Goal: Understand process/instructions: Learn about a topic

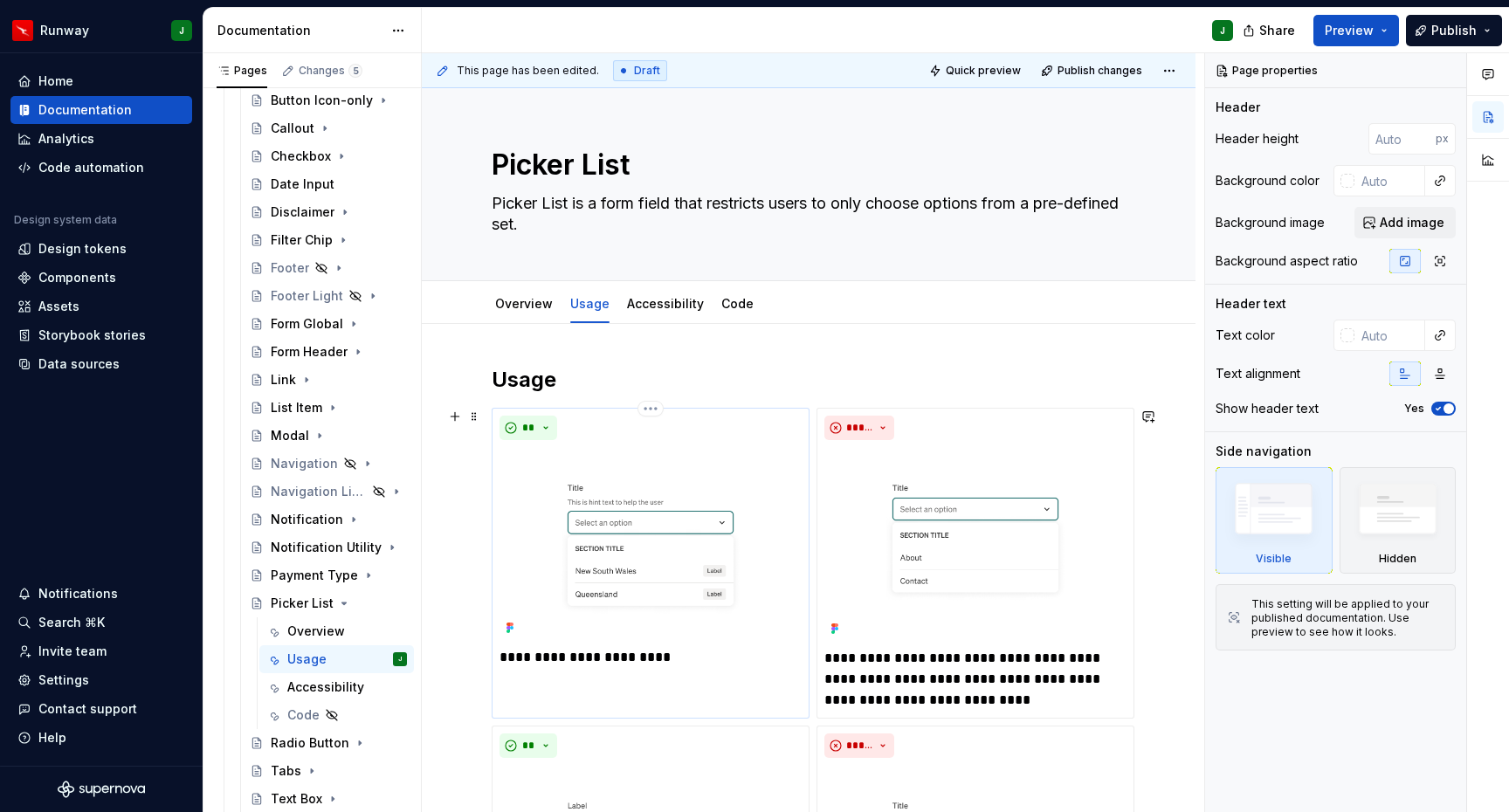
click at [749, 452] on img at bounding box center [650, 543] width 302 height 193
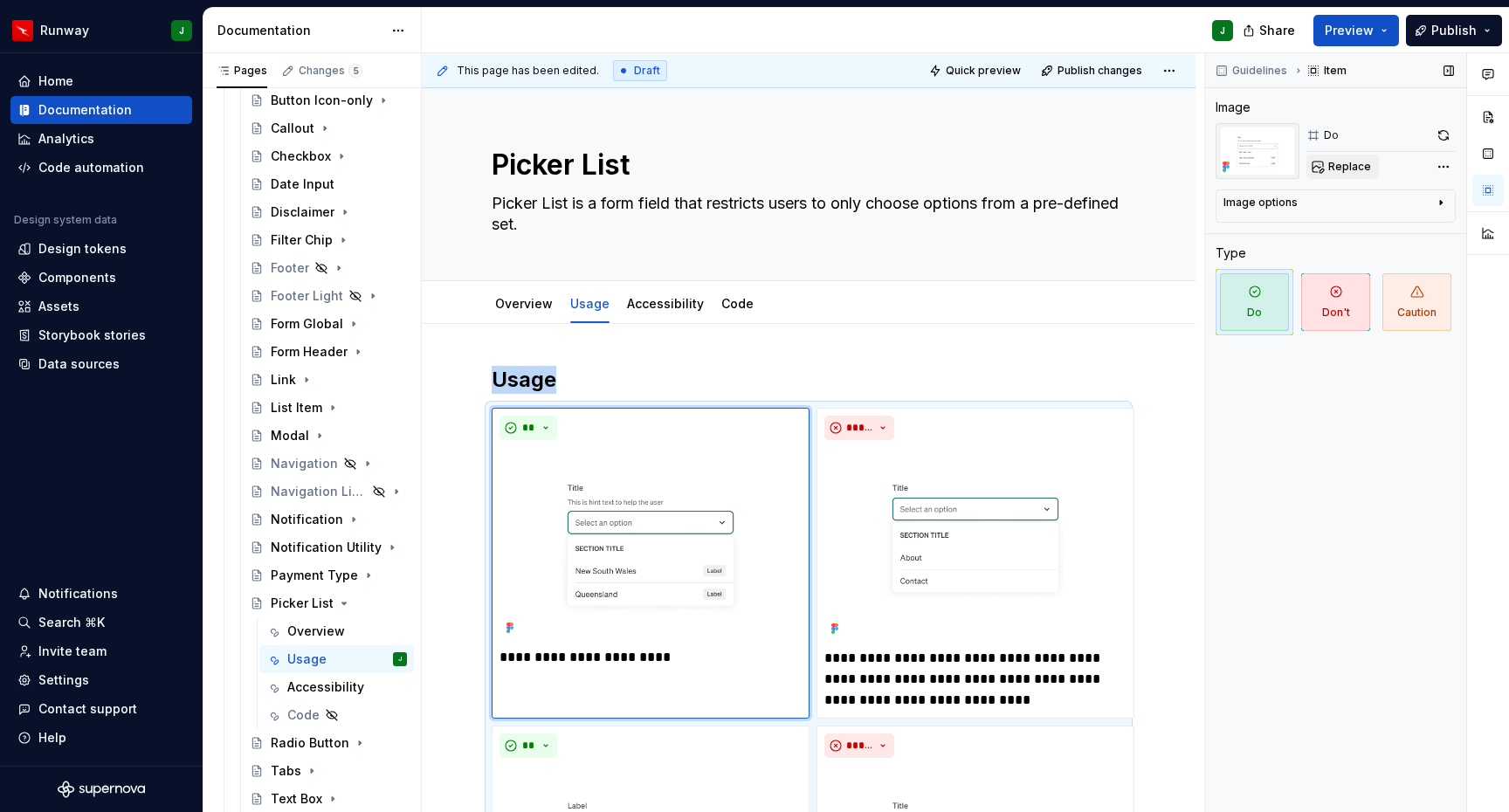
click at [1339, 164] on span "Replace" at bounding box center [1350, 167] width 43 height 14
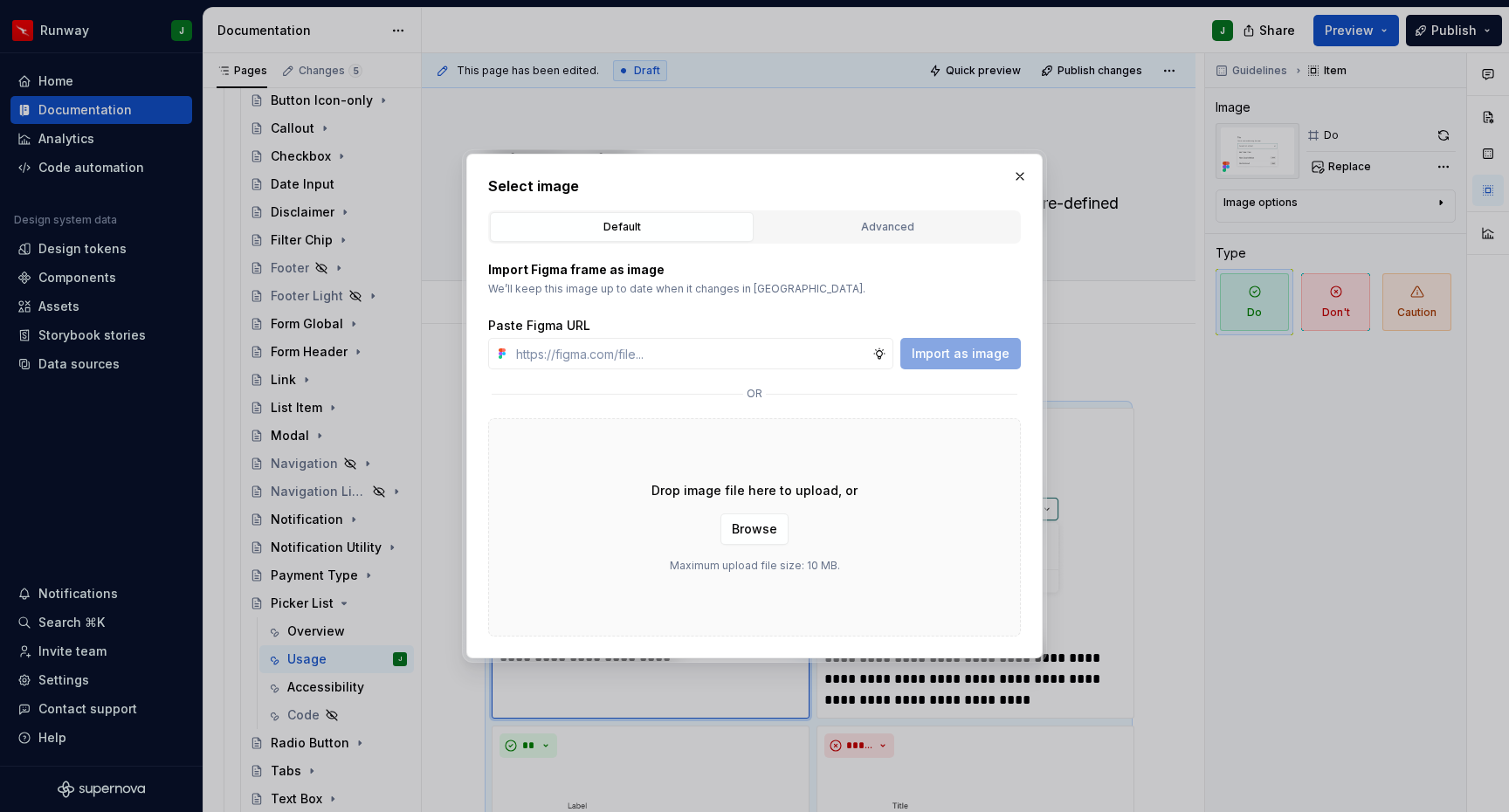
click at [884, 224] on div "Advanced" at bounding box center [887, 226] width 252 height 18
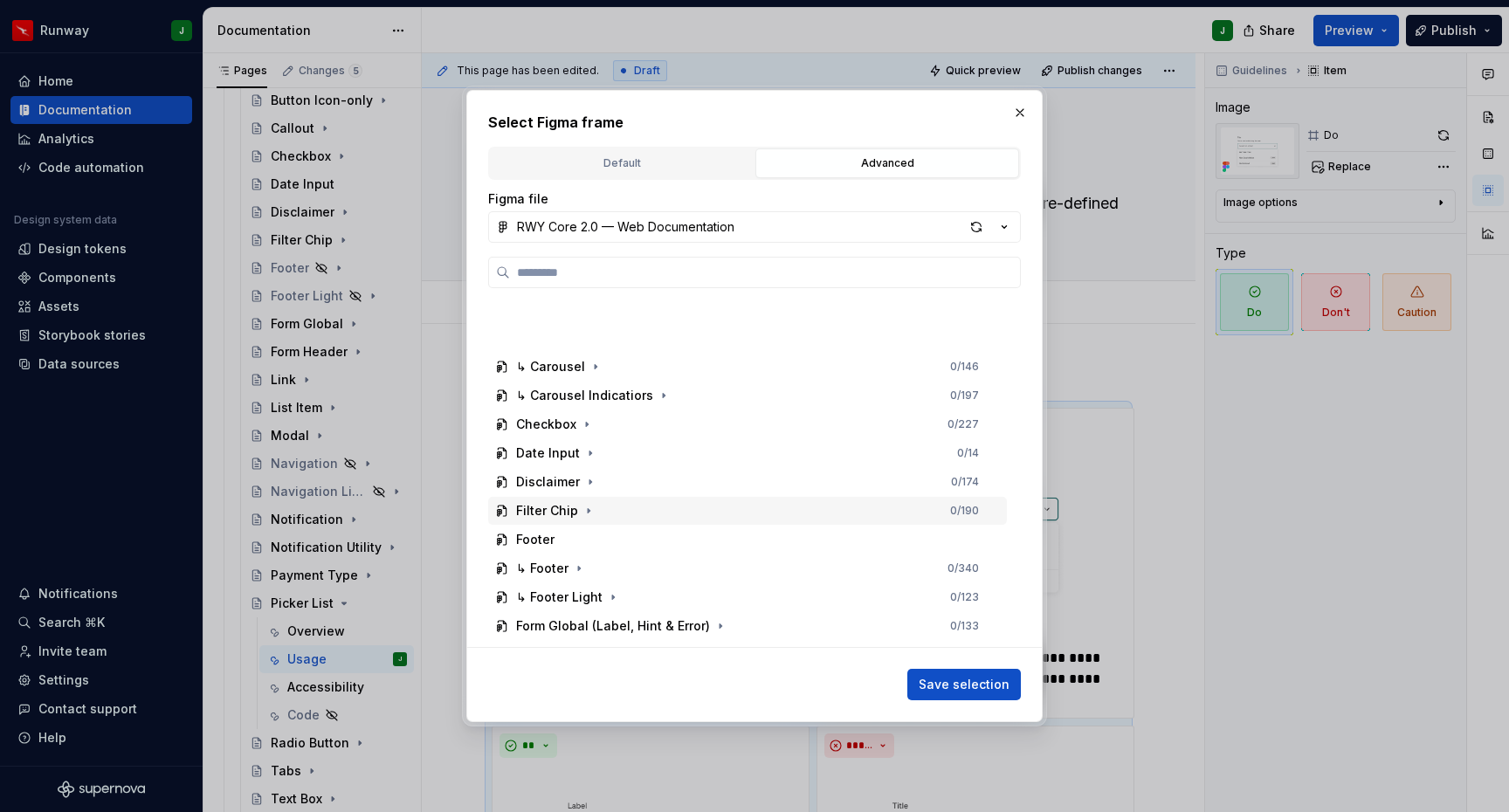
scroll to position [889, 0]
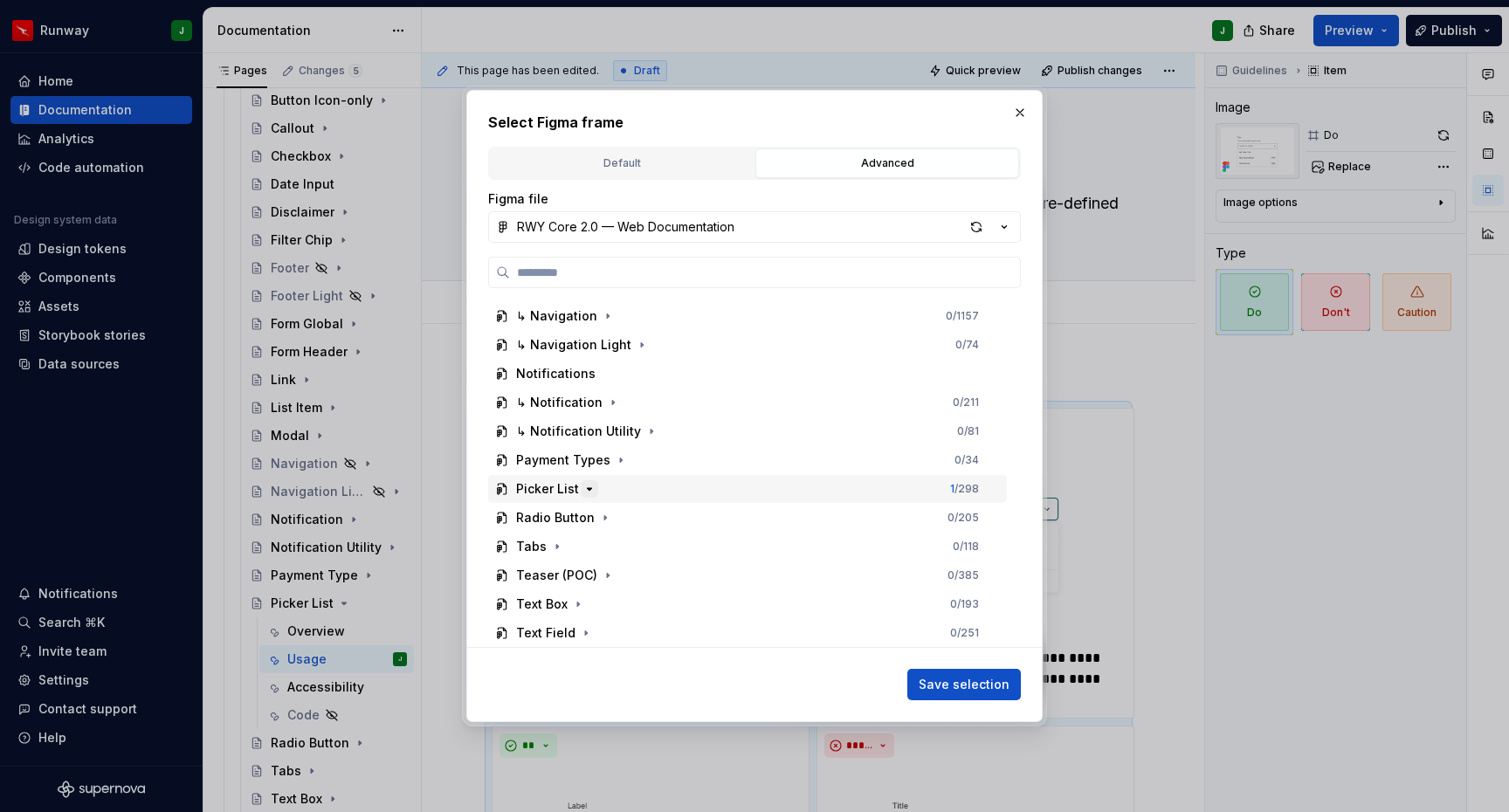
click at [591, 487] on icon "button" at bounding box center [589, 488] width 14 height 14
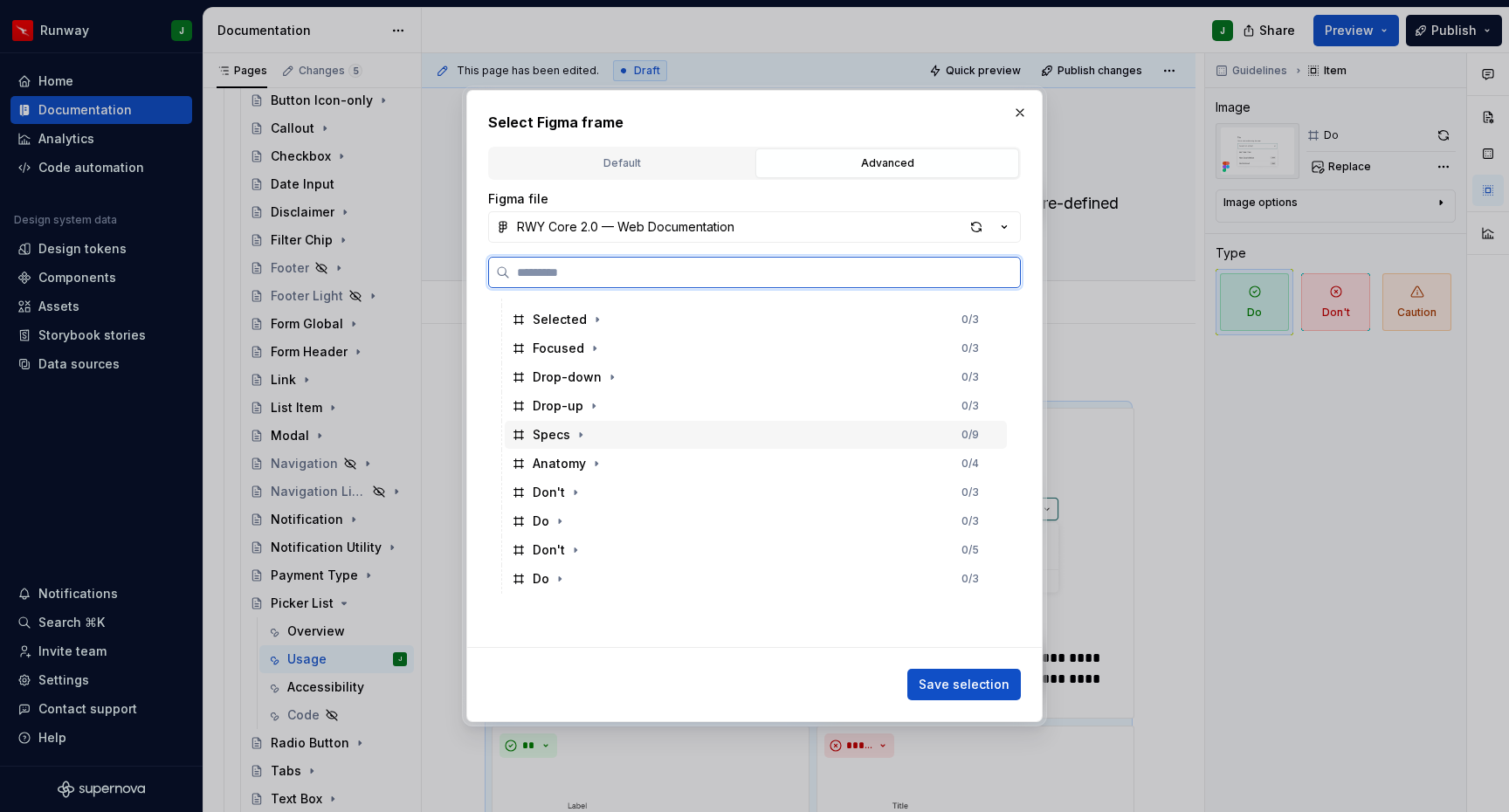
scroll to position [1118, 0]
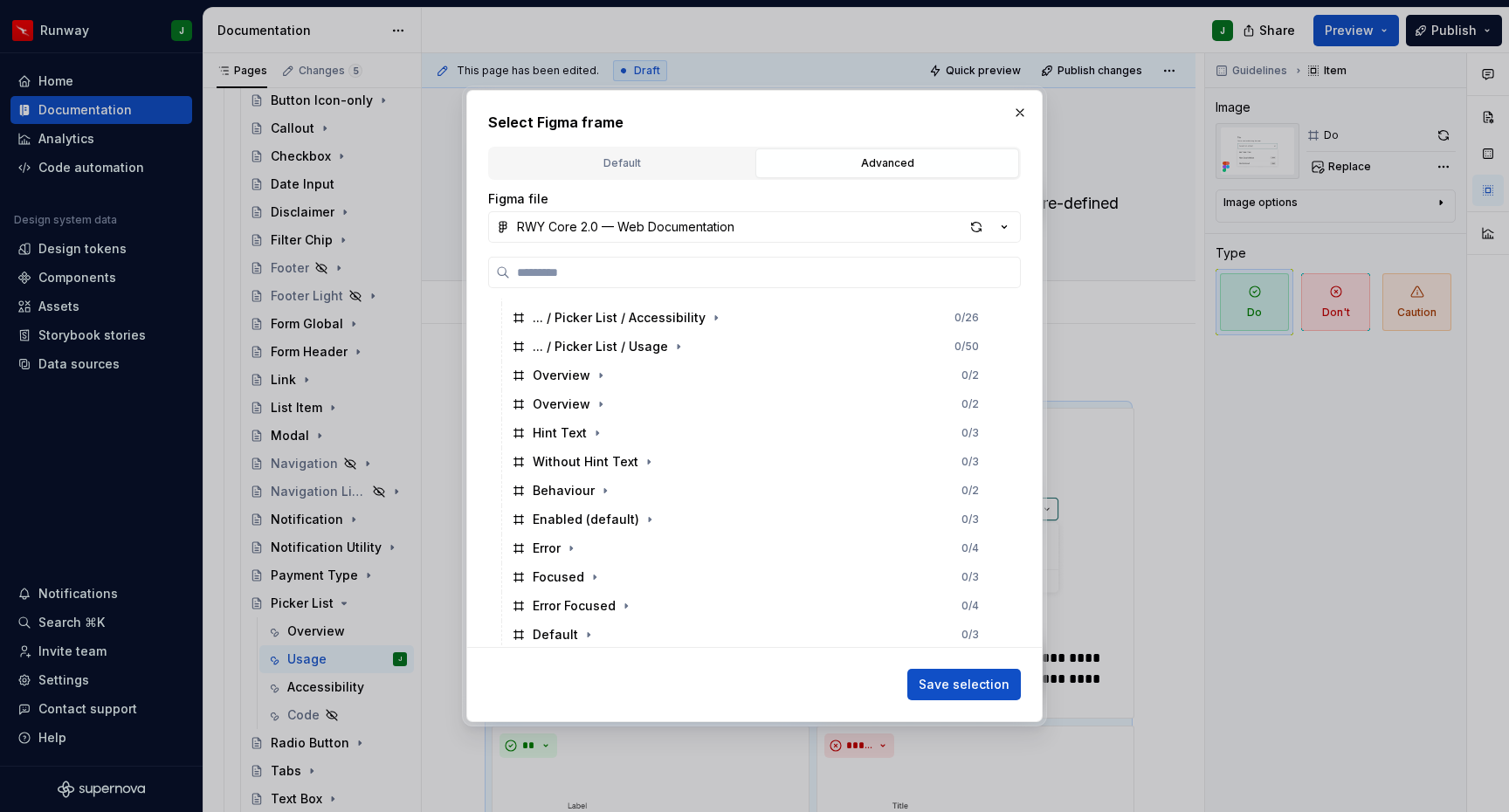
click at [976, 221] on div "button" at bounding box center [976, 227] width 24 height 24
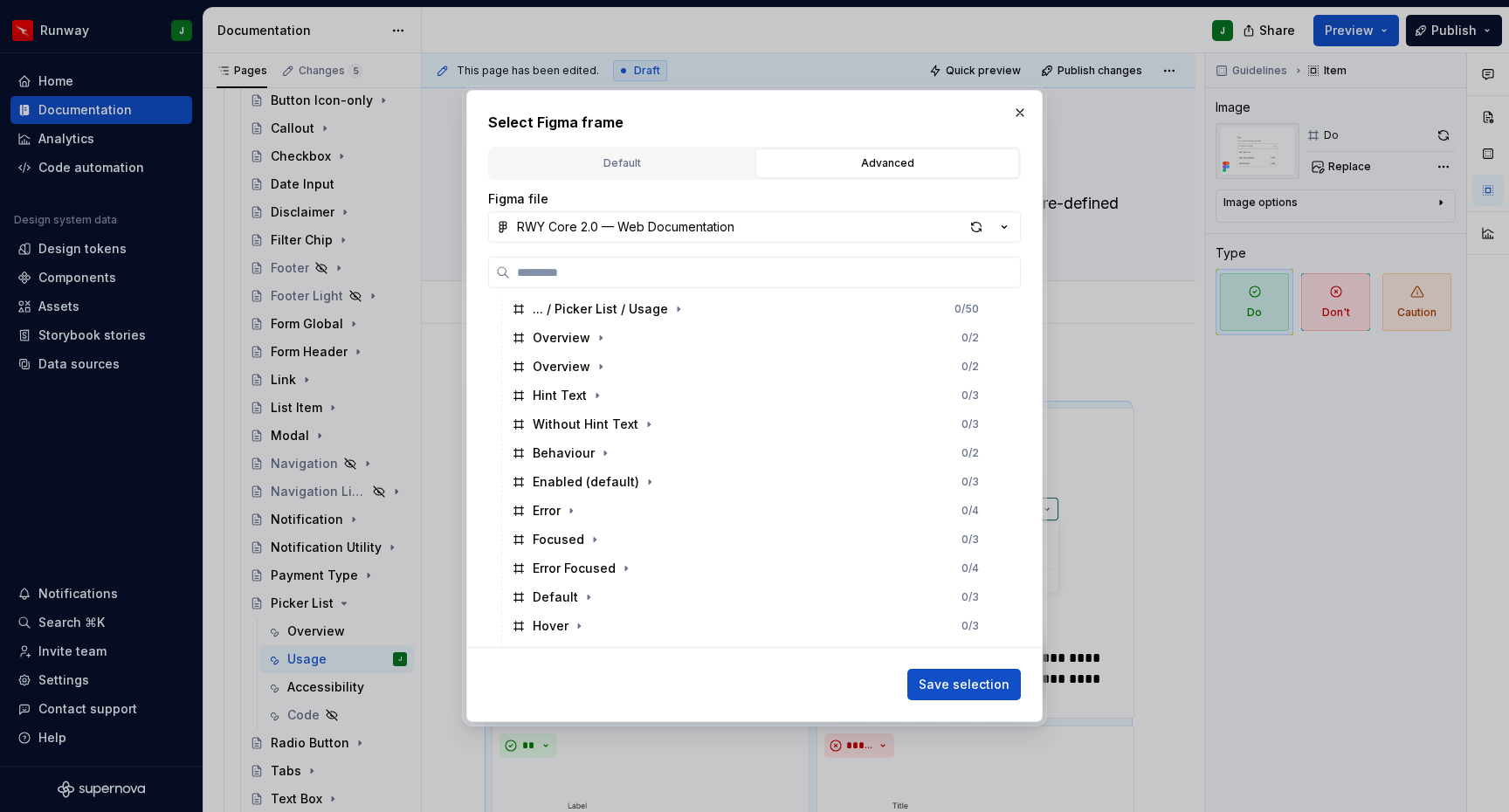
scroll to position [1176, 0]
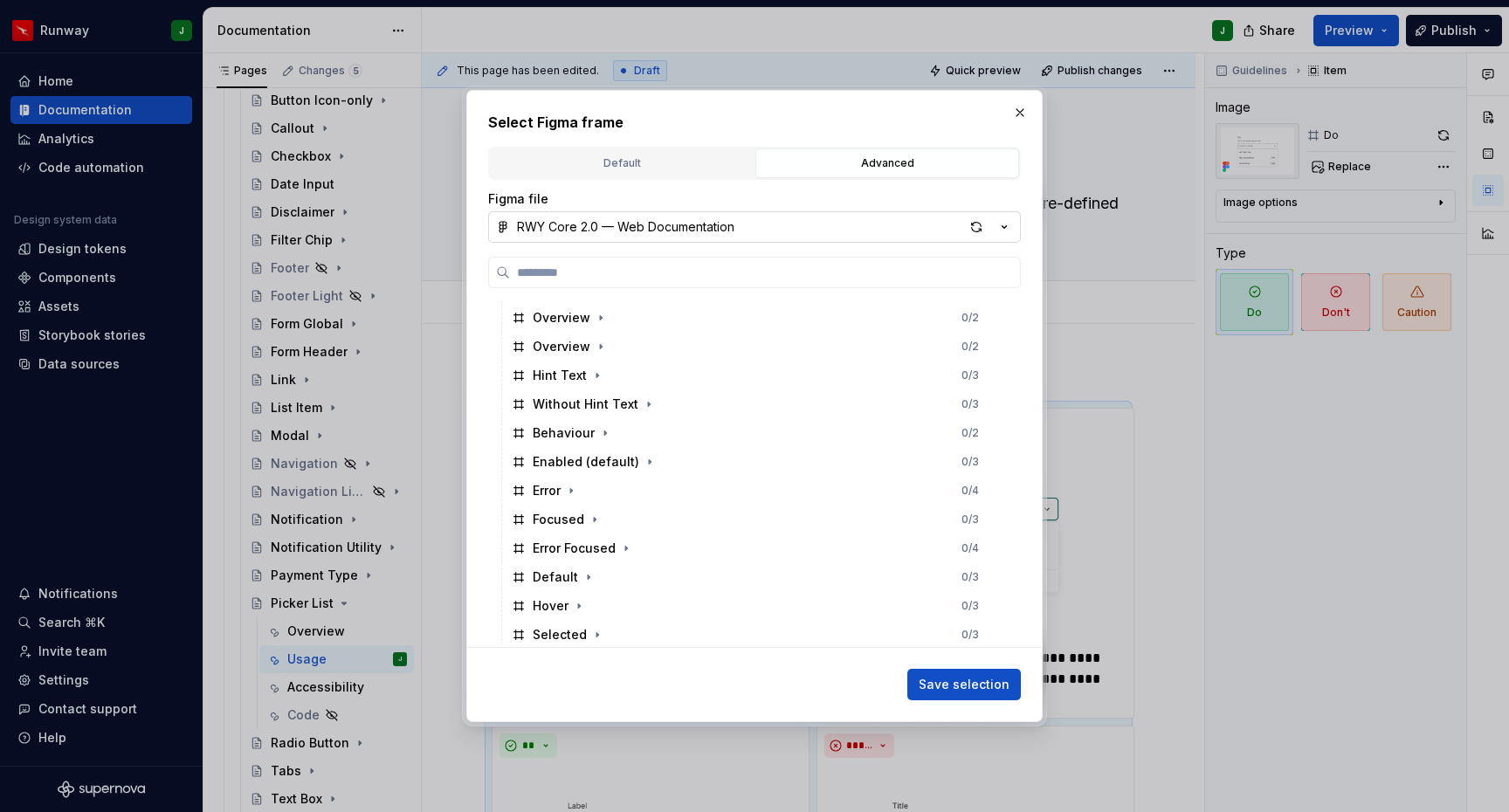
click at [1006, 225] on icon "button" at bounding box center [1004, 226] width 5 height 3
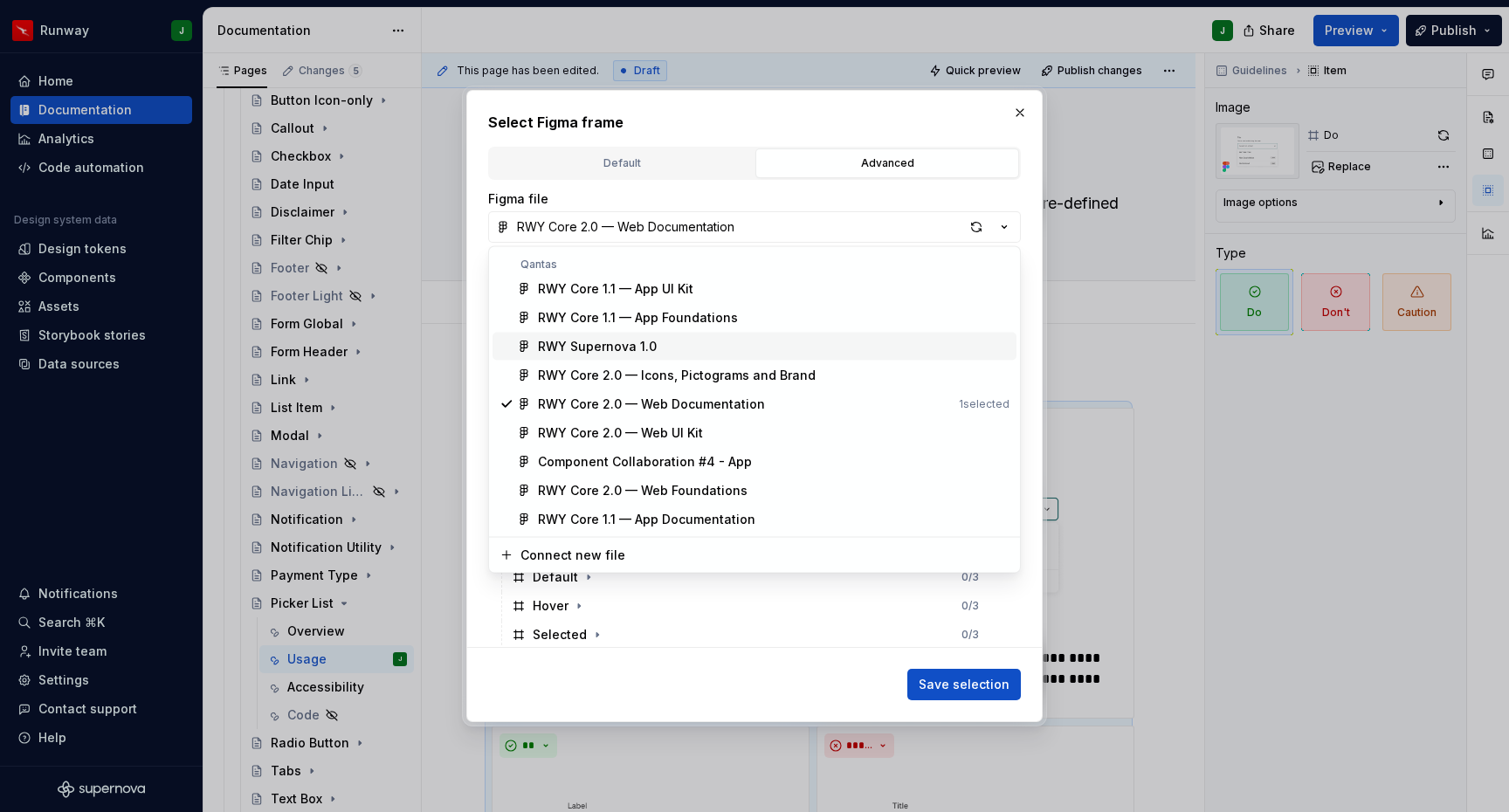
click at [618, 341] on div "RWY Supernova 1.0" at bounding box center [596, 346] width 118 height 18
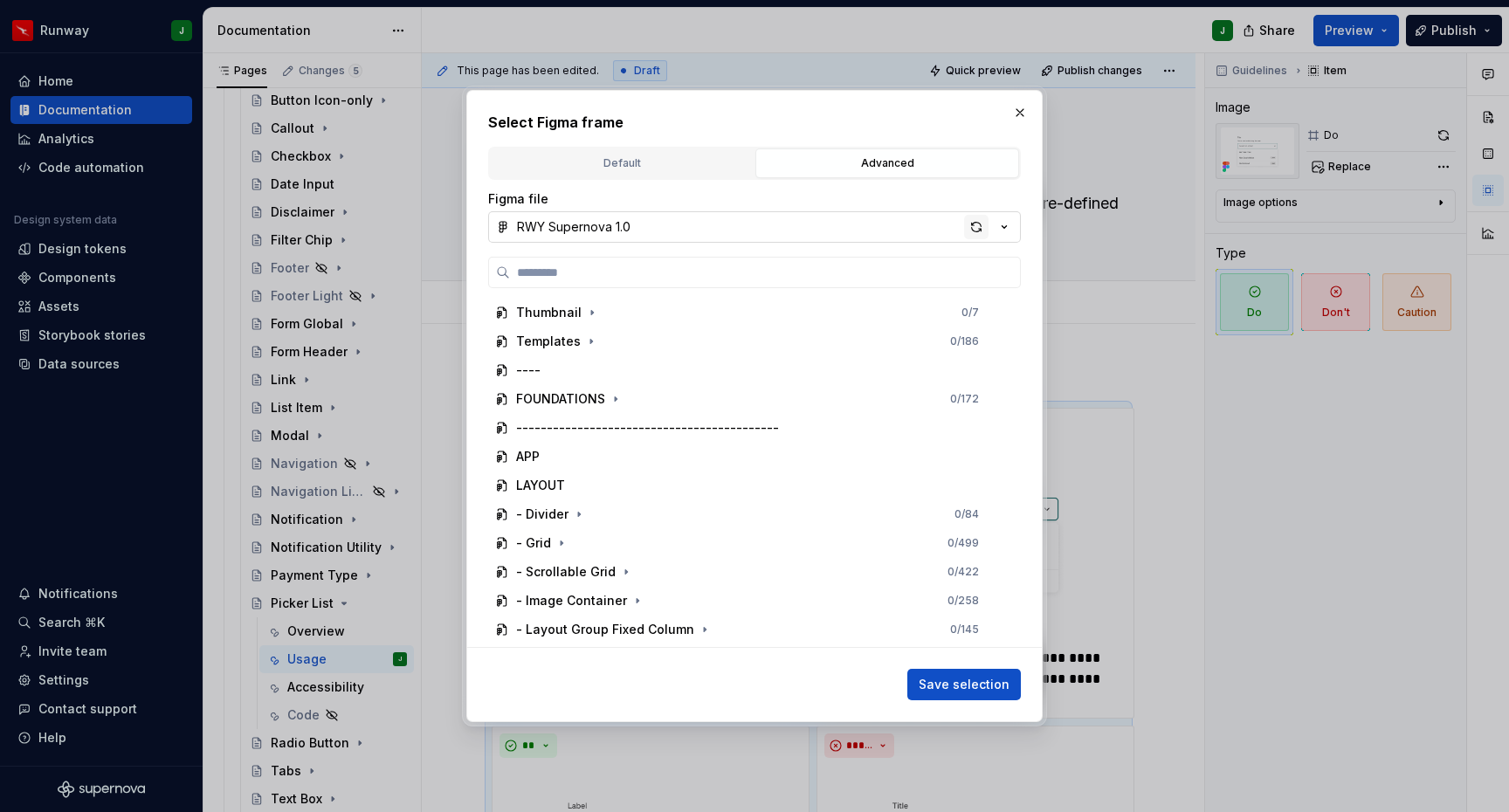
click at [968, 224] on div "button" at bounding box center [976, 227] width 24 height 24
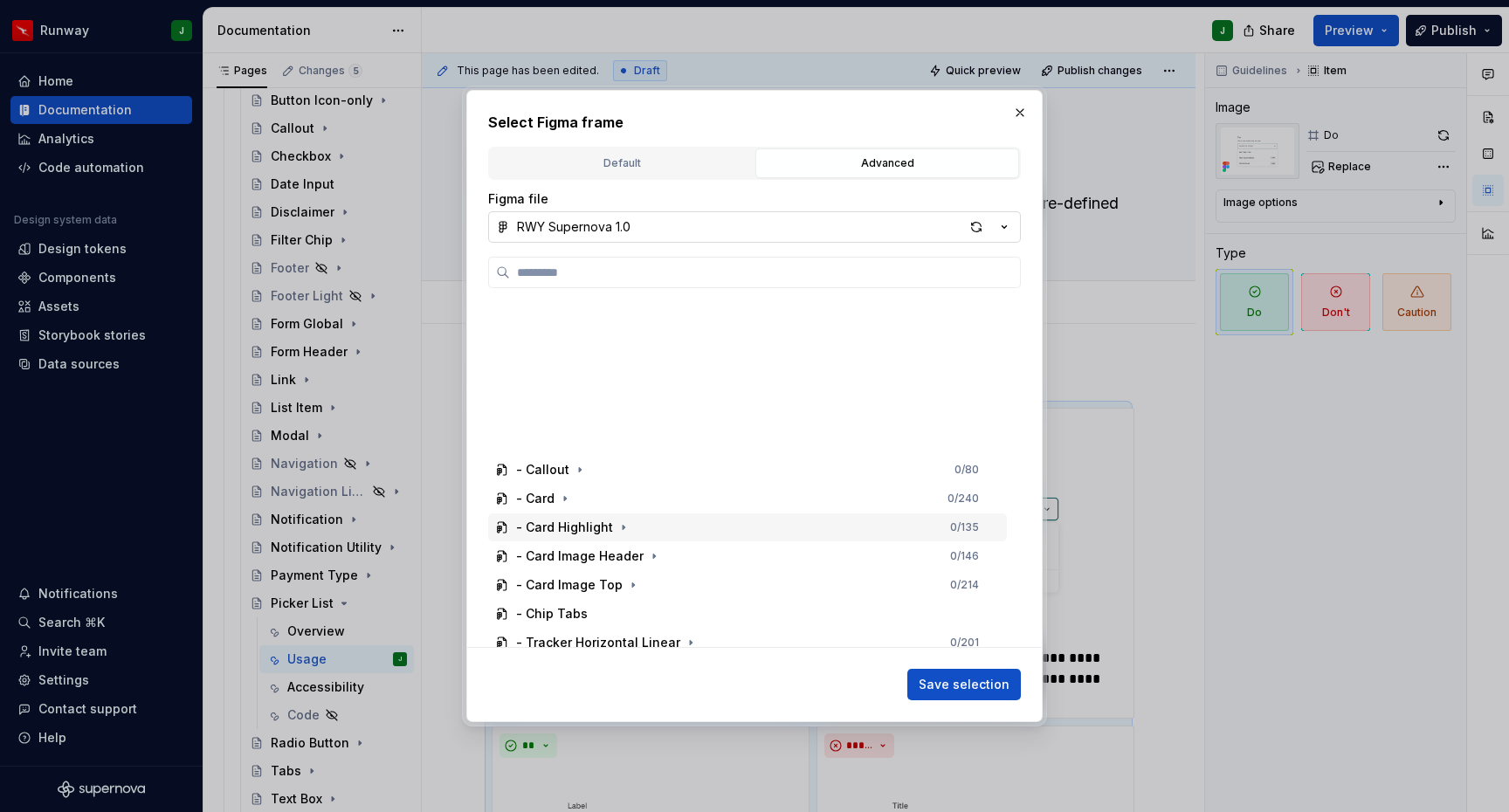
scroll to position [2012, 0]
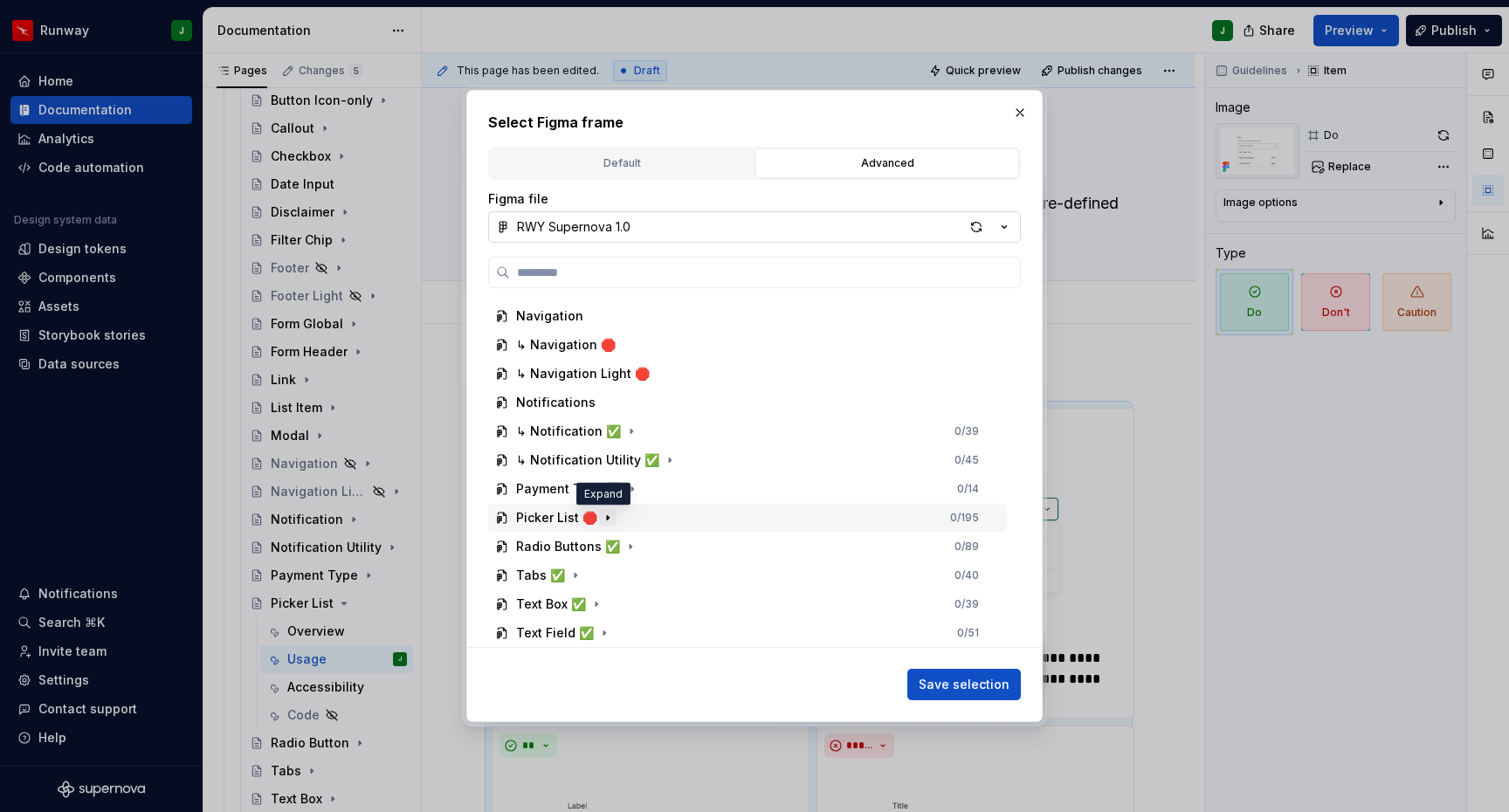
click at [606, 515] on icon "button" at bounding box center [607, 517] width 2 height 5
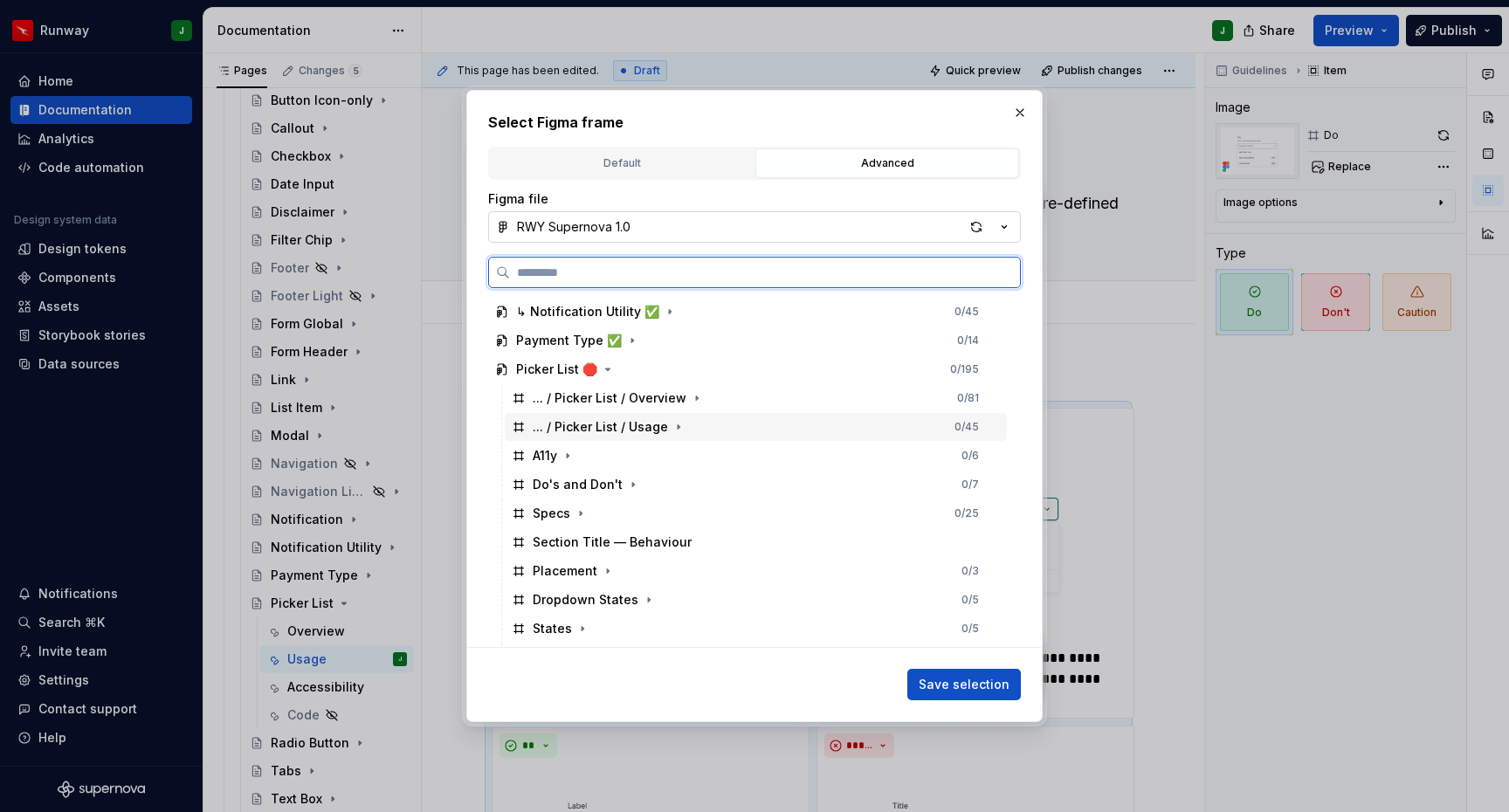
scroll to position [2258, 0]
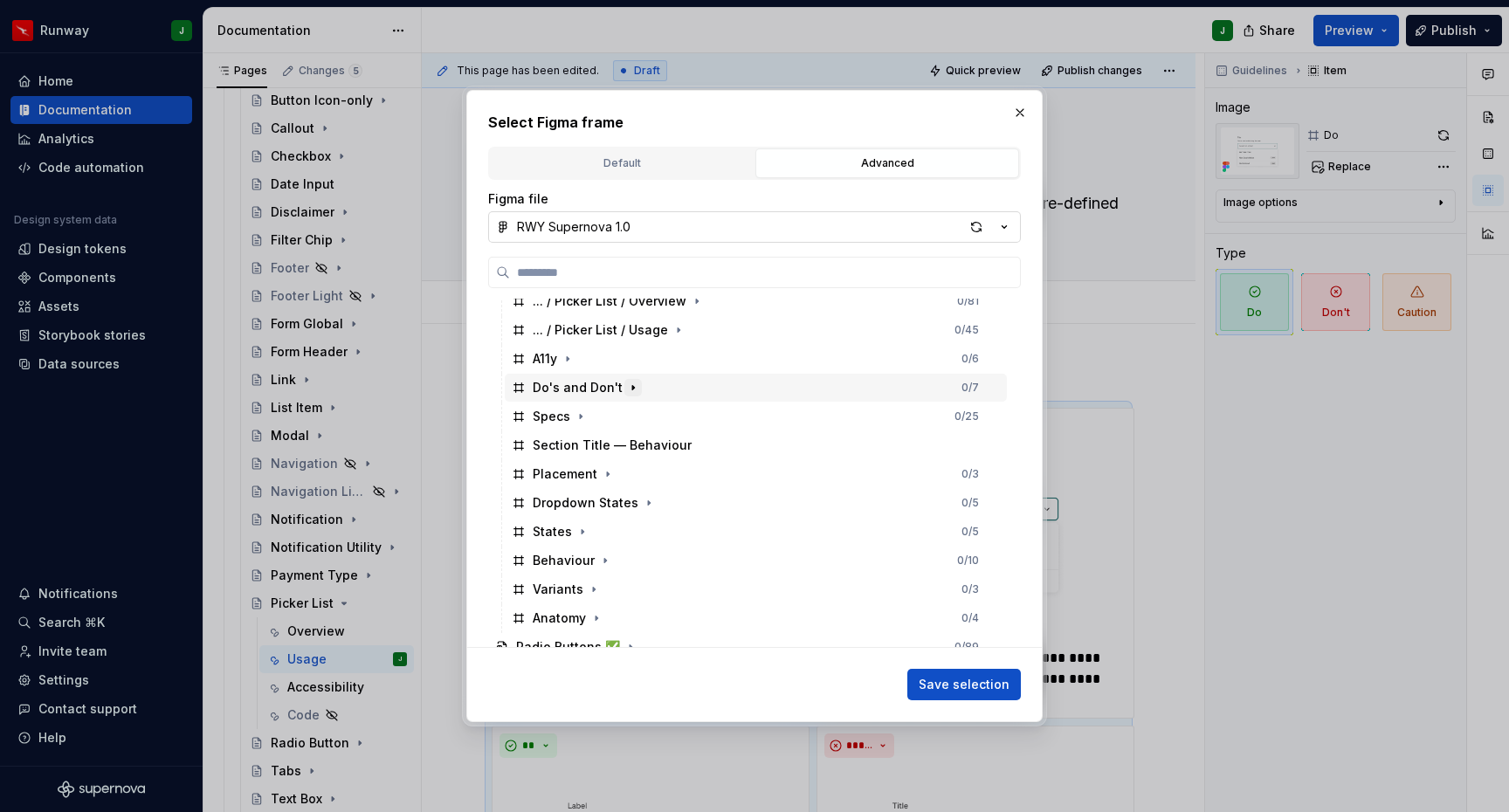
click at [632, 385] on icon "button" at bounding box center [632, 387] width 14 height 14
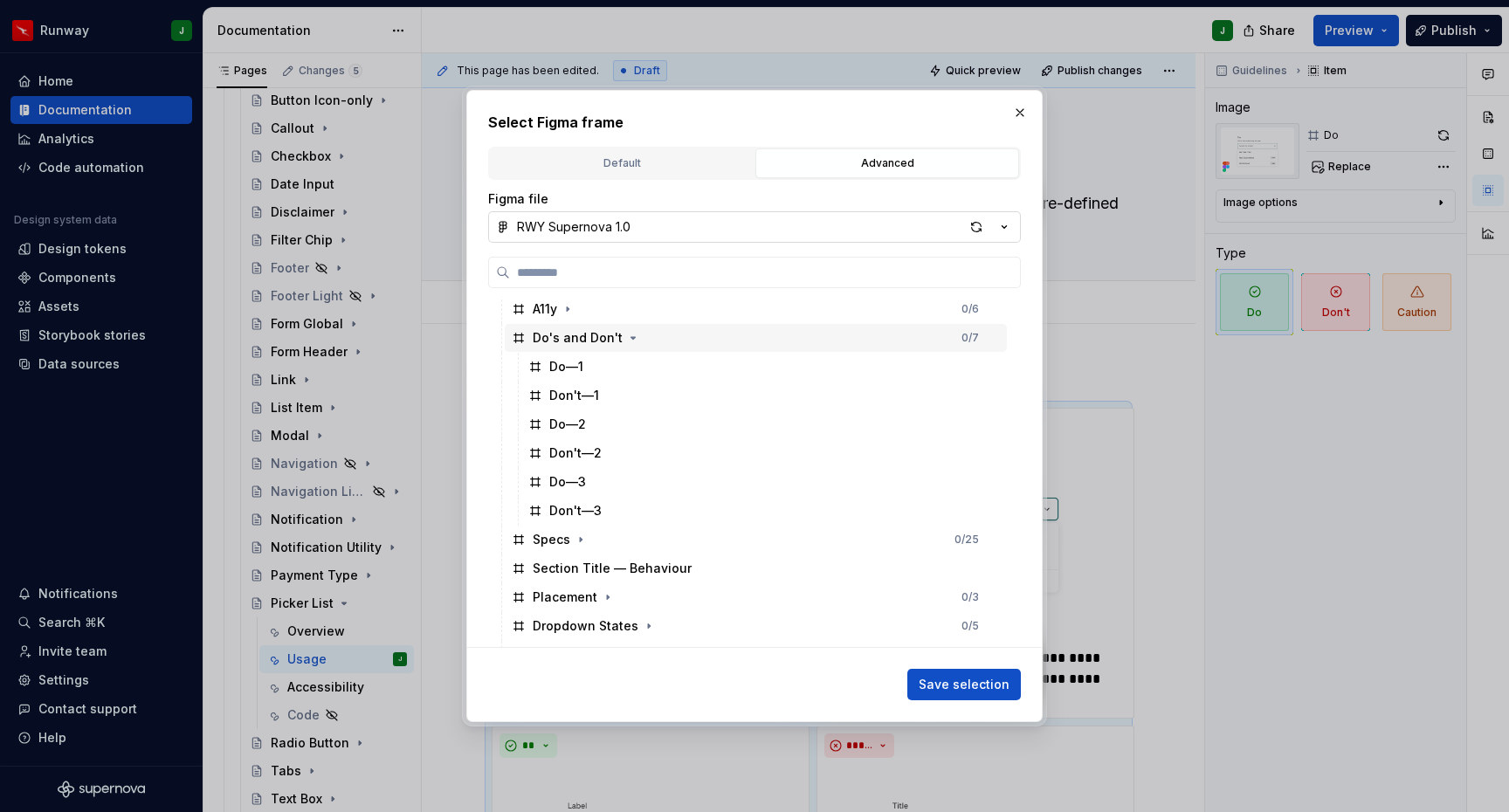
scroll to position [2331, 0]
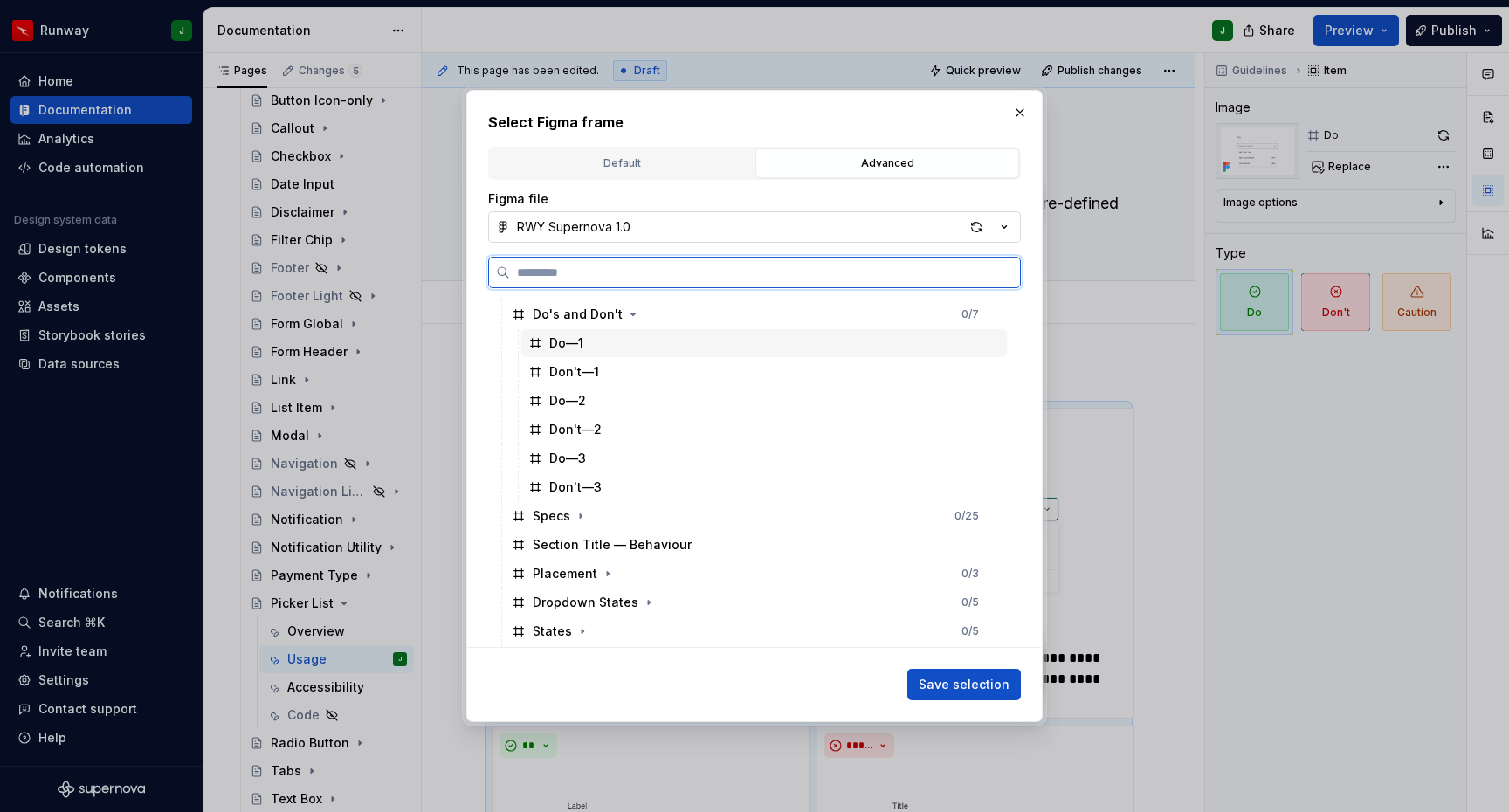
click at [610, 346] on div "Do—1" at bounding box center [764, 343] width 485 height 28
click at [978, 684] on span "Save selection" at bounding box center [963, 683] width 90 height 18
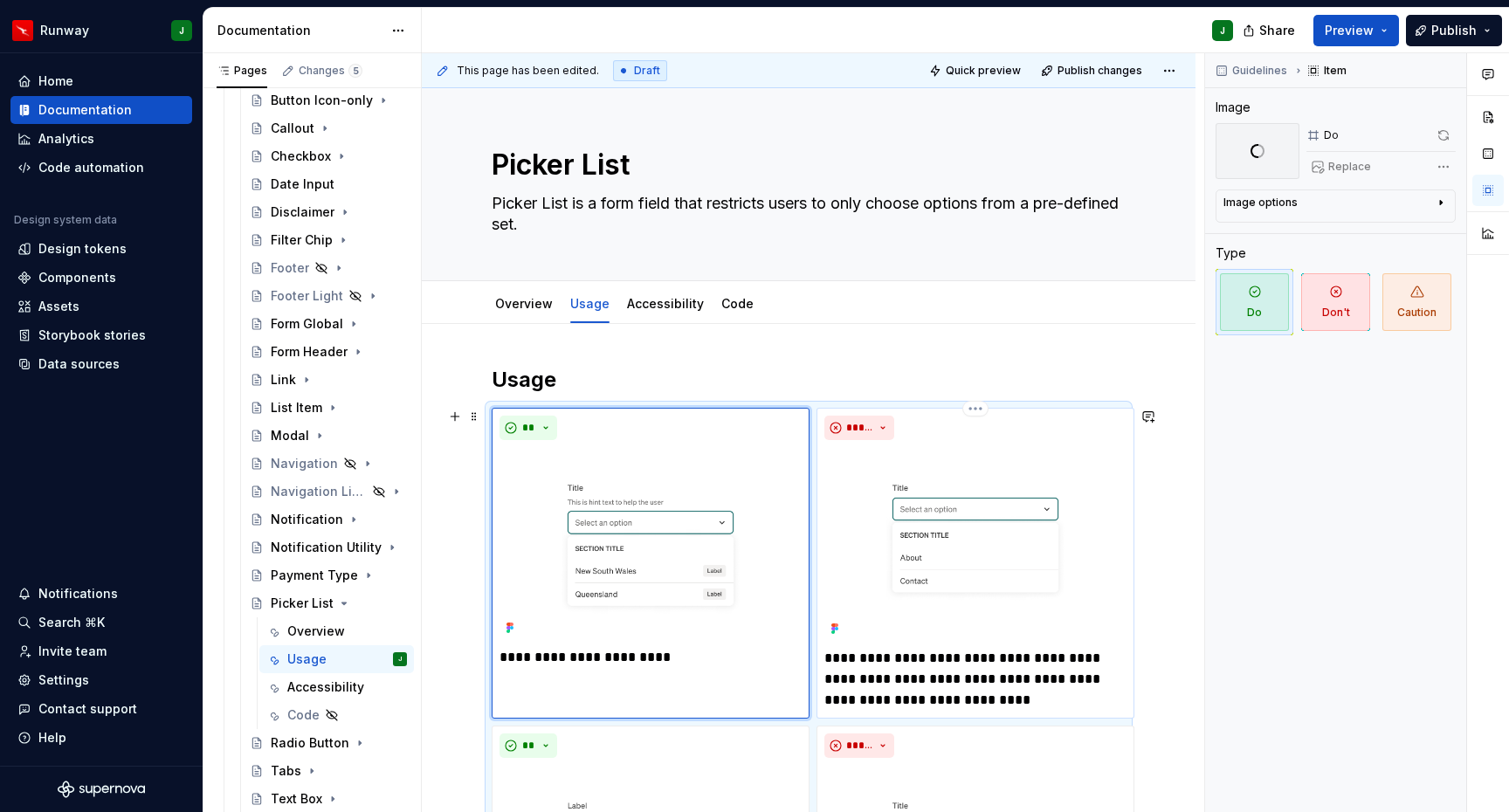
click at [999, 453] on img "To enrich screen reader interactions, please activate Accessibility in Grammarl…" at bounding box center [975, 544] width 302 height 194
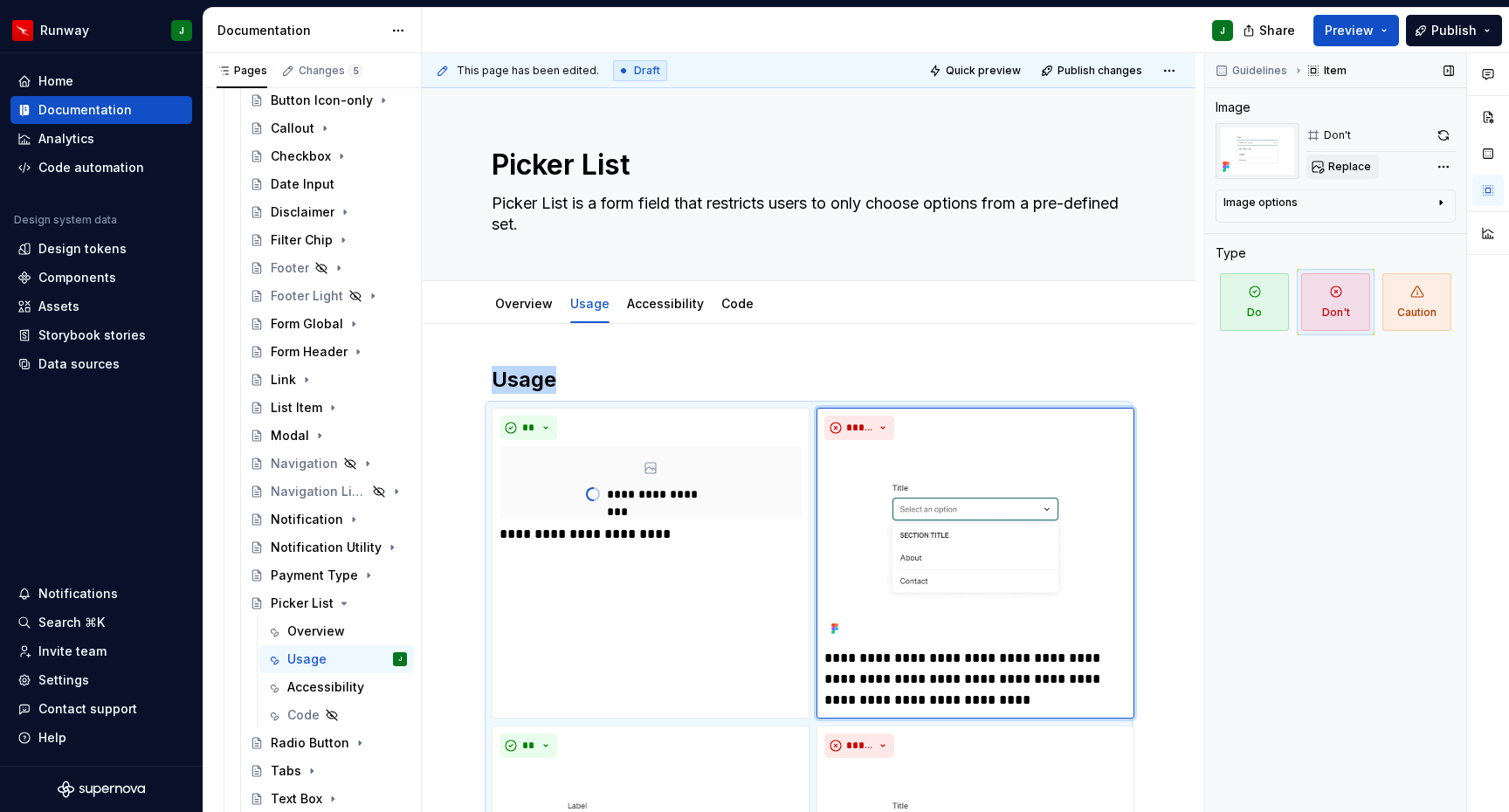
click at [1349, 169] on span "Replace" at bounding box center [1350, 167] width 43 height 14
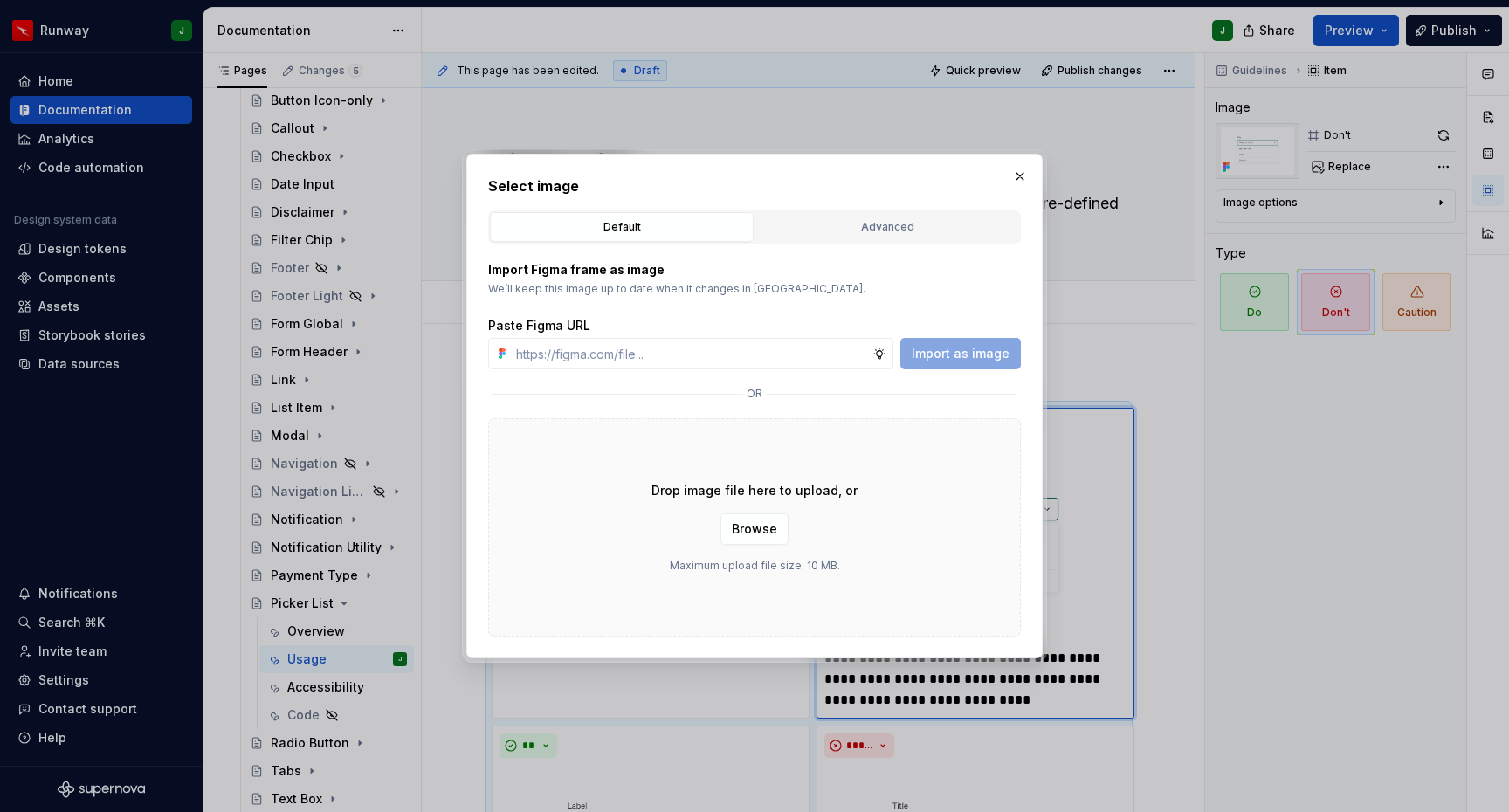
click at [888, 226] on div "Advanced" at bounding box center [887, 226] width 252 height 18
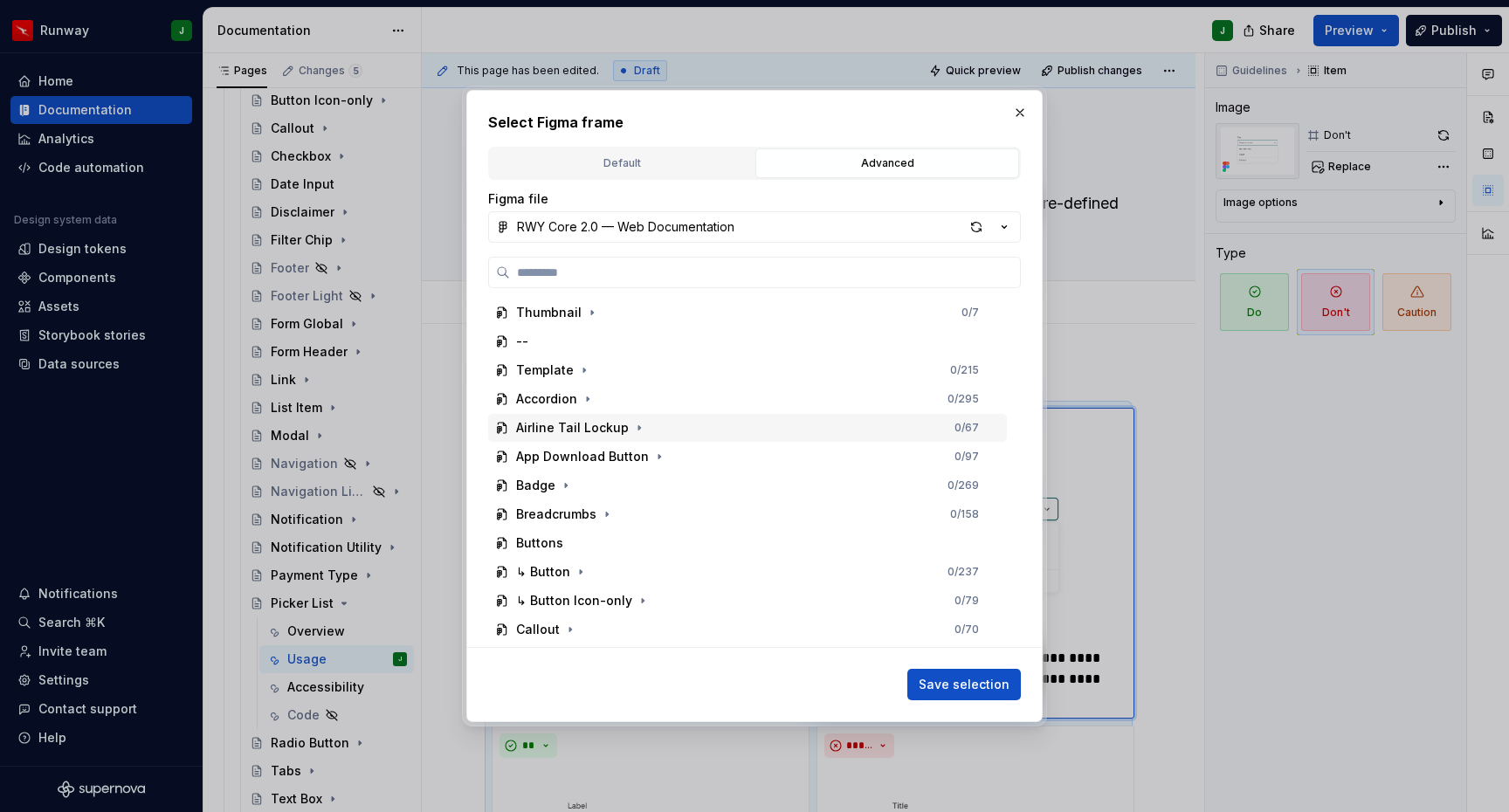
scroll to position [889, 0]
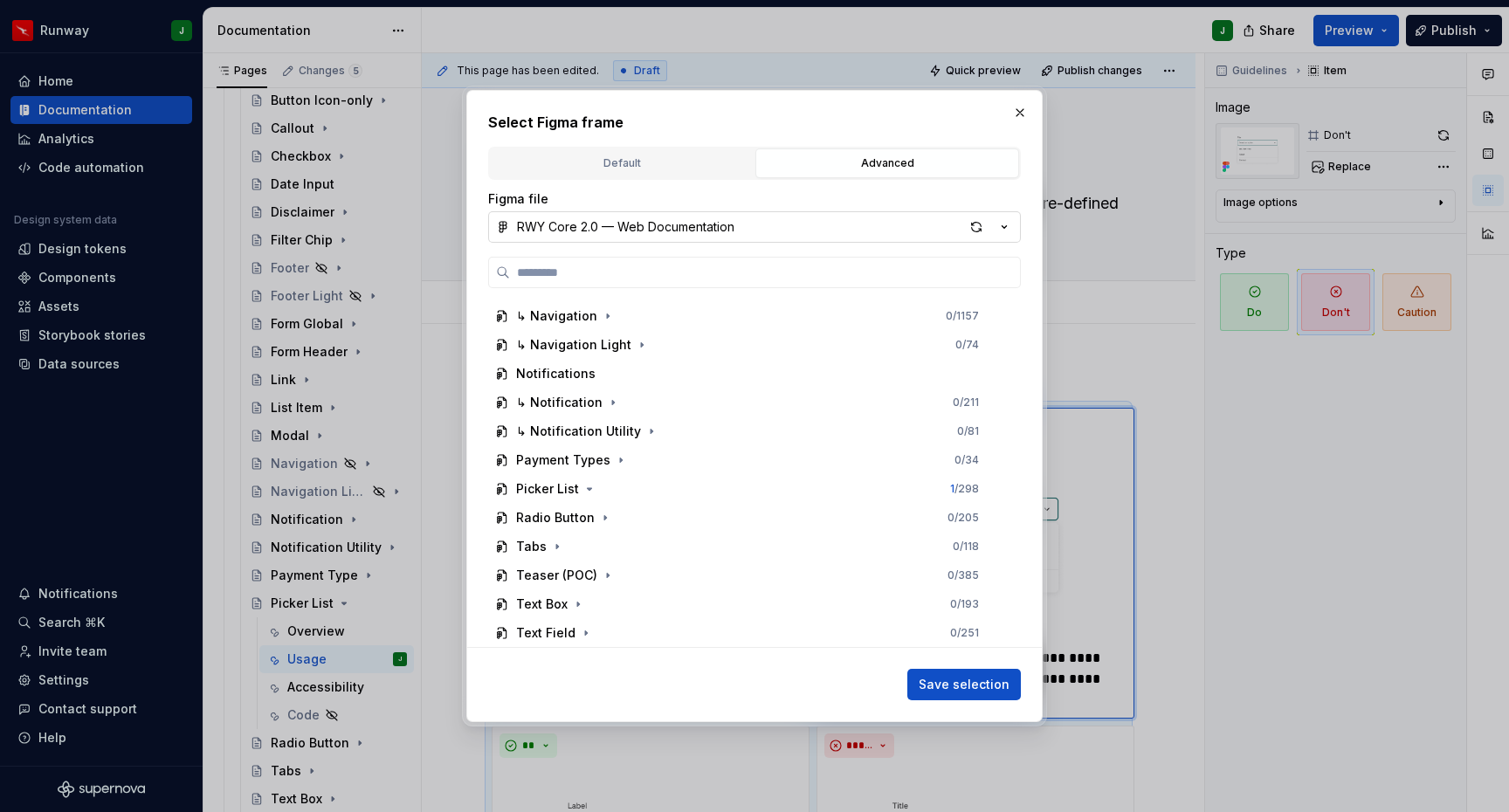
click at [912, 226] on button "RWY Core 2.0 — Web Documentation" at bounding box center [754, 227] width 533 height 32
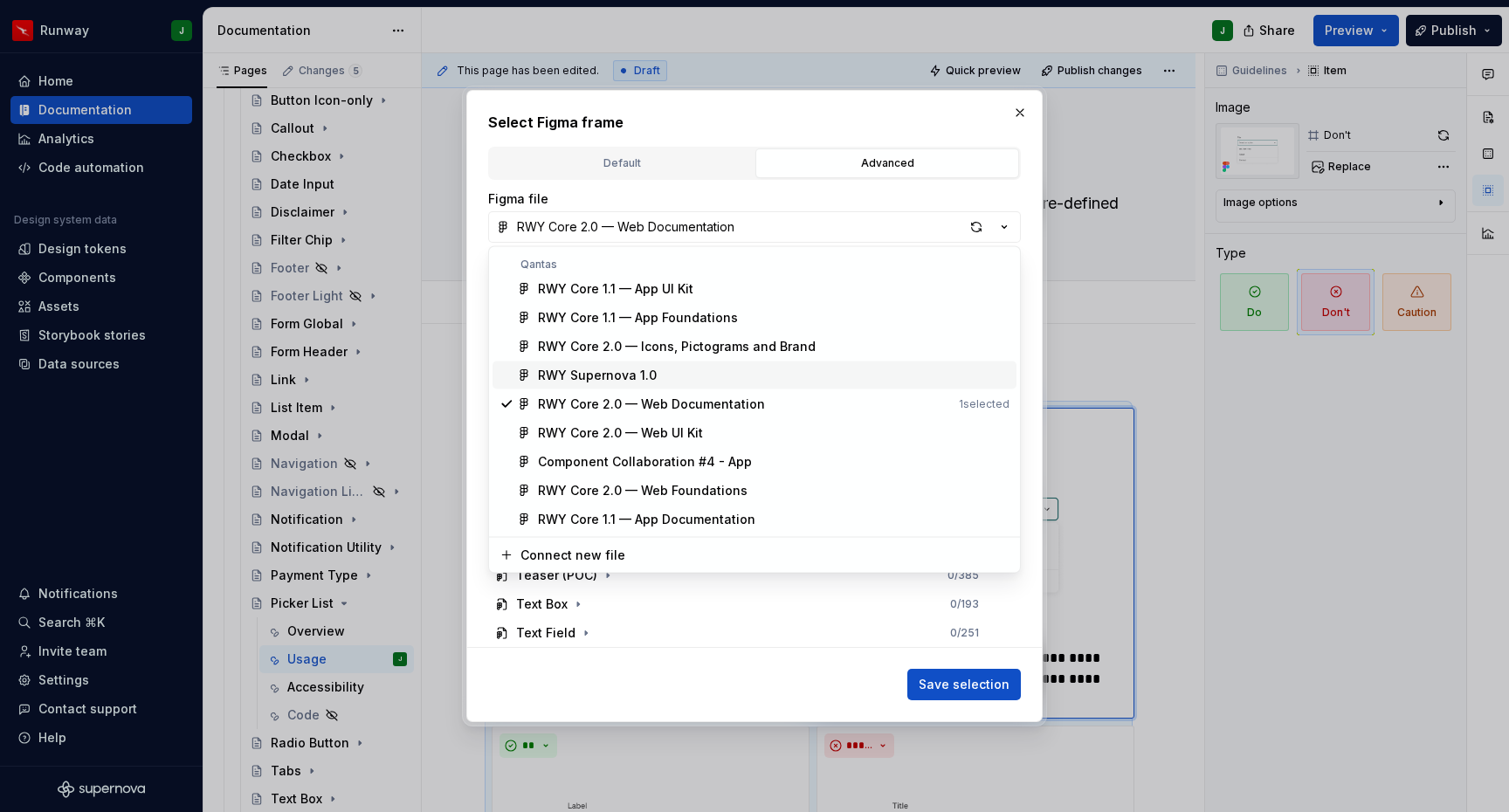
click at [614, 372] on div "RWY Supernova 1.0" at bounding box center [596, 375] width 118 height 18
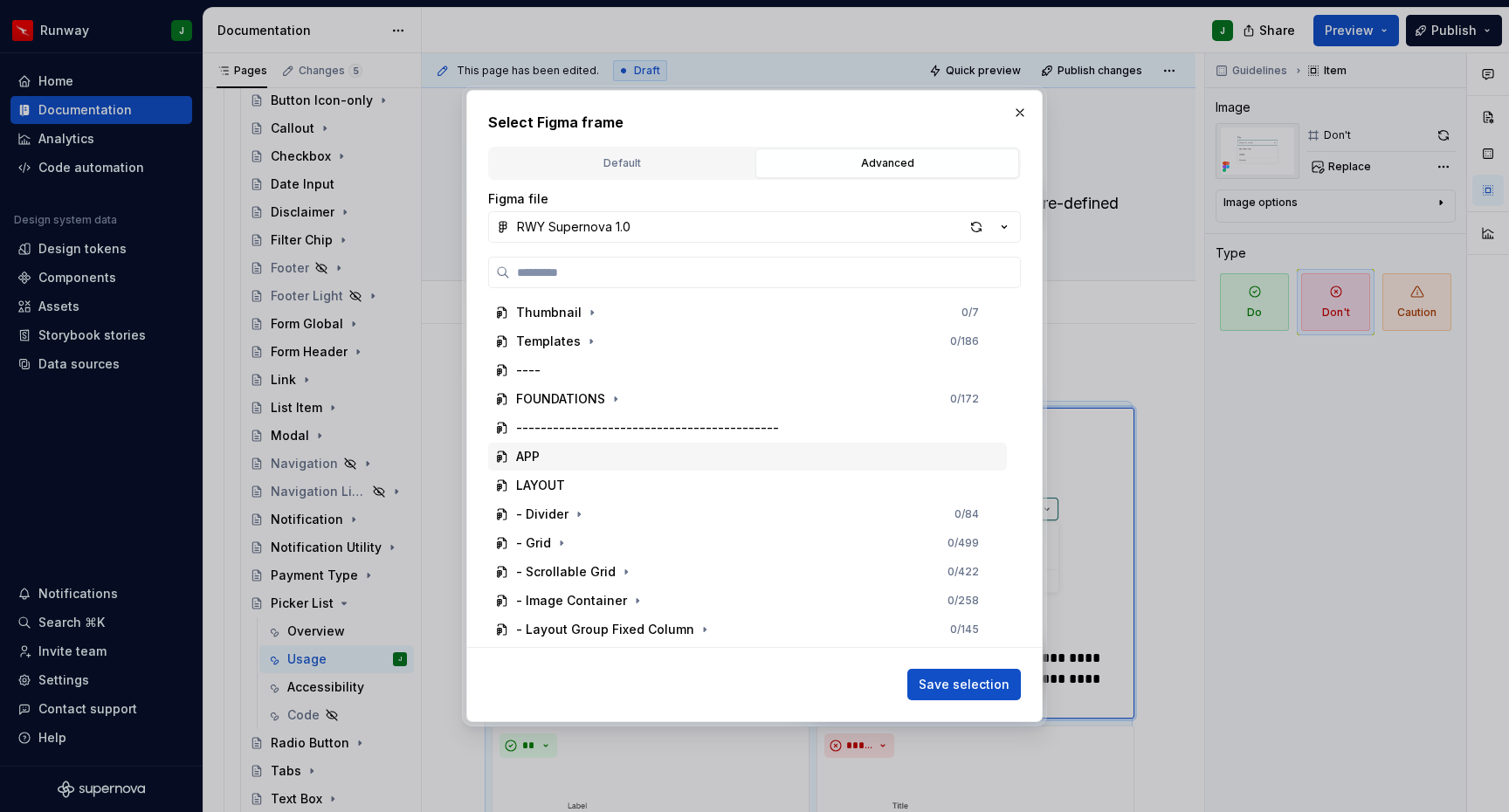
scroll to position [2012, 0]
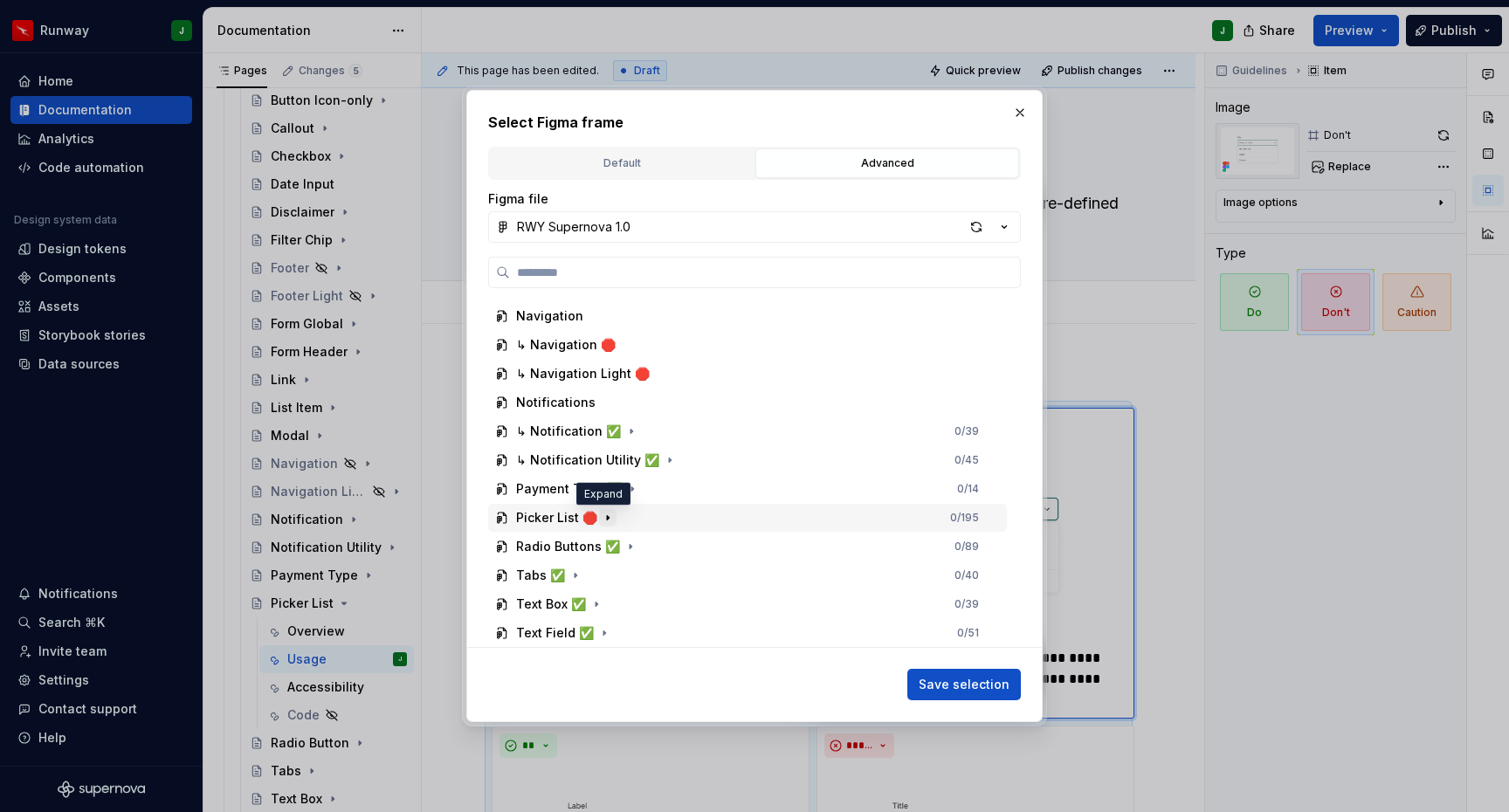
click at [601, 515] on icon "button" at bounding box center [607, 517] width 14 height 14
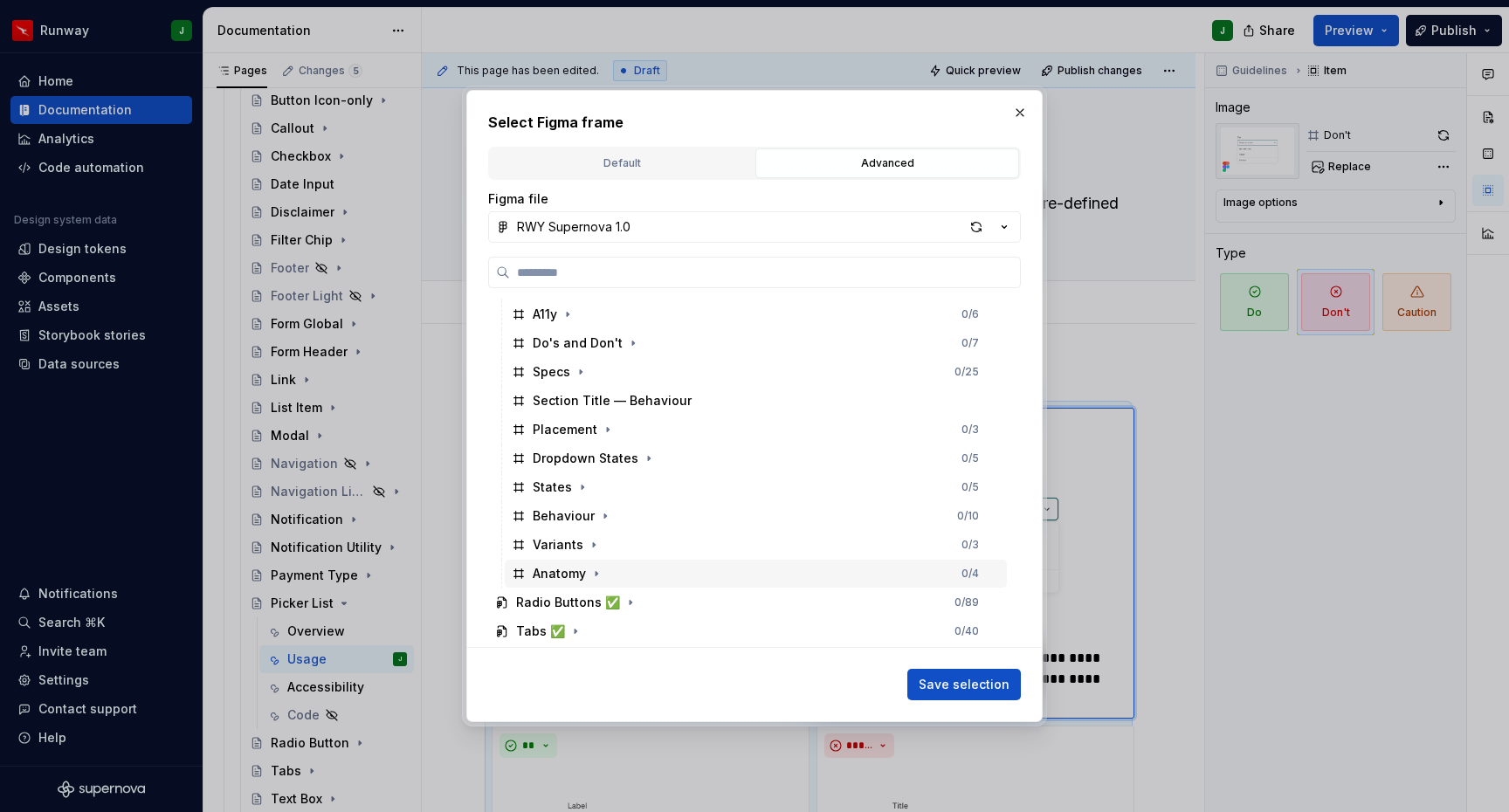
scroll to position [2260, 0]
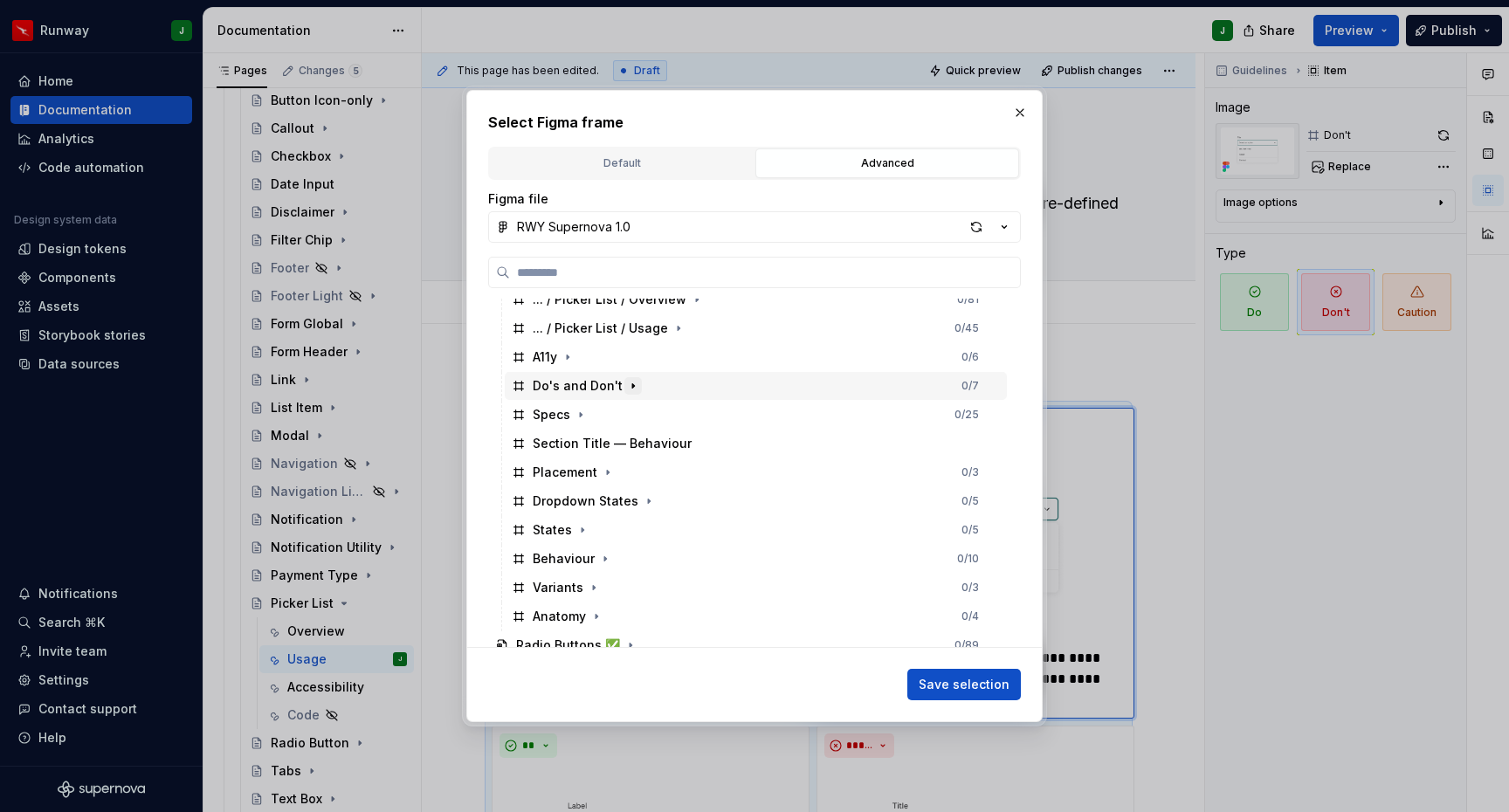
click at [629, 384] on icon "button" at bounding box center [632, 386] width 14 height 14
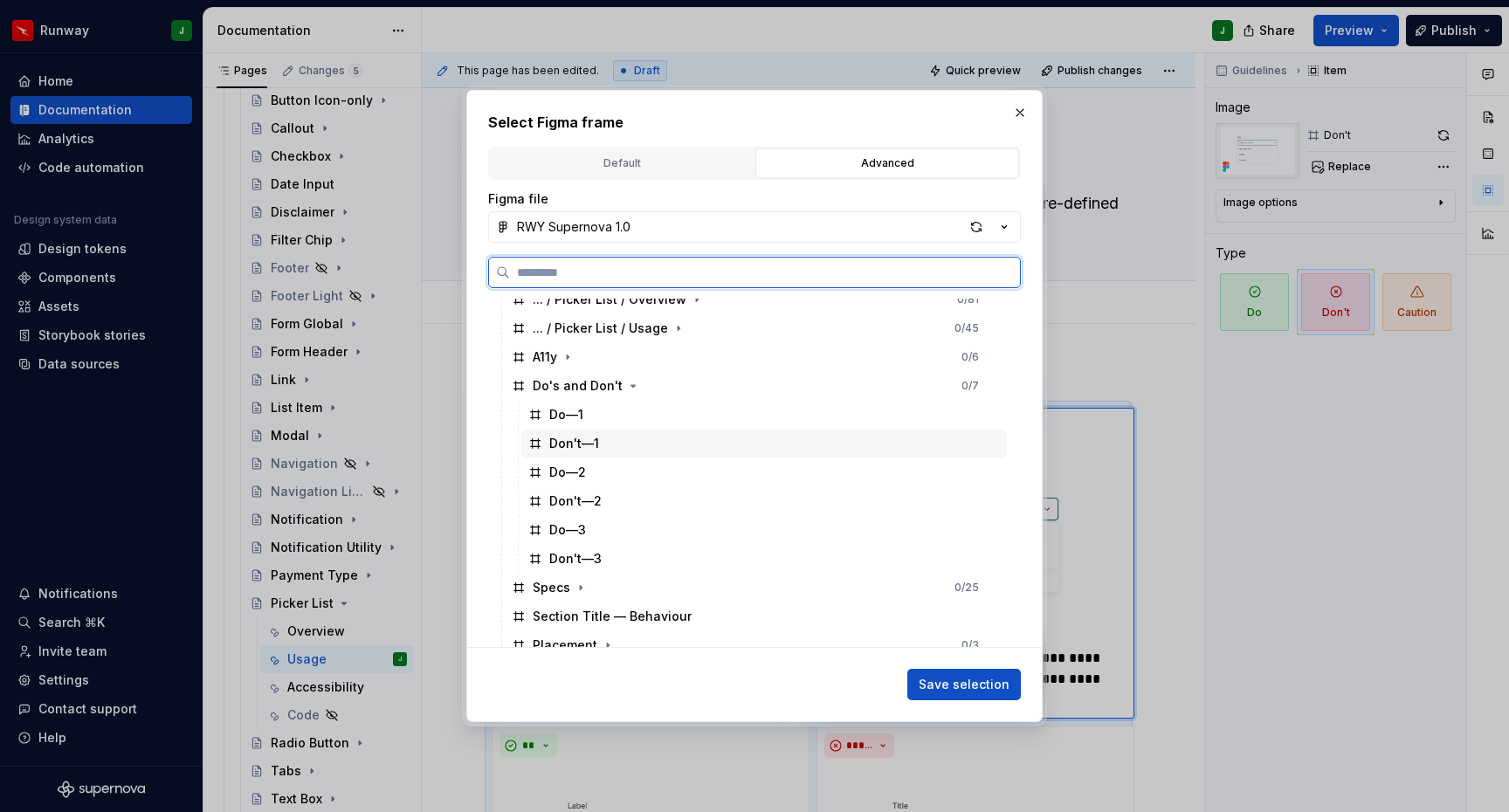
click at [605, 448] on div "Don't—1" at bounding box center [764, 443] width 485 height 28
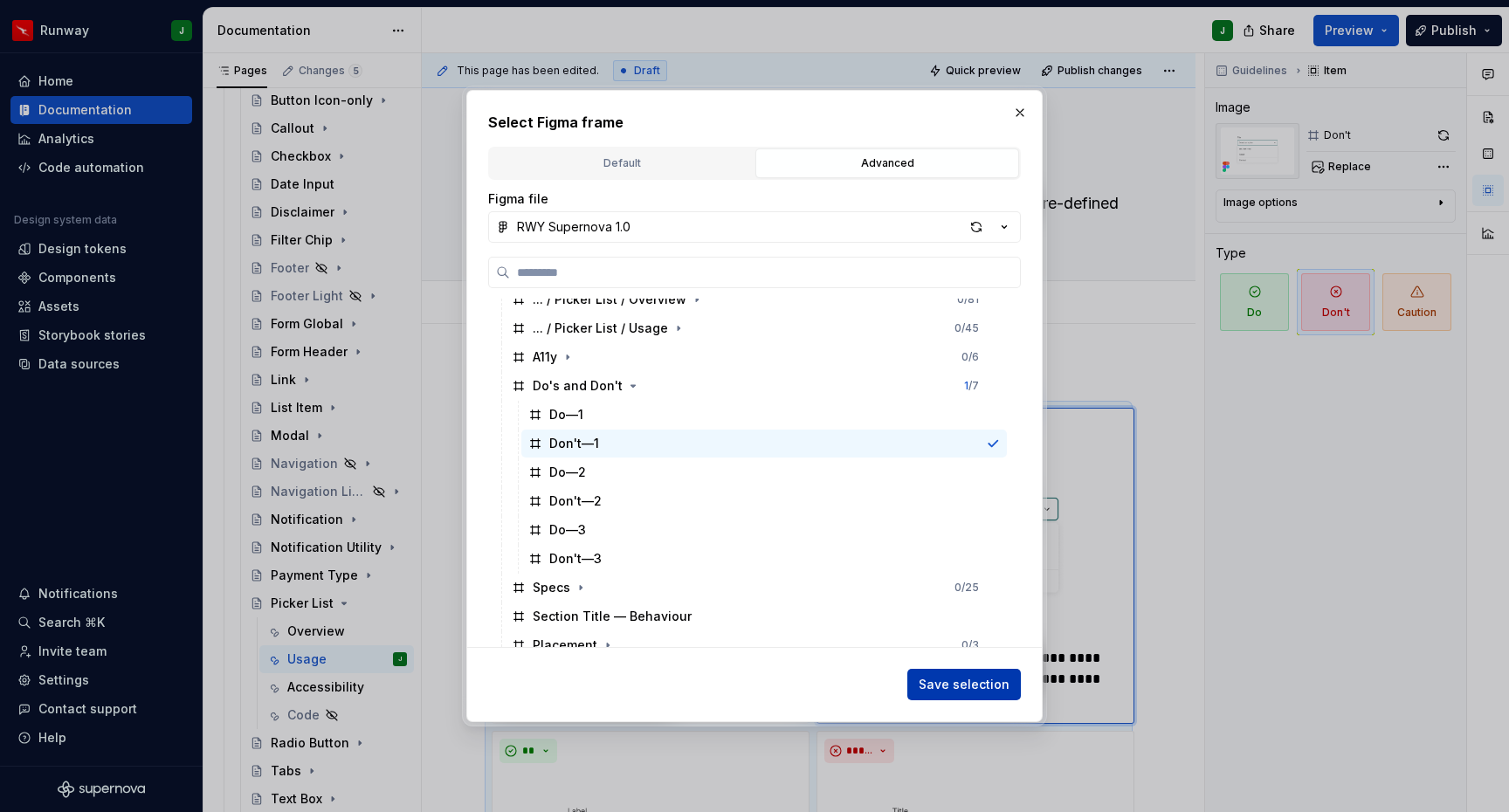
click at [954, 683] on span "Save selection" at bounding box center [963, 683] width 90 height 18
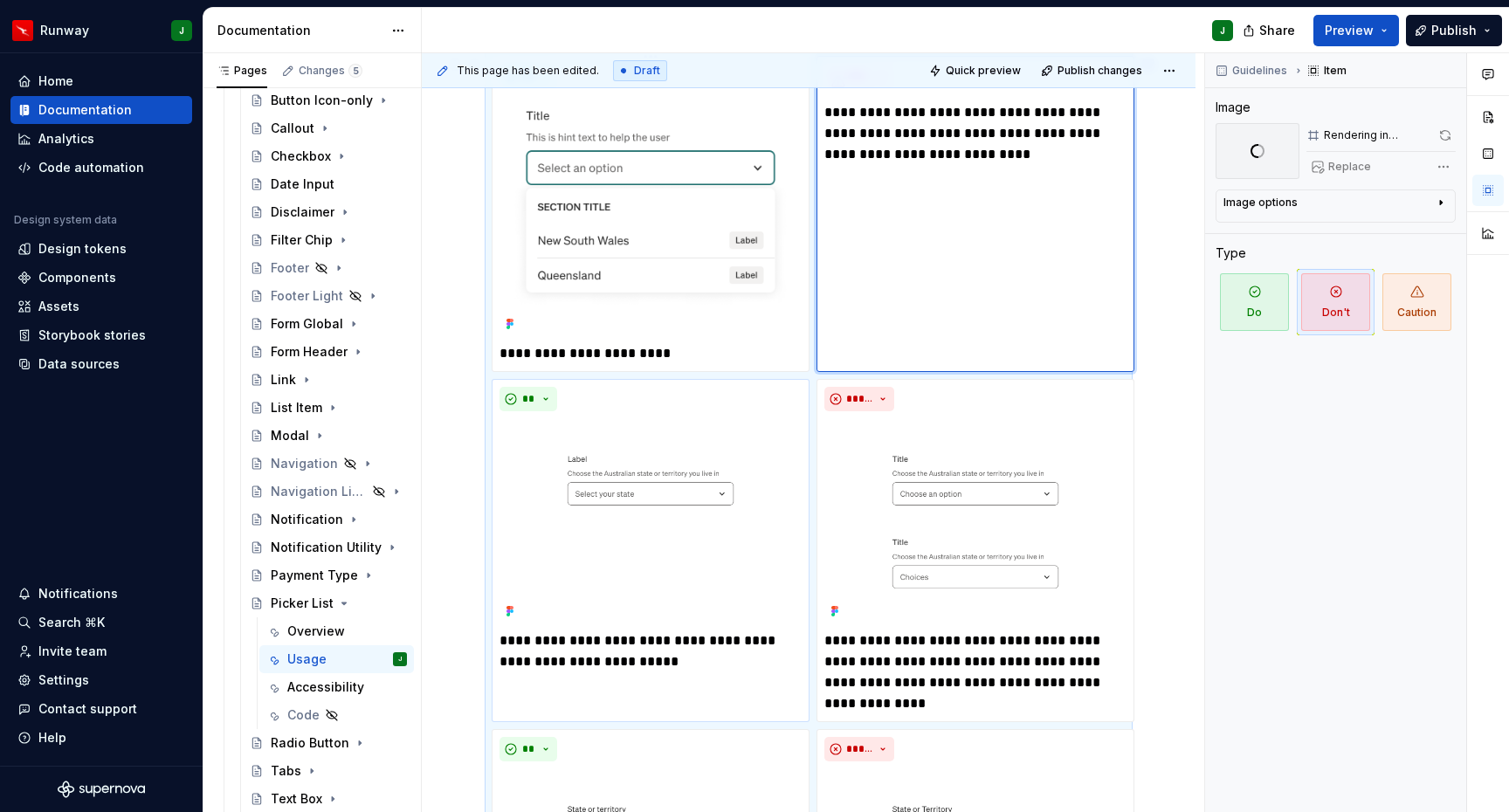
scroll to position [351, 0]
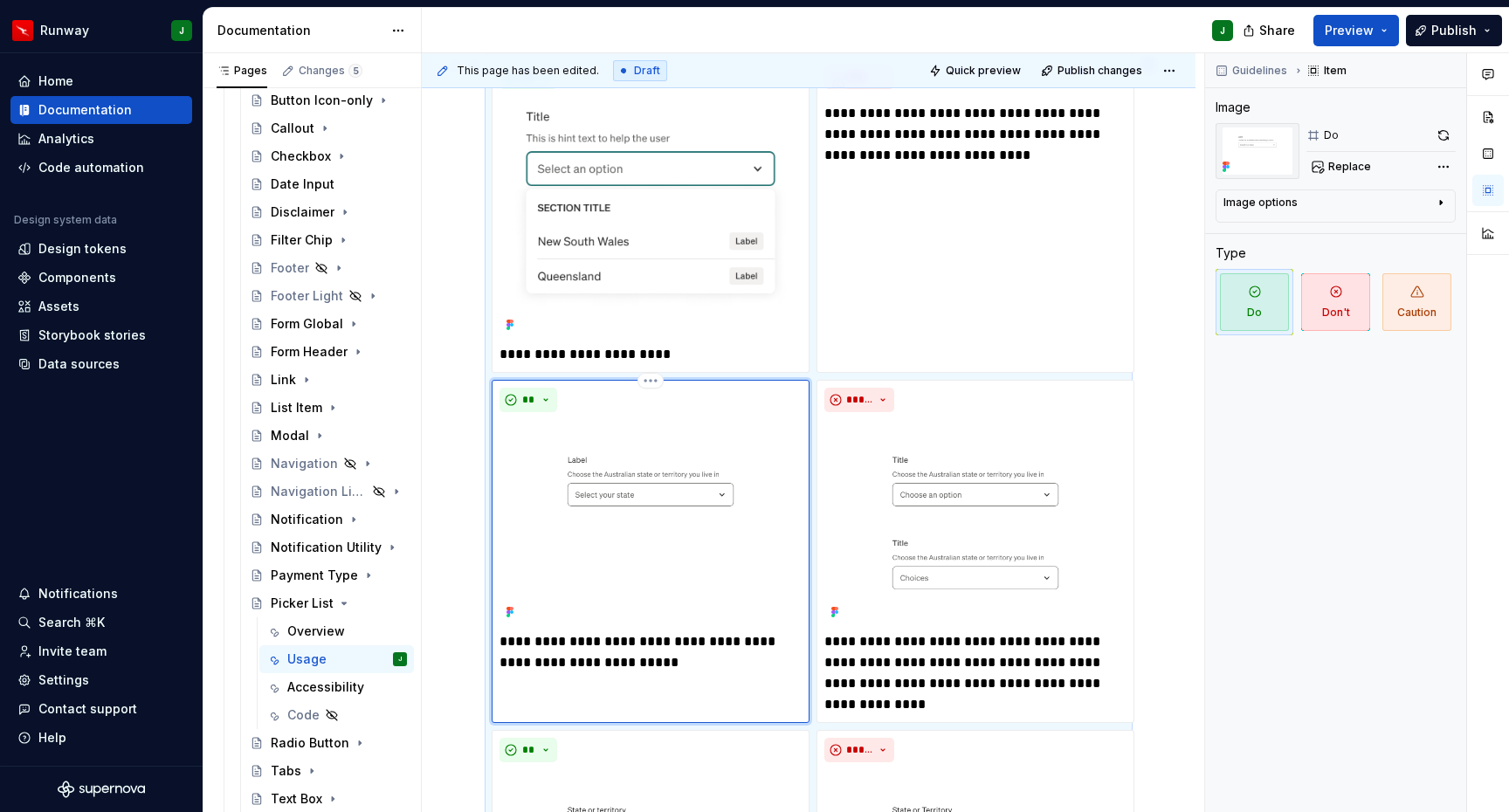
click at [770, 438] on img "To enrich screen reader interactions, please activate Accessibility in Grammarl…" at bounding box center [650, 521] width 302 height 205
click at [1338, 165] on span "Replace" at bounding box center [1350, 167] width 43 height 14
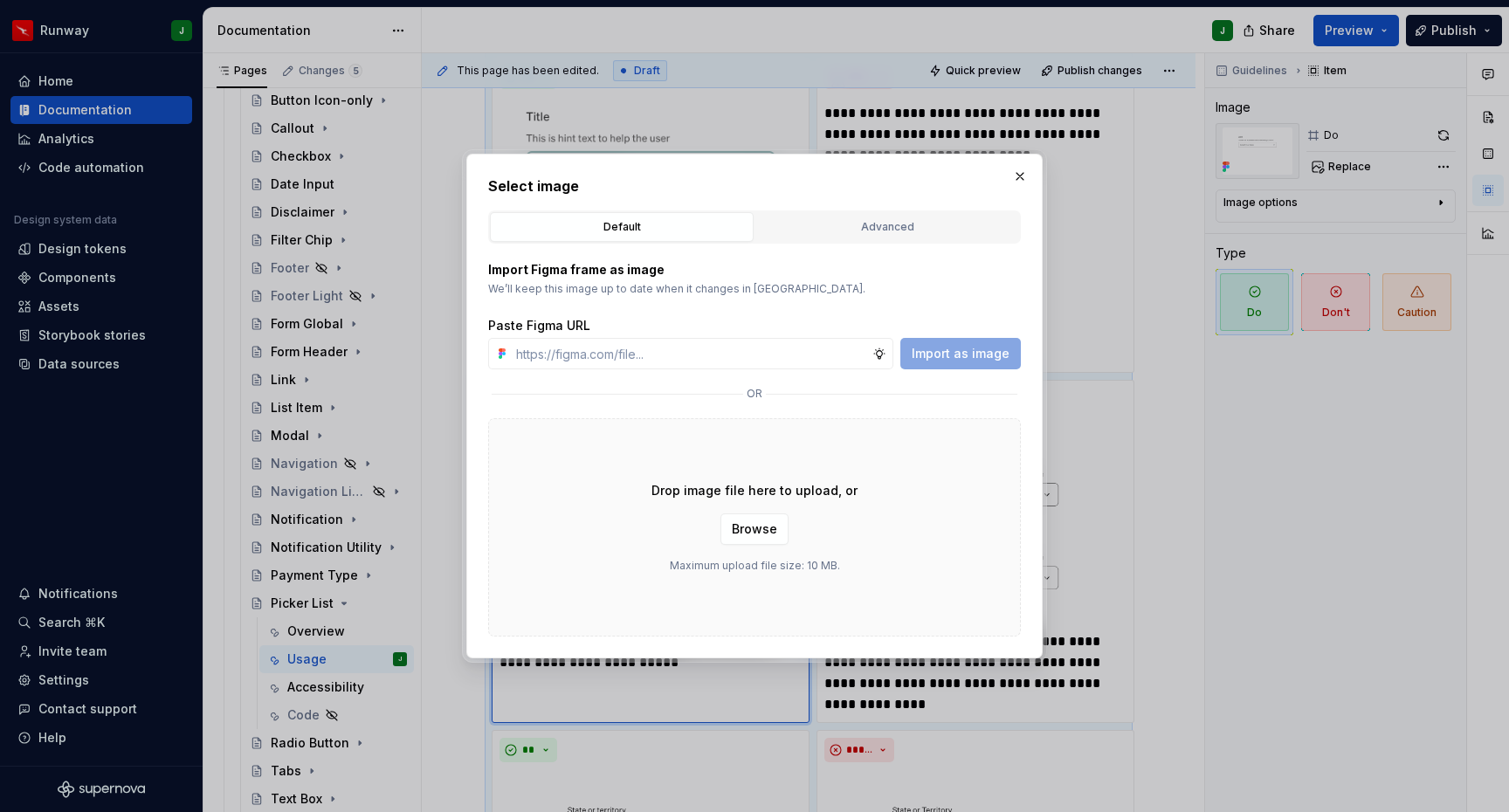
drag, startPoint x: 899, startPoint y: 231, endPoint x: 900, endPoint y: 282, distance: 51.0
click at [899, 230] on div "Advanced" at bounding box center [887, 226] width 252 height 18
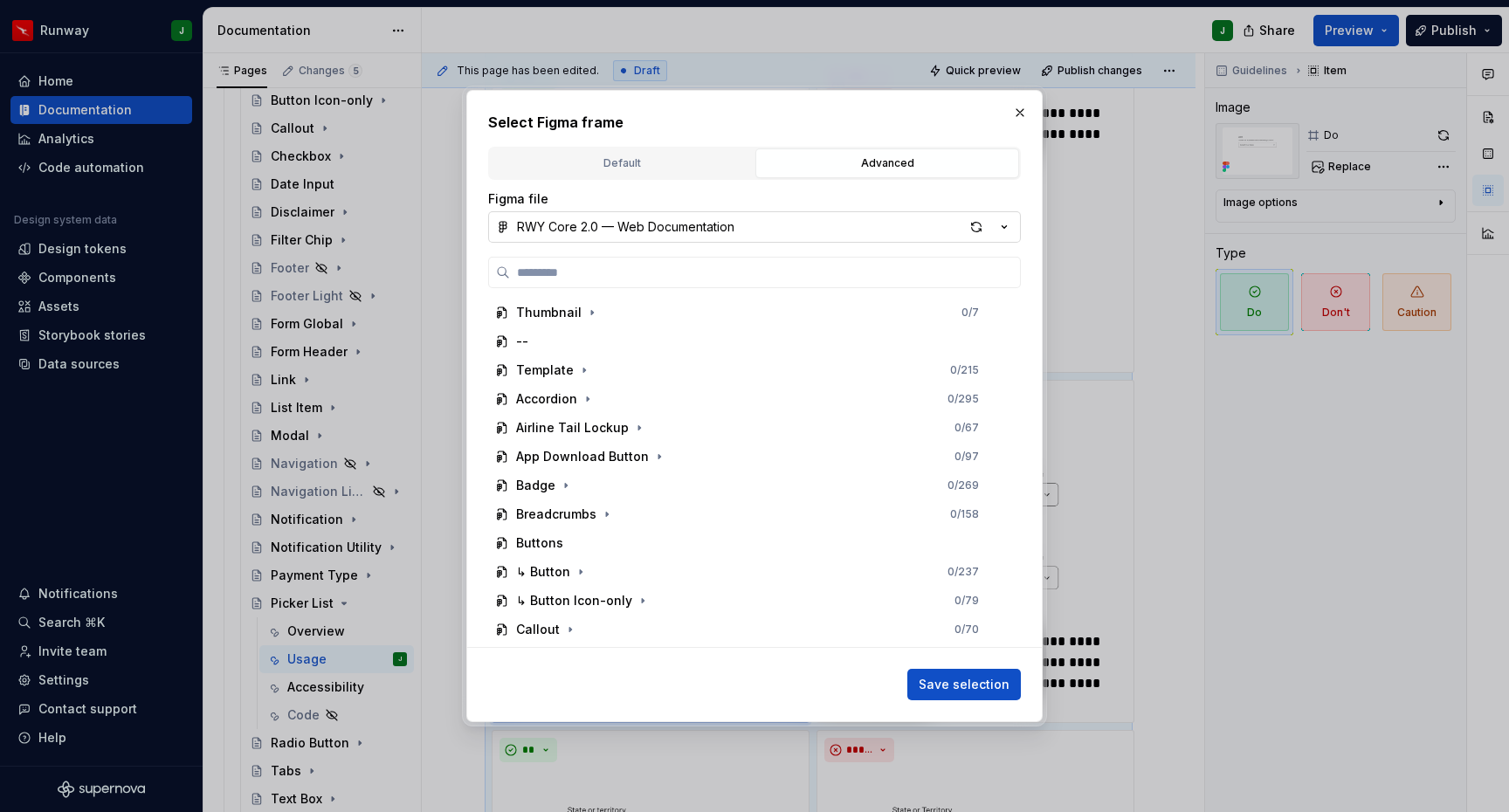
click at [940, 224] on button "RWY Core 2.0 — Web Documentation" at bounding box center [754, 227] width 533 height 32
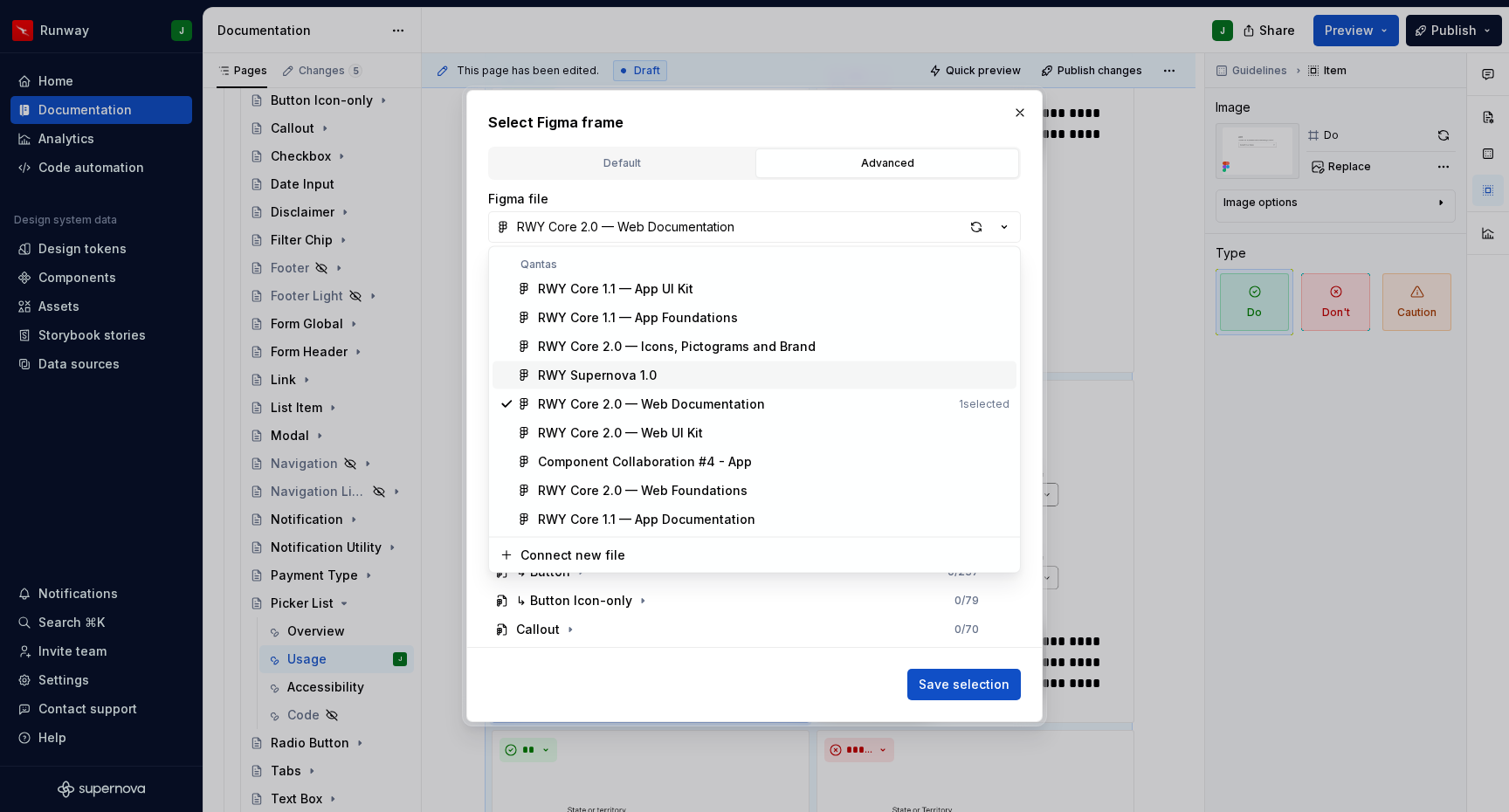
click at [632, 375] on div "RWY Supernova 1.0" at bounding box center [596, 375] width 118 height 18
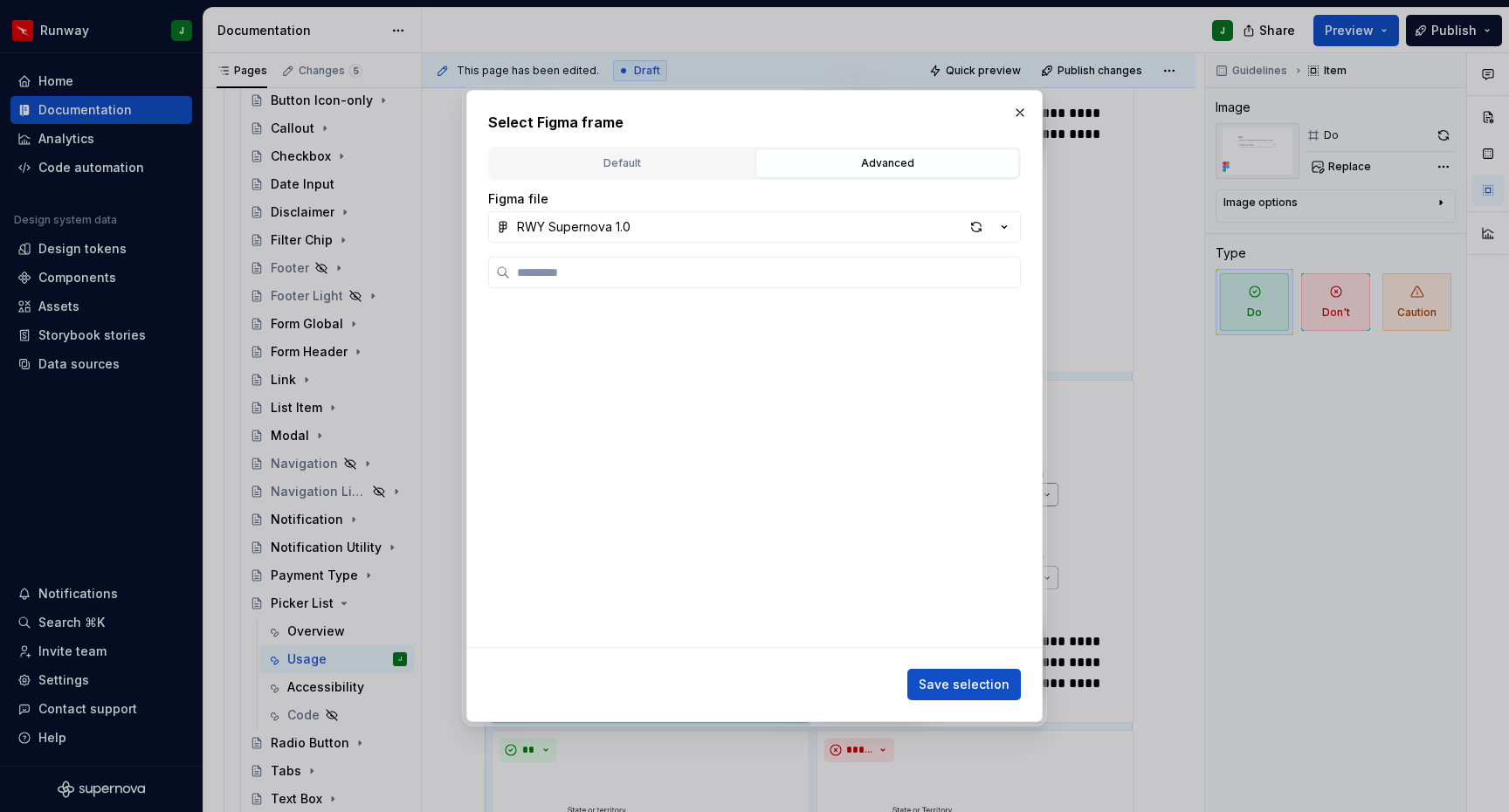
scroll to position [2012, 0]
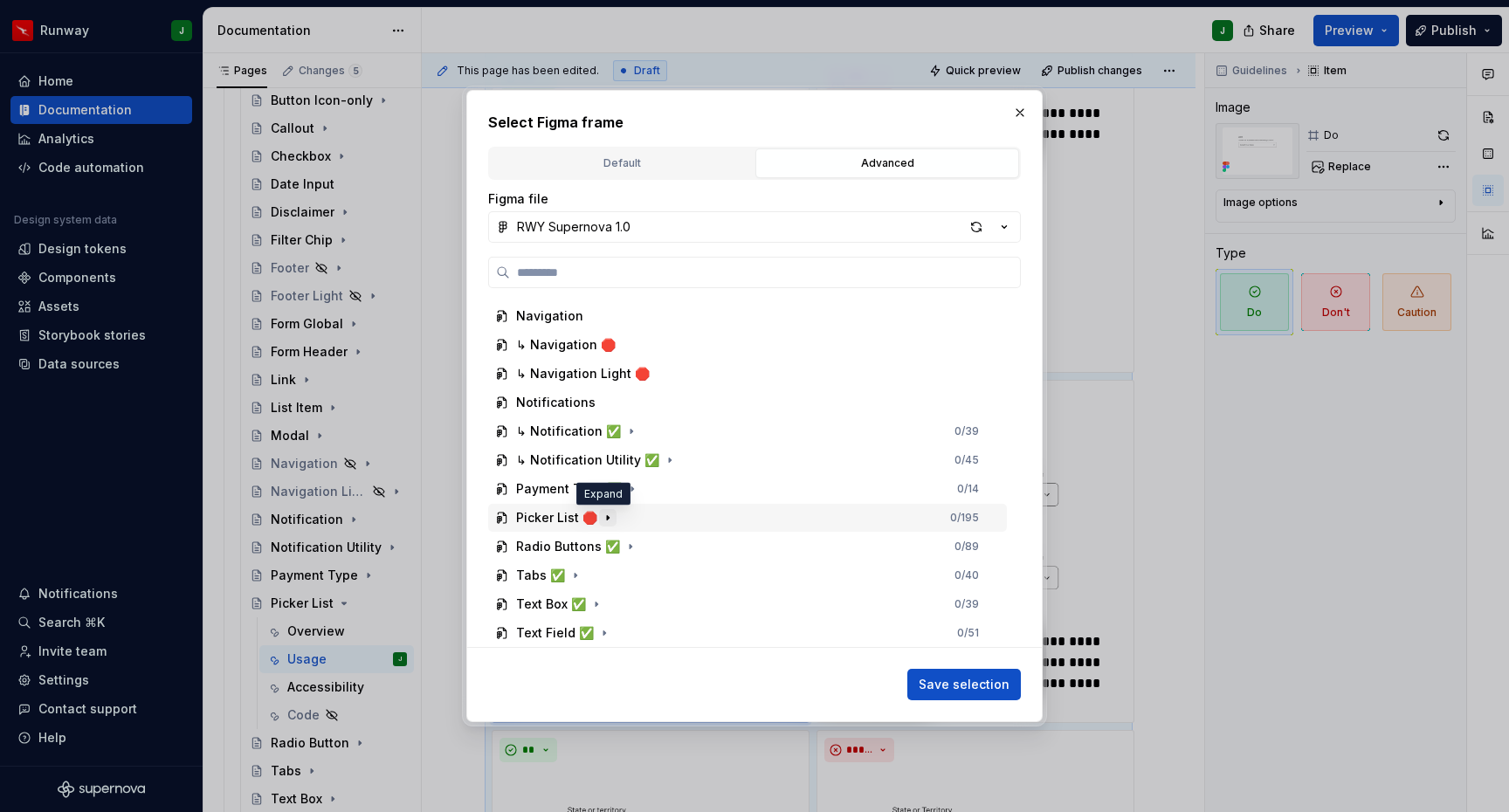
click at [606, 519] on icon "button" at bounding box center [607, 517] width 2 height 5
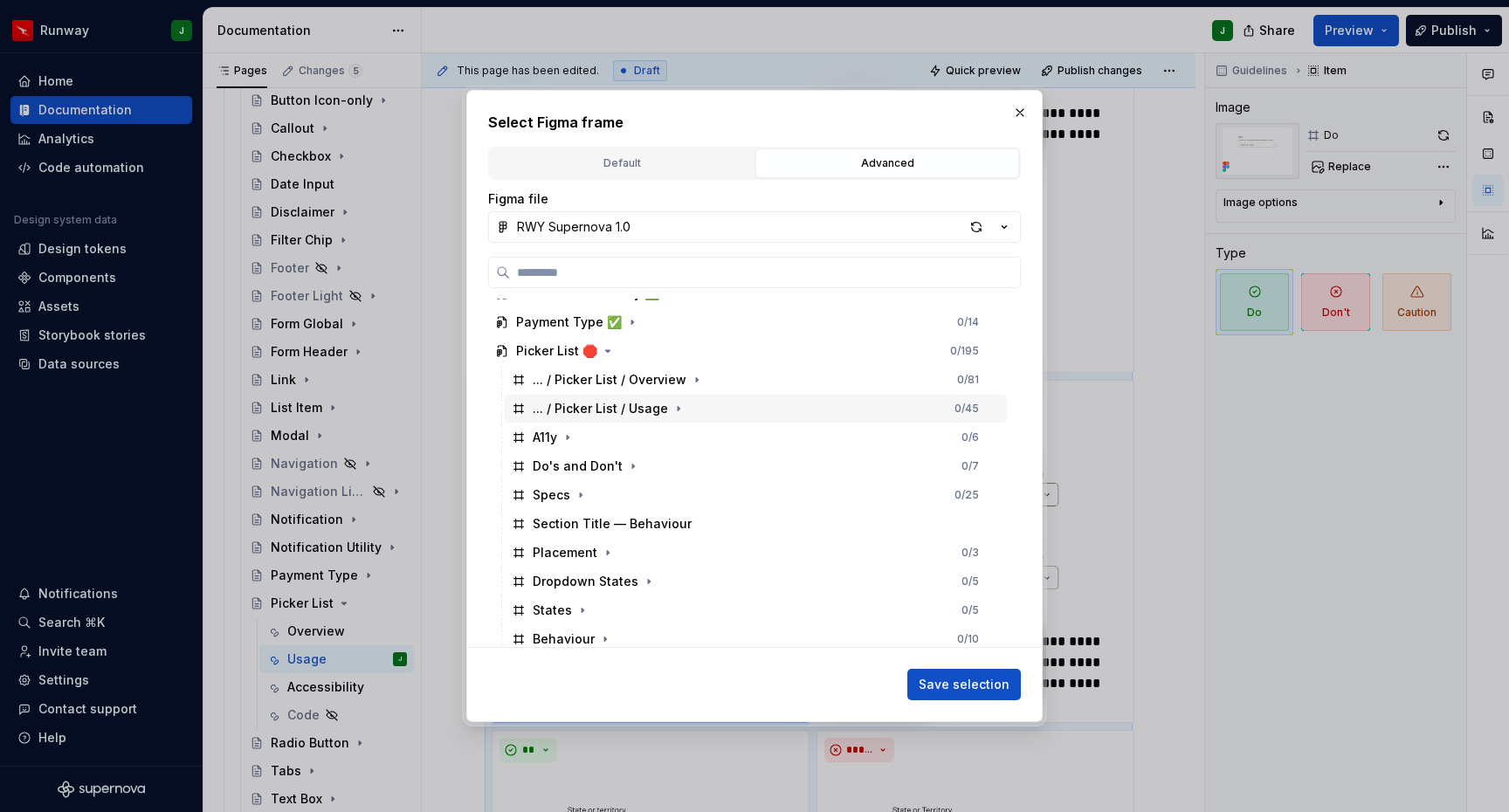
scroll to position [2195, 0]
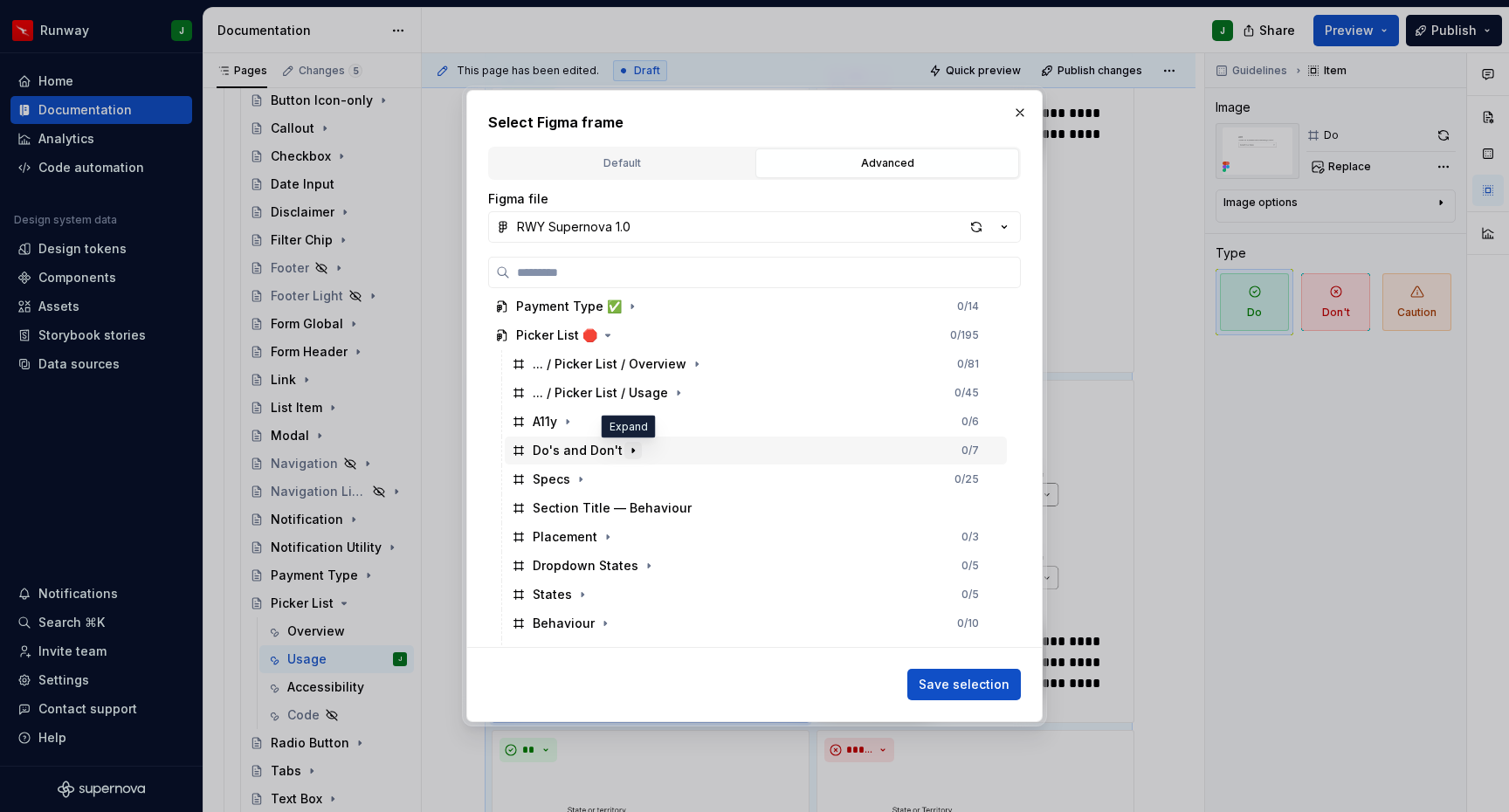
click at [627, 454] on icon "button" at bounding box center [632, 450] width 14 height 14
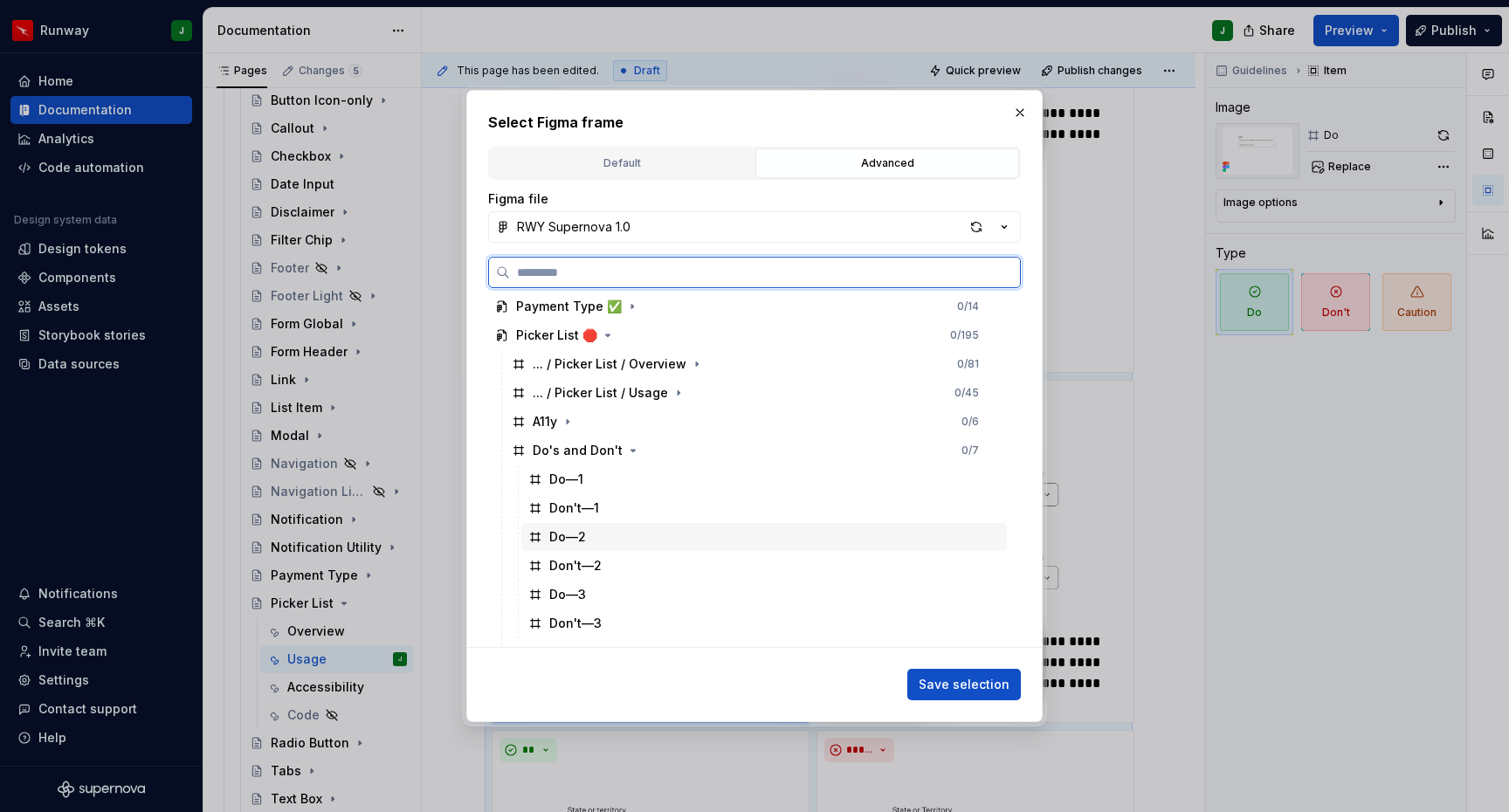
click at [599, 540] on div "Do—2" at bounding box center [764, 536] width 485 height 28
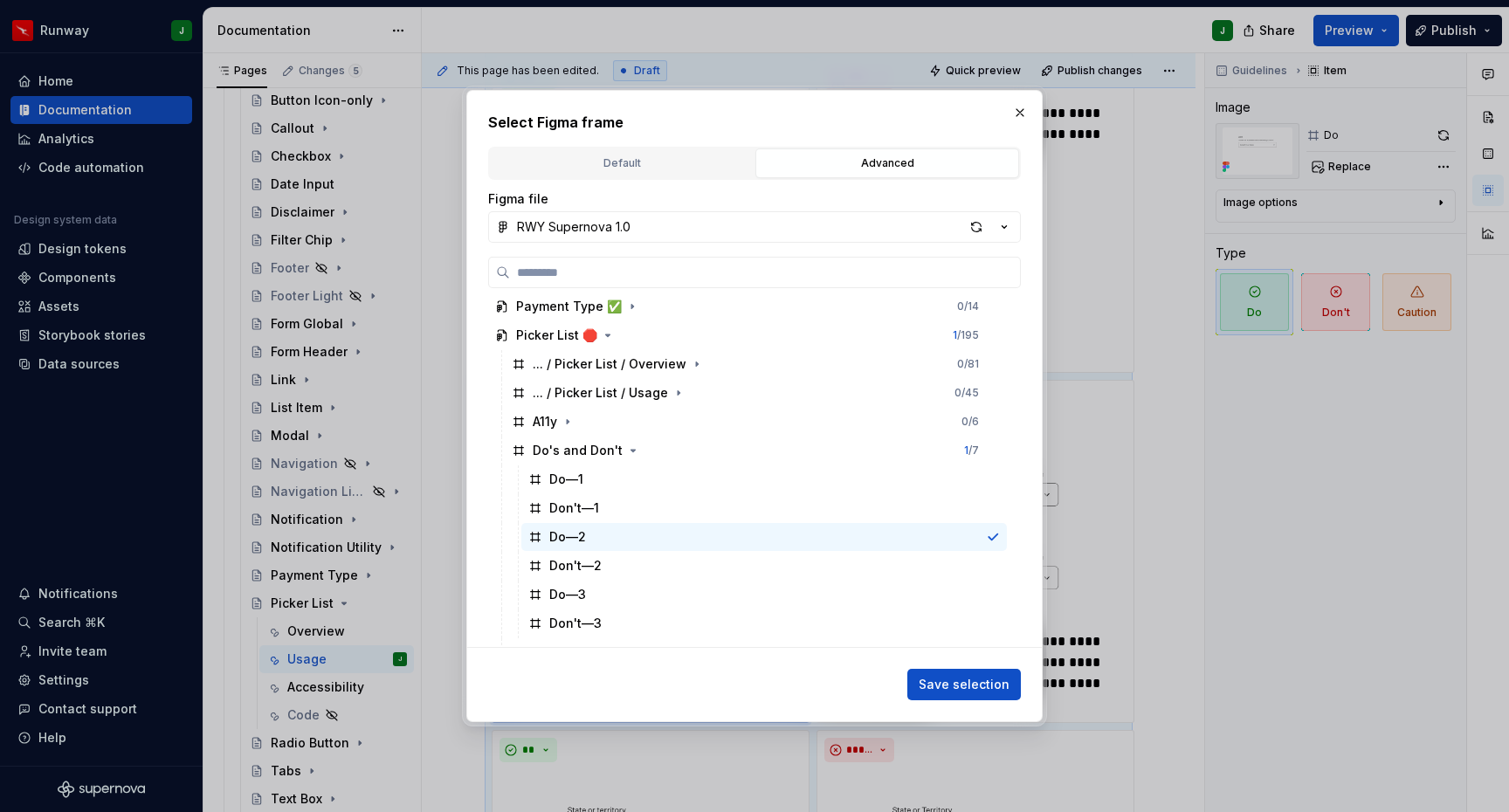
drag, startPoint x: 985, startPoint y: 690, endPoint x: 1149, endPoint y: 491, distance: 257.9
click at [985, 690] on span "Save selection" at bounding box center [963, 683] width 90 height 18
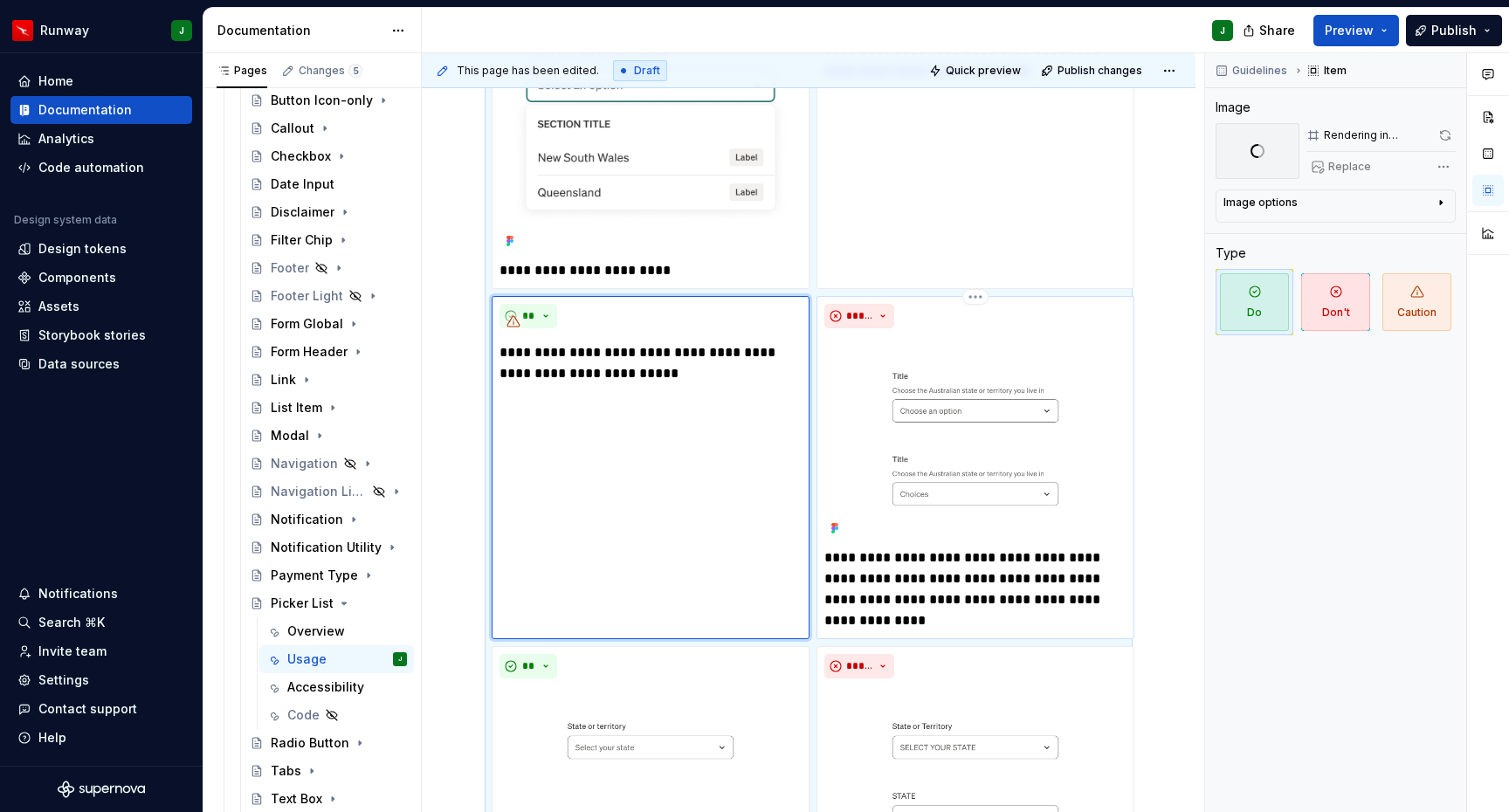
scroll to position [413, 0]
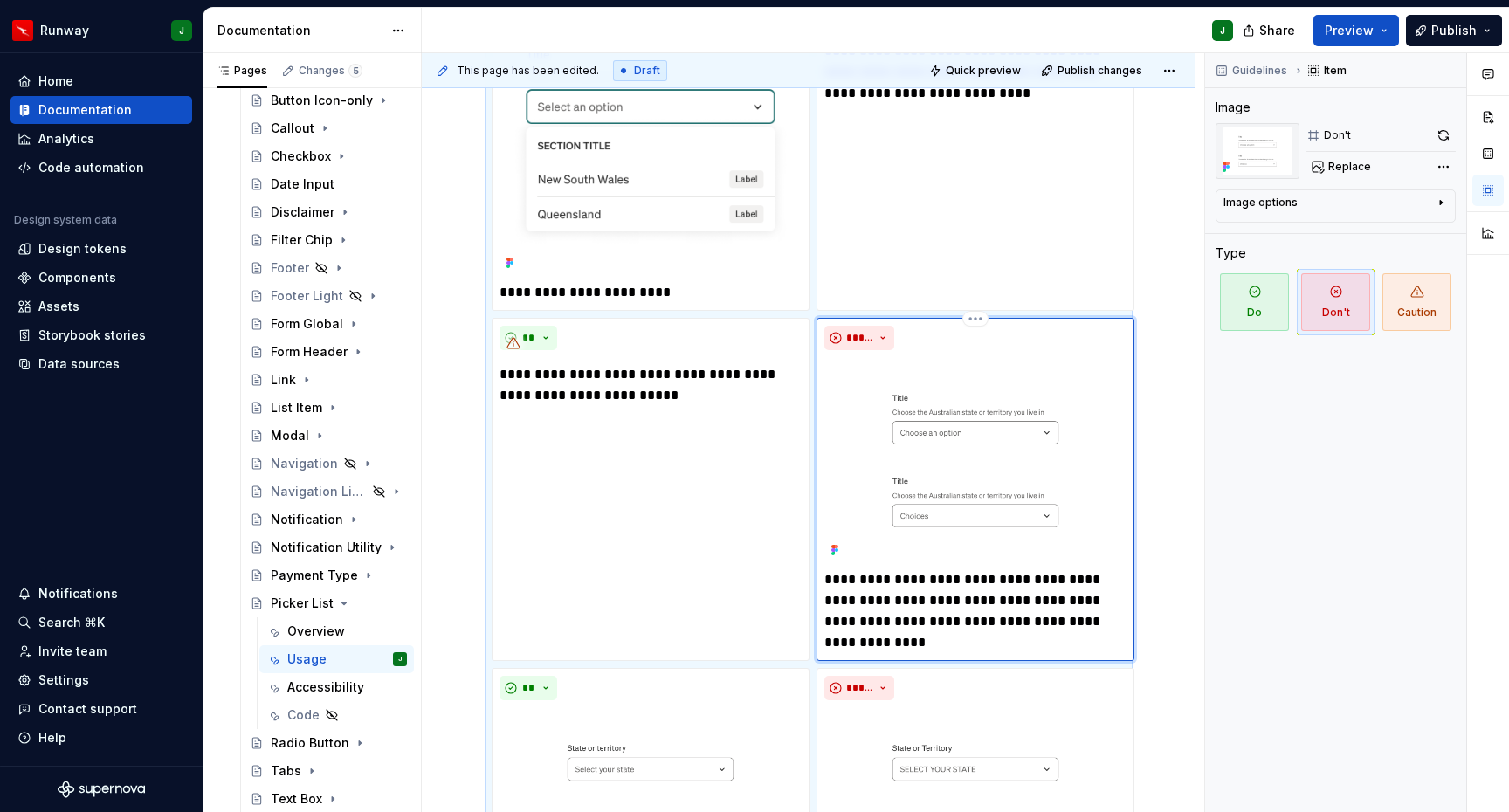
click at [1043, 338] on div "*****" at bounding box center [975, 338] width 302 height 24
click at [1355, 164] on span "Replace" at bounding box center [1350, 167] width 43 height 14
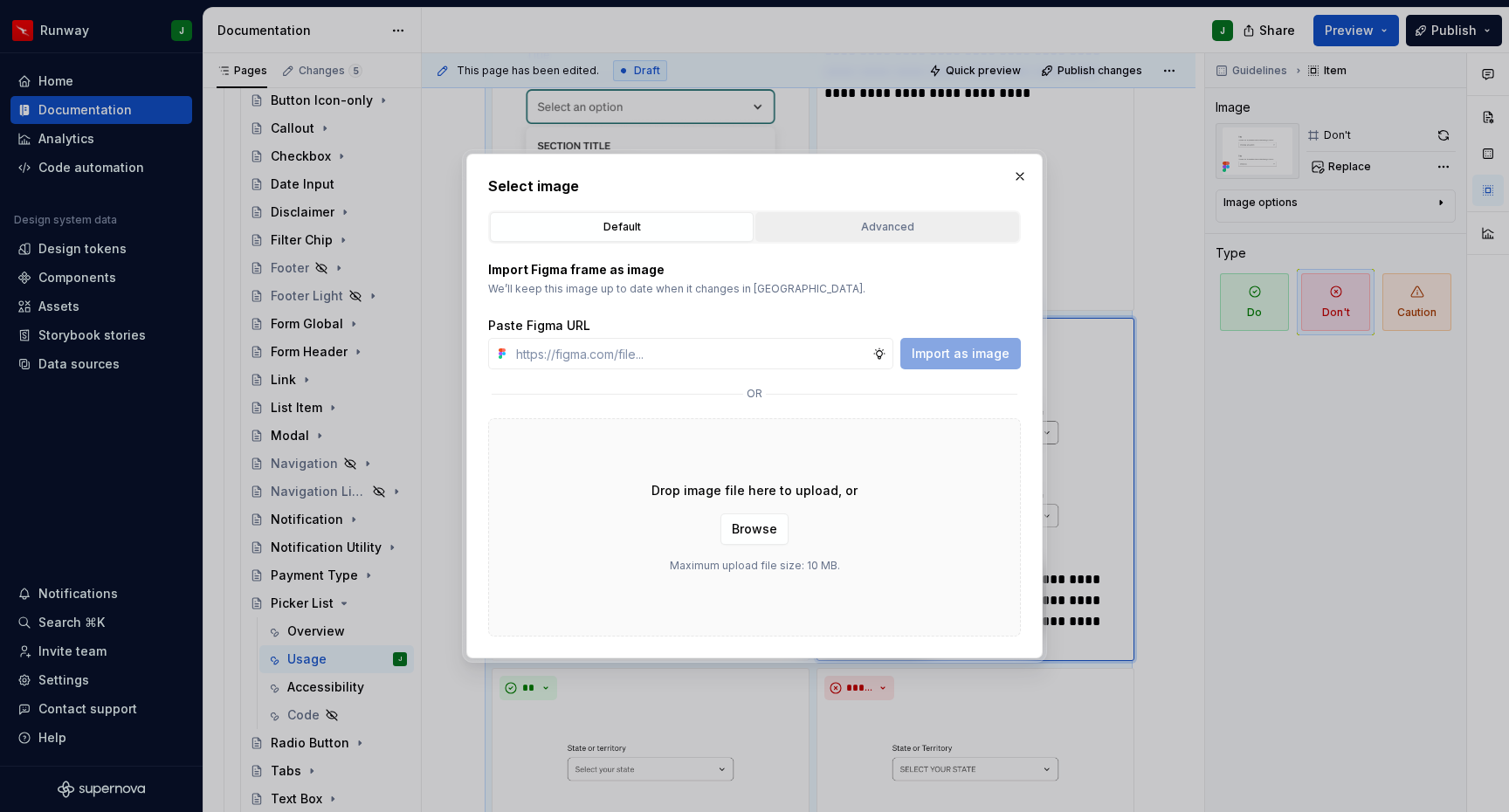
click at [893, 234] on div "Advanced" at bounding box center [887, 226] width 252 height 18
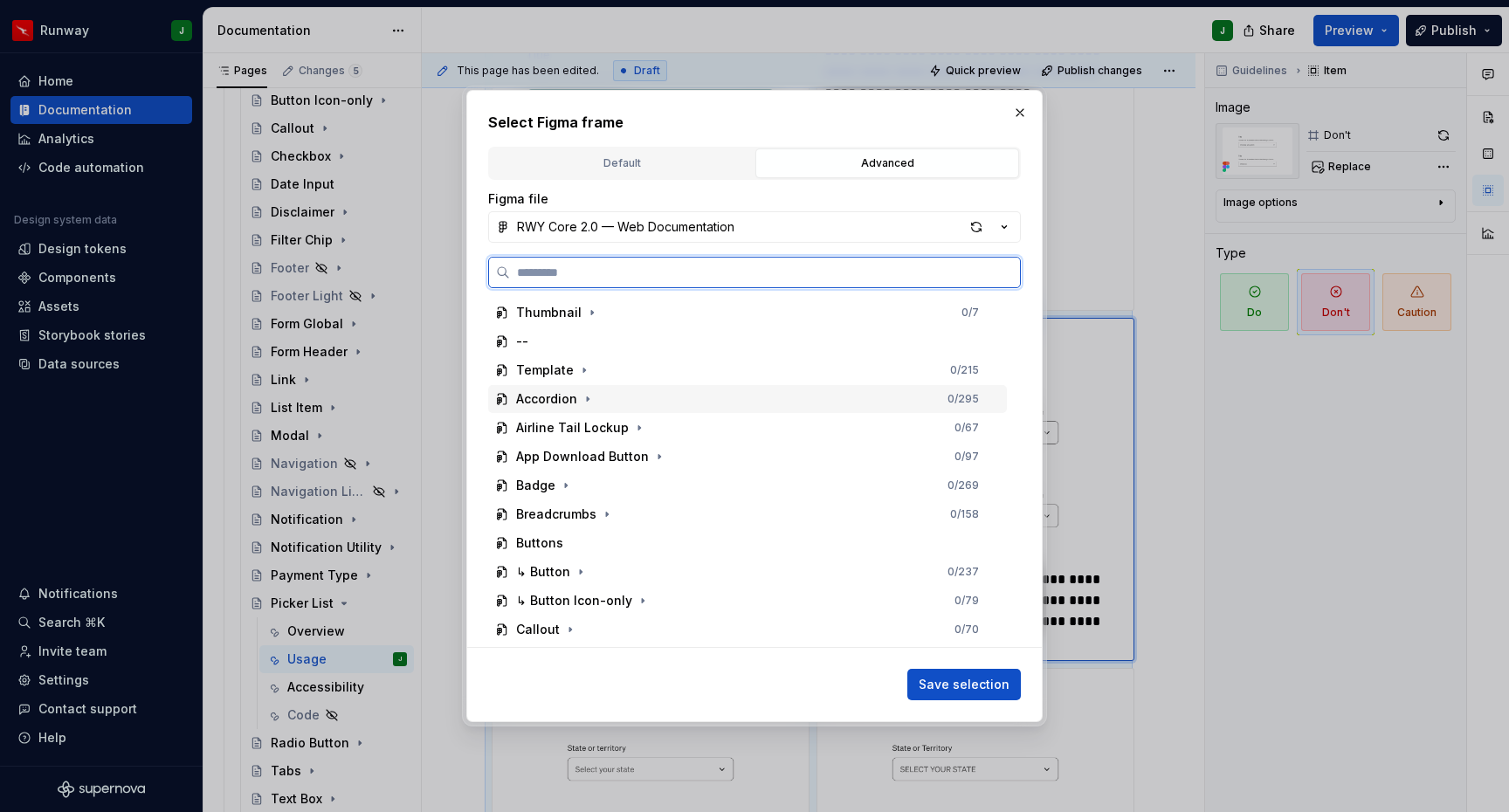
scroll to position [889, 0]
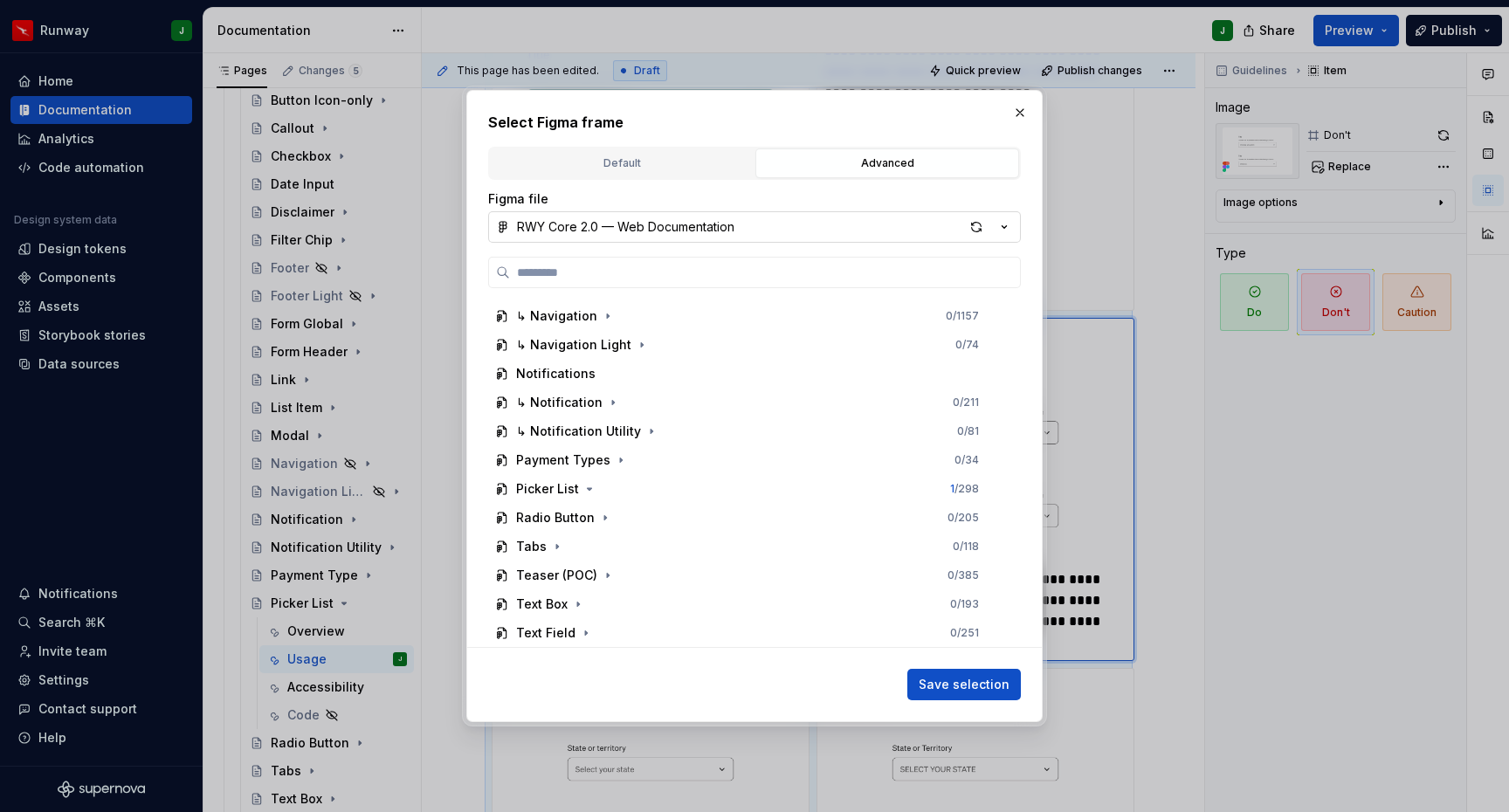
click at [798, 238] on button "RWY Core 2.0 — Web Documentation" at bounding box center [754, 227] width 533 height 32
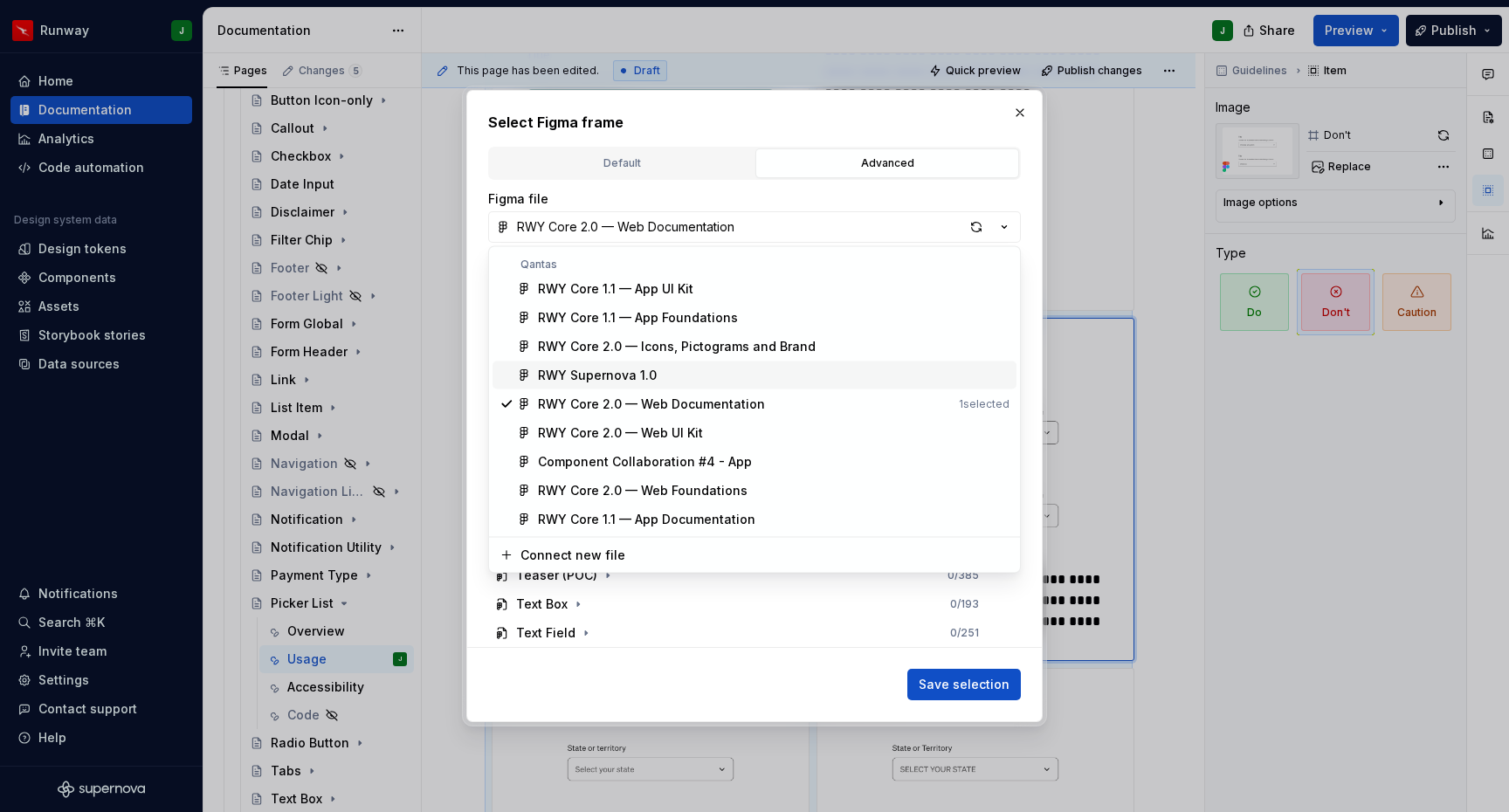
click at [632, 371] on div "RWY Supernova 1.0" at bounding box center [596, 375] width 118 height 18
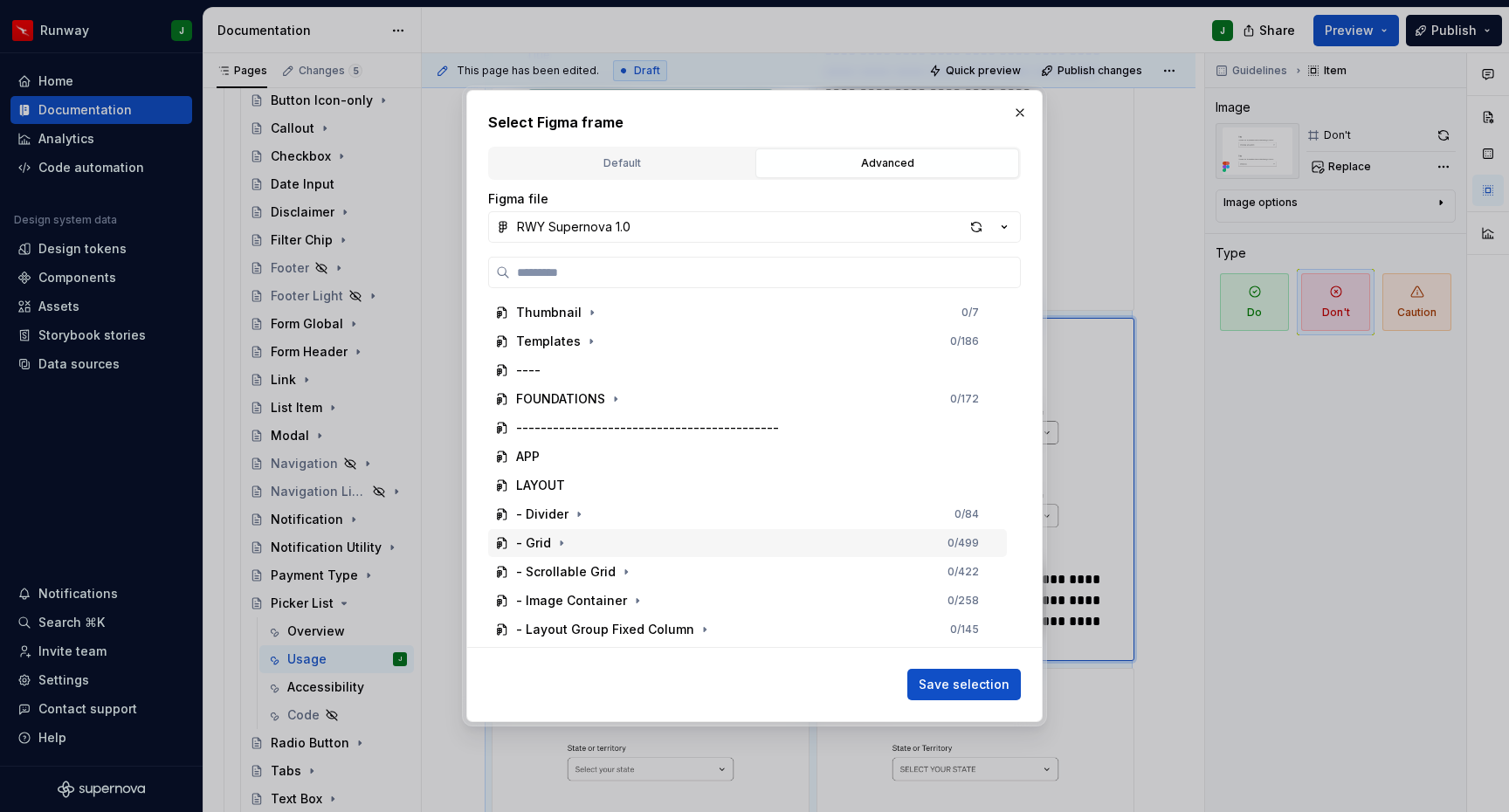
scroll to position [2012, 0]
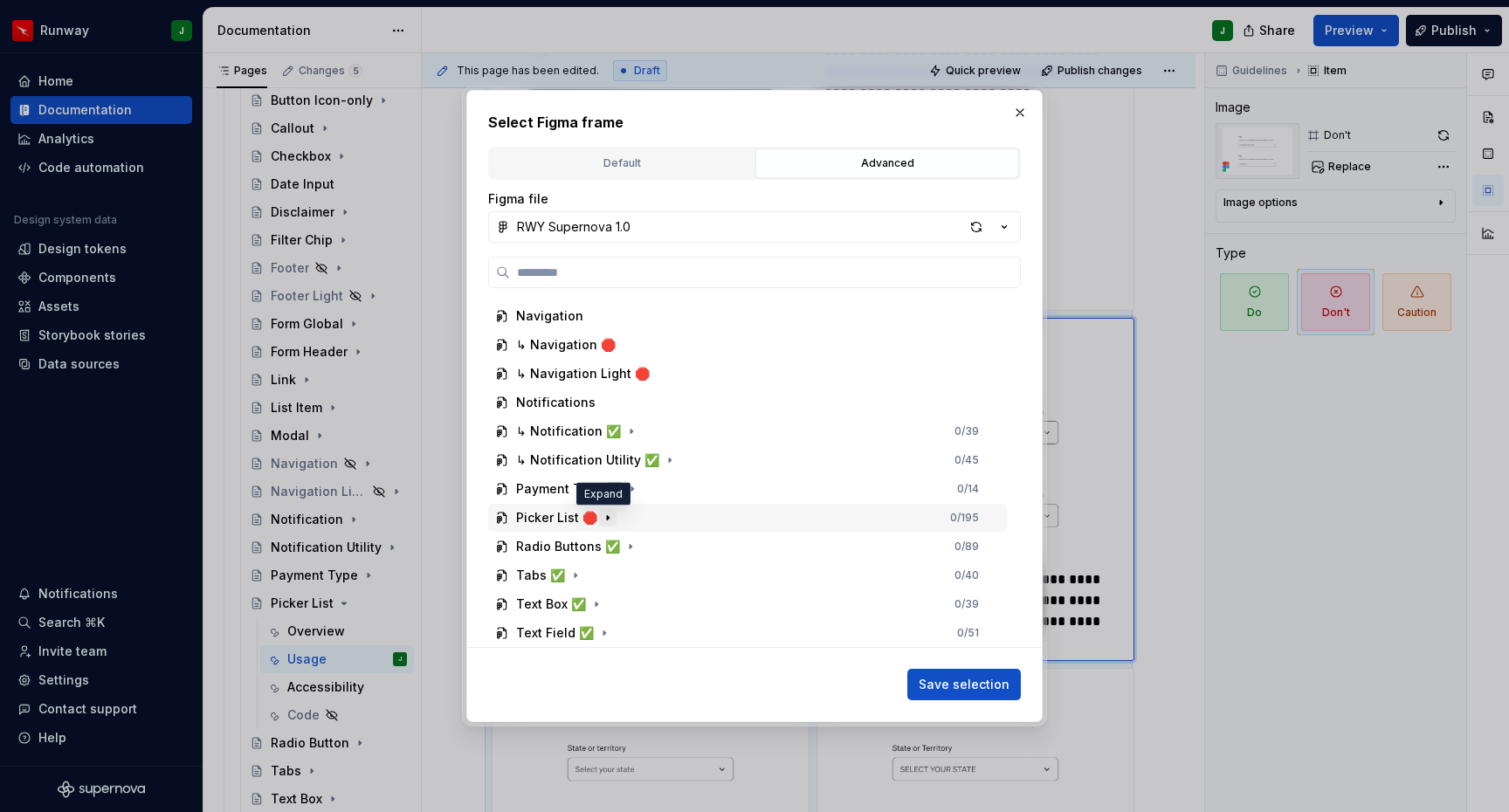
click at [606, 517] on icon "button" at bounding box center [607, 517] width 2 height 5
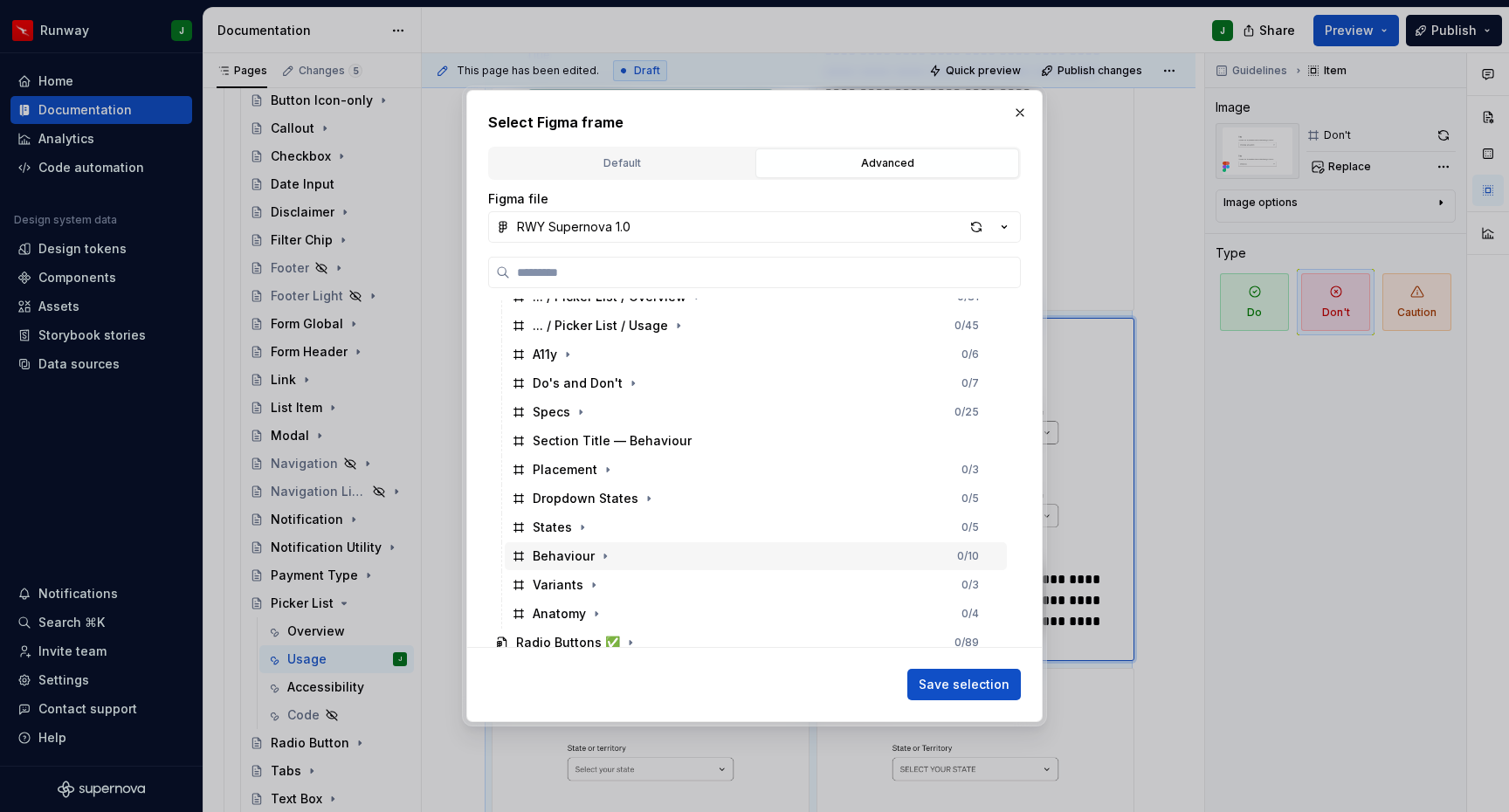
scroll to position [2259, 0]
click at [632, 385] on icon "button" at bounding box center [633, 386] width 2 height 5
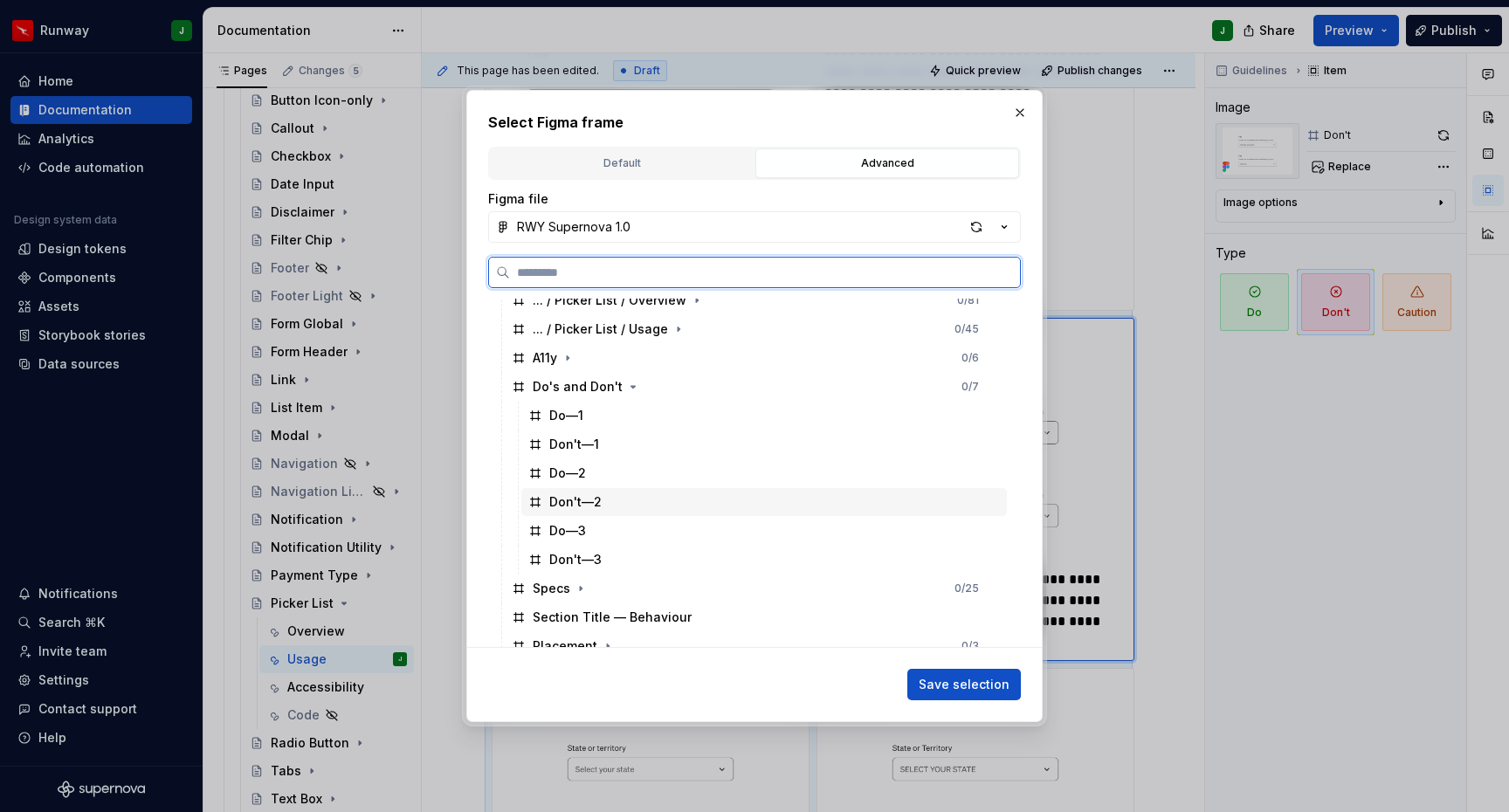
click at [624, 499] on div "Don't—2" at bounding box center [764, 502] width 485 height 28
drag, startPoint x: 956, startPoint y: 689, endPoint x: 1484, endPoint y: 489, distance: 564.6
click at [954, 689] on span "Save selection" at bounding box center [963, 683] width 90 height 18
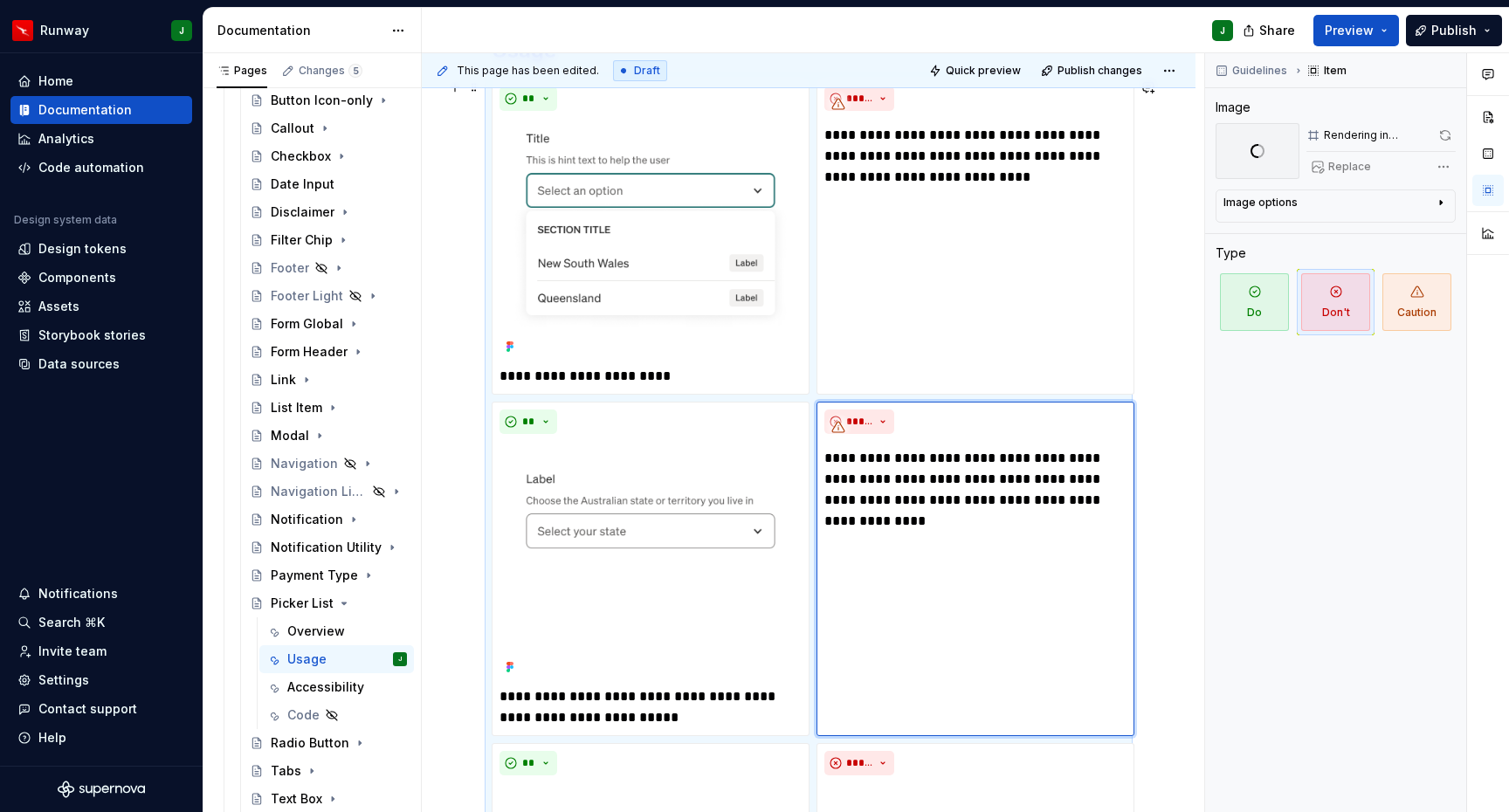
scroll to position [0, 0]
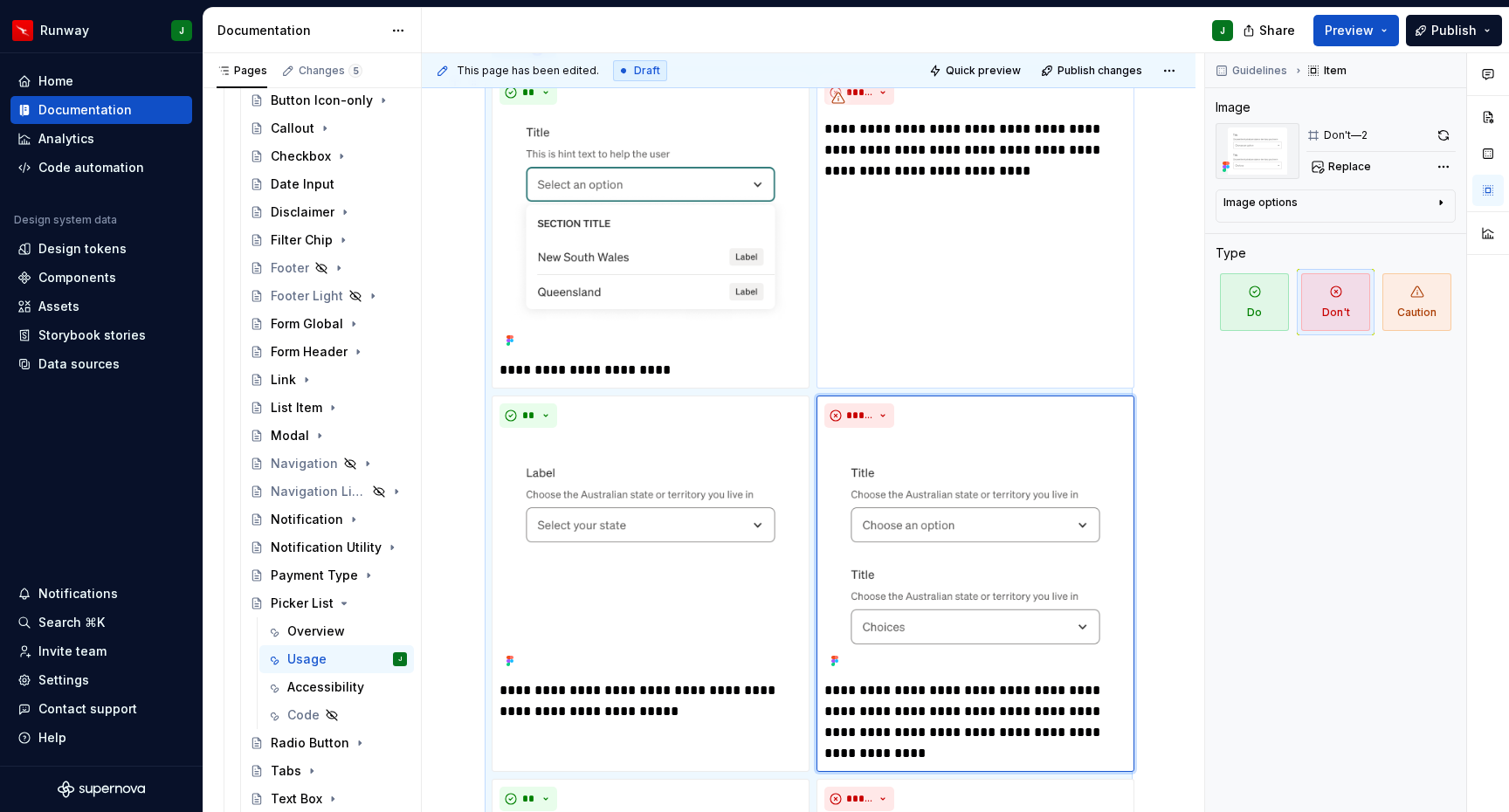
click at [917, 156] on p "**********" at bounding box center [975, 149] width 302 height 62
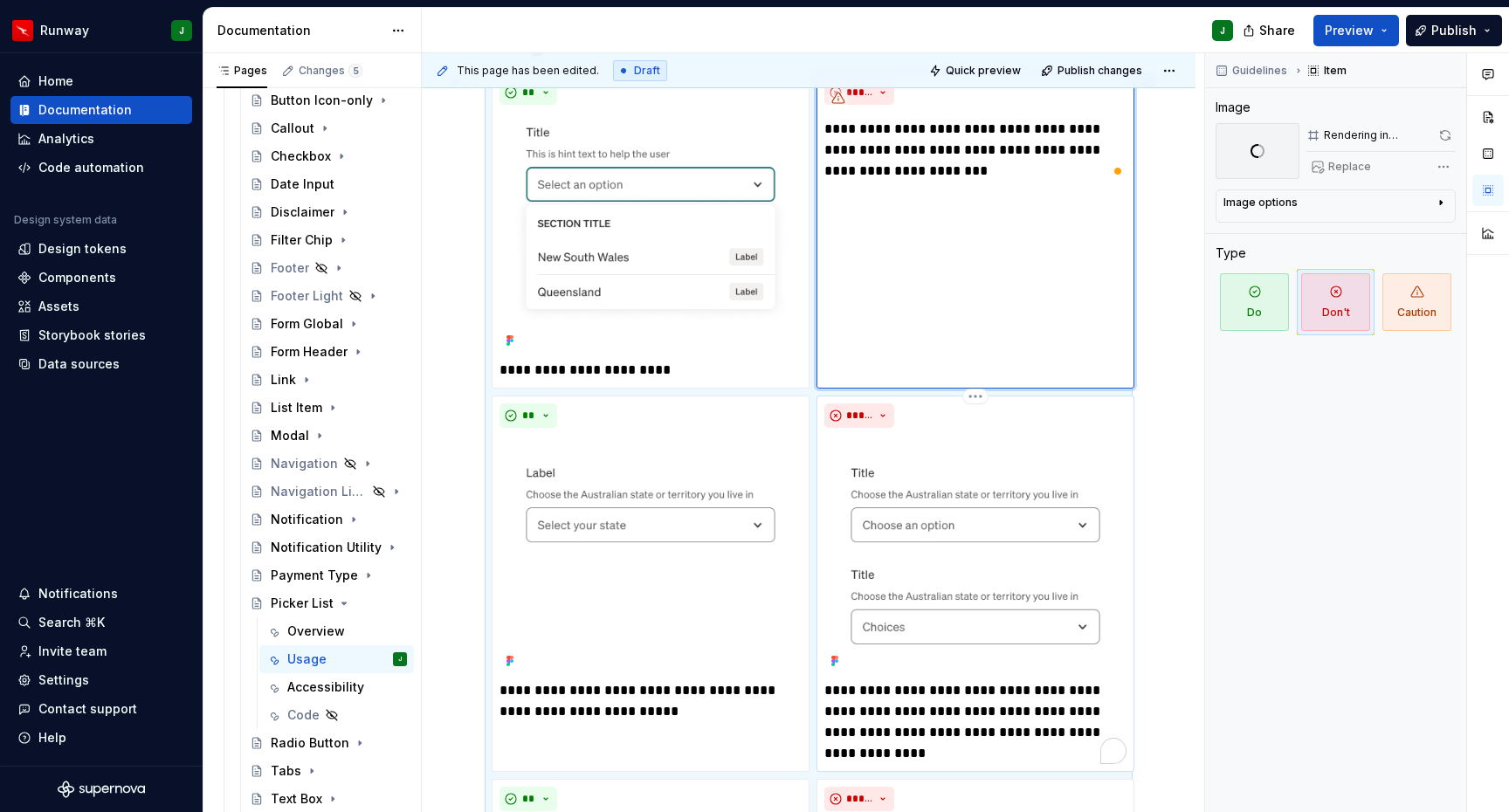
click at [897, 711] on p "**********" at bounding box center [975, 722] width 302 height 84
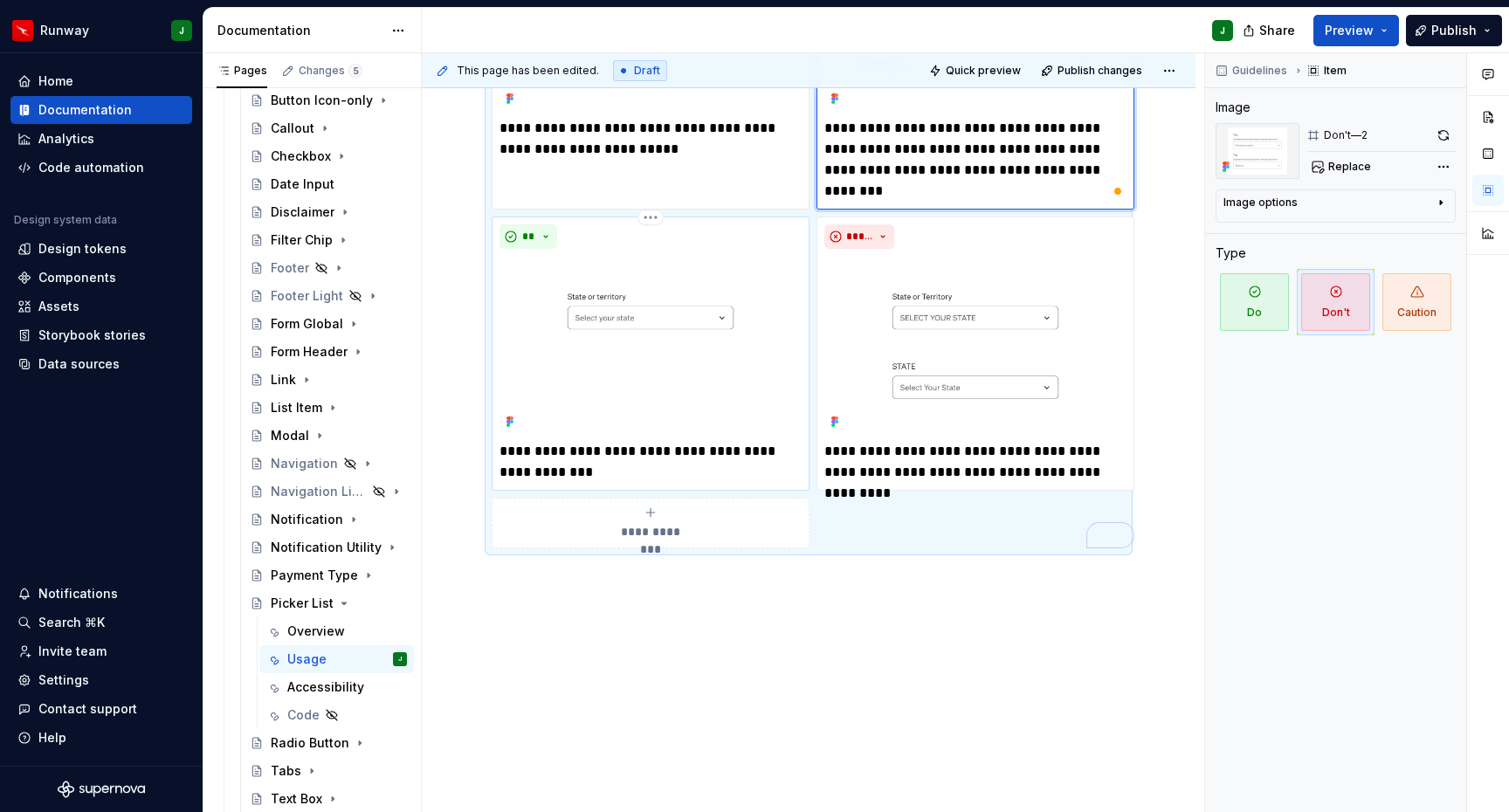
click at [576, 451] on p "**********" at bounding box center [650, 461] width 302 height 42
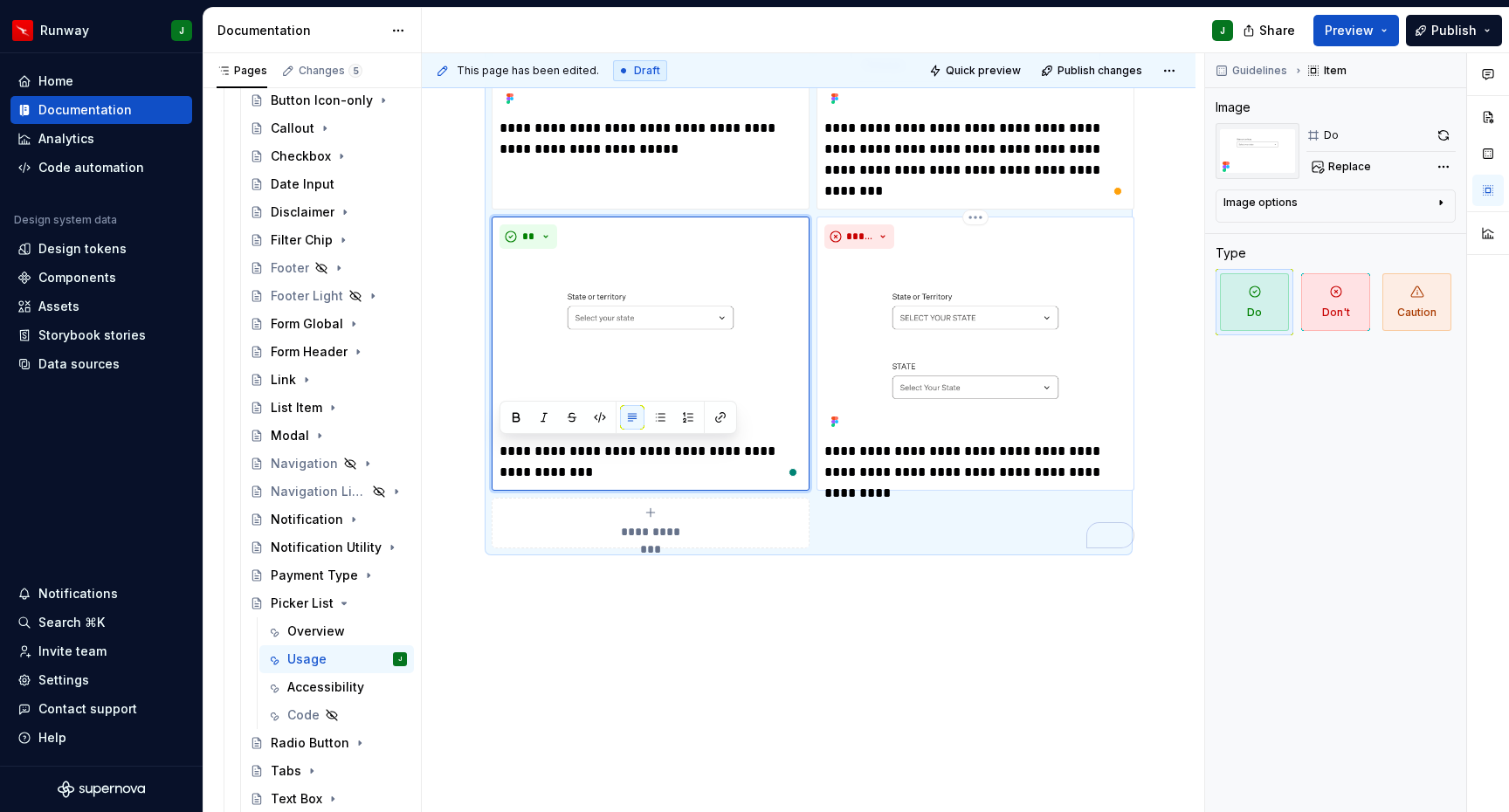
click at [935, 455] on p "**********" at bounding box center [975, 461] width 302 height 42
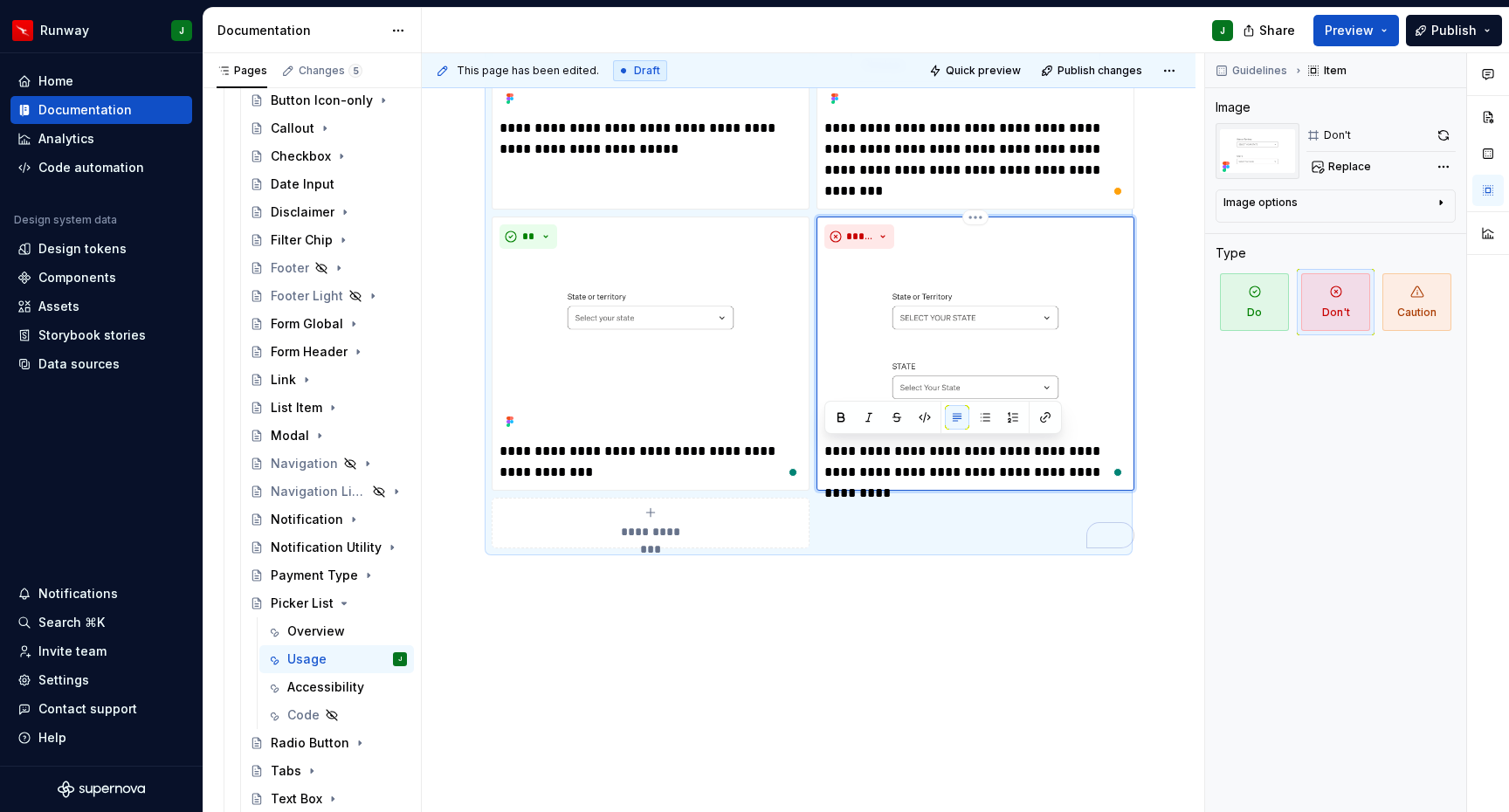
click at [948, 467] on p "**********" at bounding box center [975, 461] width 302 height 42
drag, startPoint x: 952, startPoint y: 613, endPoint x: 892, endPoint y: 451, distance: 172.8
click at [952, 613] on div "**********" at bounding box center [809, 119] width 773 height 1386
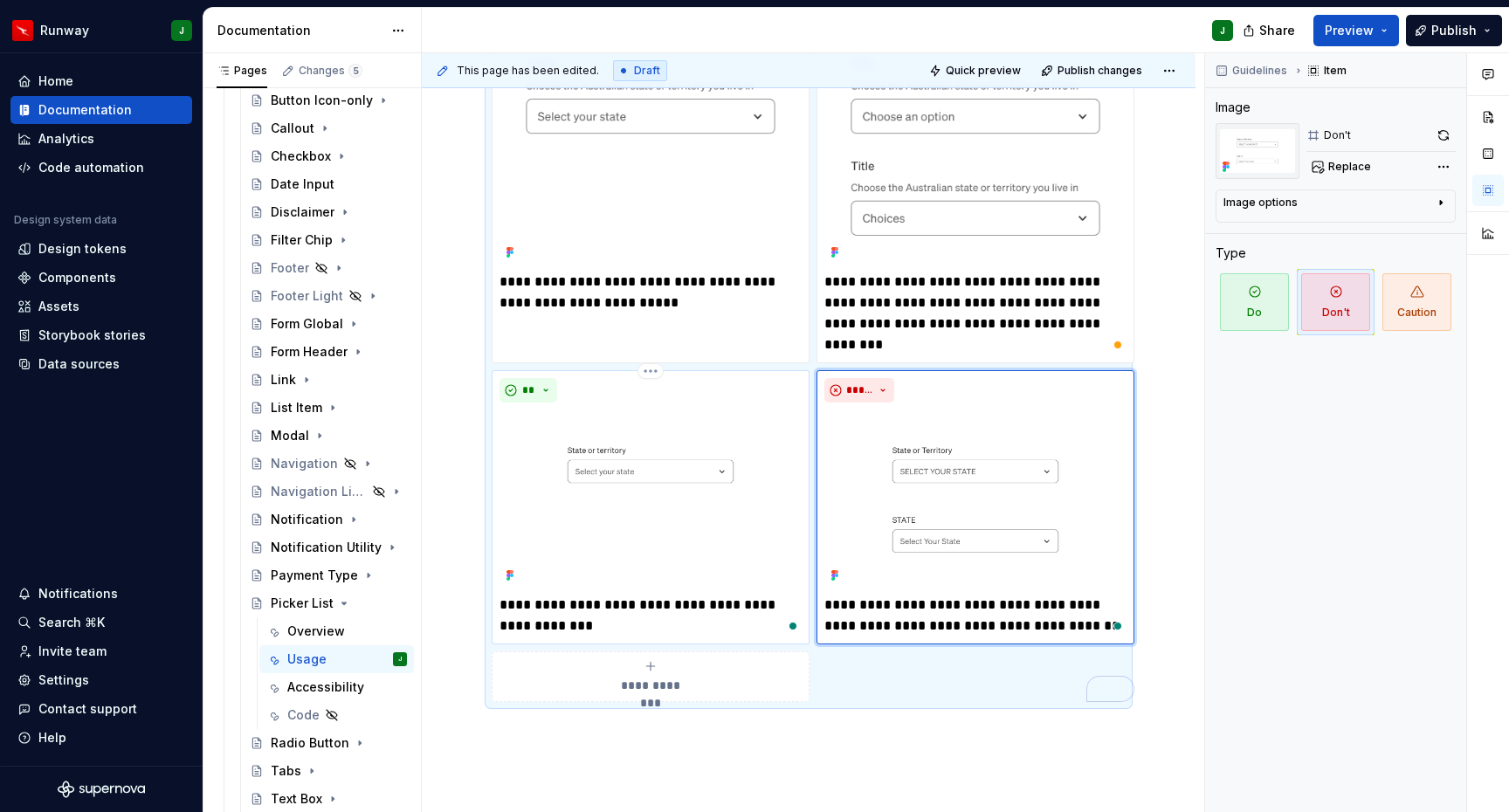
click at [713, 437] on img "To enrich screen reader interactions, please activate Accessibility in Grammarl…" at bounding box center [650, 498] width 302 height 178
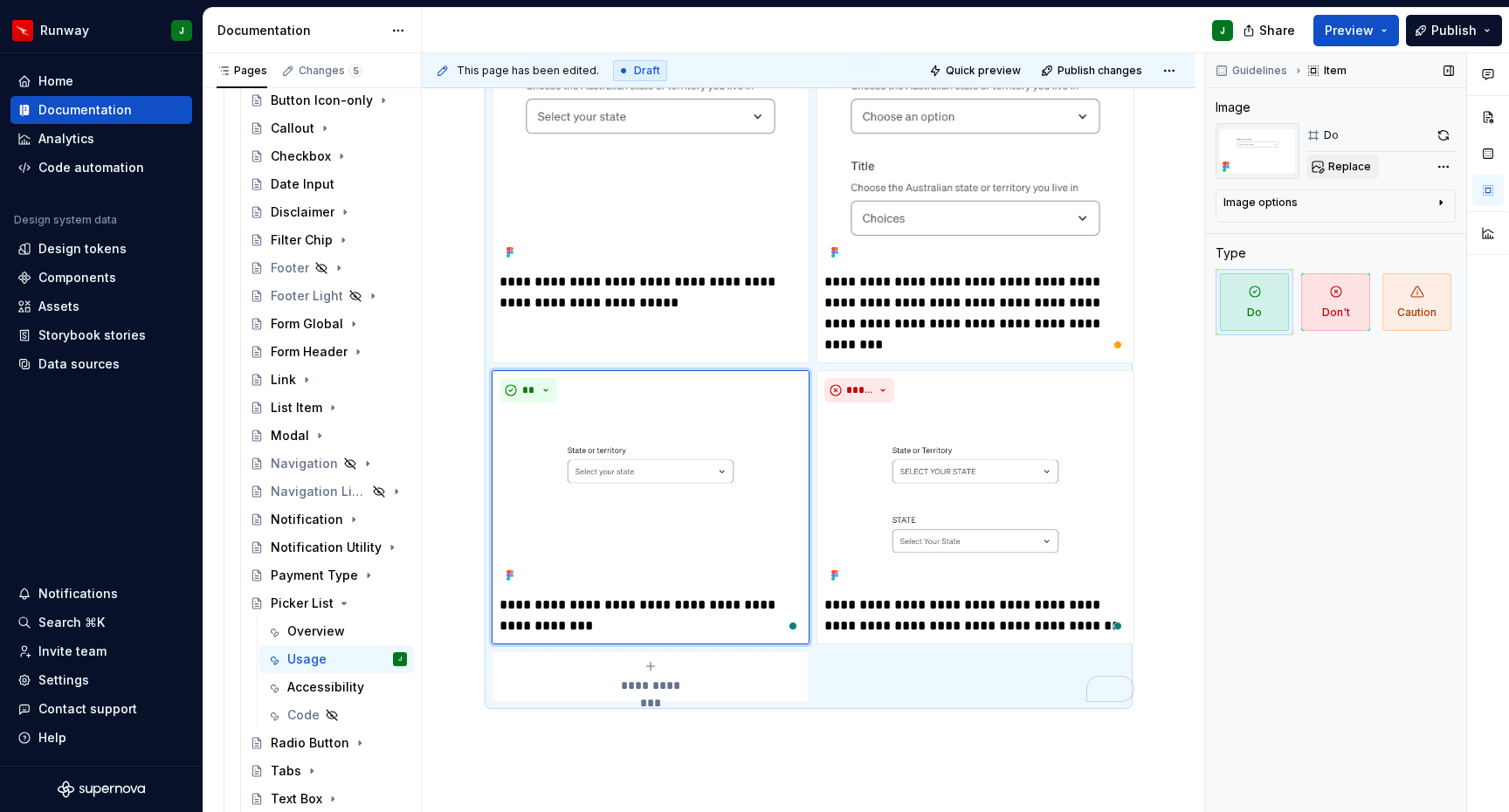
click at [1341, 169] on span "Replace" at bounding box center [1350, 167] width 43 height 14
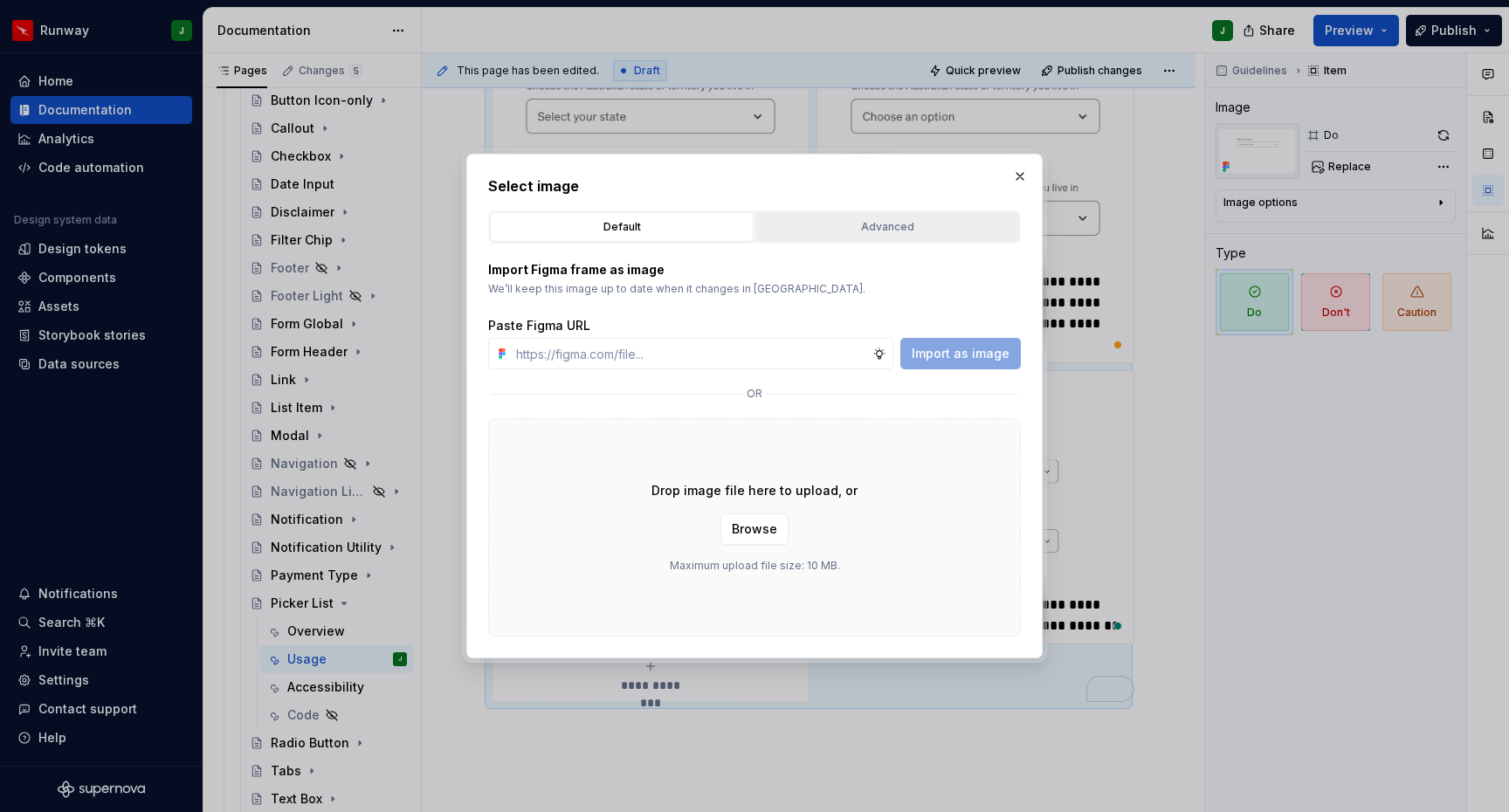
click at [877, 217] on button "Advanced" at bounding box center [887, 227] width 264 height 30
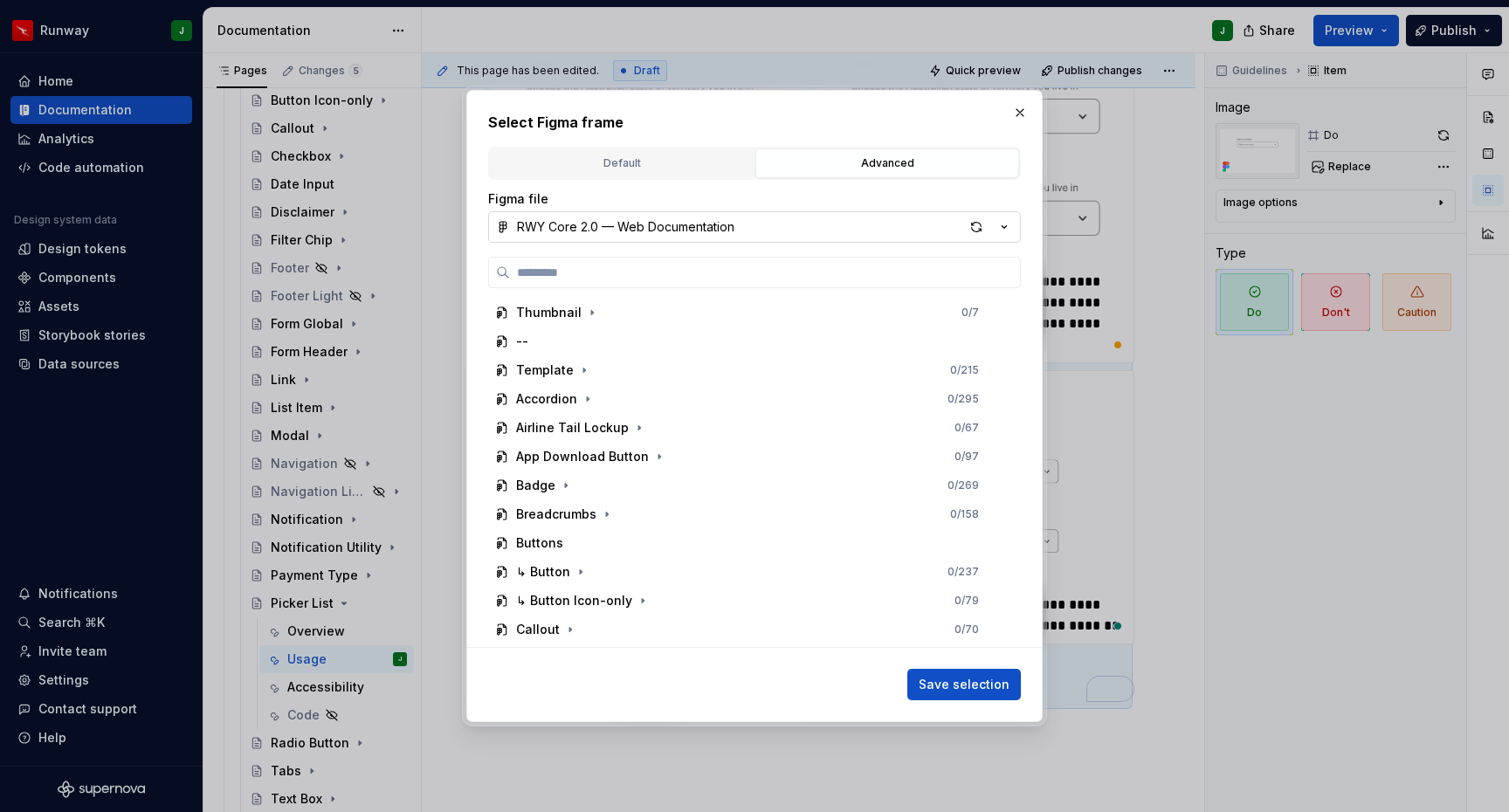
click at [902, 231] on button "RWY Core 2.0 — Web Documentation" at bounding box center [754, 227] width 533 height 32
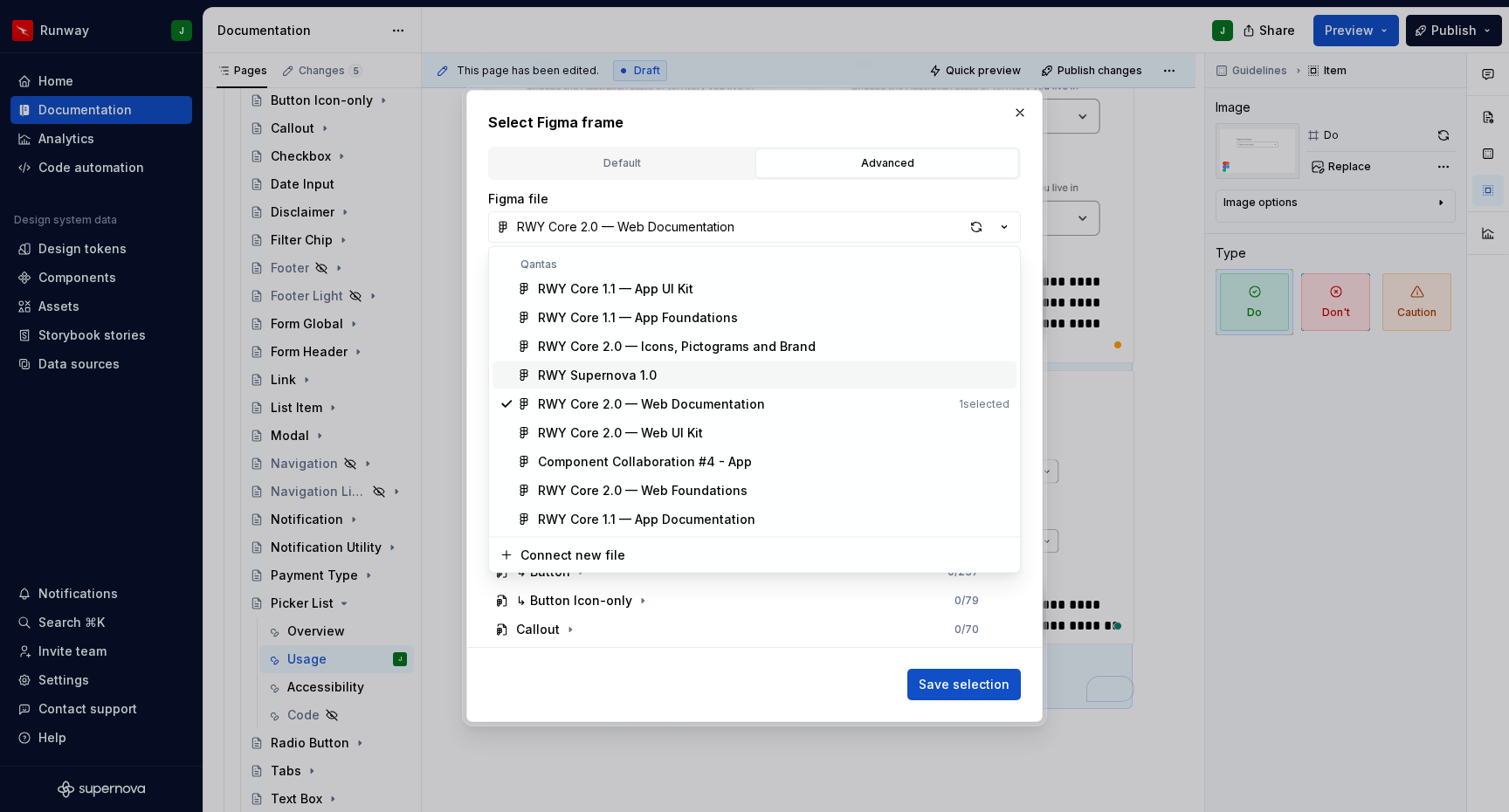
click at [623, 372] on div "RWY Supernova 1.0" at bounding box center [596, 375] width 118 height 18
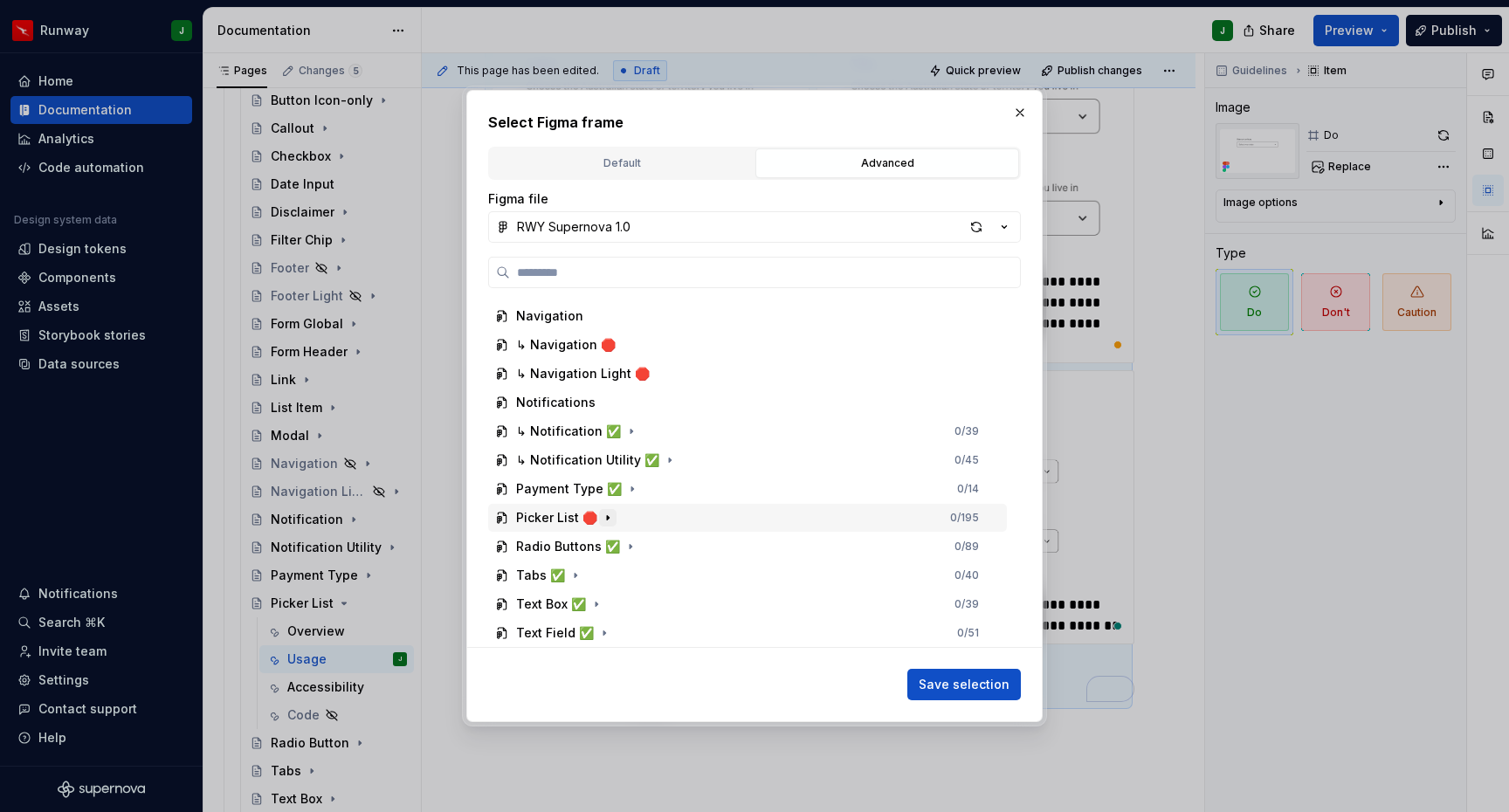
click at [605, 518] on icon "button" at bounding box center [607, 517] width 14 height 14
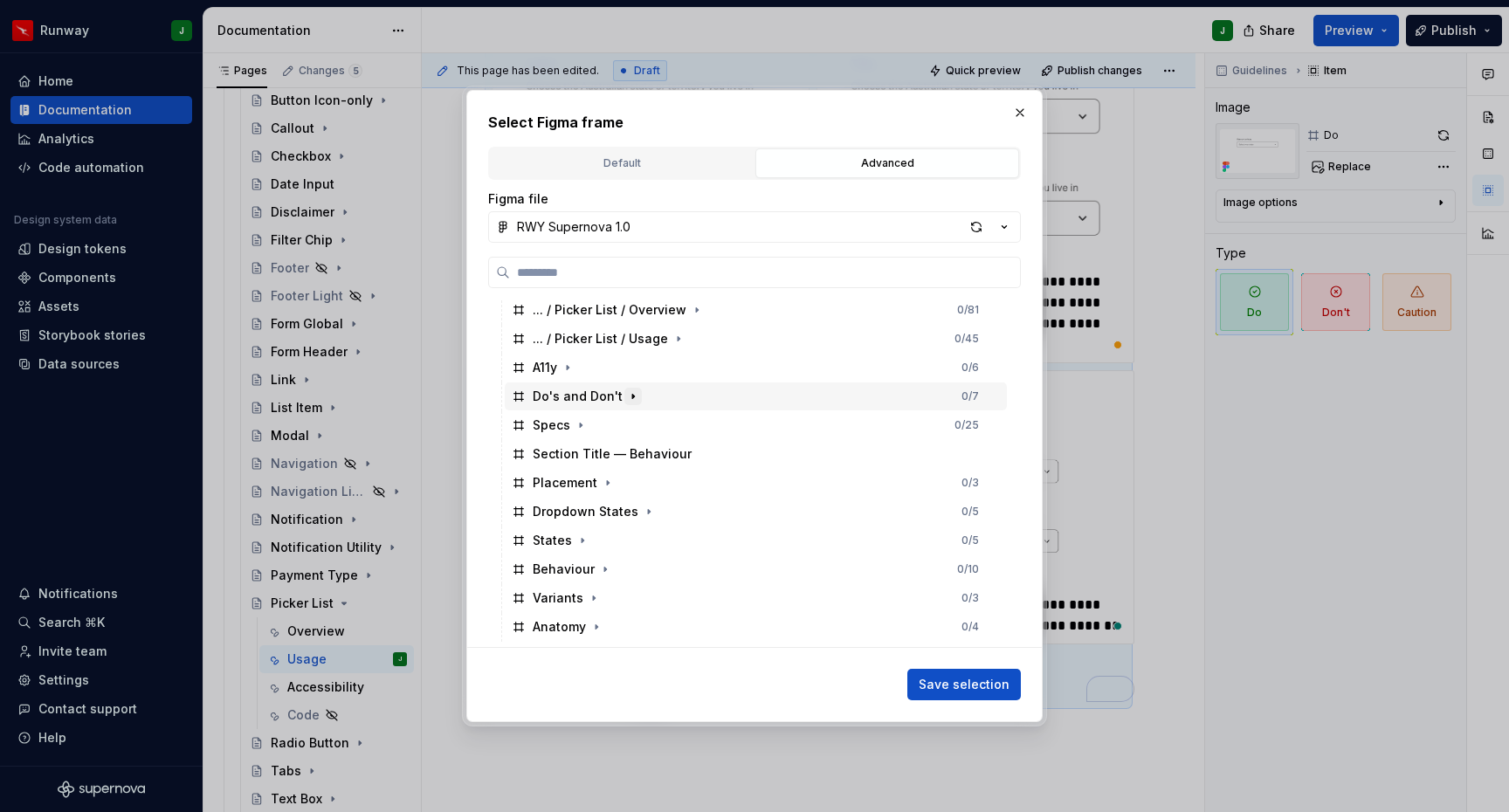
click at [632, 397] on icon "button" at bounding box center [632, 396] width 14 height 14
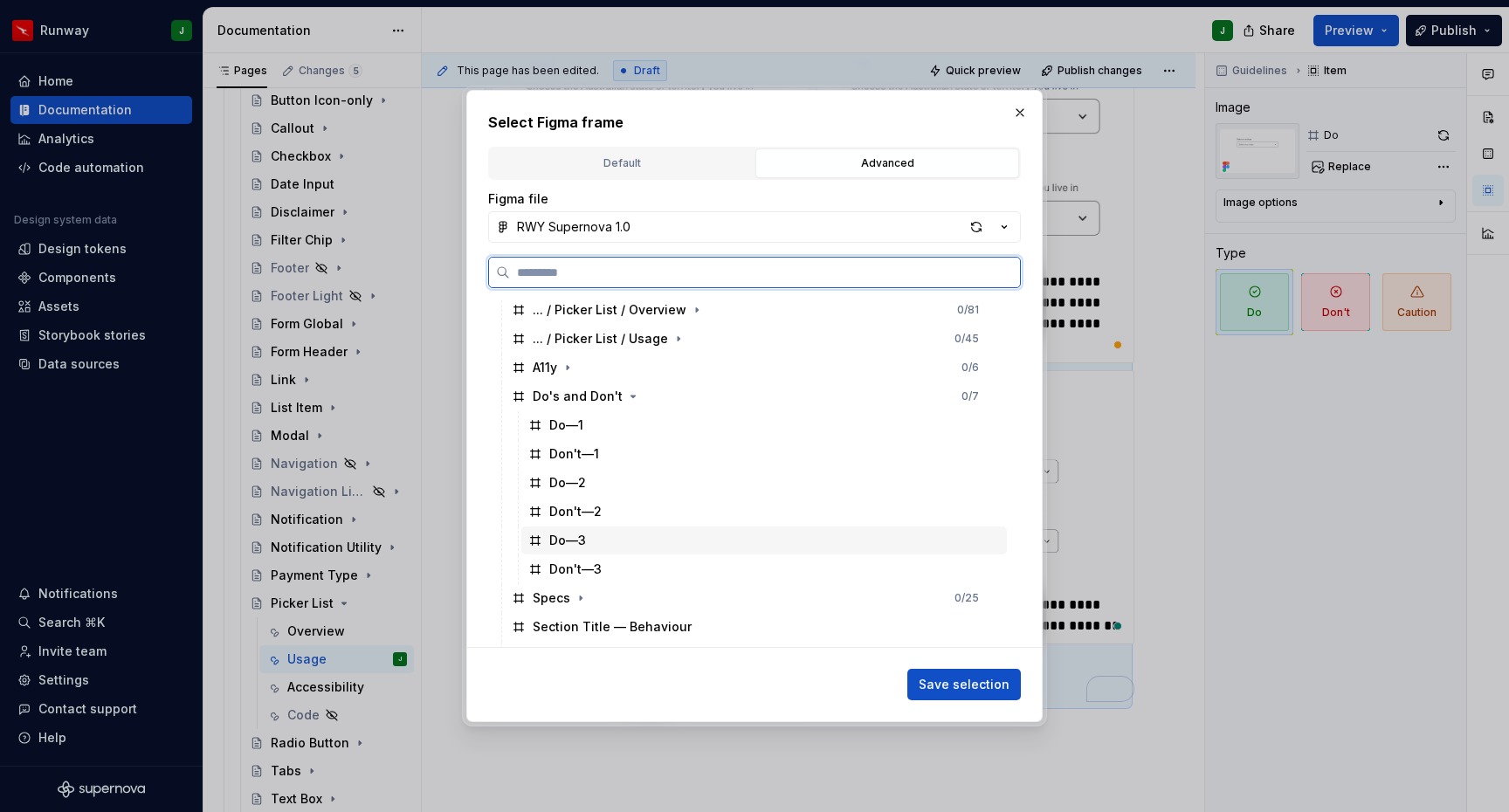
click at [619, 542] on div "Do—3" at bounding box center [764, 540] width 485 height 28
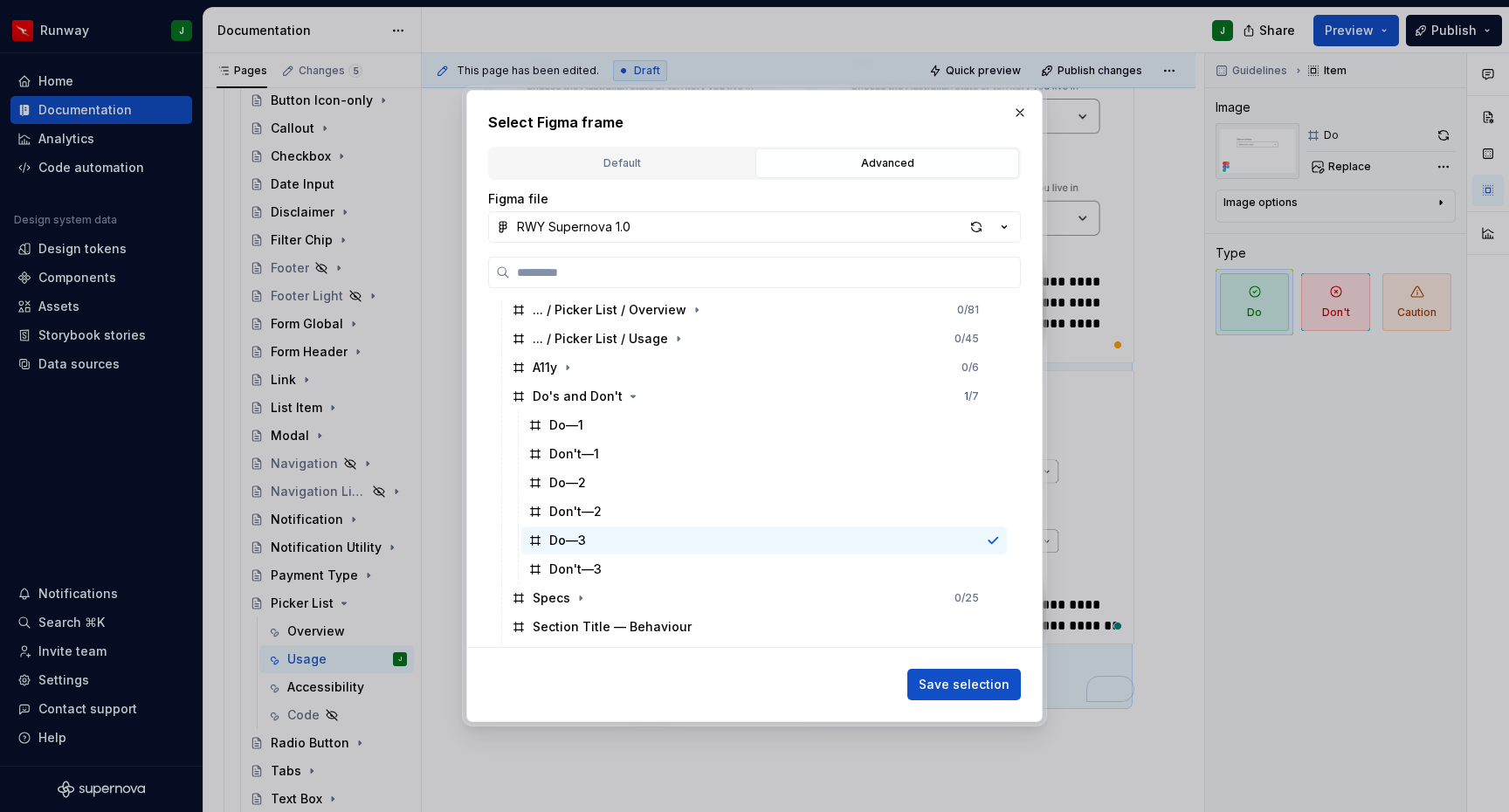
drag, startPoint x: 952, startPoint y: 686, endPoint x: 1149, endPoint y: 360, distance: 380.9
click at [952, 686] on span "Save selection" at bounding box center [963, 683] width 90 height 18
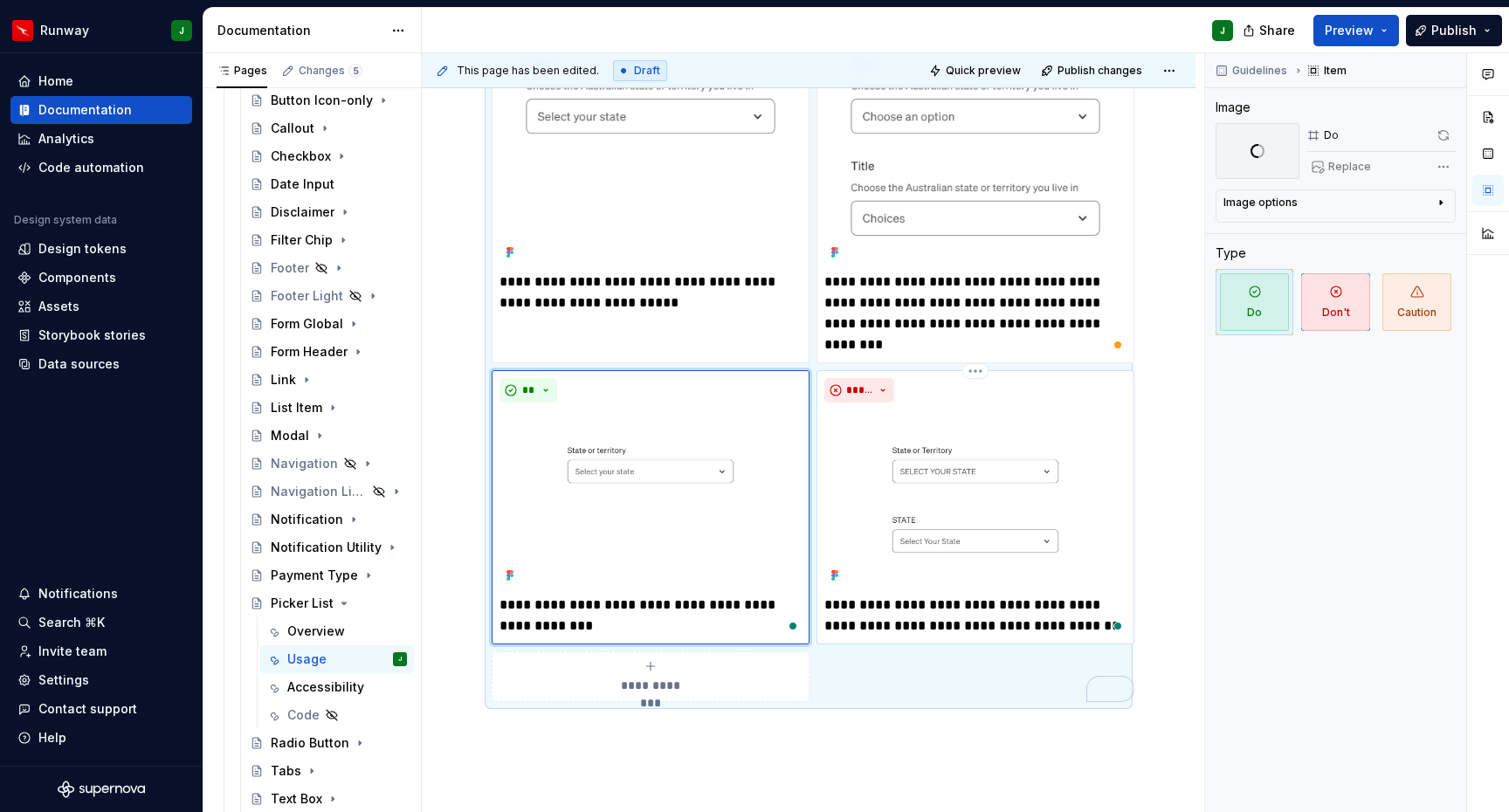
click at [1100, 410] on img "To enrich screen reader interactions, please activate Accessibility in Grammarl…" at bounding box center [975, 498] width 302 height 178
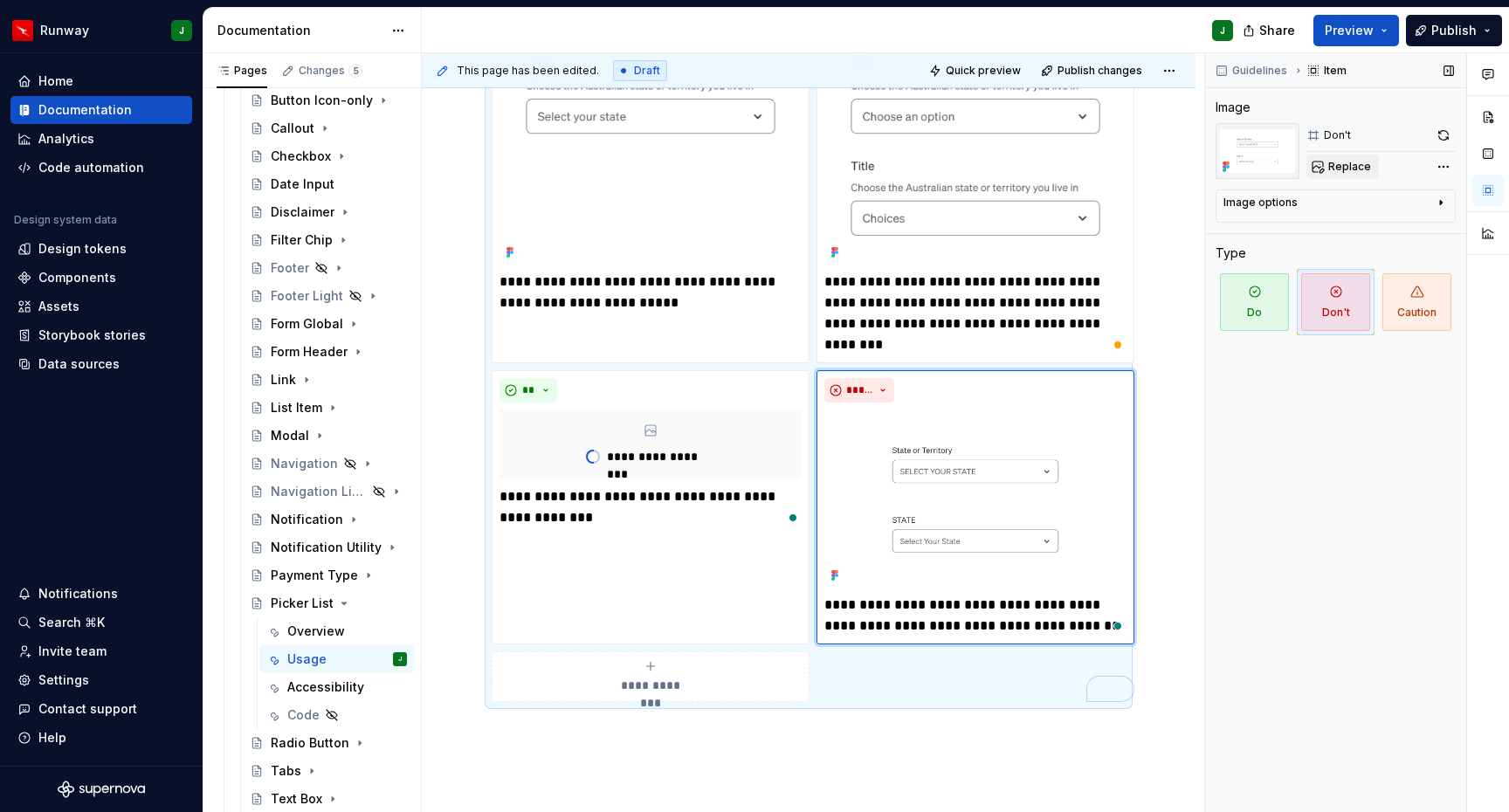
click at [1353, 163] on span "Replace" at bounding box center [1350, 167] width 43 height 14
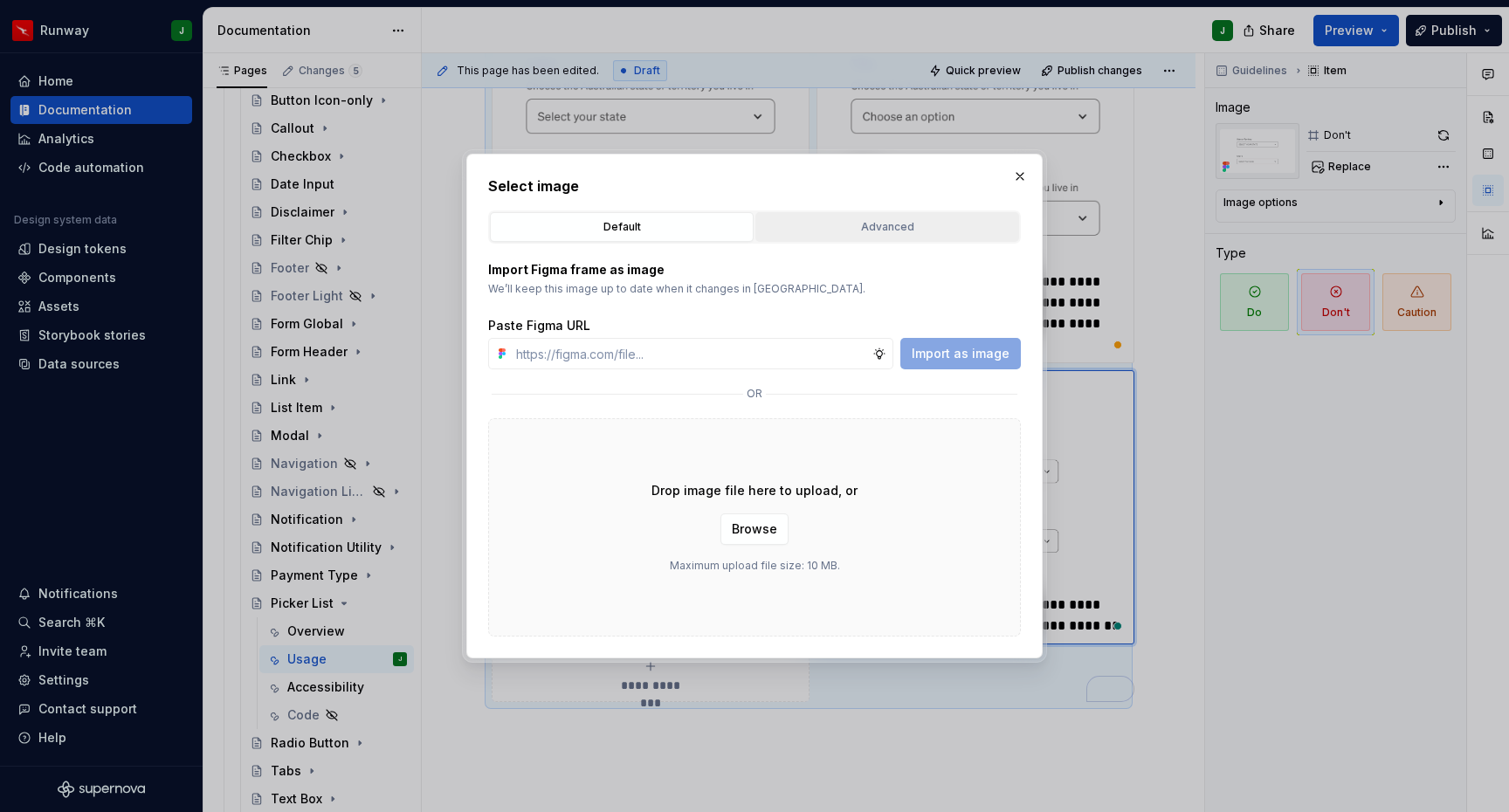
click at [854, 224] on div "Advanced" at bounding box center [887, 226] width 252 height 18
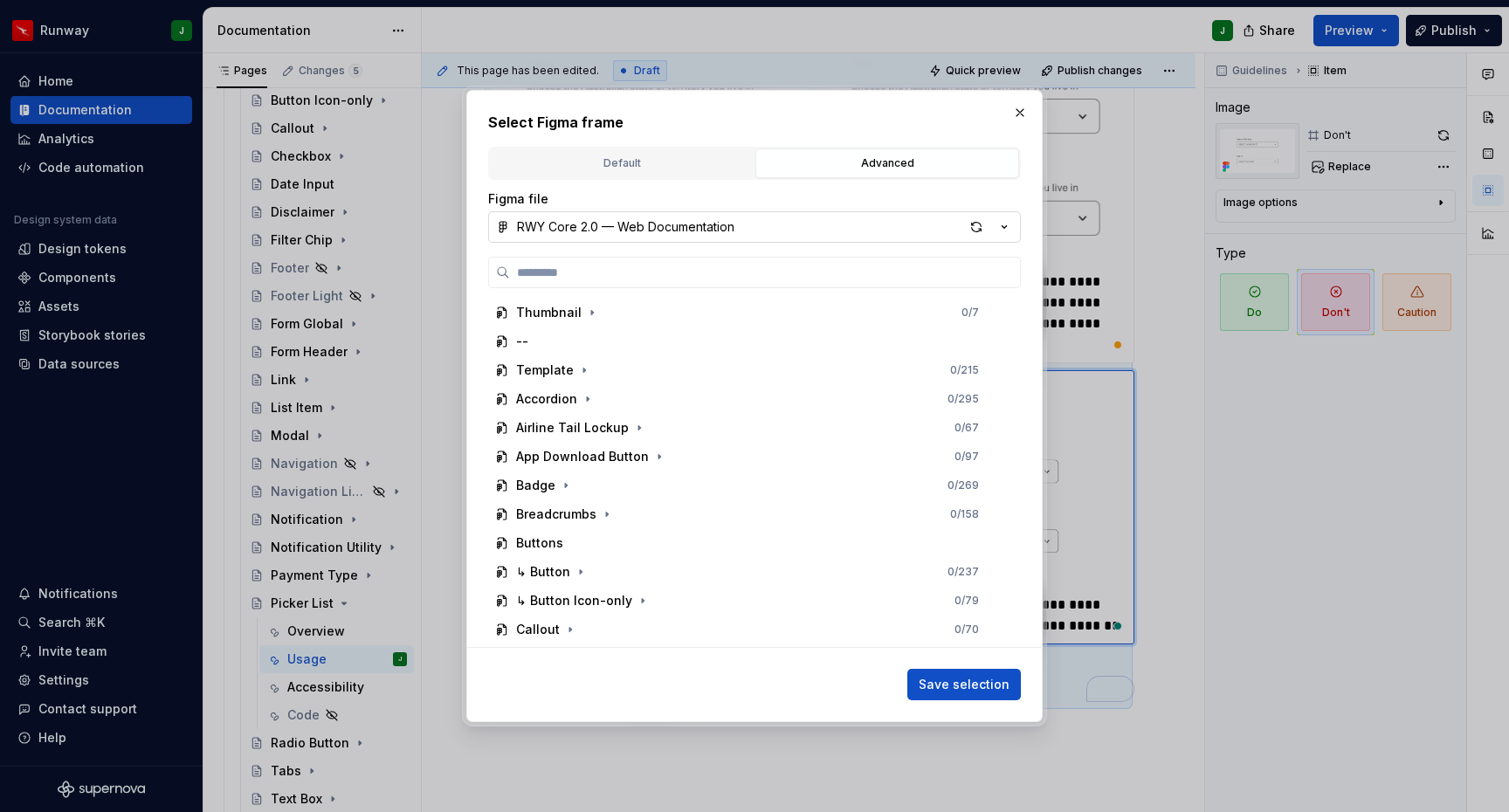
click at [831, 228] on button "RWY Core 2.0 — Web Documentation" at bounding box center [754, 227] width 533 height 32
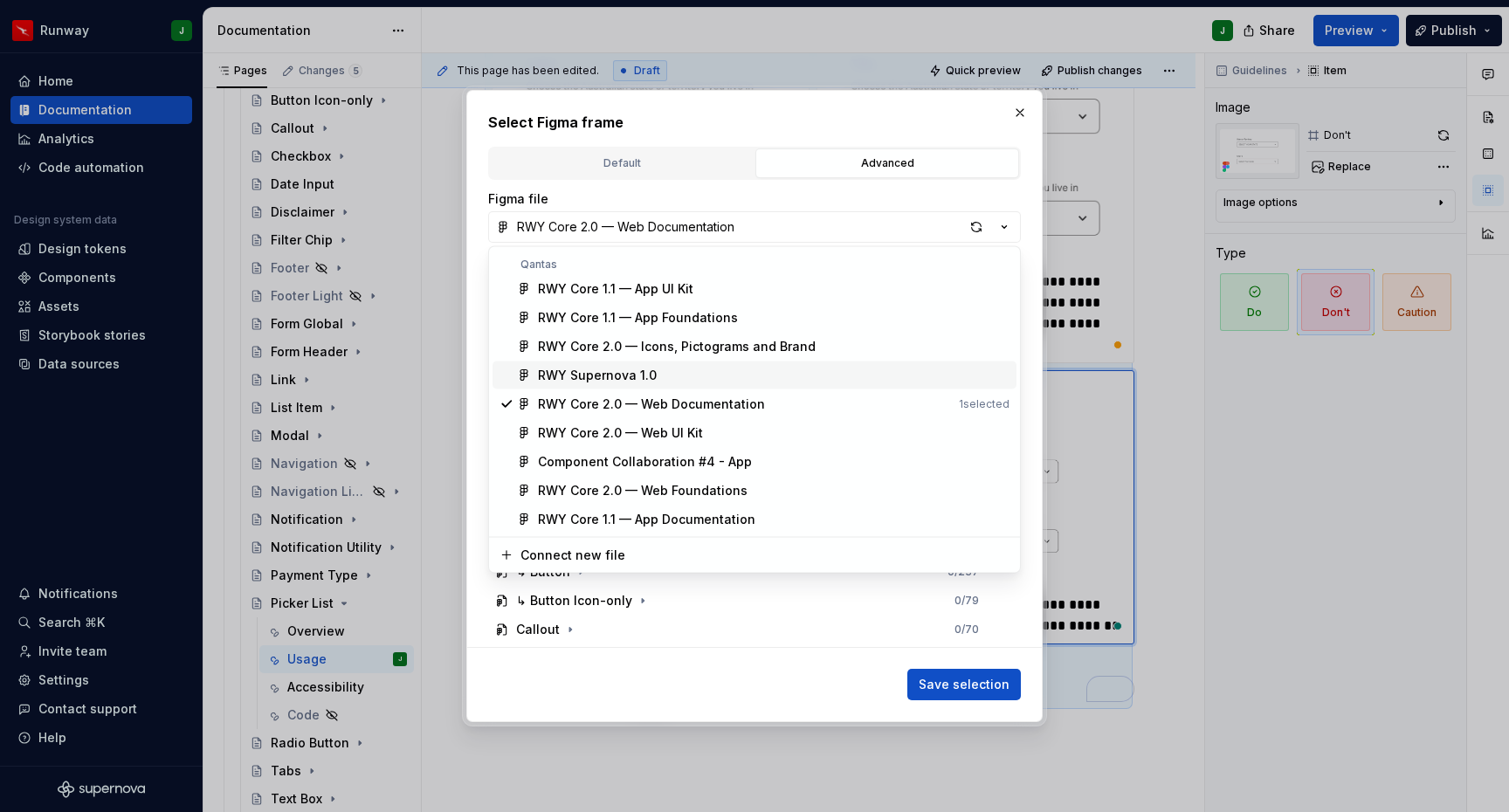
click at [619, 377] on div "RWY Supernova 1.0" at bounding box center [596, 375] width 118 height 18
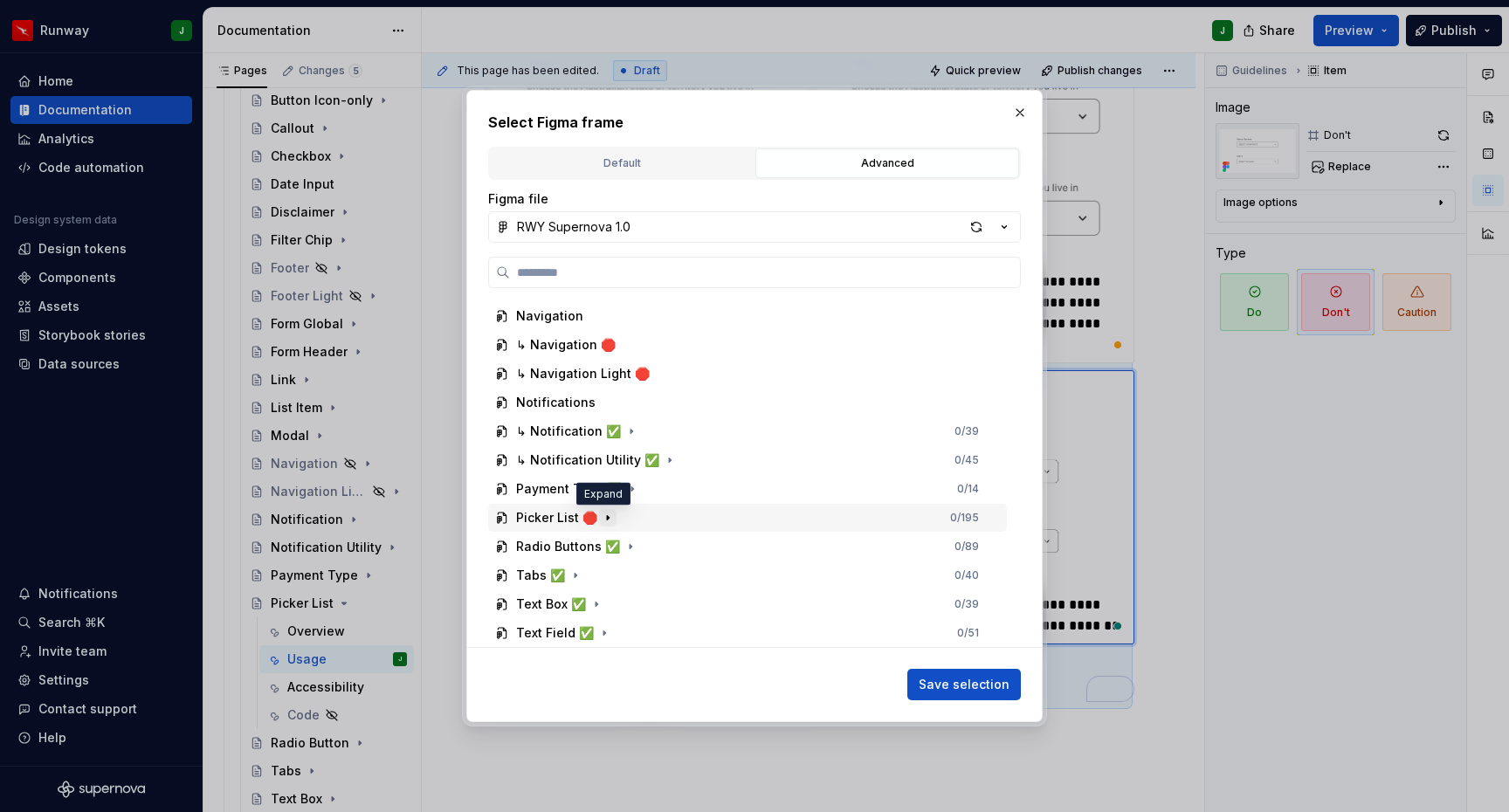
click at [601, 520] on icon "button" at bounding box center [607, 517] width 14 height 14
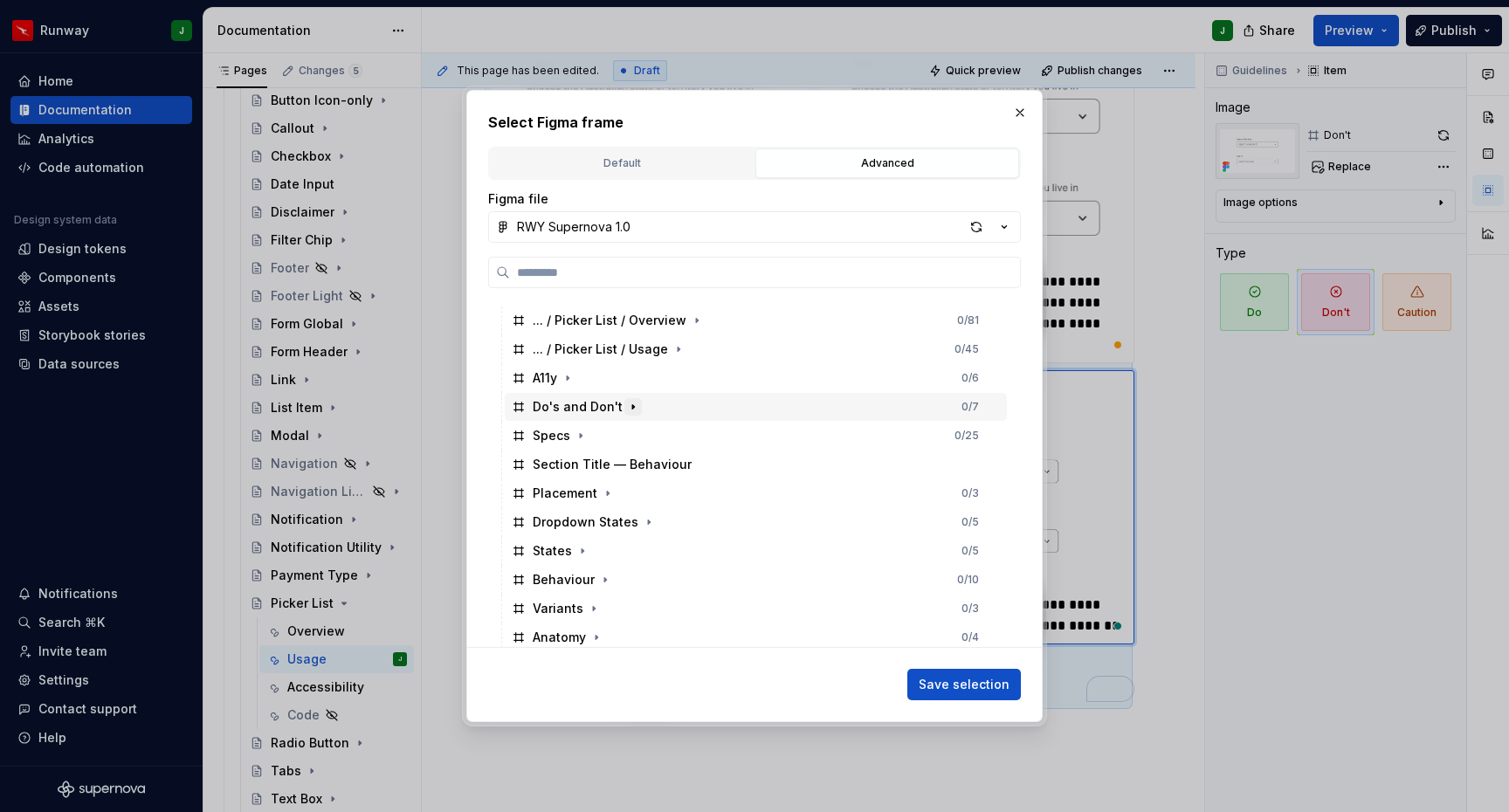
click at [628, 408] on icon "button" at bounding box center [632, 406] width 14 height 14
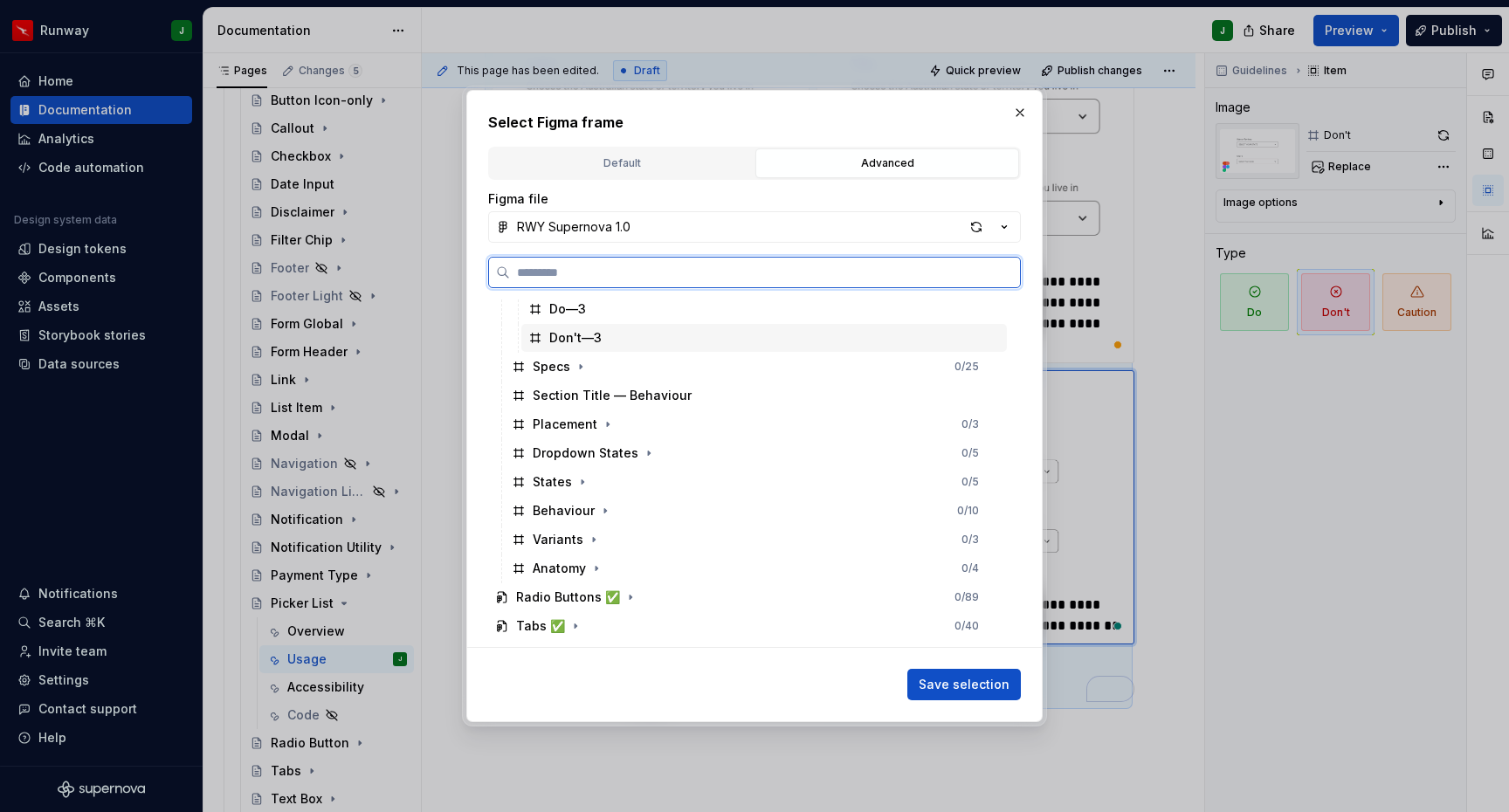
click at [614, 331] on div "Don't—3" at bounding box center [764, 338] width 485 height 28
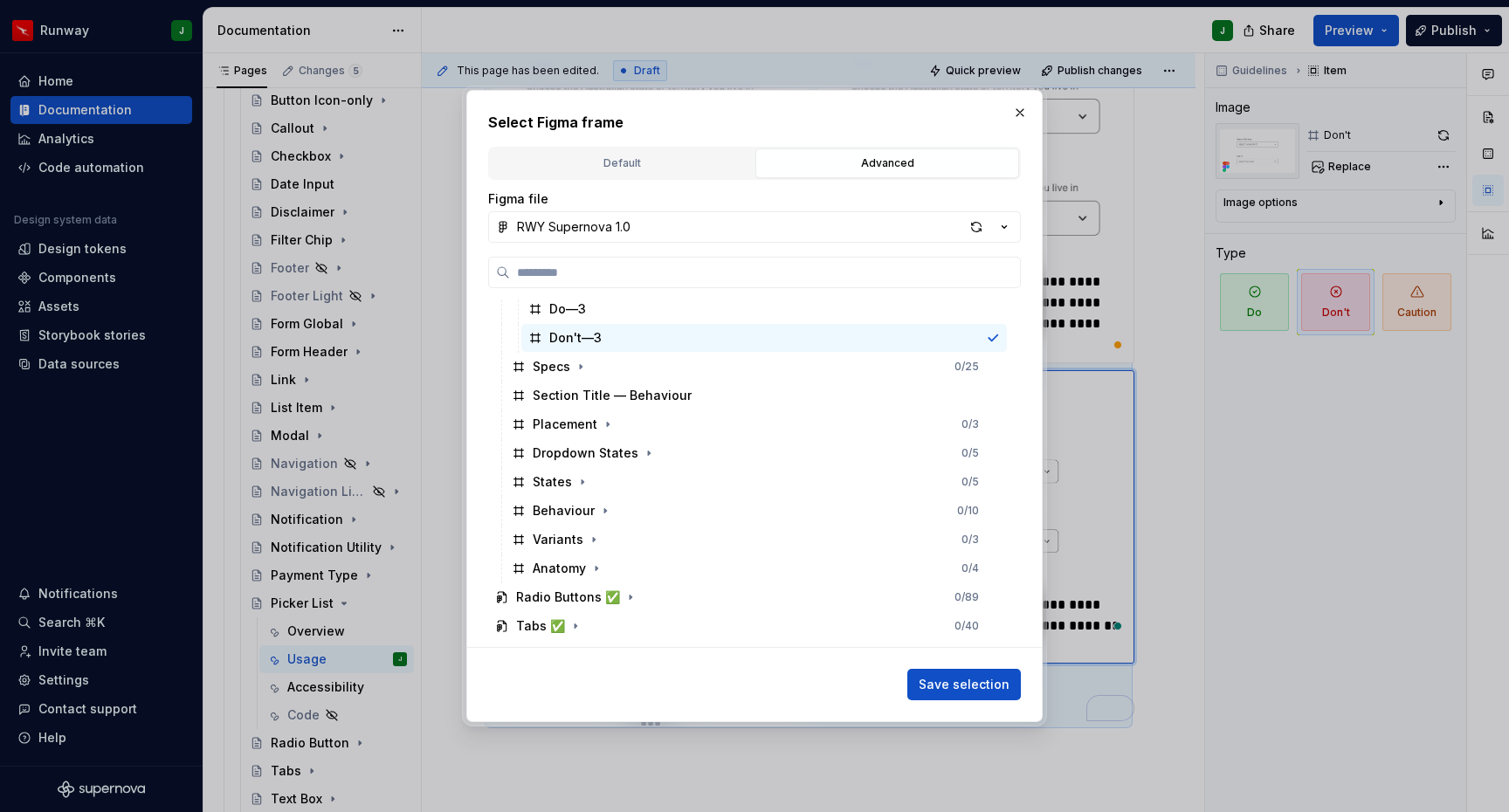
drag, startPoint x: 975, startPoint y: 678, endPoint x: 1102, endPoint y: 502, distance: 217.0
click at [975, 678] on span "Save selection" at bounding box center [963, 683] width 90 height 18
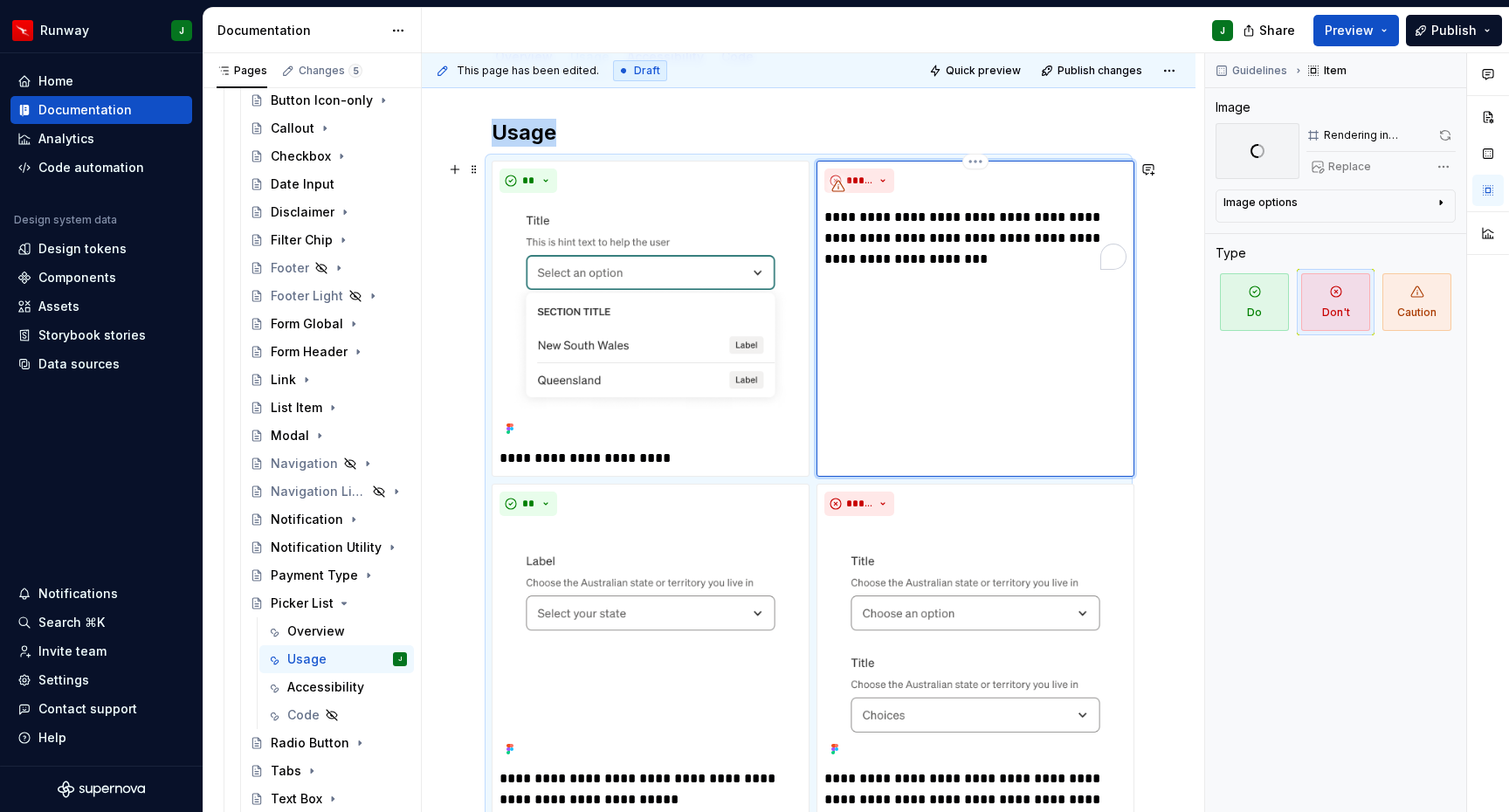
click at [1033, 179] on div "*****" at bounding box center [975, 181] width 302 height 24
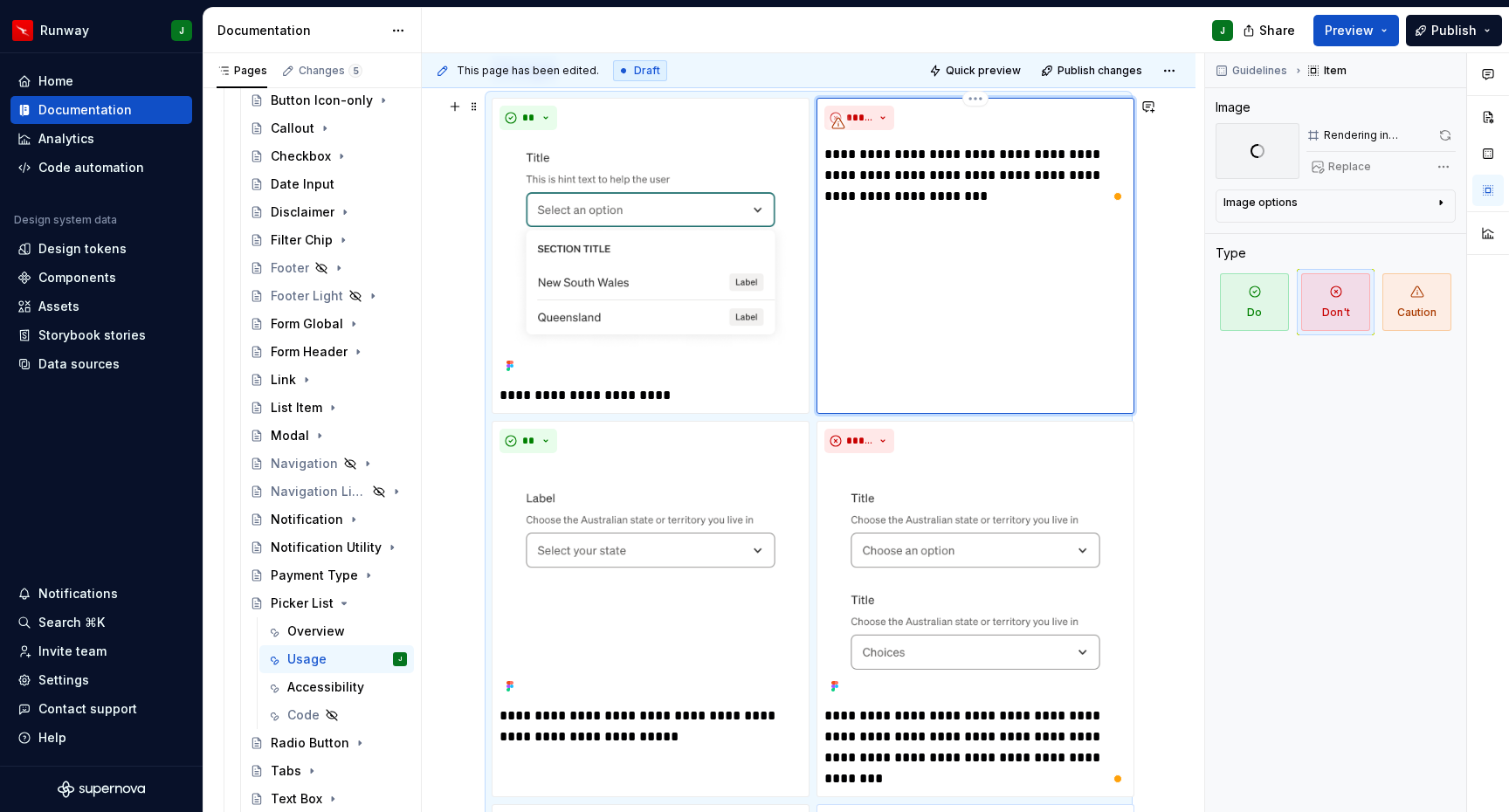
click at [982, 136] on div "**********" at bounding box center [975, 156] width 302 height 102
click at [1444, 133] on span at bounding box center [1444, 135] width 21 height 24
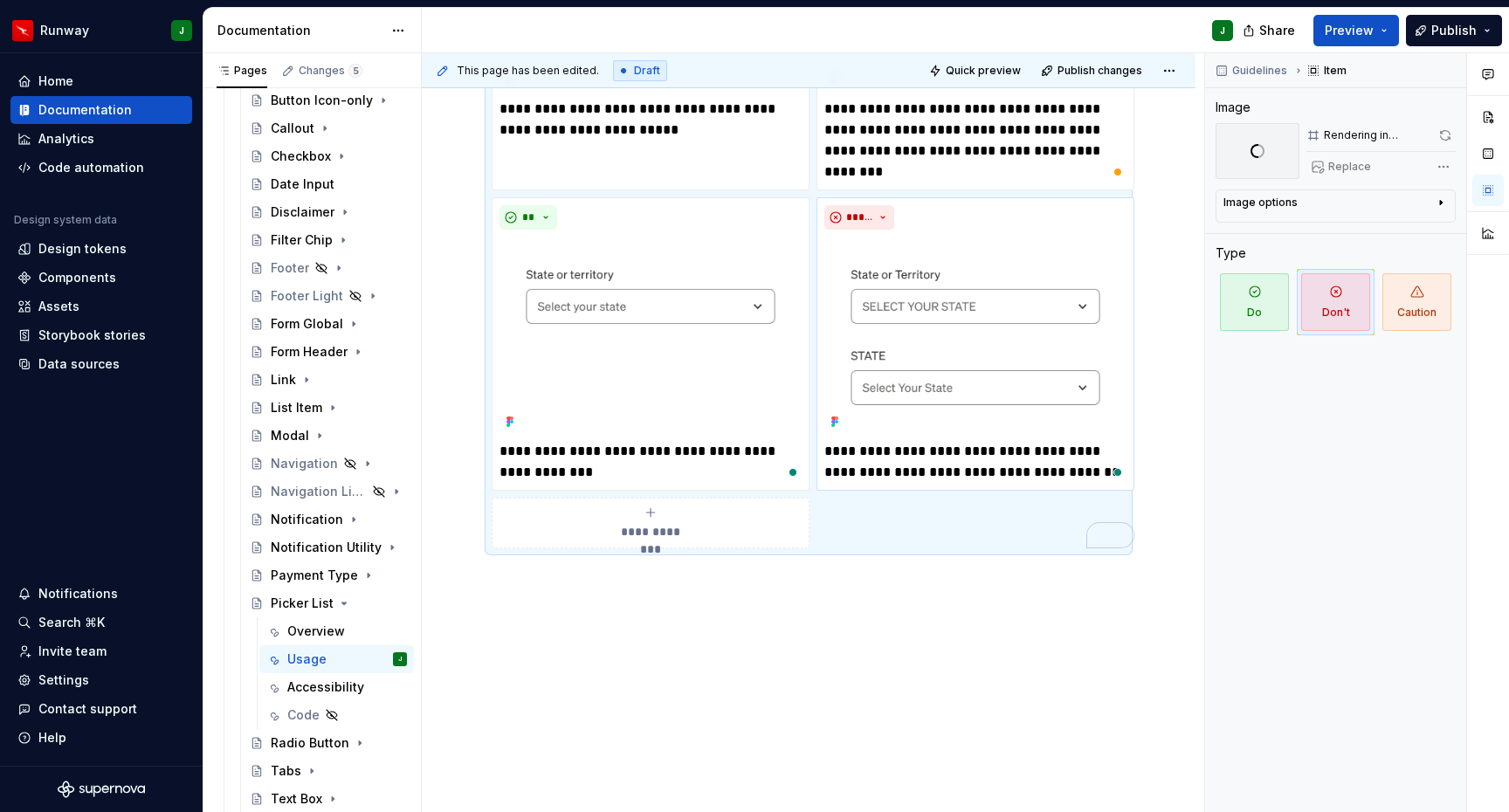
click at [900, 522] on div "**********" at bounding box center [809, 20] width 633 height 1057
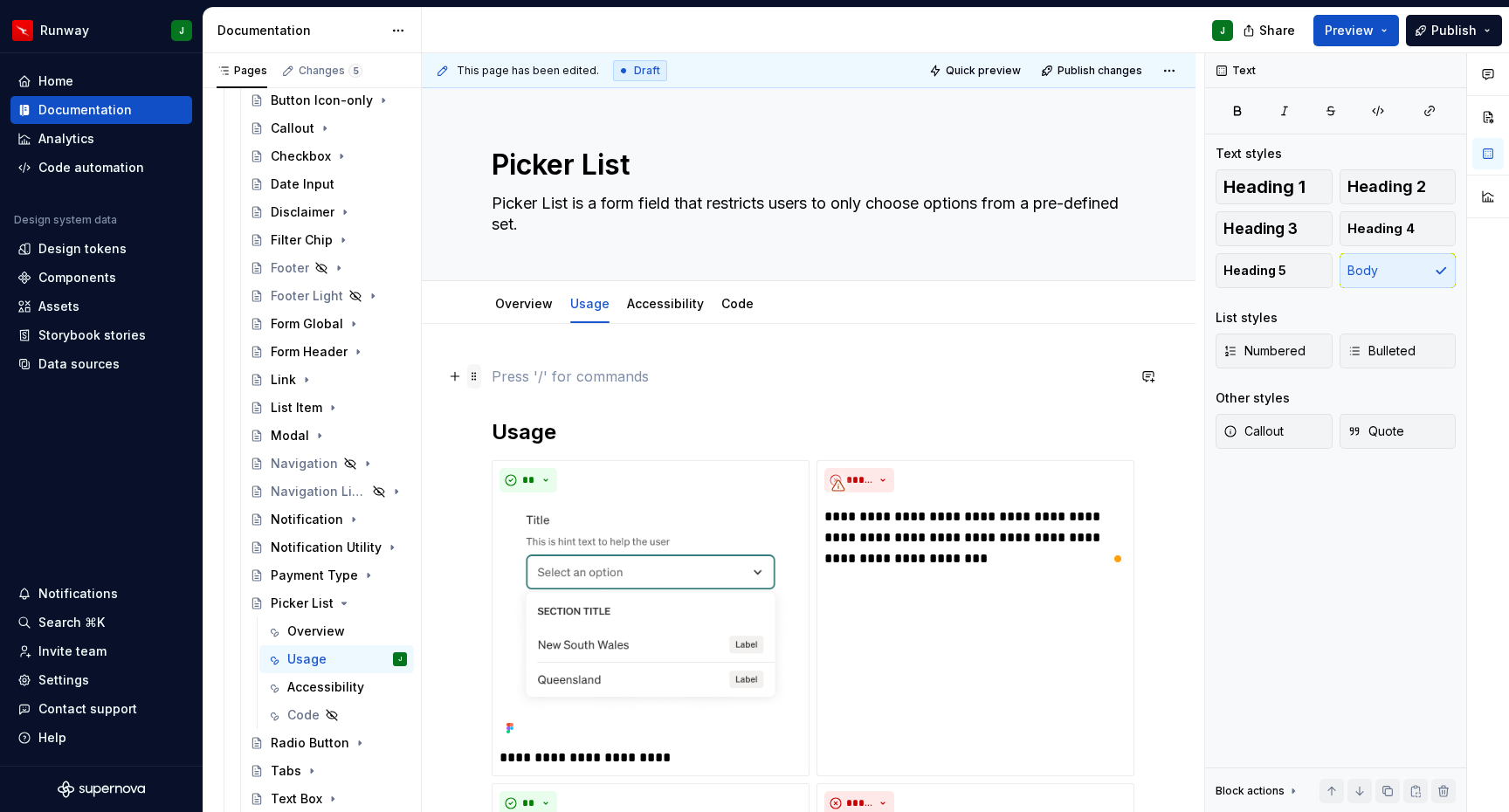
click at [472, 375] on span at bounding box center [473, 376] width 14 height 24
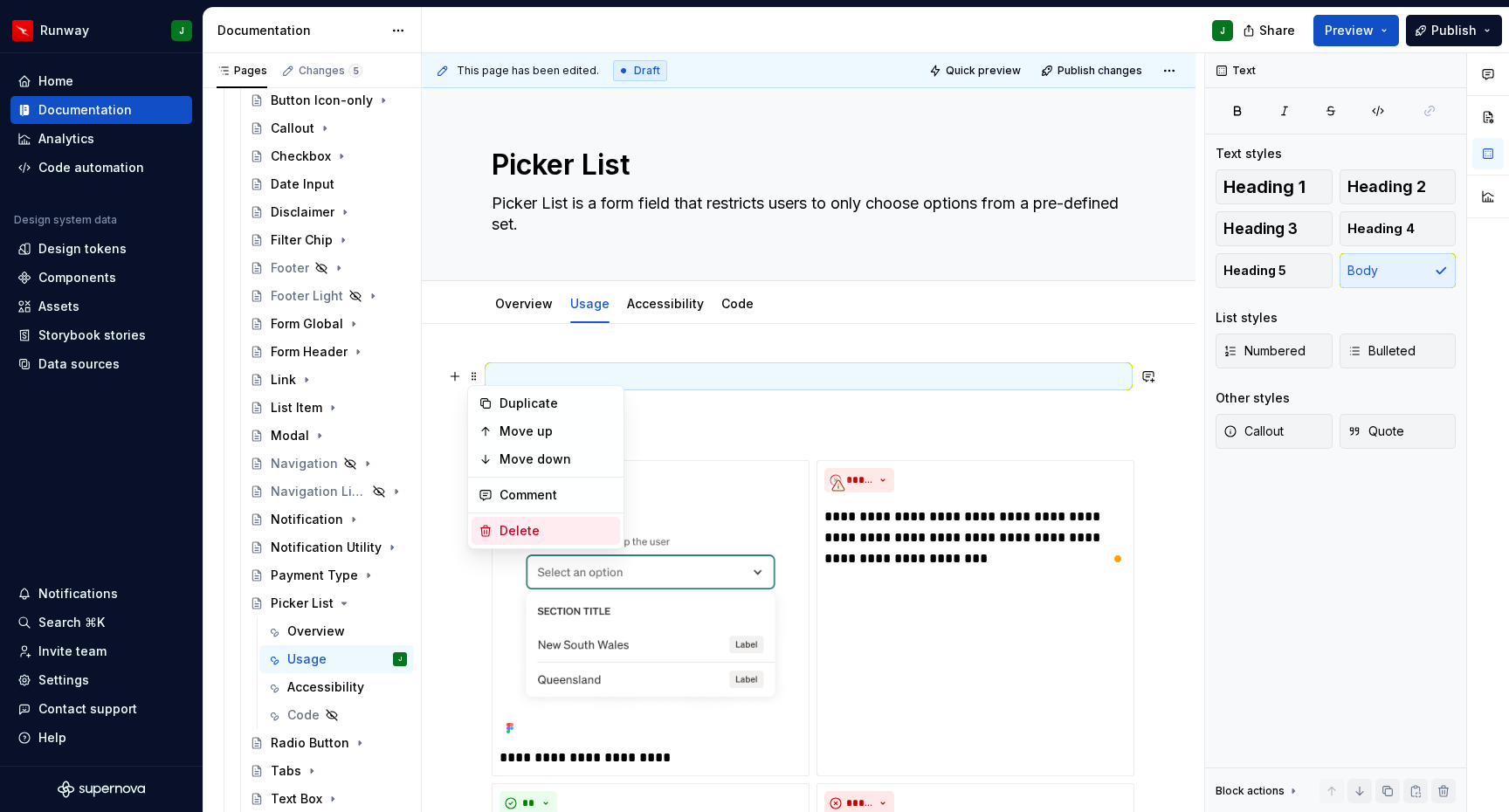
drag, startPoint x: 550, startPoint y: 535, endPoint x: 762, endPoint y: 354, distance: 278.8
click at [550, 535] on div "Delete" at bounding box center [556, 530] width 114 height 18
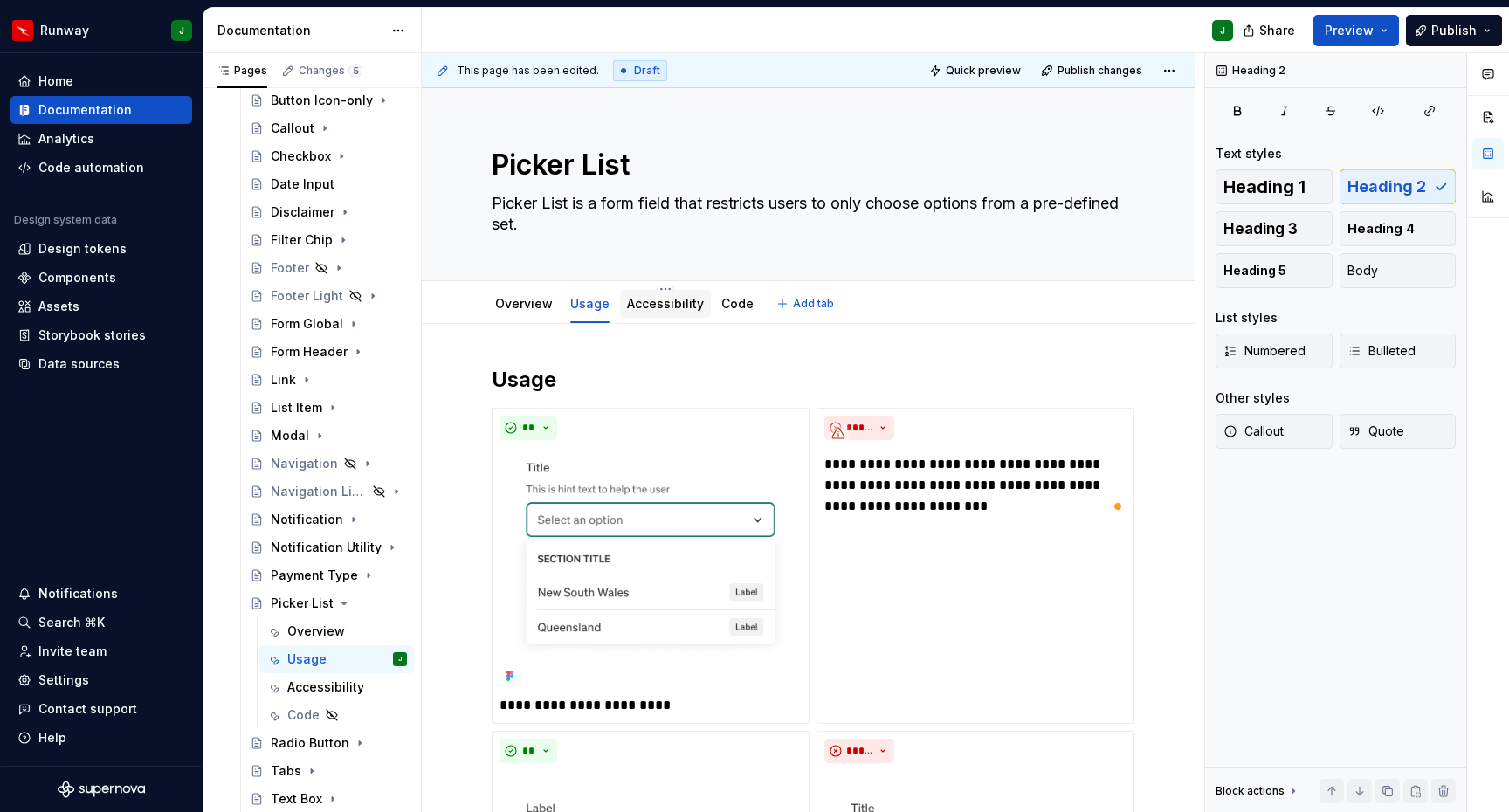
click at [646, 297] on link "Accessibility" at bounding box center [665, 304] width 76 height 15
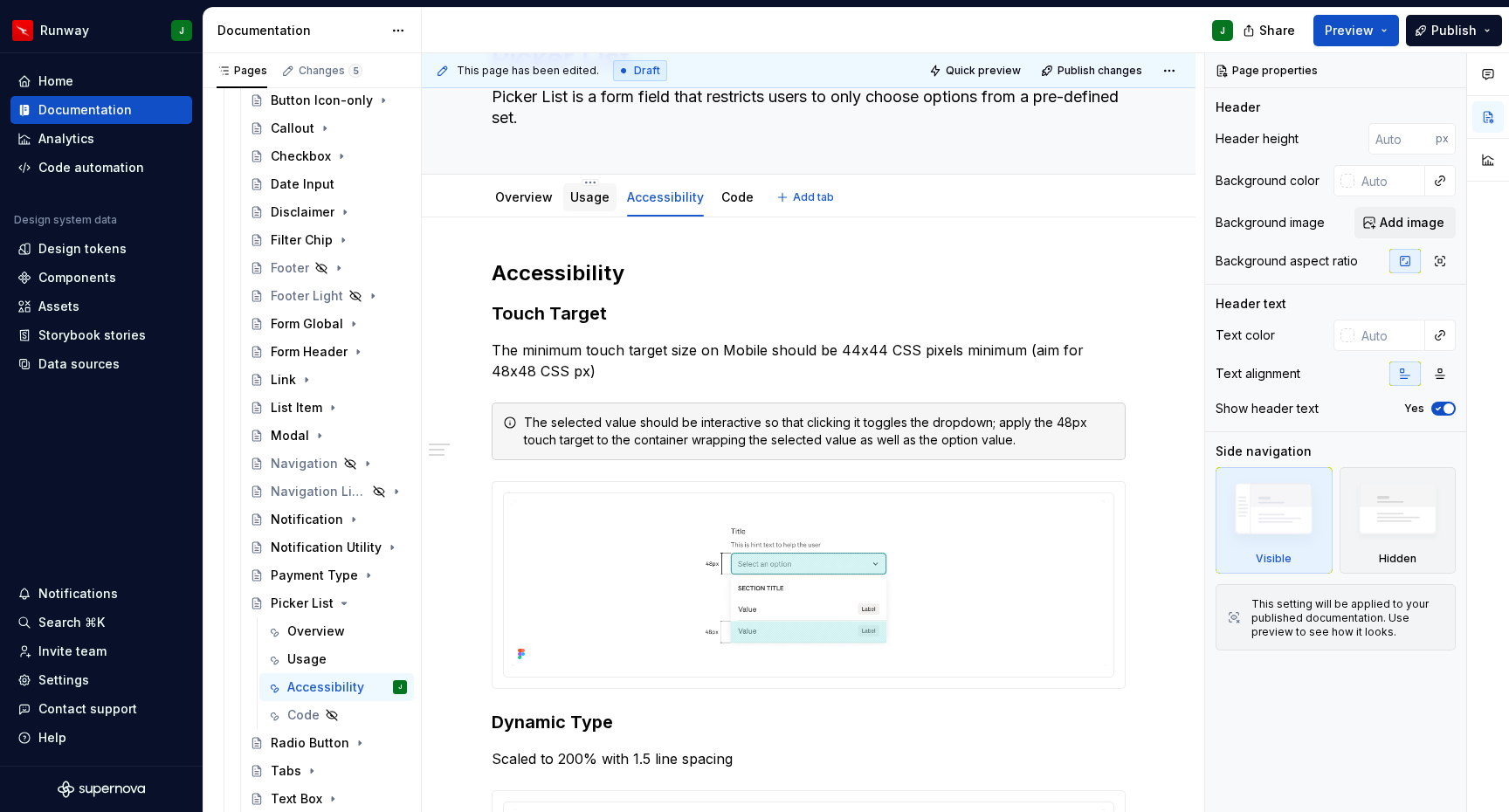
click at [577, 196] on link "Usage" at bounding box center [590, 196] width 39 height 15
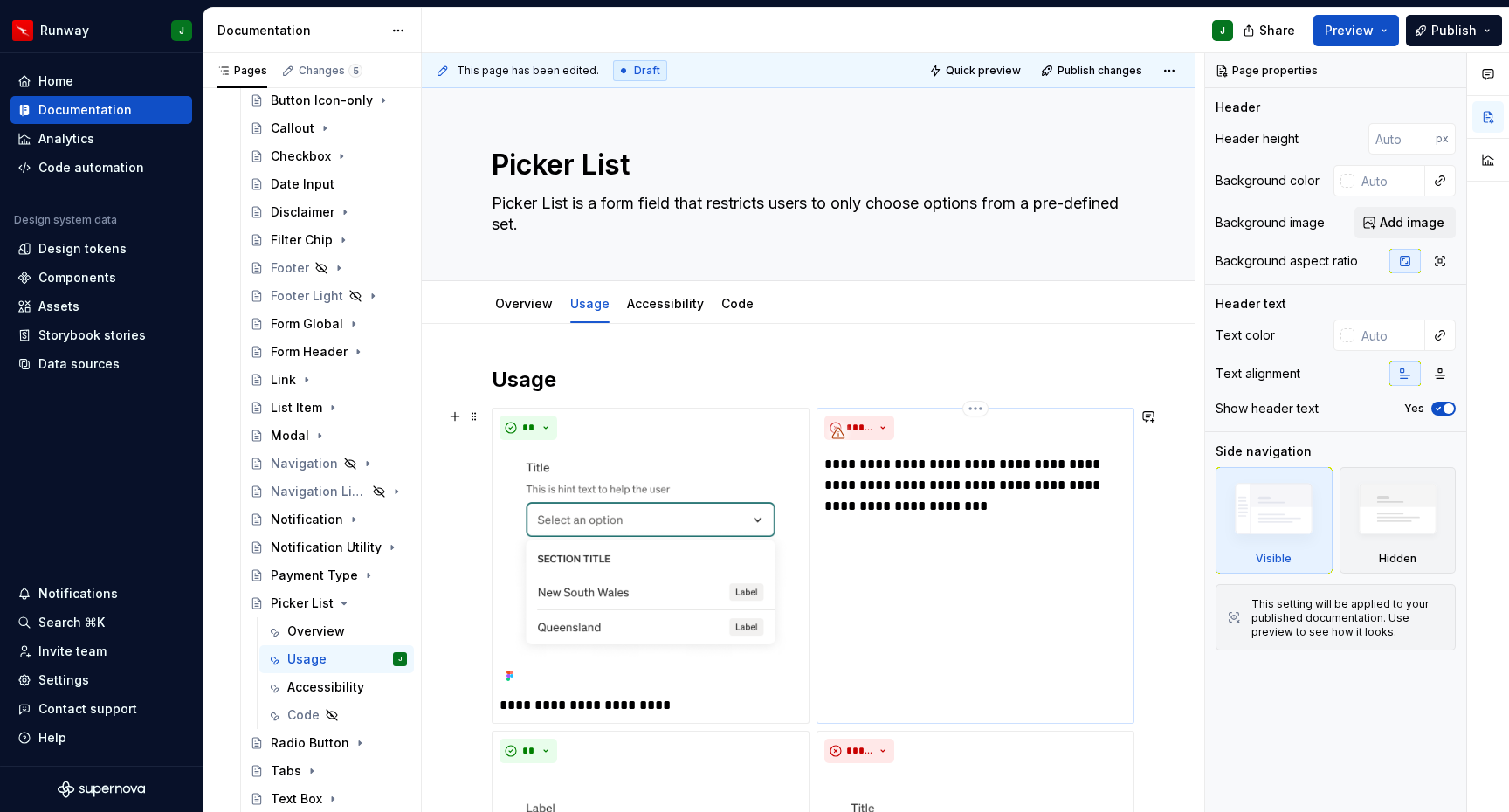
click at [931, 435] on div "*****" at bounding box center [975, 427] width 302 height 24
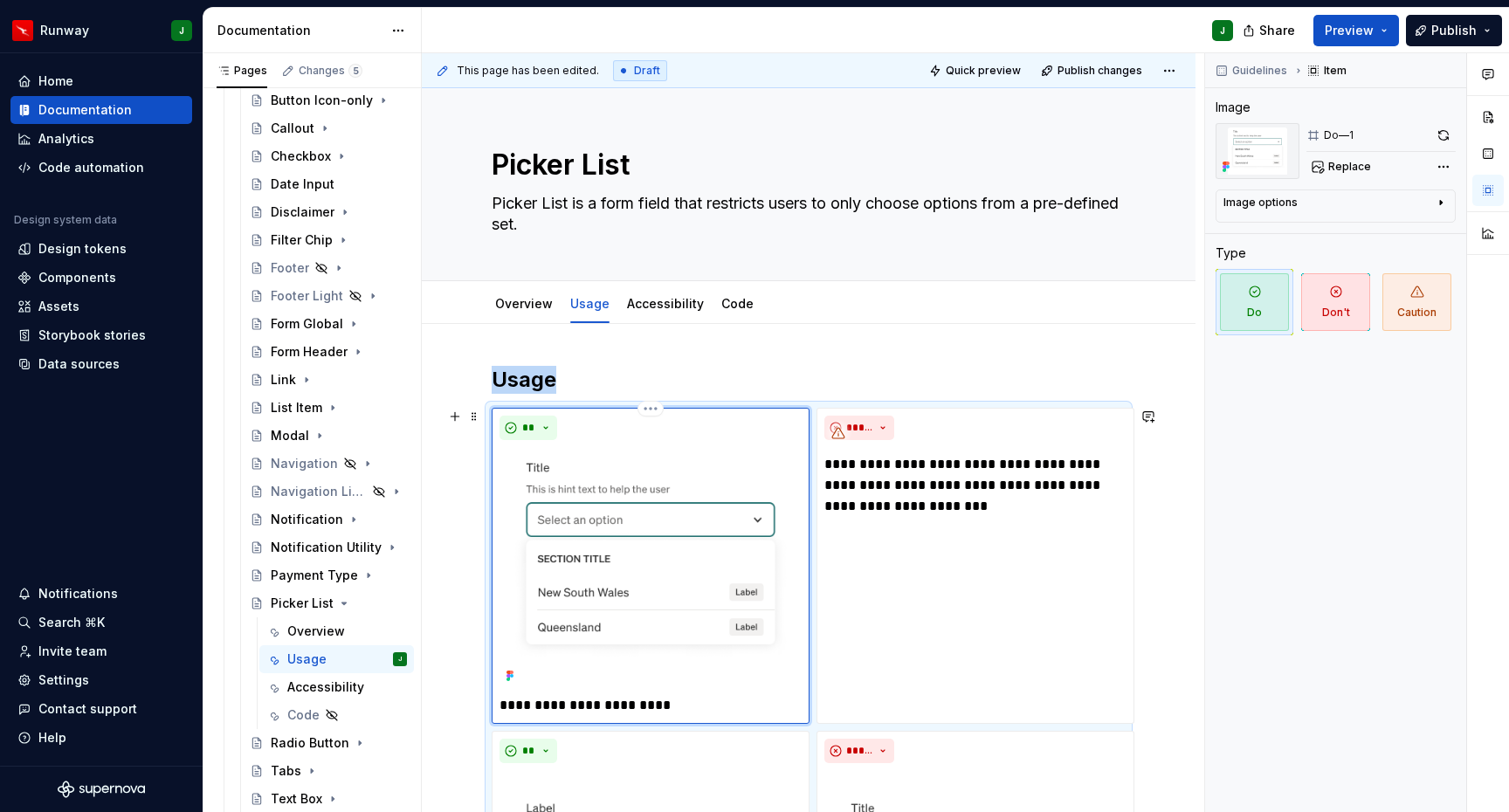
click at [760, 444] on div "**********" at bounding box center [650, 565] width 302 height 300
click at [894, 435] on div "*****" at bounding box center [975, 427] width 302 height 24
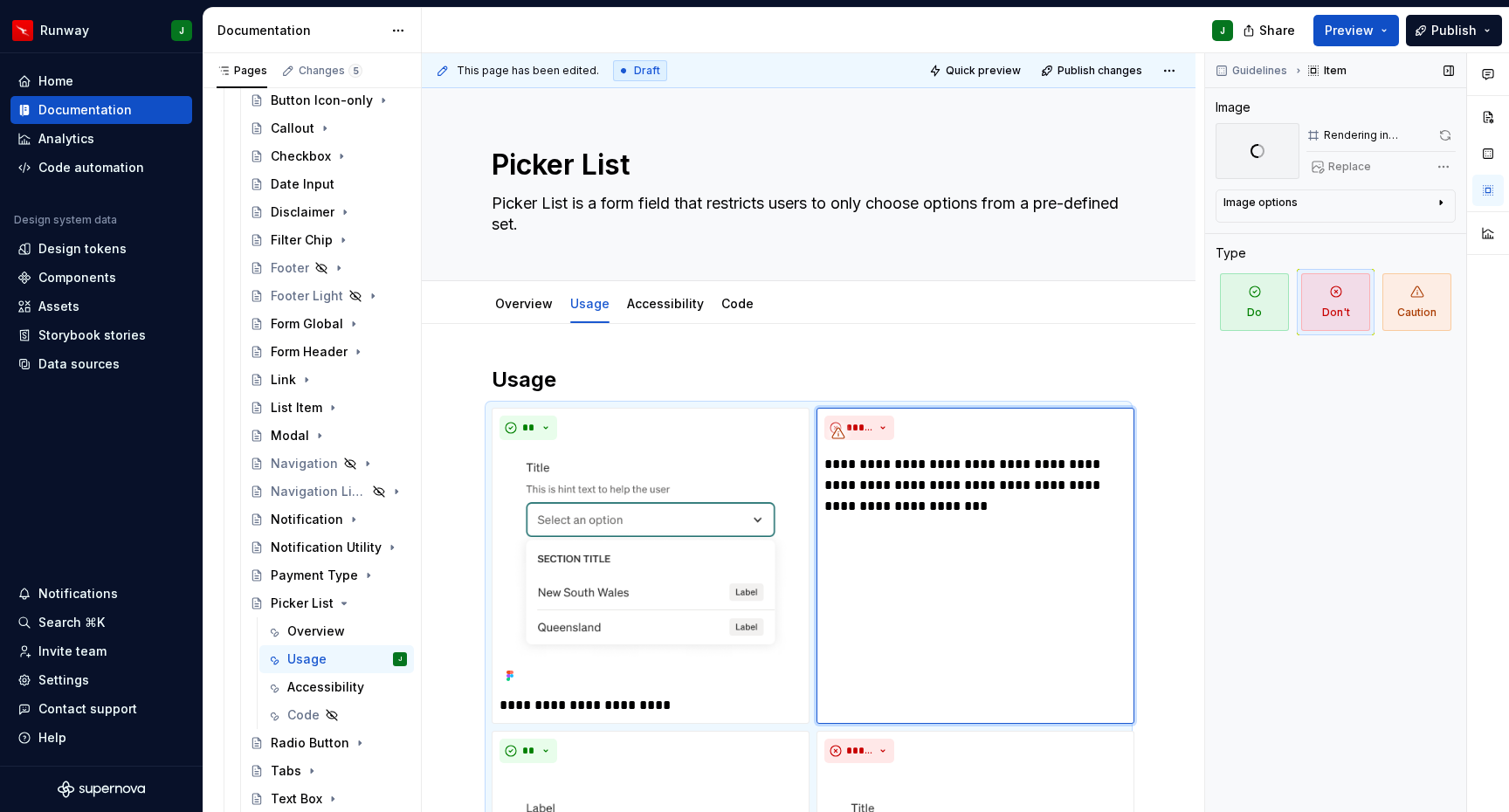
click at [1339, 165] on div "Replace" at bounding box center [1380, 167] width 149 height 24
click at [1358, 135] on div "Rendering in progress..." at bounding box center [1377, 135] width 106 height 14
click at [522, 304] on link "Overview" at bounding box center [523, 304] width 58 height 15
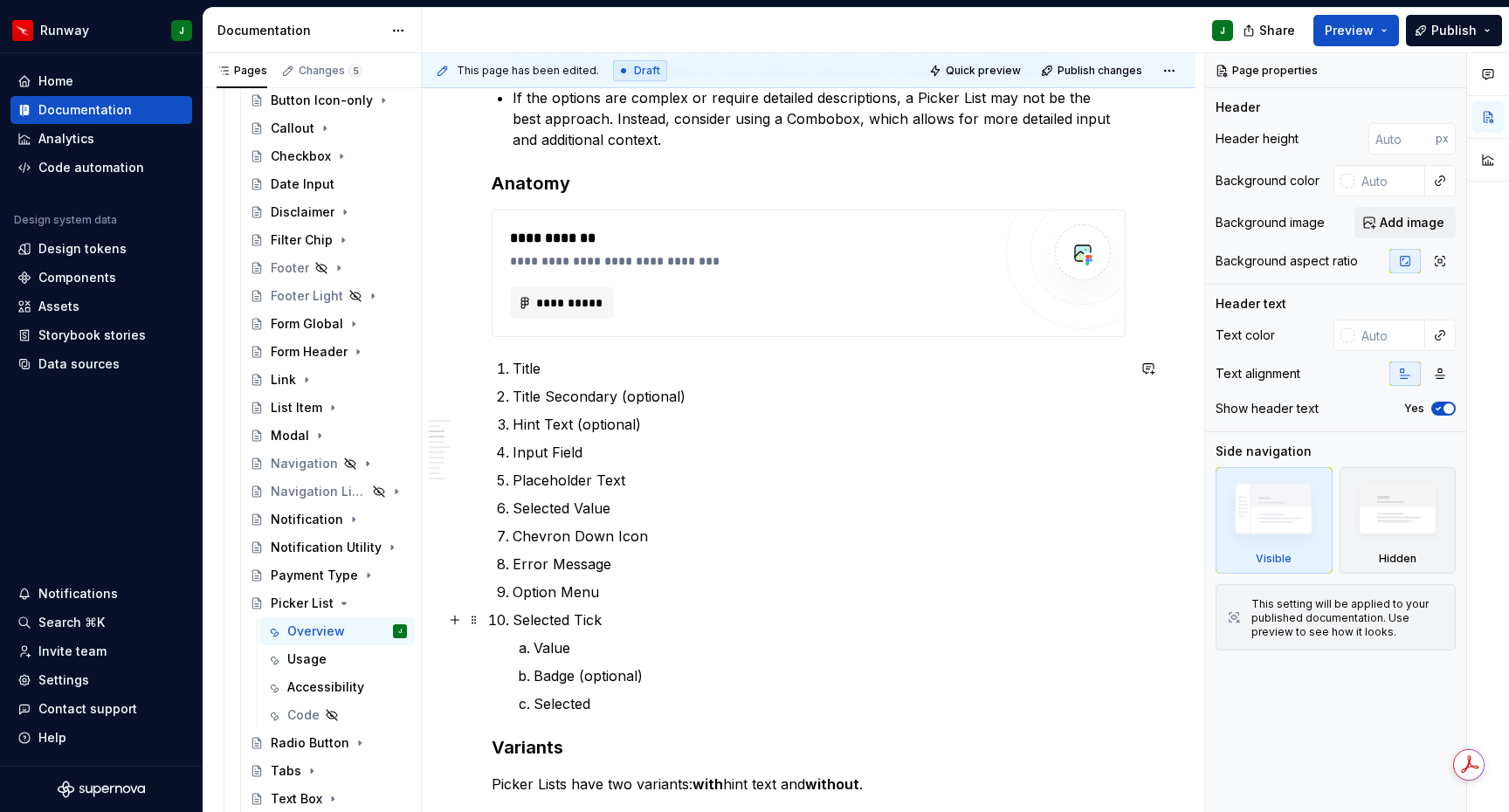
scroll to position [330, 0]
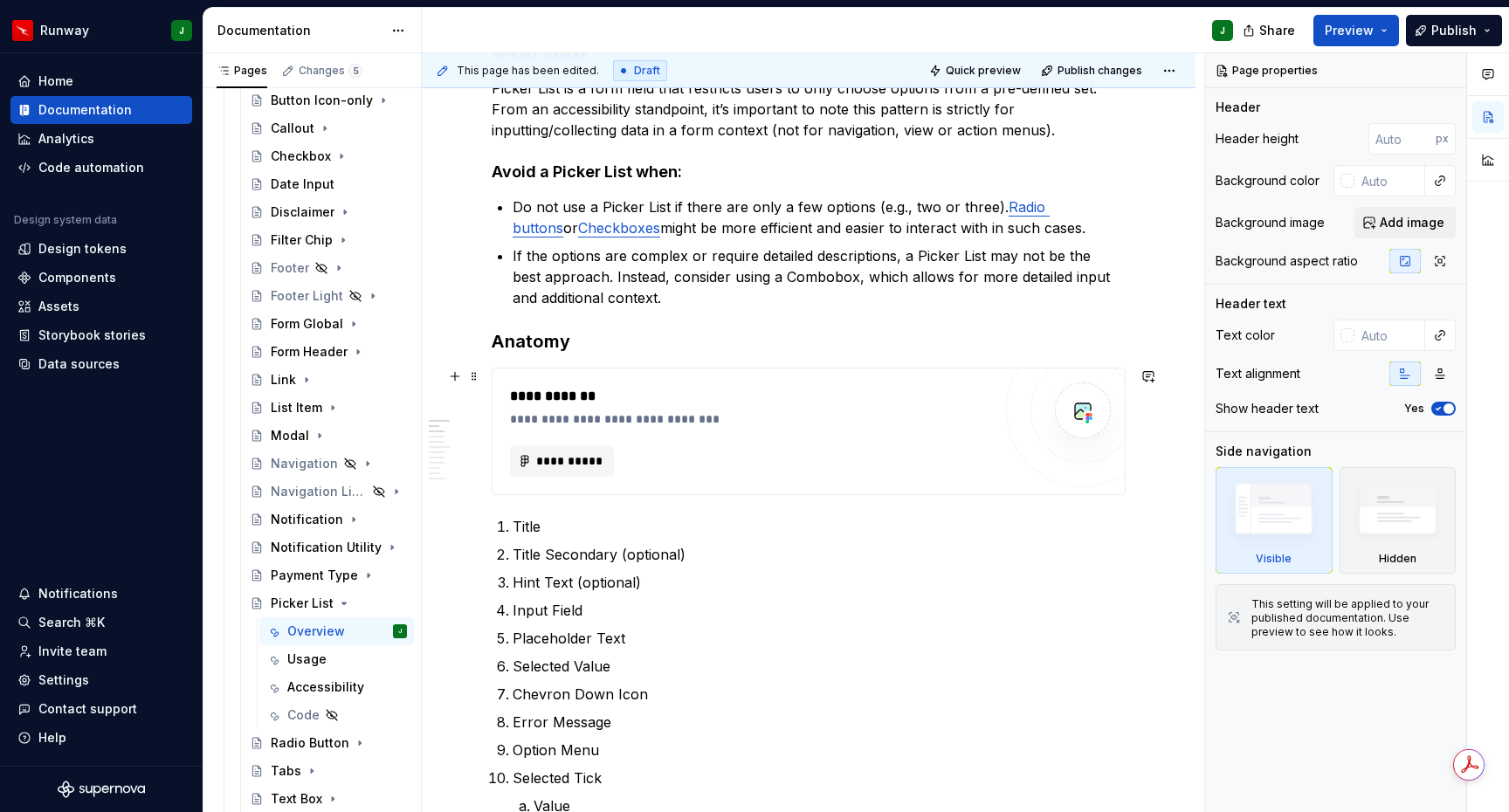
click at [964, 415] on div "**********" at bounding box center [754, 419] width 491 height 18
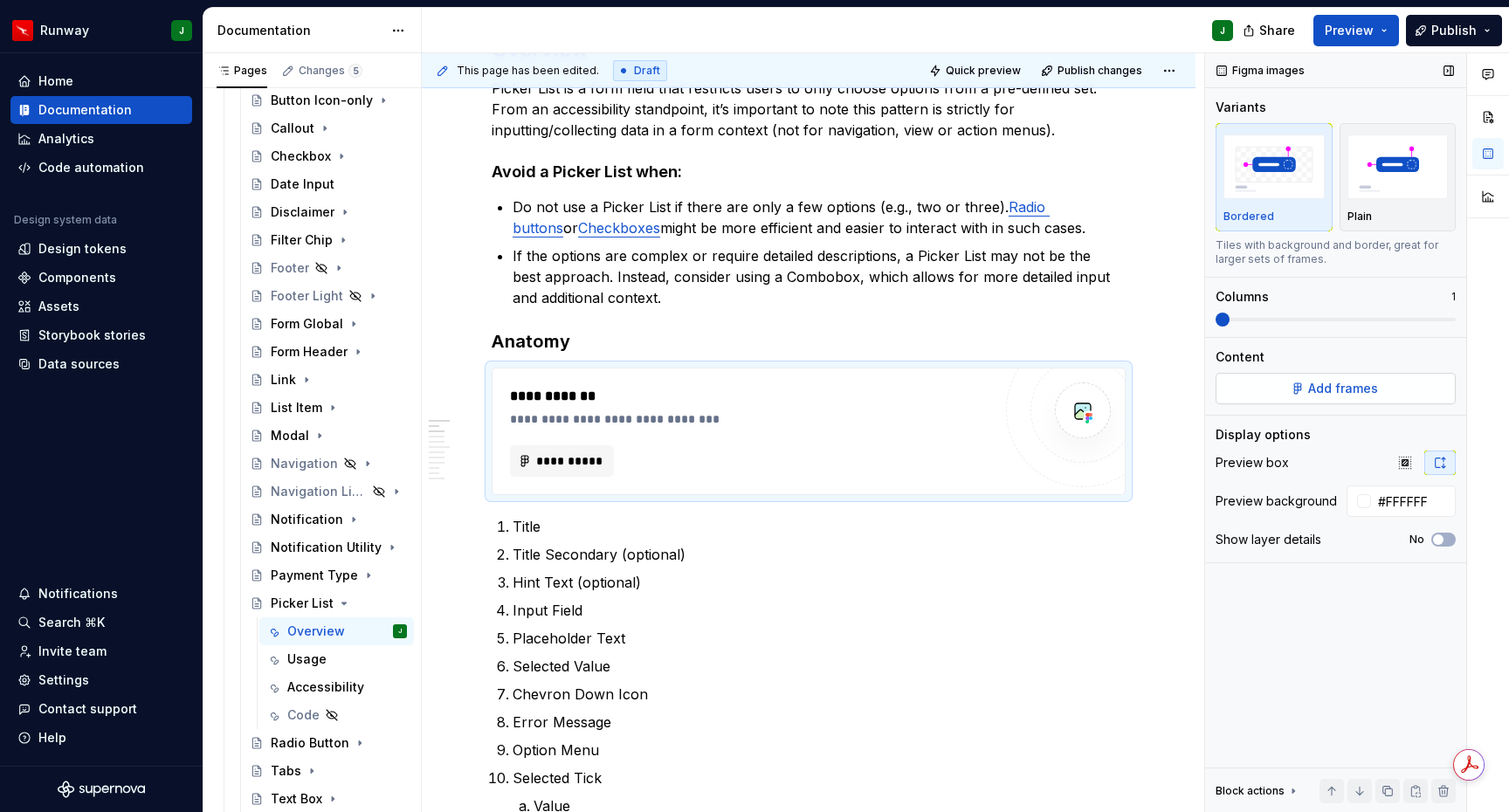
click at [1364, 396] on span "Add frames" at bounding box center [1342, 388] width 70 height 18
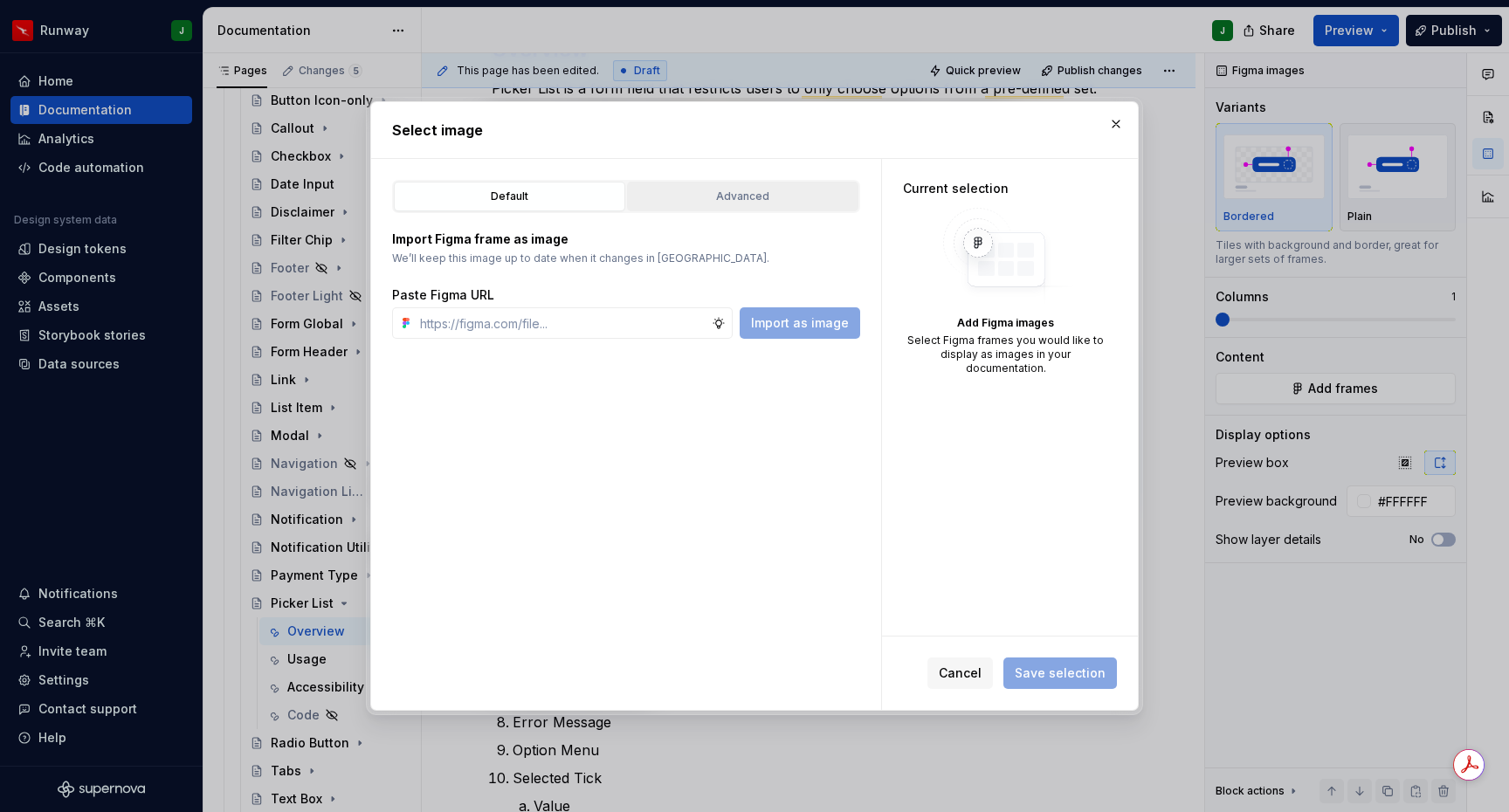
click at [793, 193] on div "Advanced" at bounding box center [742, 196] width 219 height 18
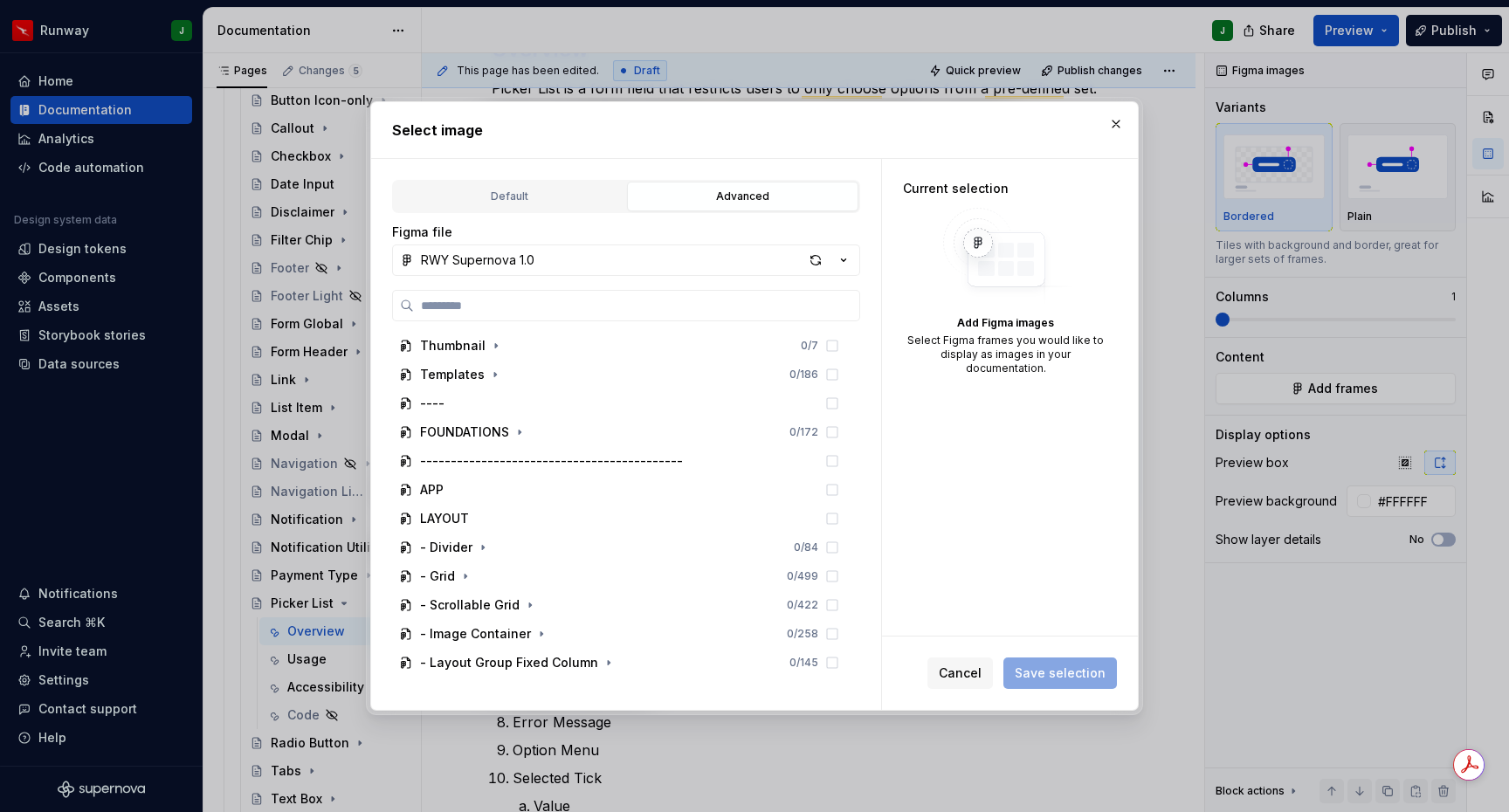
type textarea "*"
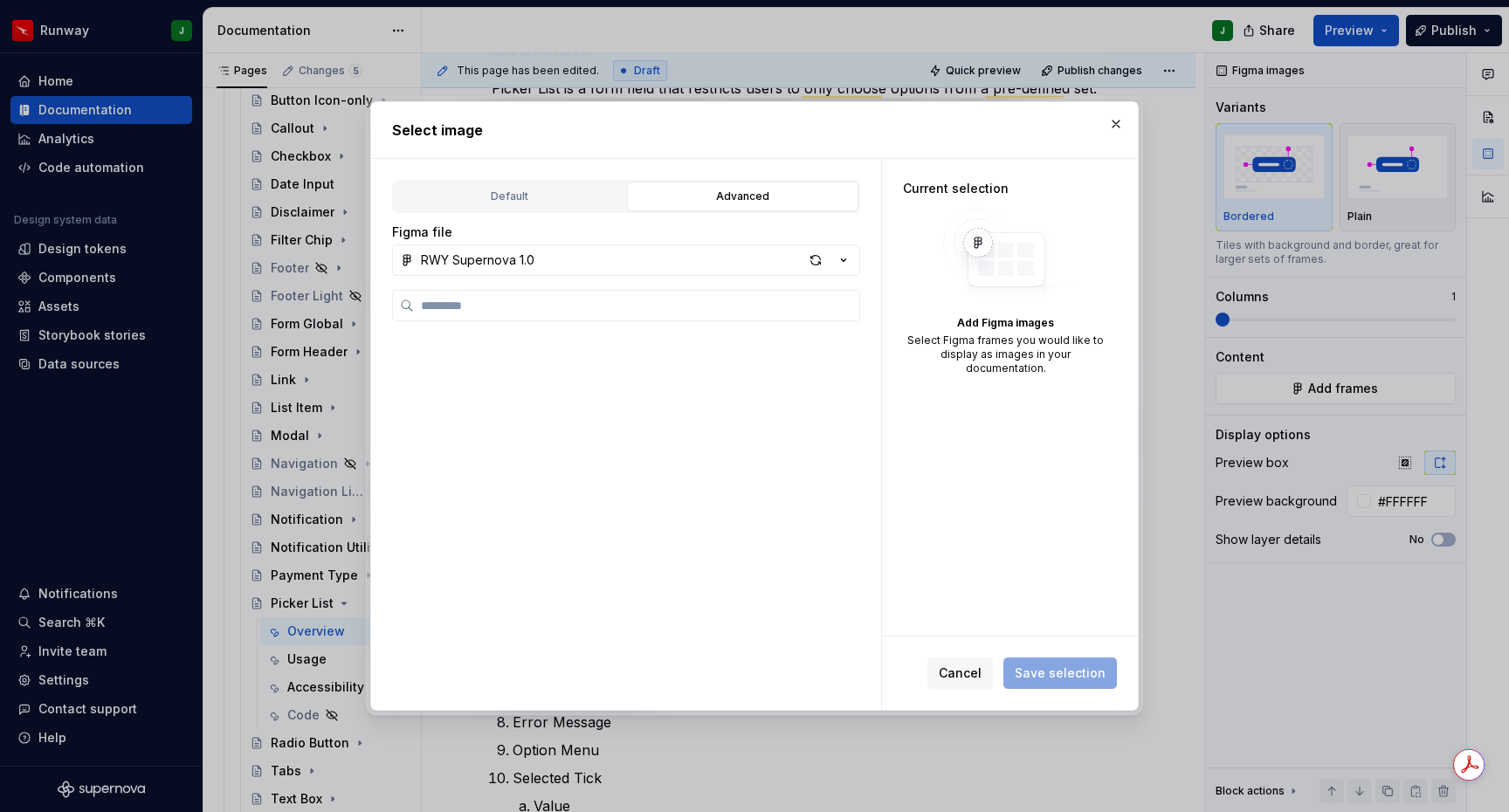
scroll to position [2012, 0]
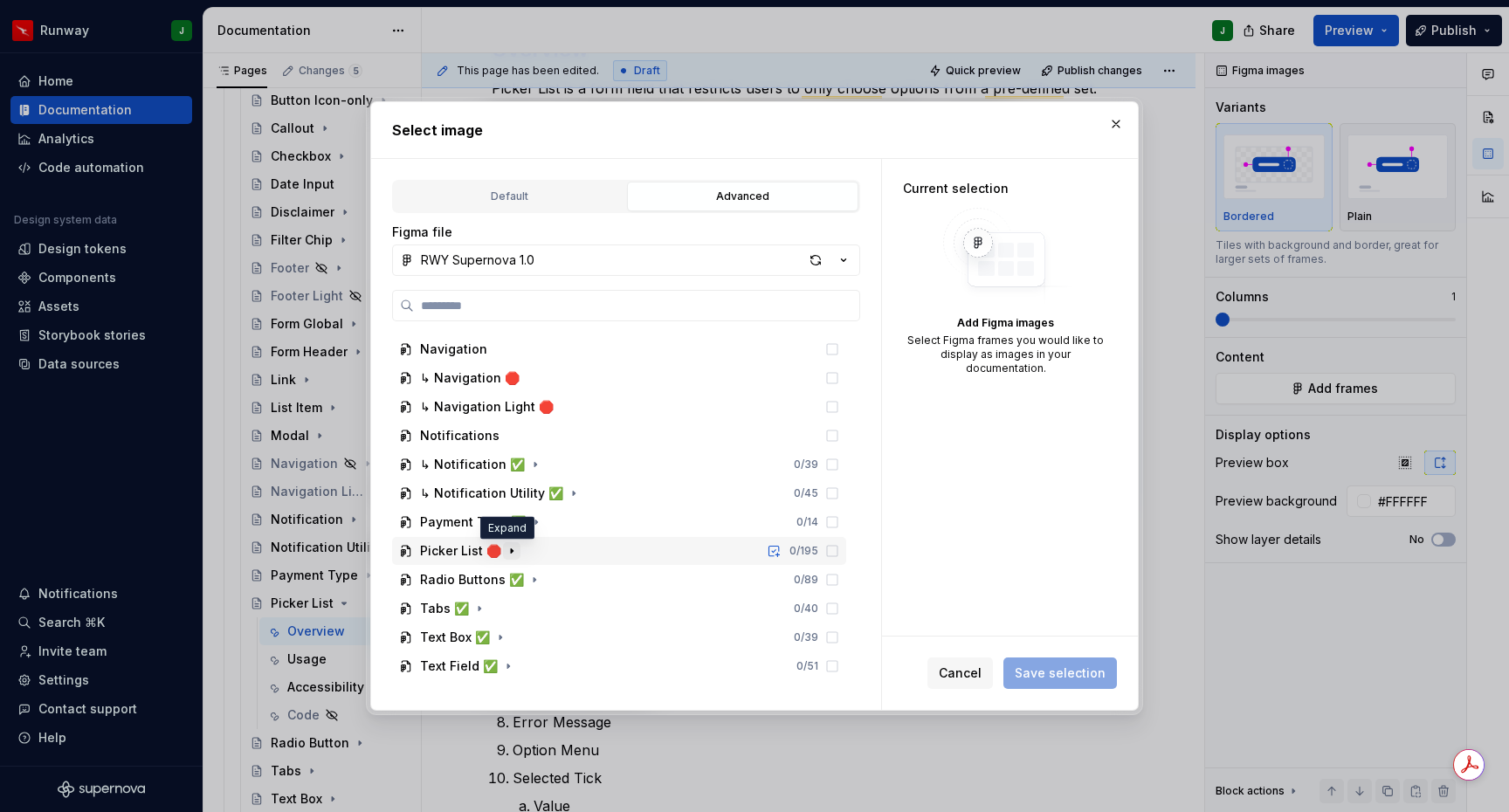
click at [509, 552] on icon "button" at bounding box center [511, 550] width 14 height 14
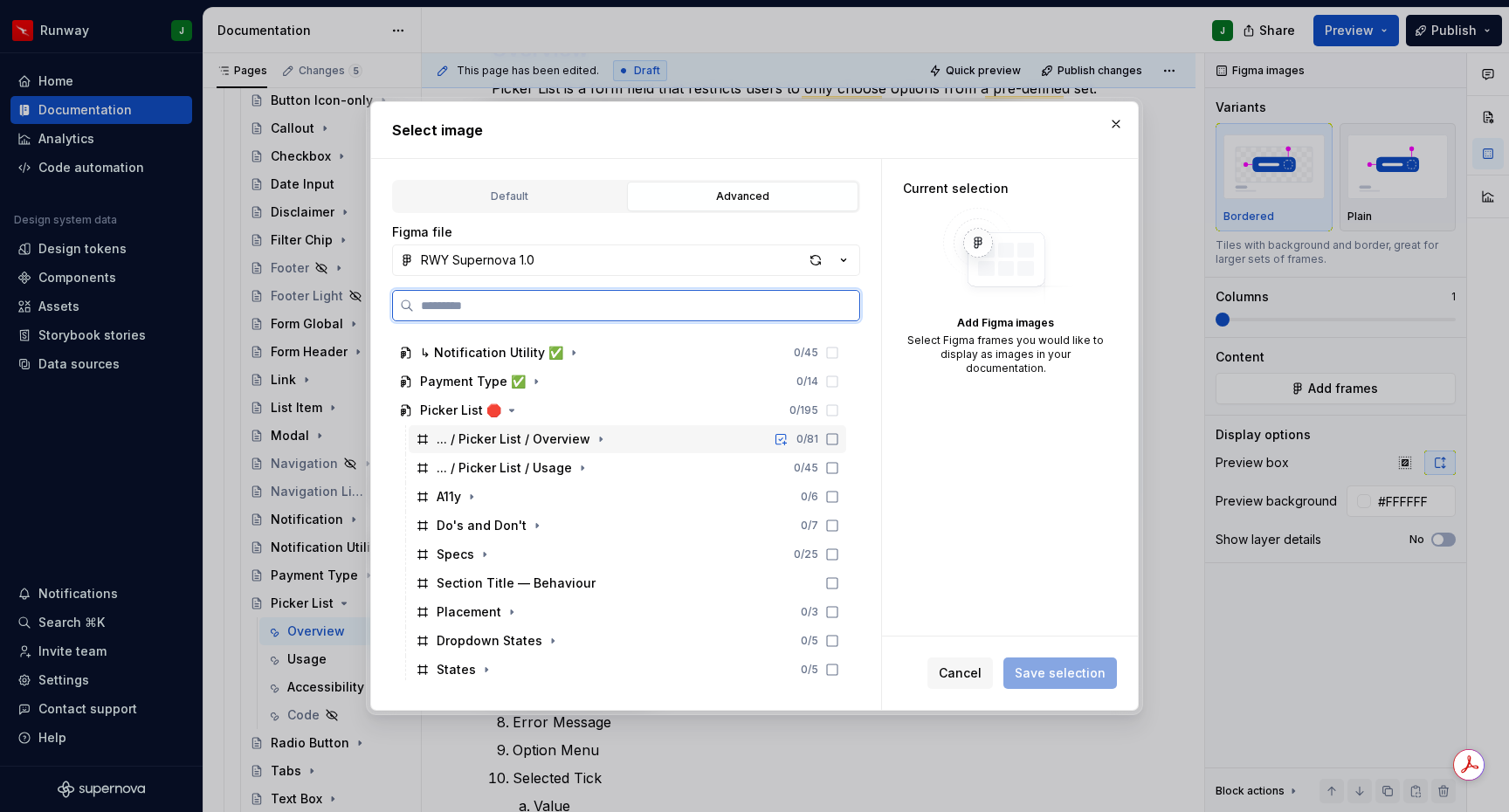
scroll to position [2359, 0]
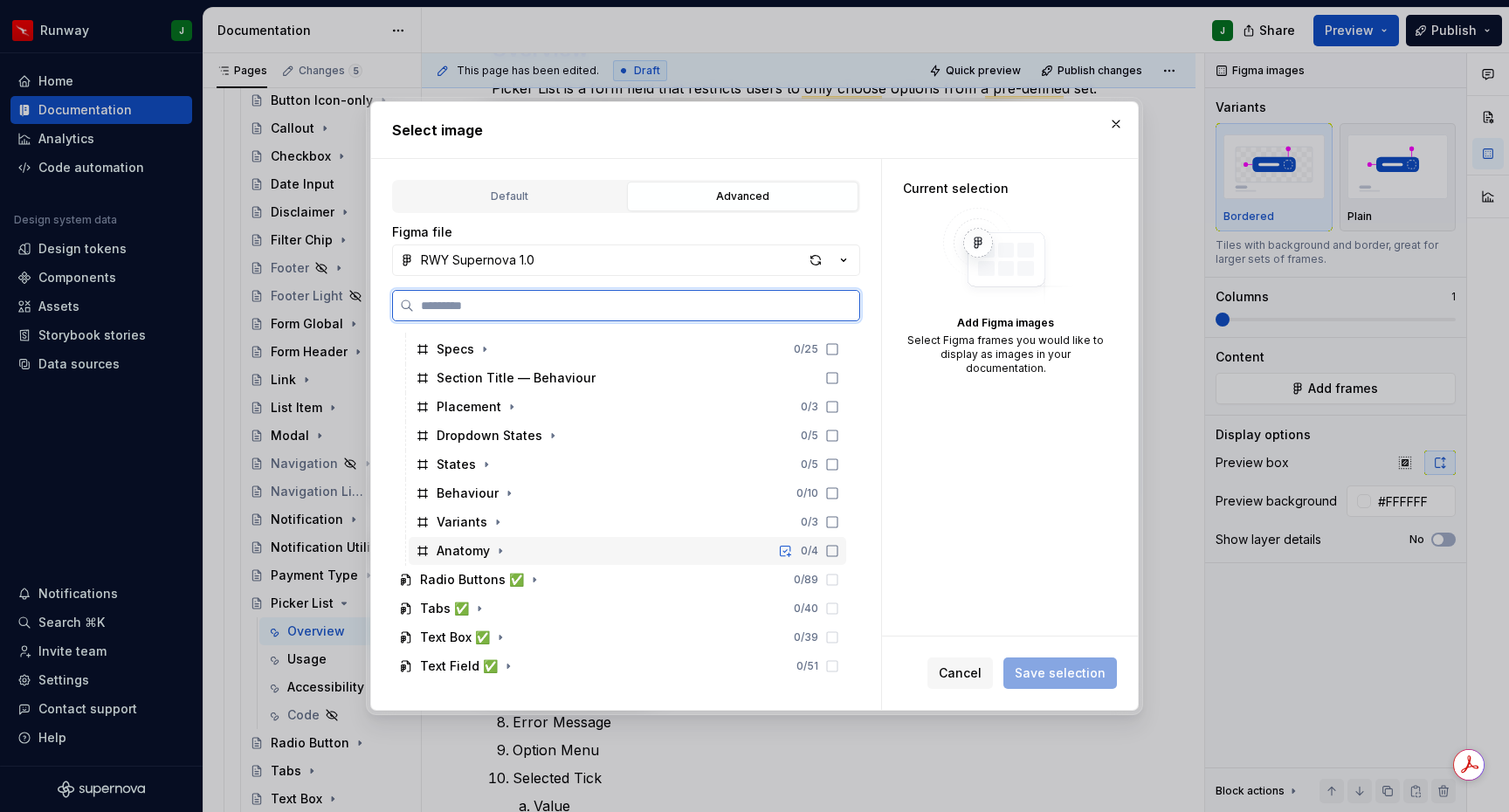
click at [542, 555] on div "Anatomy 0 / 4" at bounding box center [628, 550] width 438 height 28
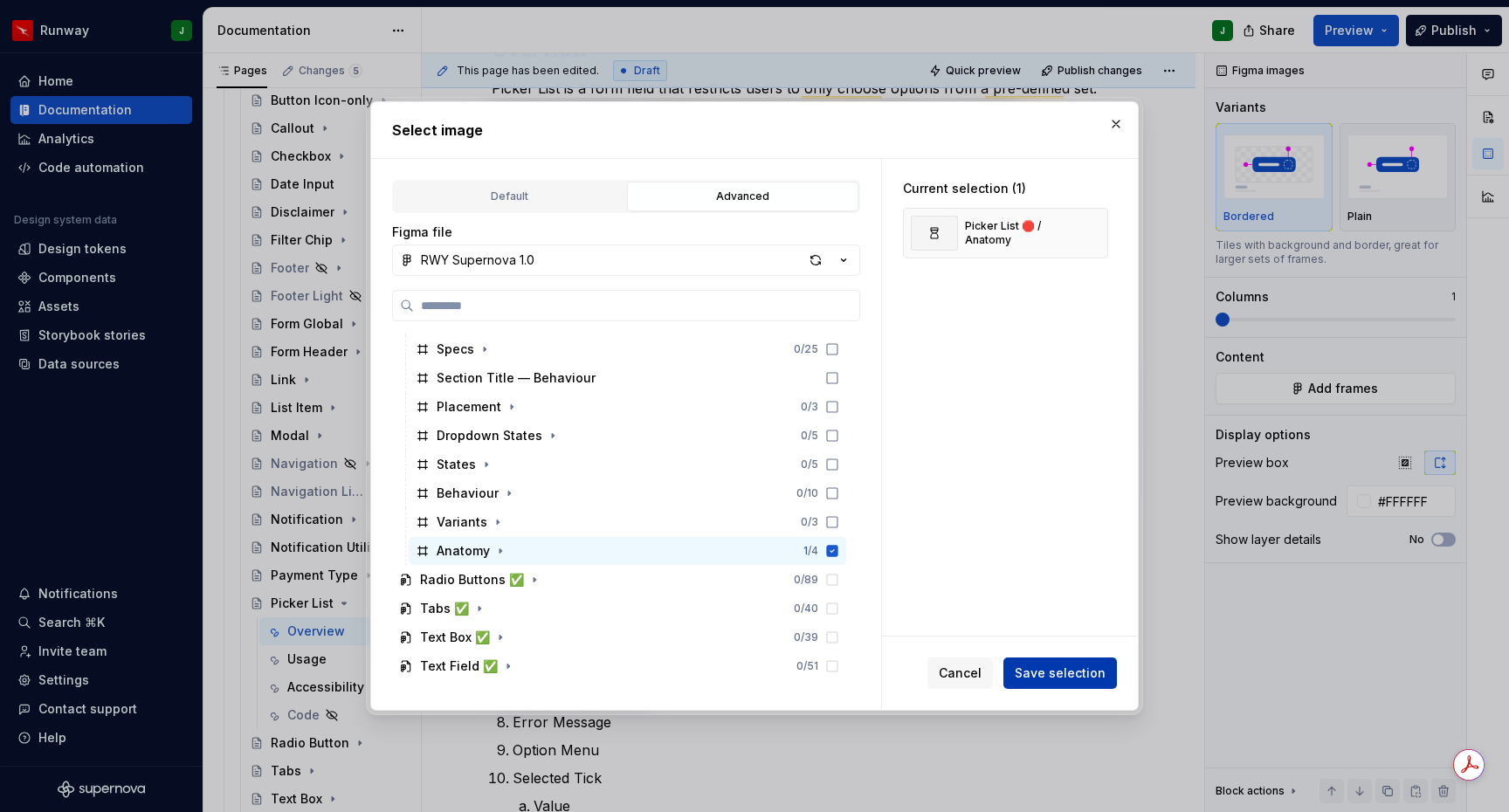
click at [1056, 672] on span "Save selection" at bounding box center [1059, 672] width 90 height 18
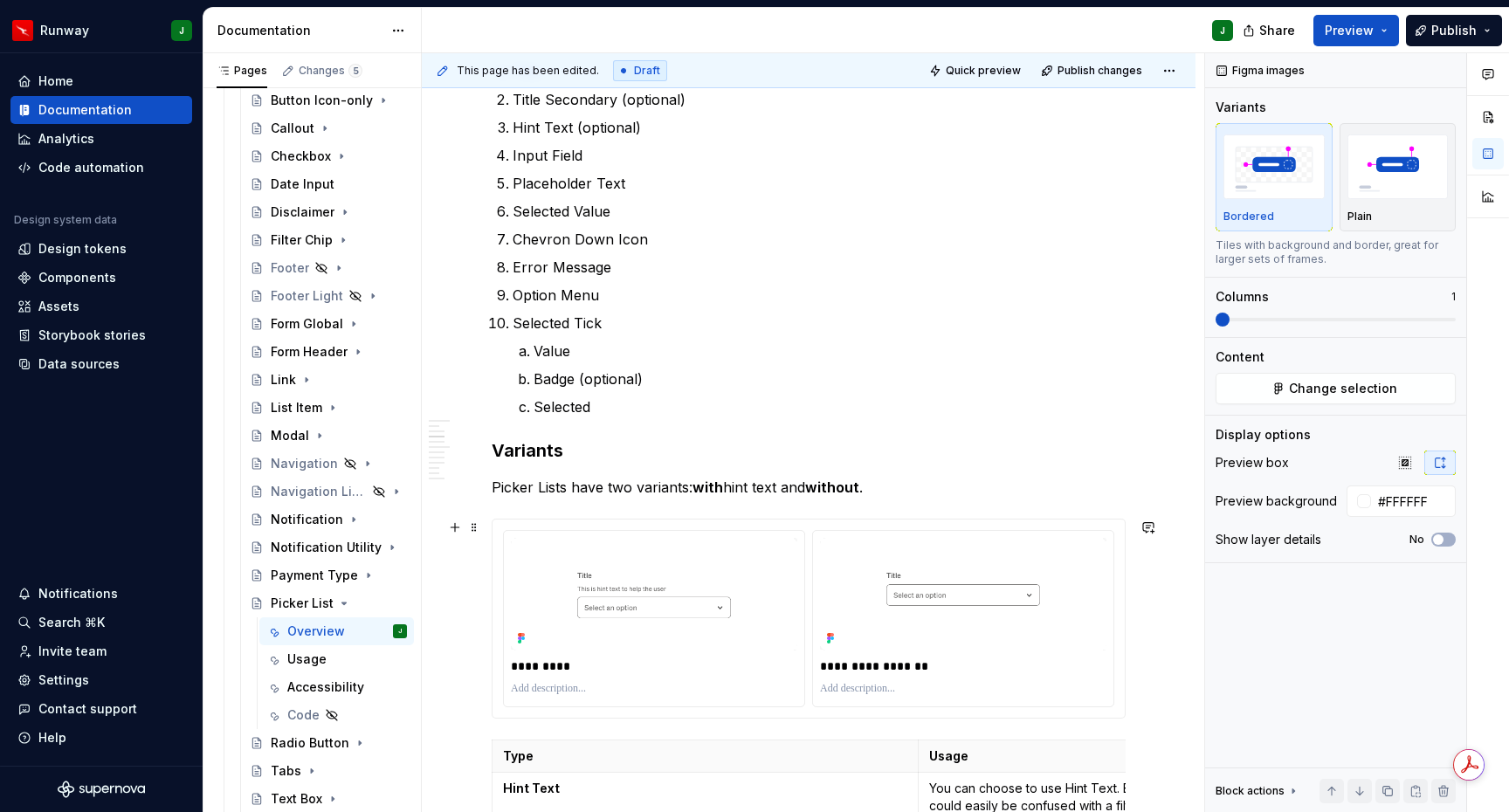
scroll to position [876, 0]
click at [1045, 683] on p "To enrich screen reader interactions, please activate Accessibility in Grammarl…" at bounding box center [962, 685] width 286 height 14
click at [1377, 378] on button "Change selection" at bounding box center [1336, 388] width 240 height 32
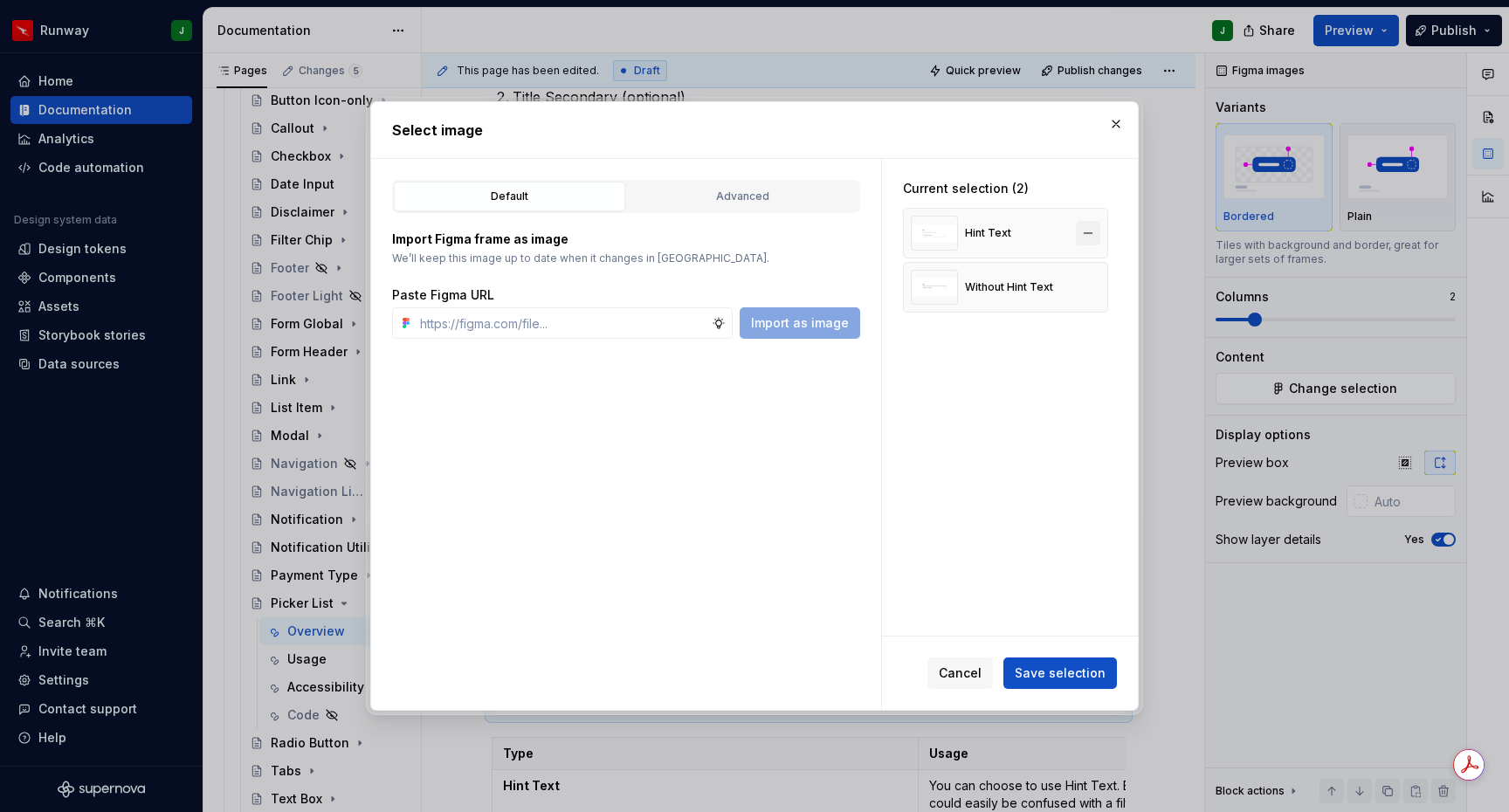
type textarea "*"
click at [1098, 234] on button "button" at bounding box center [1088, 233] width 24 height 24
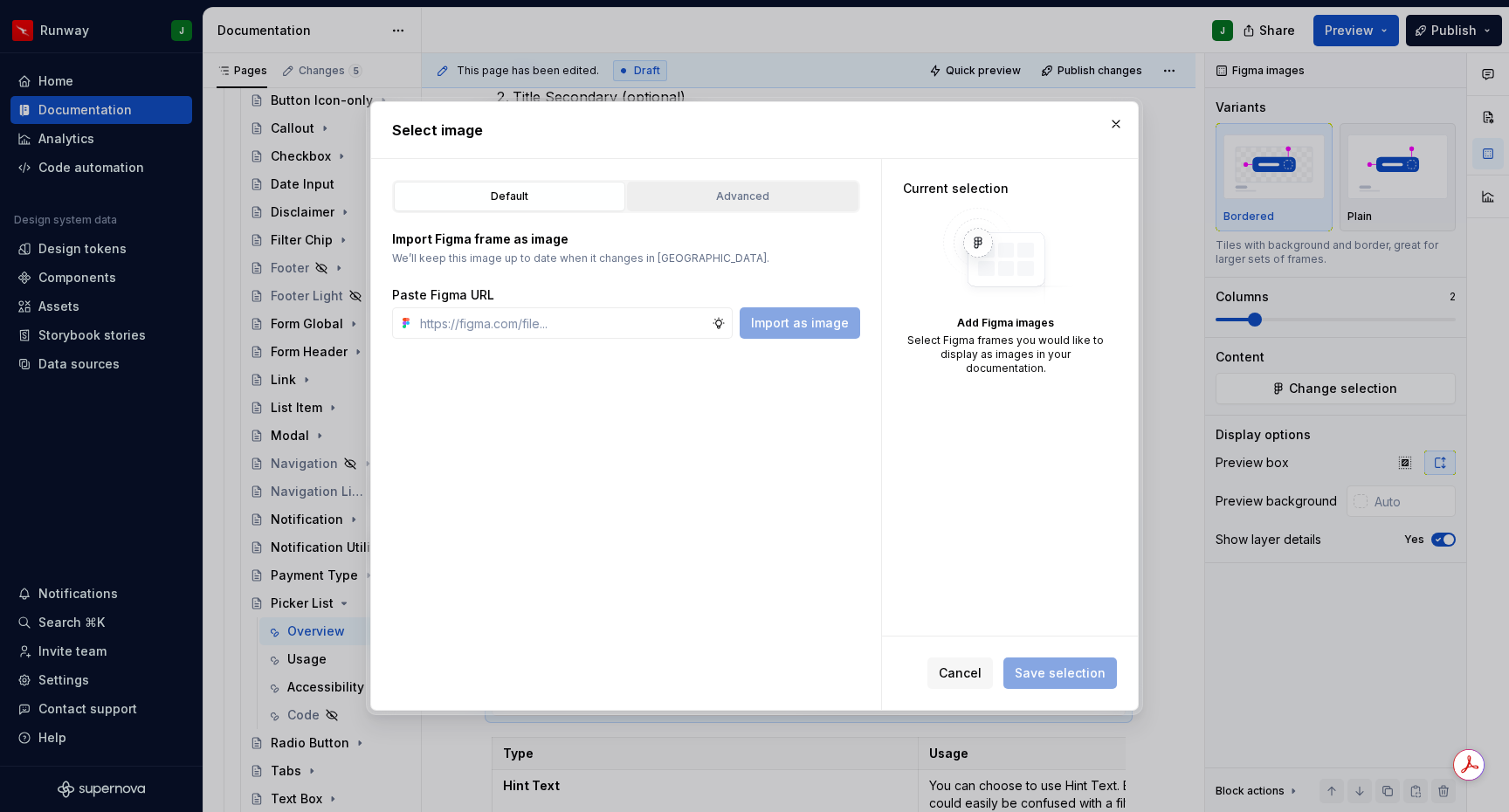
click at [765, 189] on div "Advanced" at bounding box center [742, 196] width 219 height 18
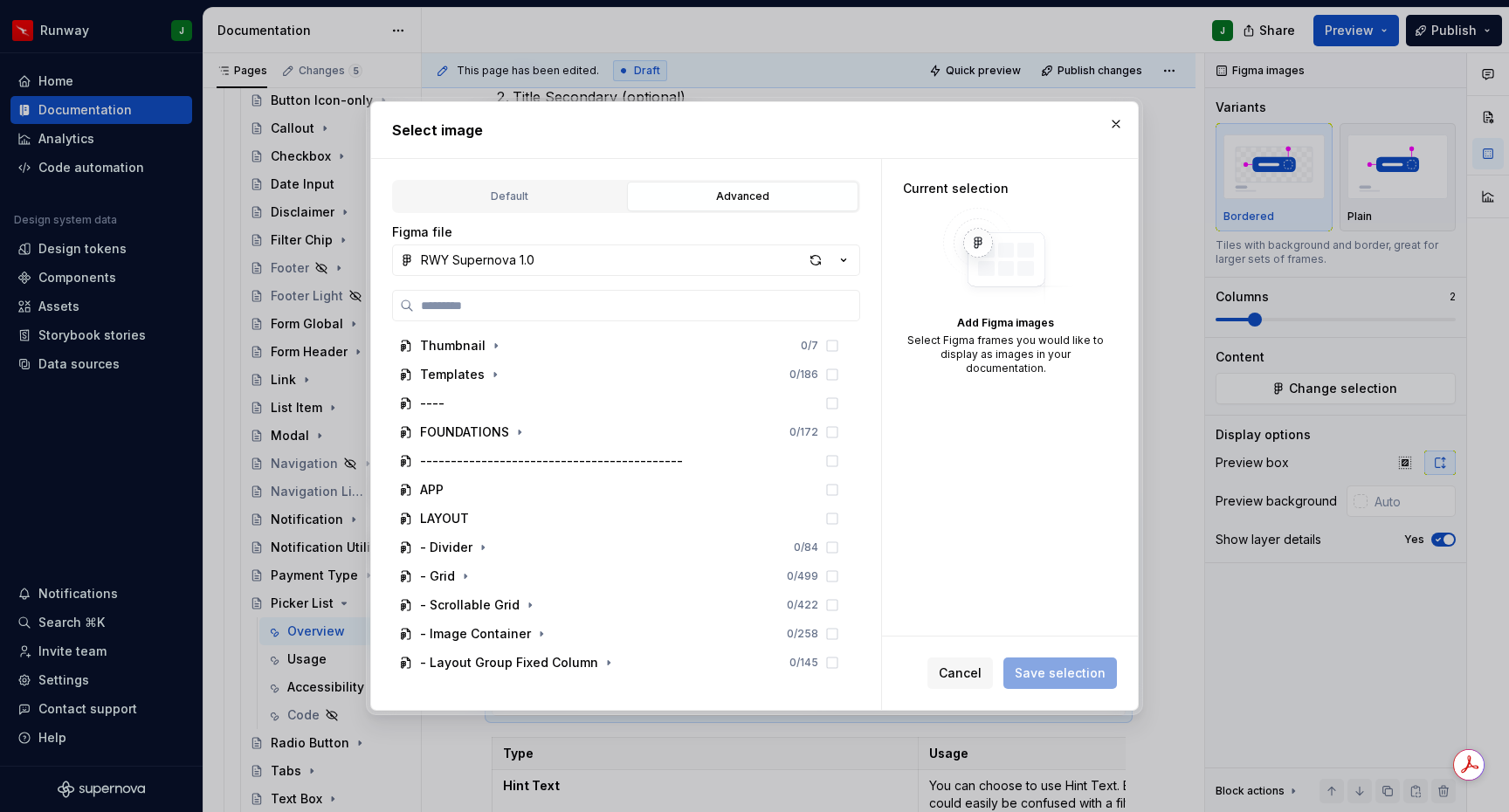
scroll to position [2012, 0]
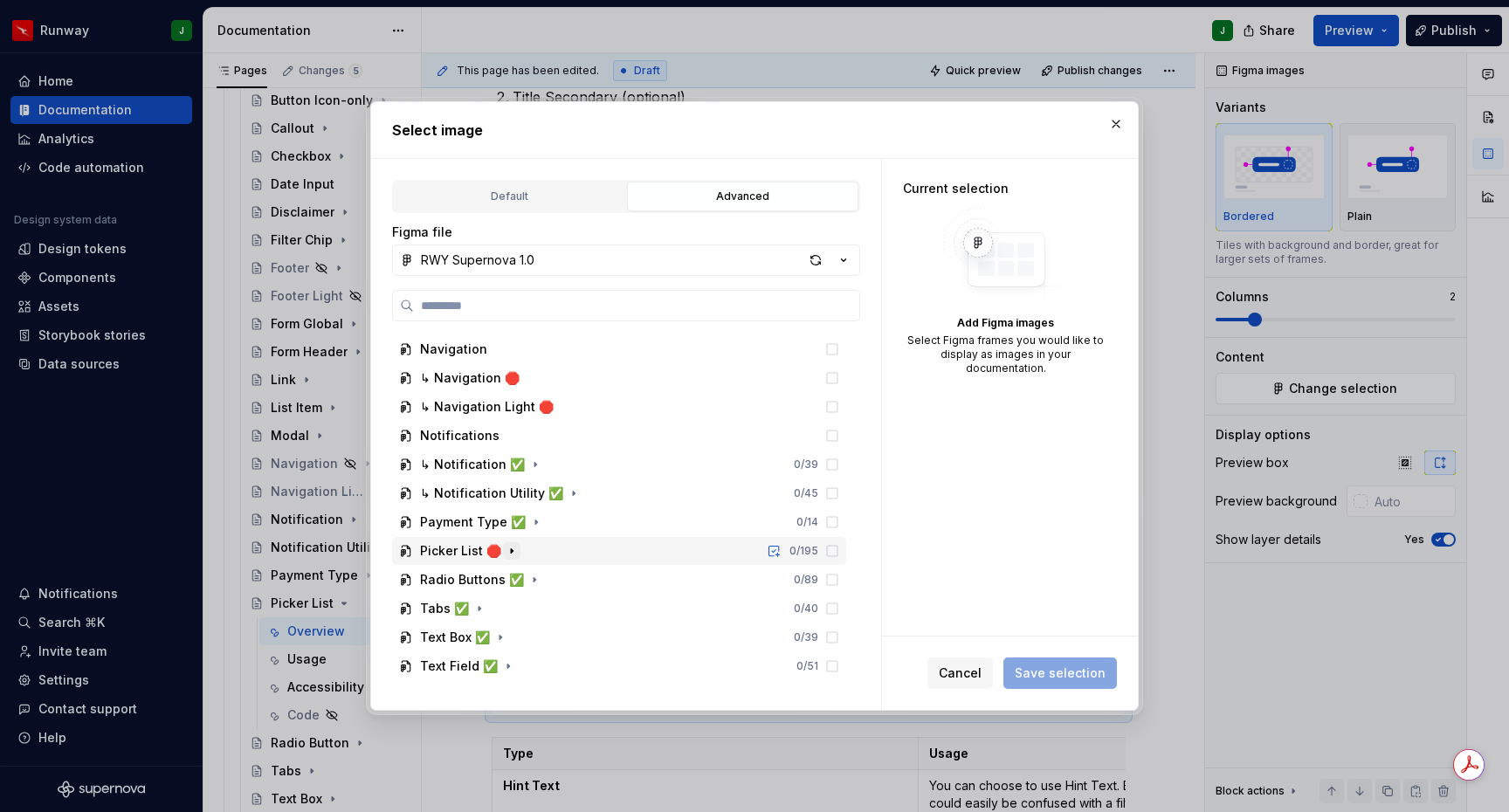
click at [507, 547] on icon "button" at bounding box center [511, 550] width 14 height 14
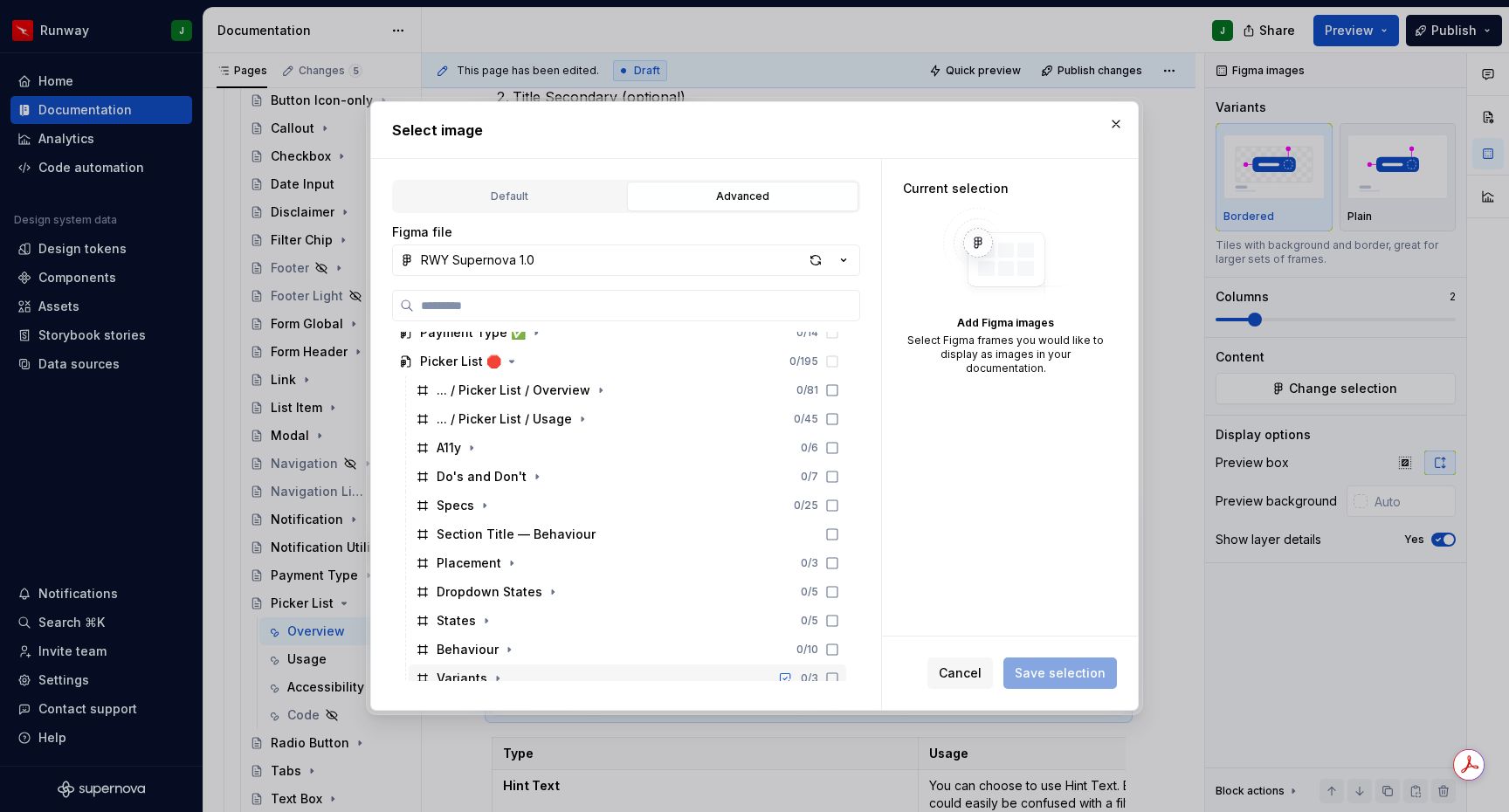
drag, startPoint x: 495, startPoint y: 675, endPoint x: 522, endPoint y: 663, distance: 29.5
click at [496, 674] on icon "button" at bounding box center [497, 678] width 14 height 14
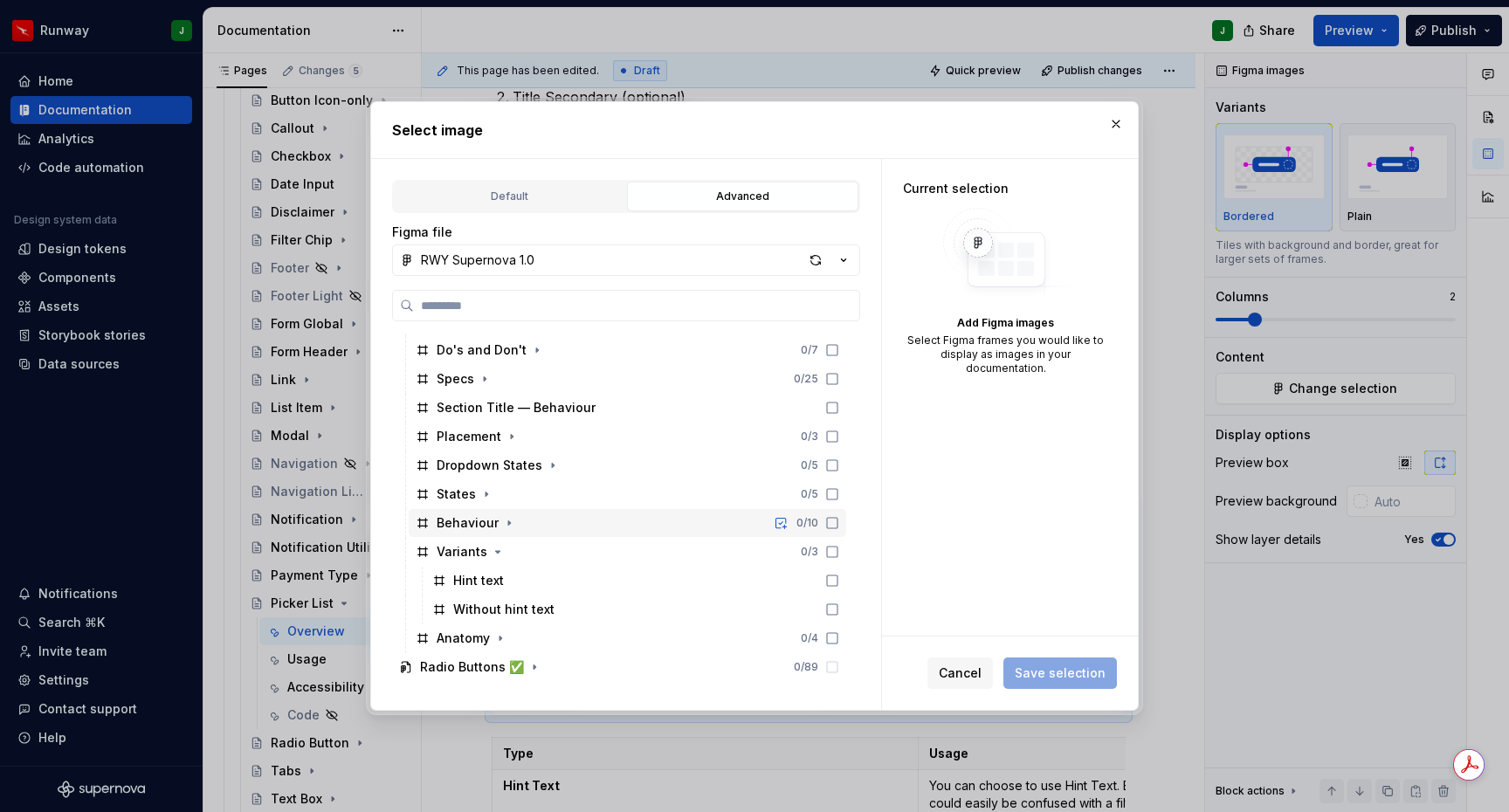
scroll to position [2361, 0]
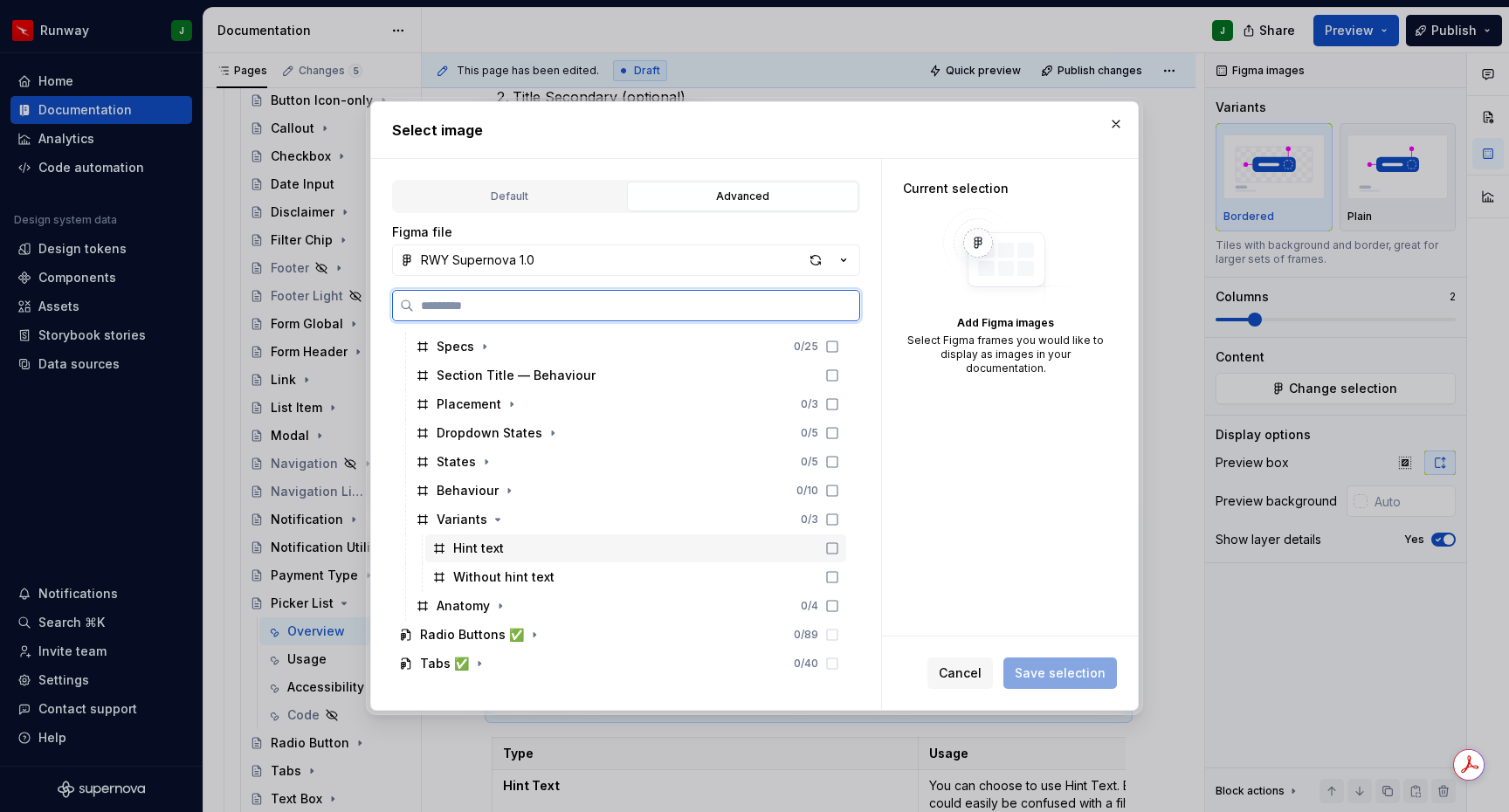
click at [552, 556] on div "Hint text" at bounding box center [635, 548] width 421 height 28
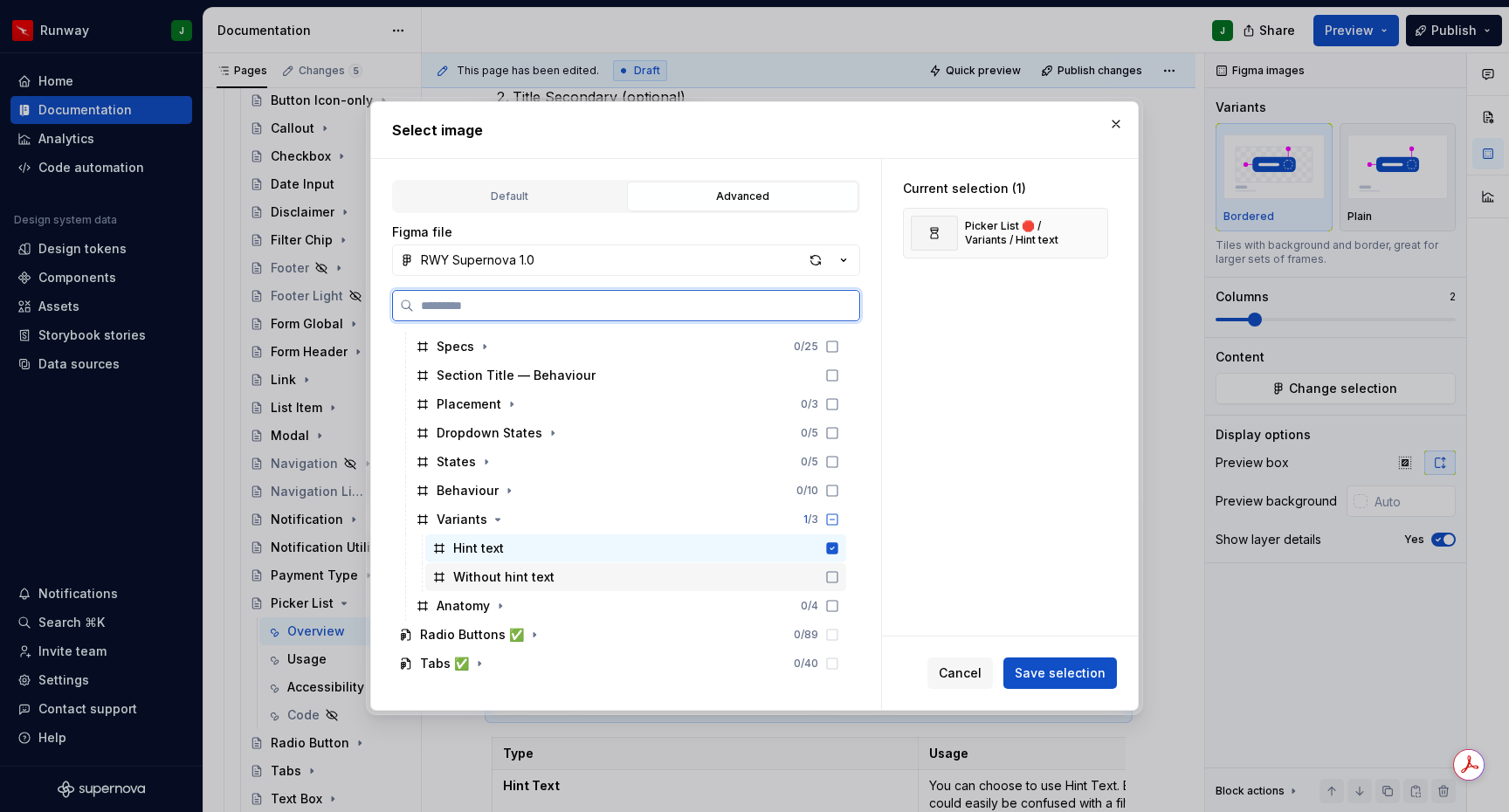
click at [595, 577] on div "Without hint text" at bounding box center [635, 577] width 421 height 28
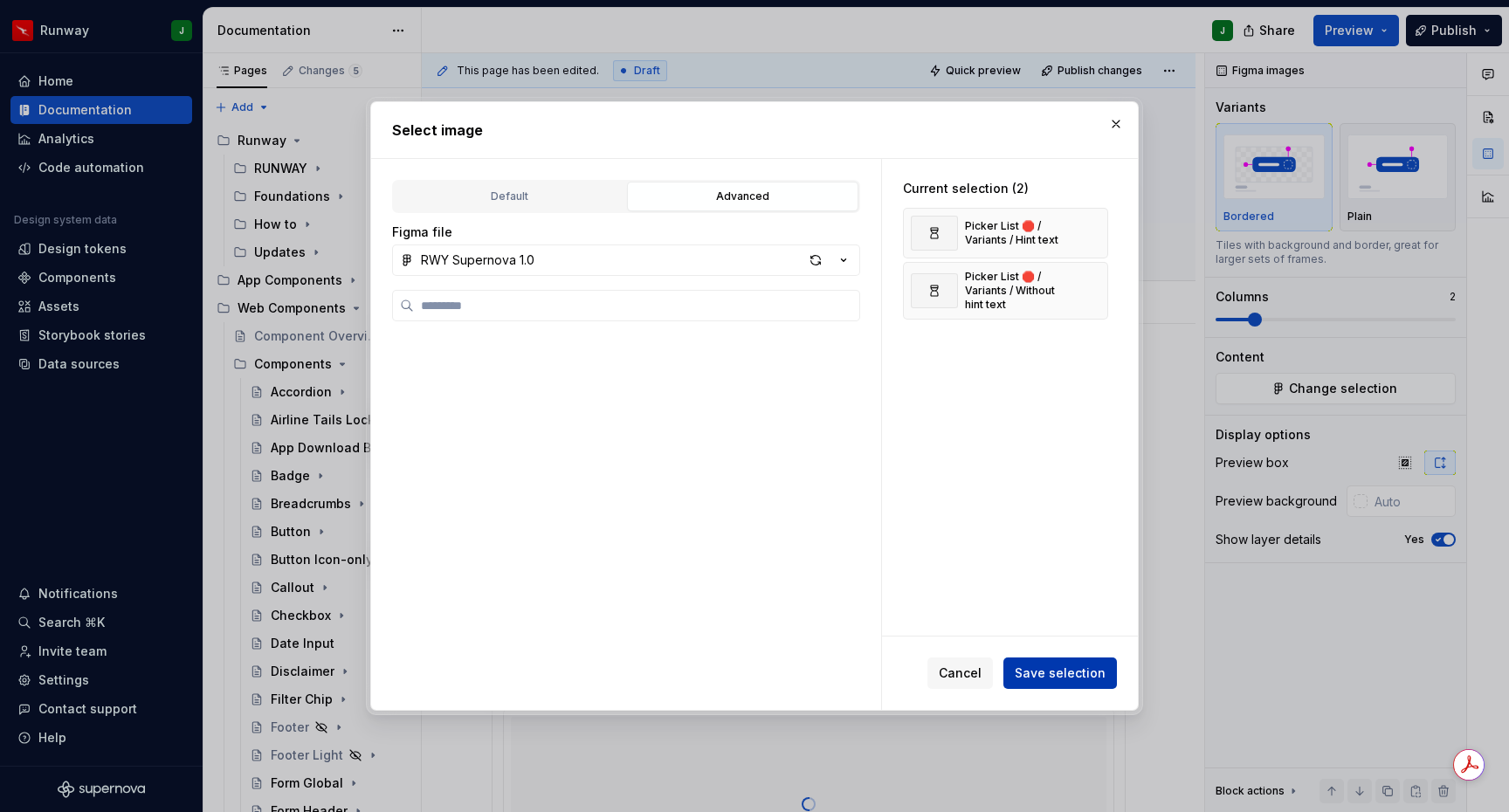
scroll to position [2361, 0]
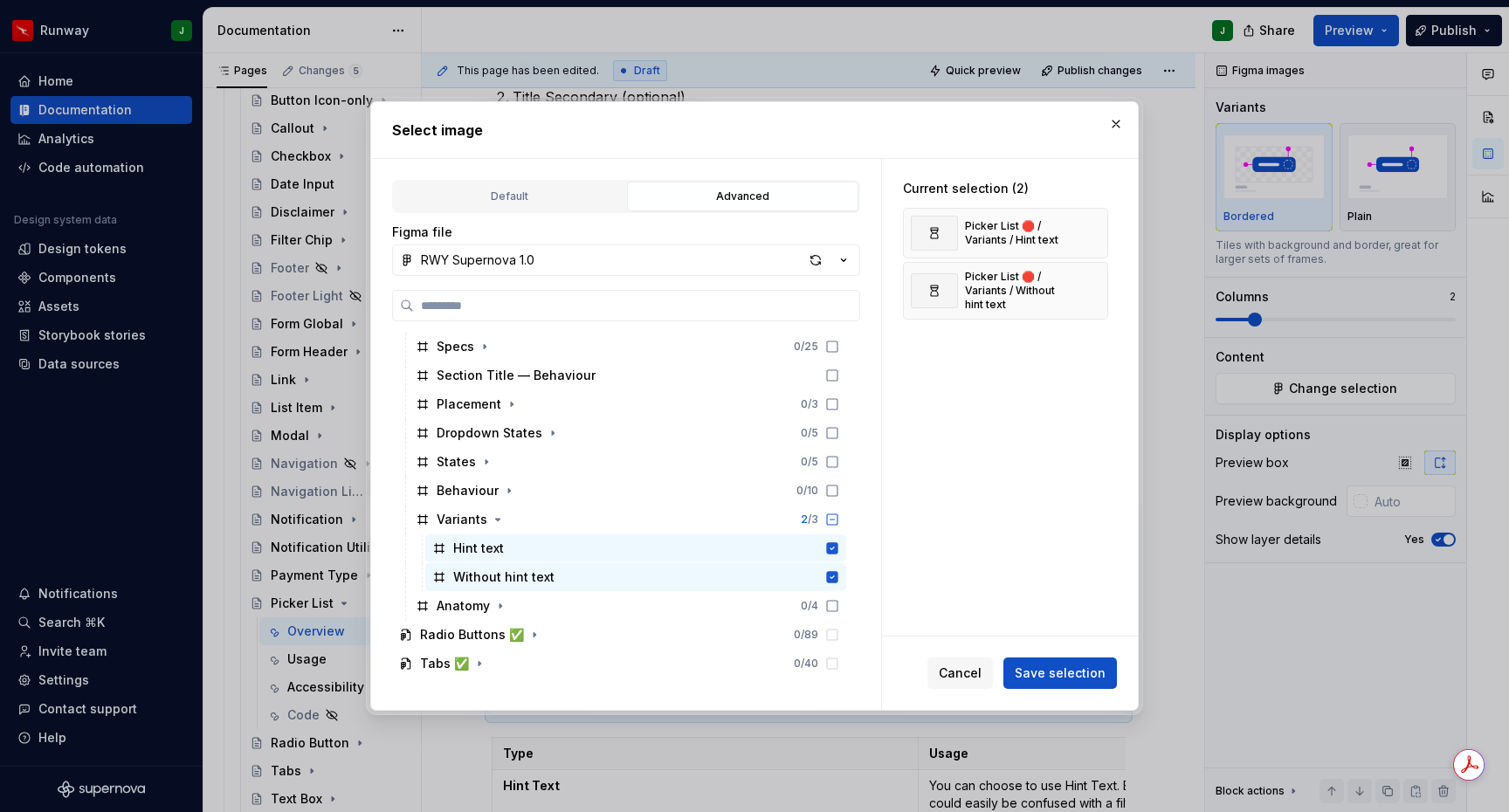
click at [1036, 670] on span "Save selection" at bounding box center [1059, 672] width 90 height 18
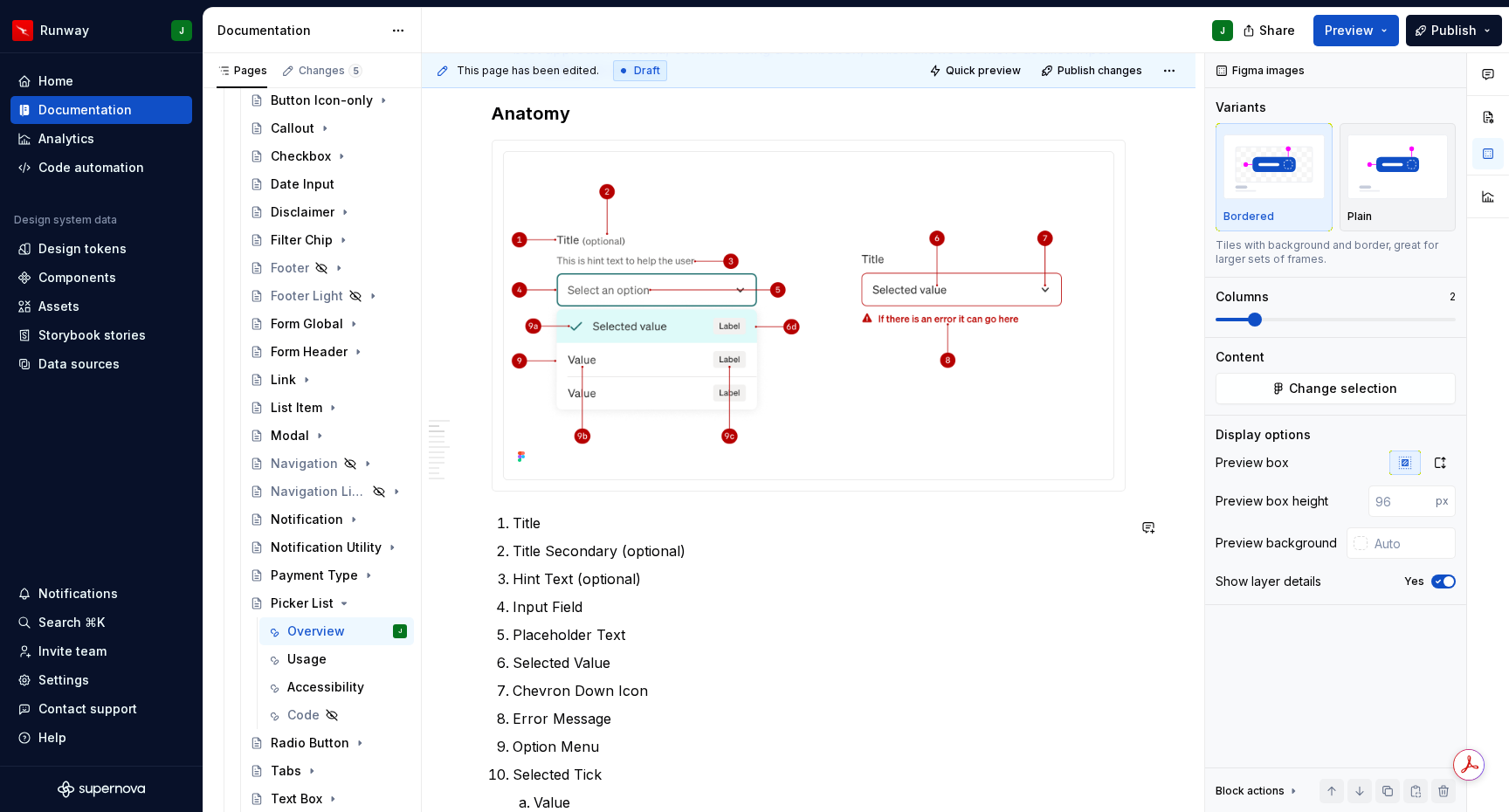
scroll to position [426, 0]
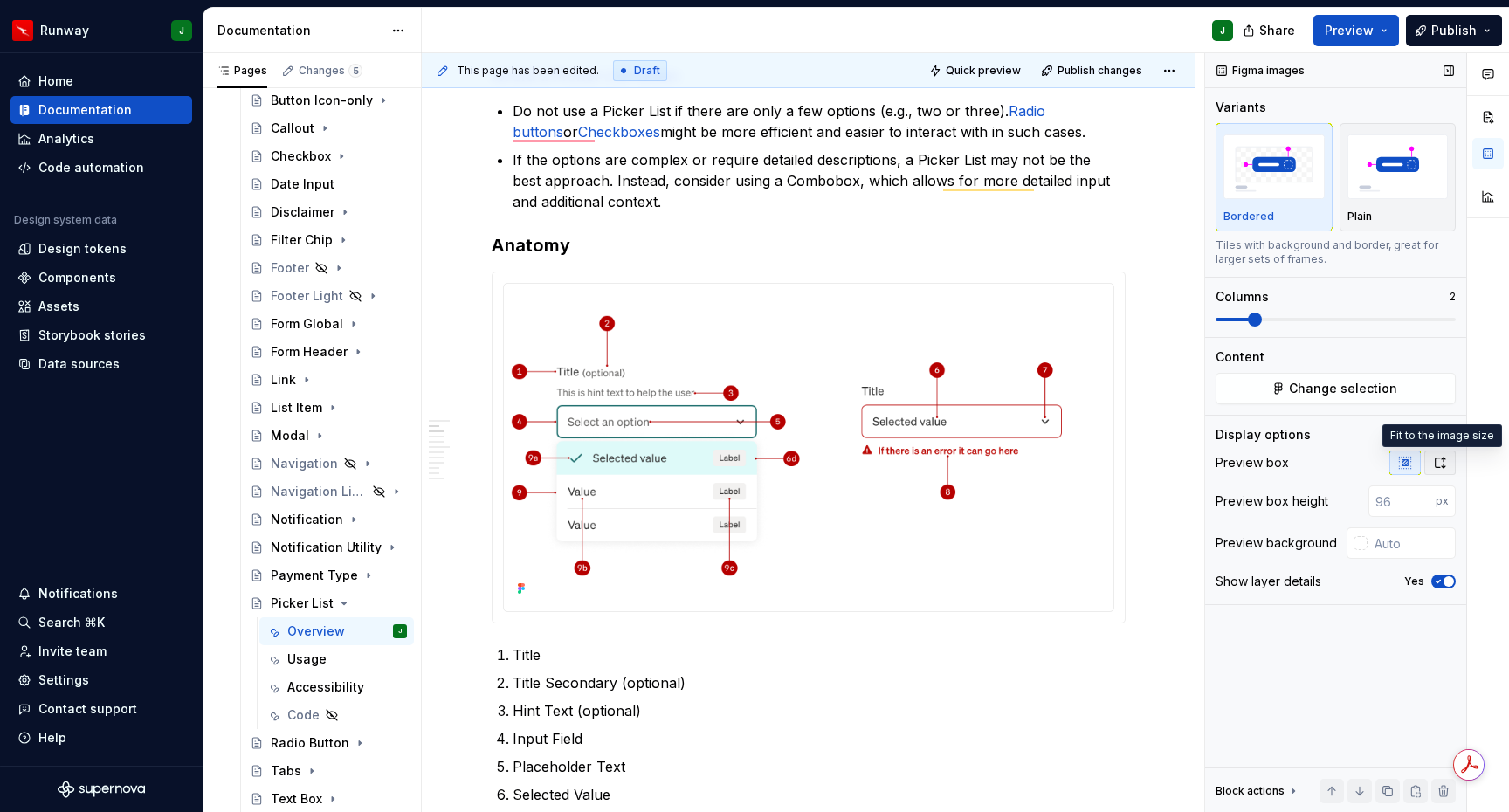
click at [1441, 467] on icon "button" at bounding box center [1439, 462] width 14 height 14
click at [1441, 535] on icon "button" at bounding box center [1437, 539] width 14 height 10
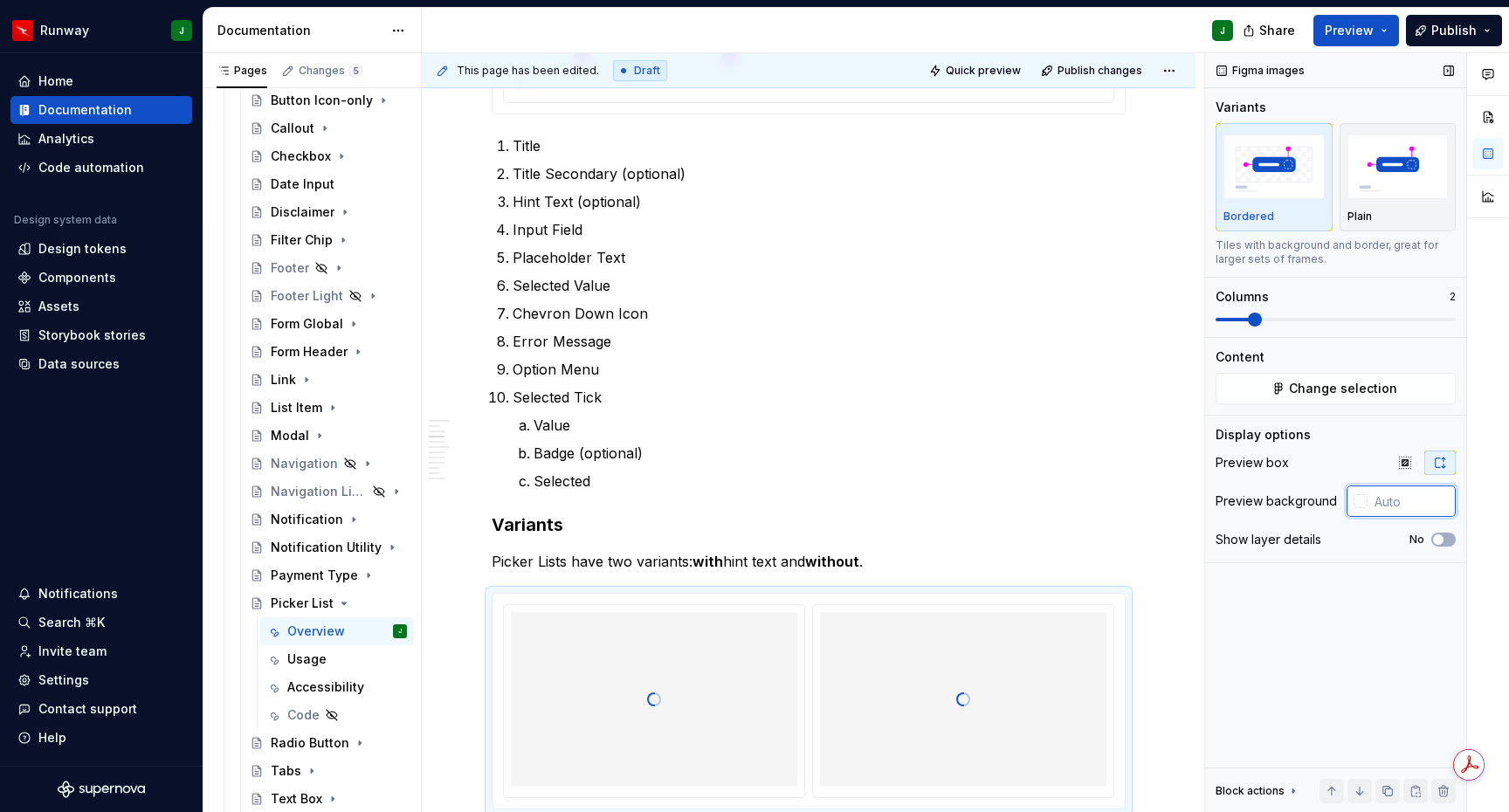
click at [1396, 510] on input "text" at bounding box center [1411, 501] width 88 height 32
type input "#FFFFFF"
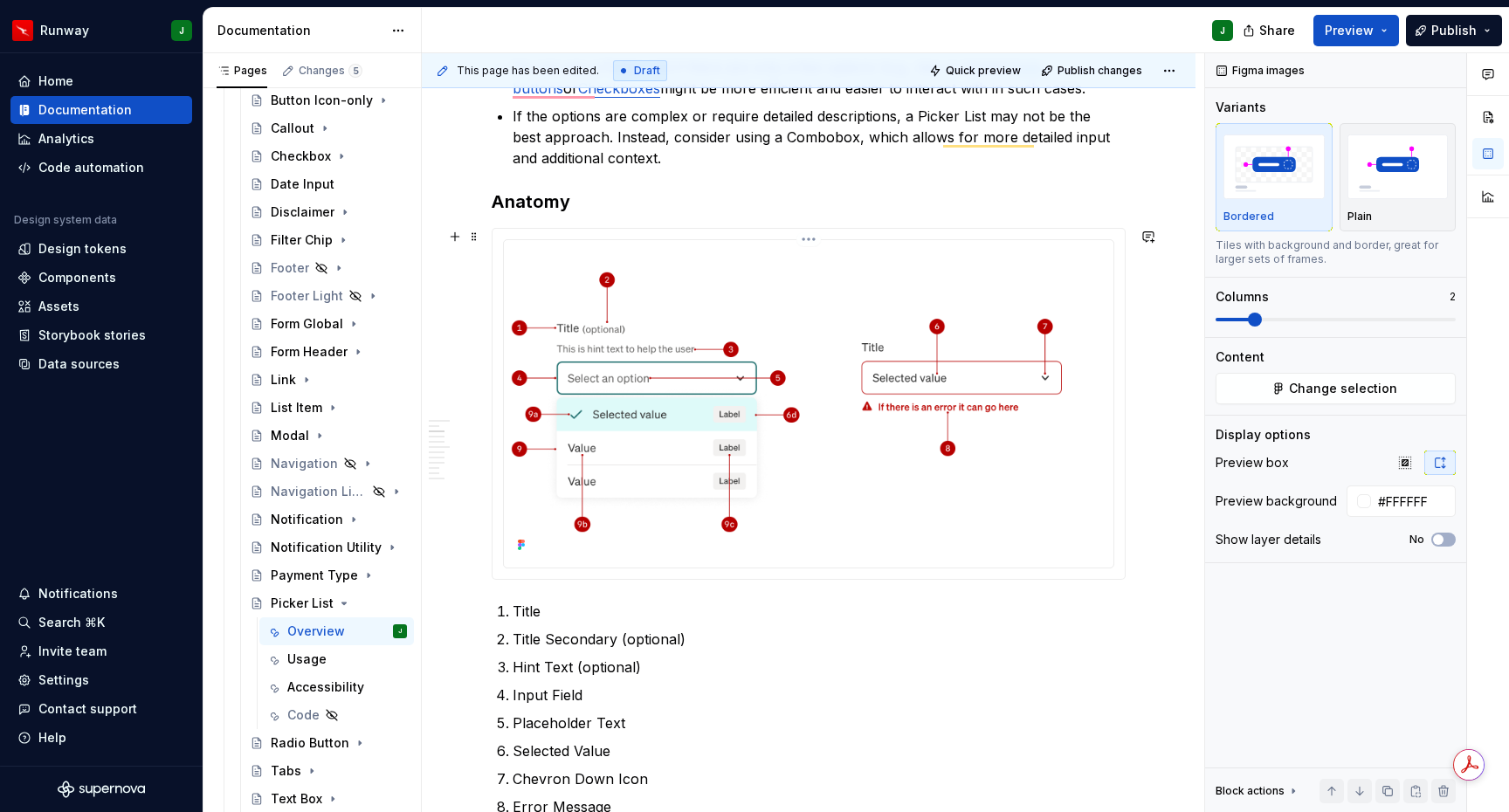
click at [883, 557] on img "To enrich screen reader interactions, please activate Accessibility in Grammarl…" at bounding box center [808, 401] width 595 height 310
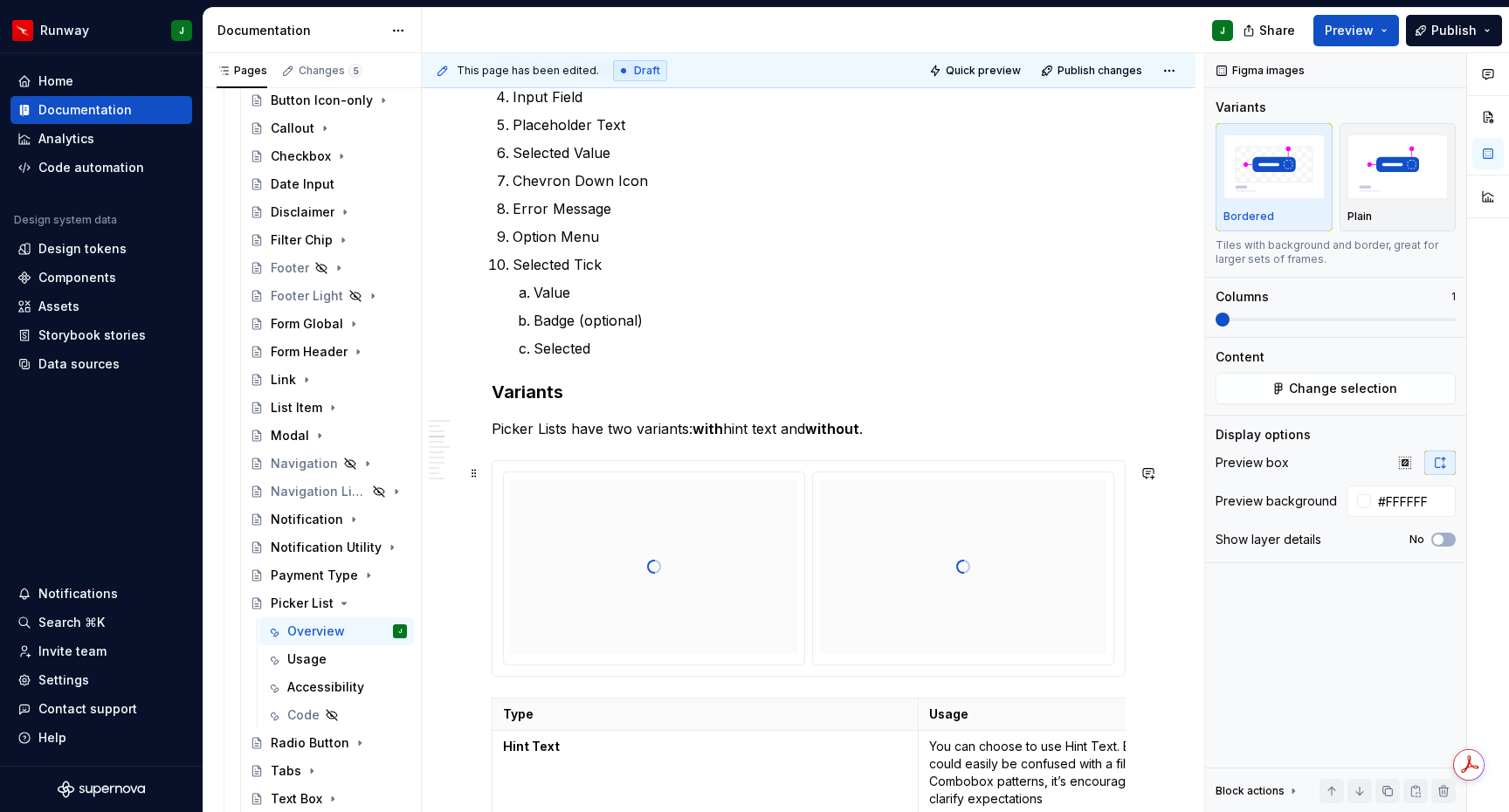
scroll to position [1246, 0]
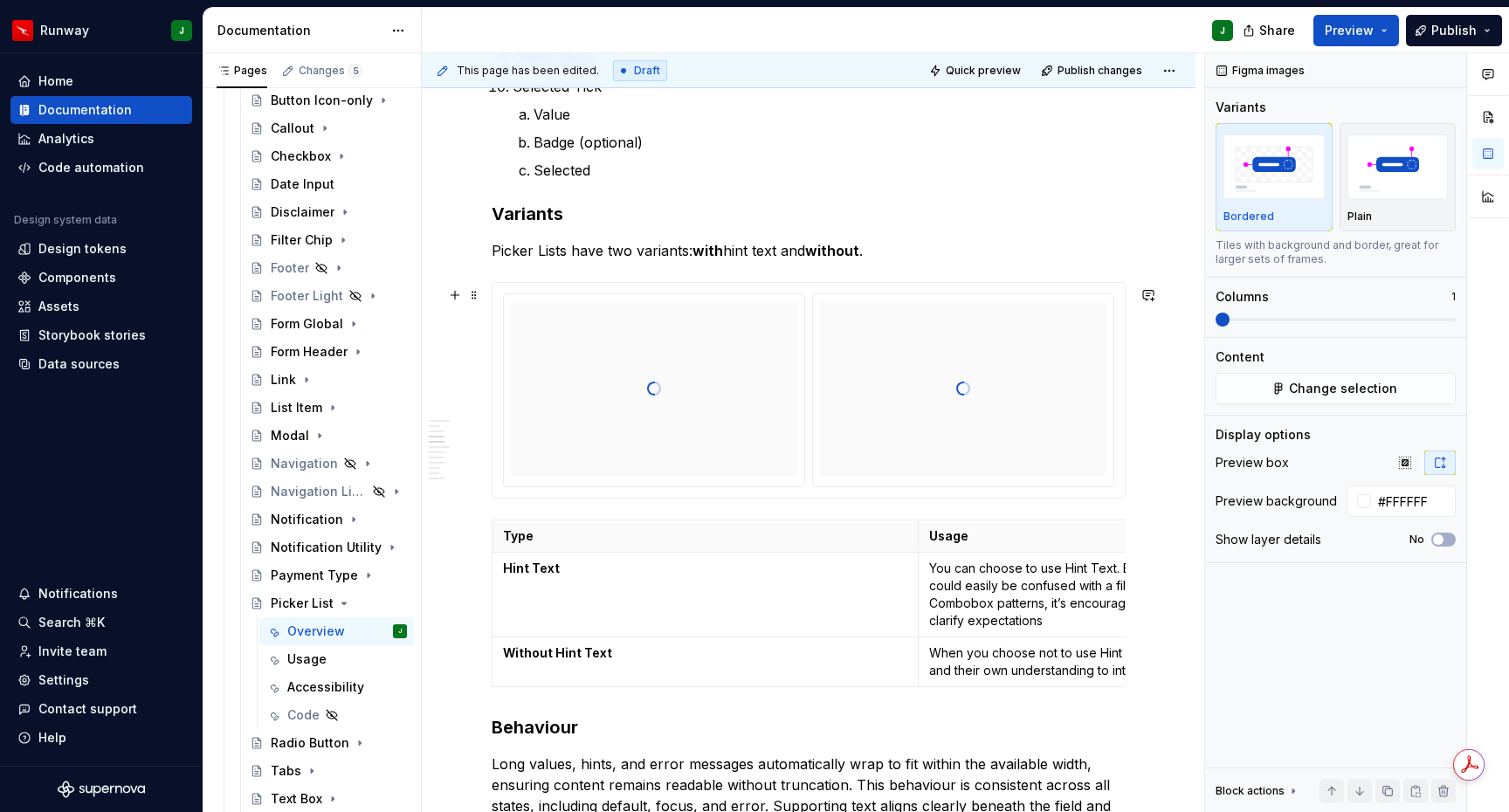
click at [1117, 497] on div "To enrich screen reader interactions, please activate Accessibility in Grammarl…" at bounding box center [809, 390] width 632 height 215
drag, startPoint x: 1437, startPoint y: 539, endPoint x: 1426, endPoint y: 538, distance: 11.0
click at [1436, 539] on span "button" at bounding box center [1437, 539] width 10 height 10
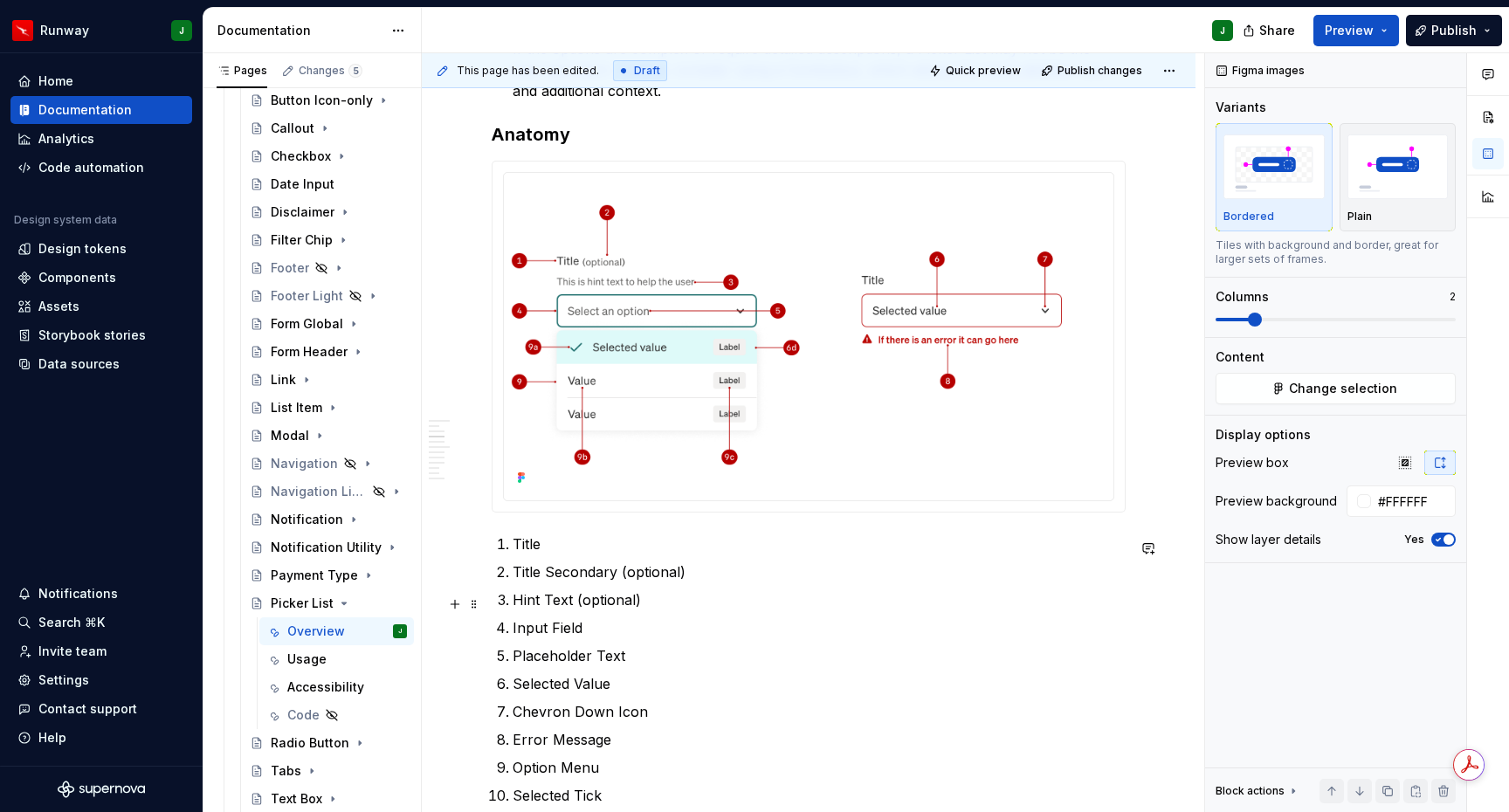
scroll to position [531, 0]
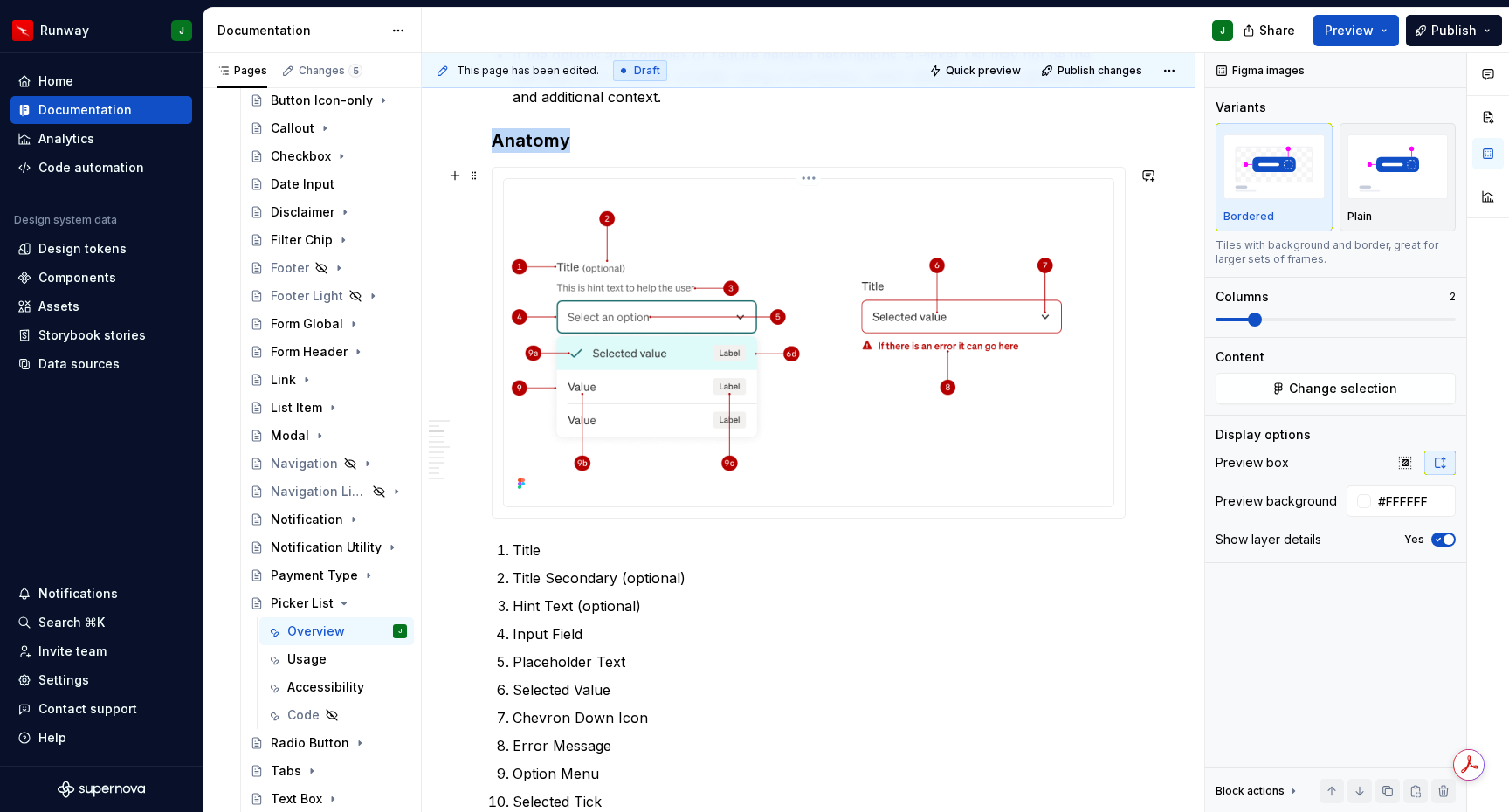
click at [1087, 468] on img "To enrich screen reader interactions, please activate Accessibility in Grammarl…" at bounding box center [808, 341] width 595 height 310
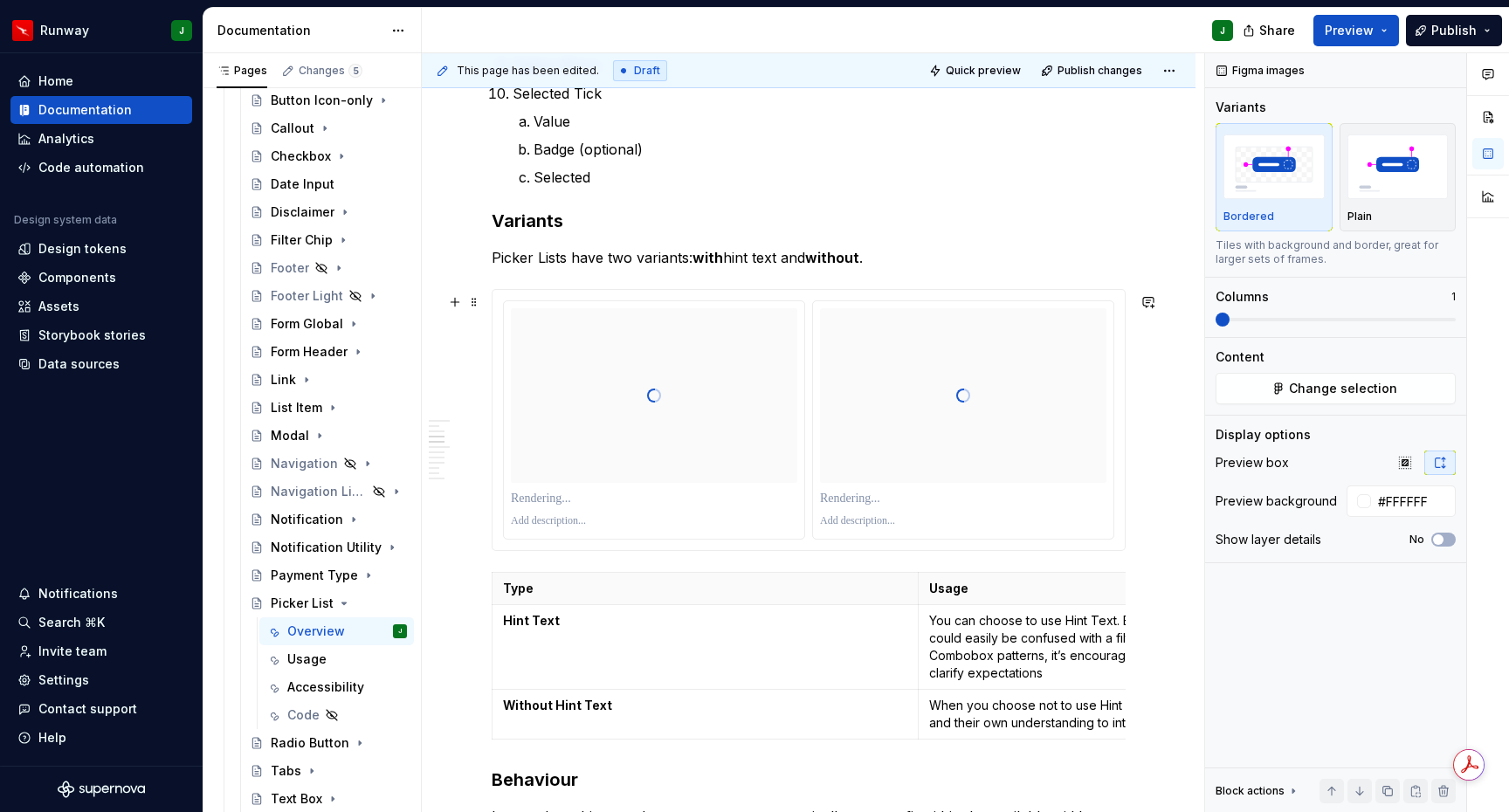
scroll to position [1302, 0]
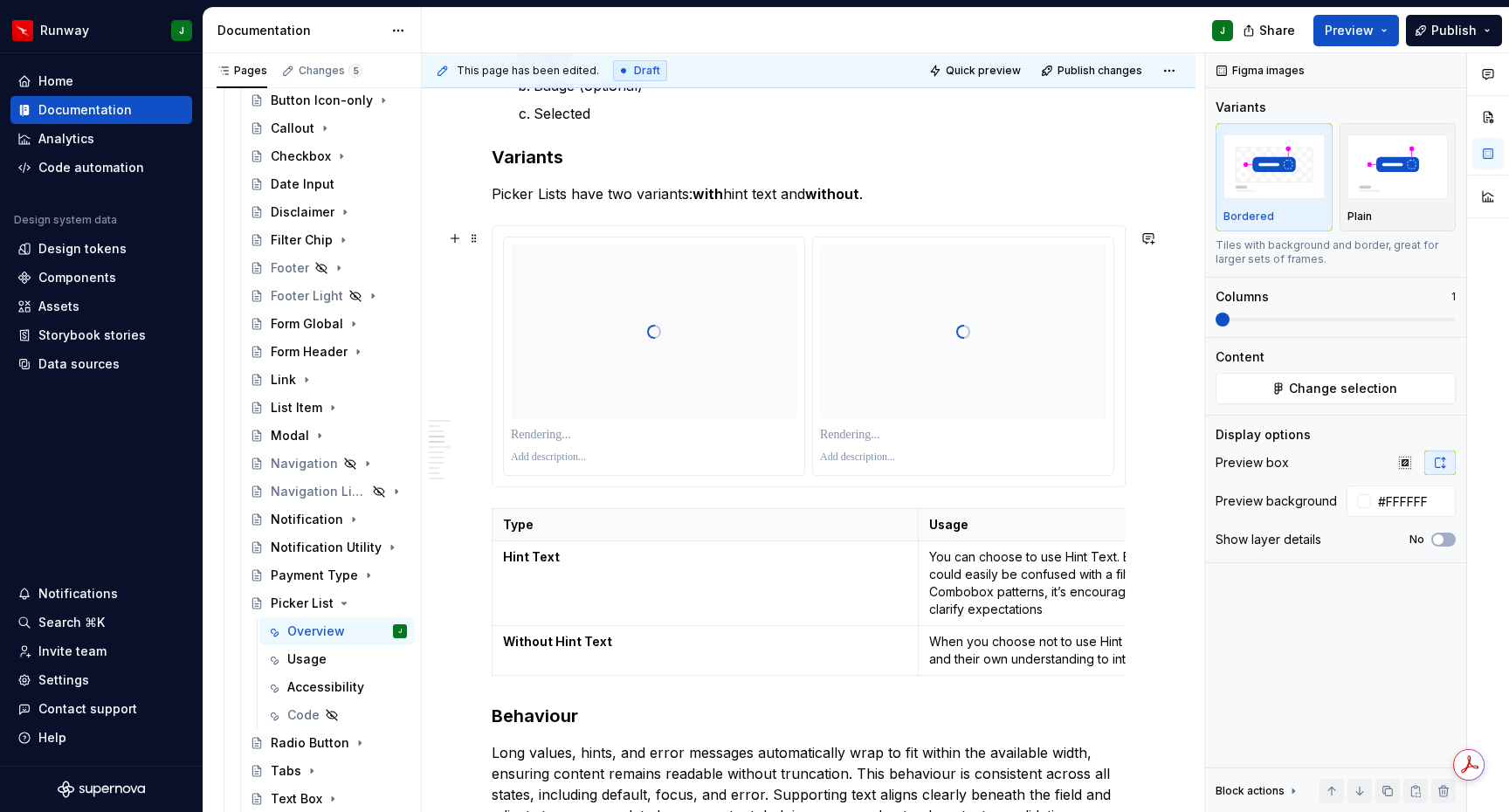
click at [984, 461] on p "To enrich screen reader interactions, please activate Accessibility in Grammarl…" at bounding box center [962, 457] width 286 height 14
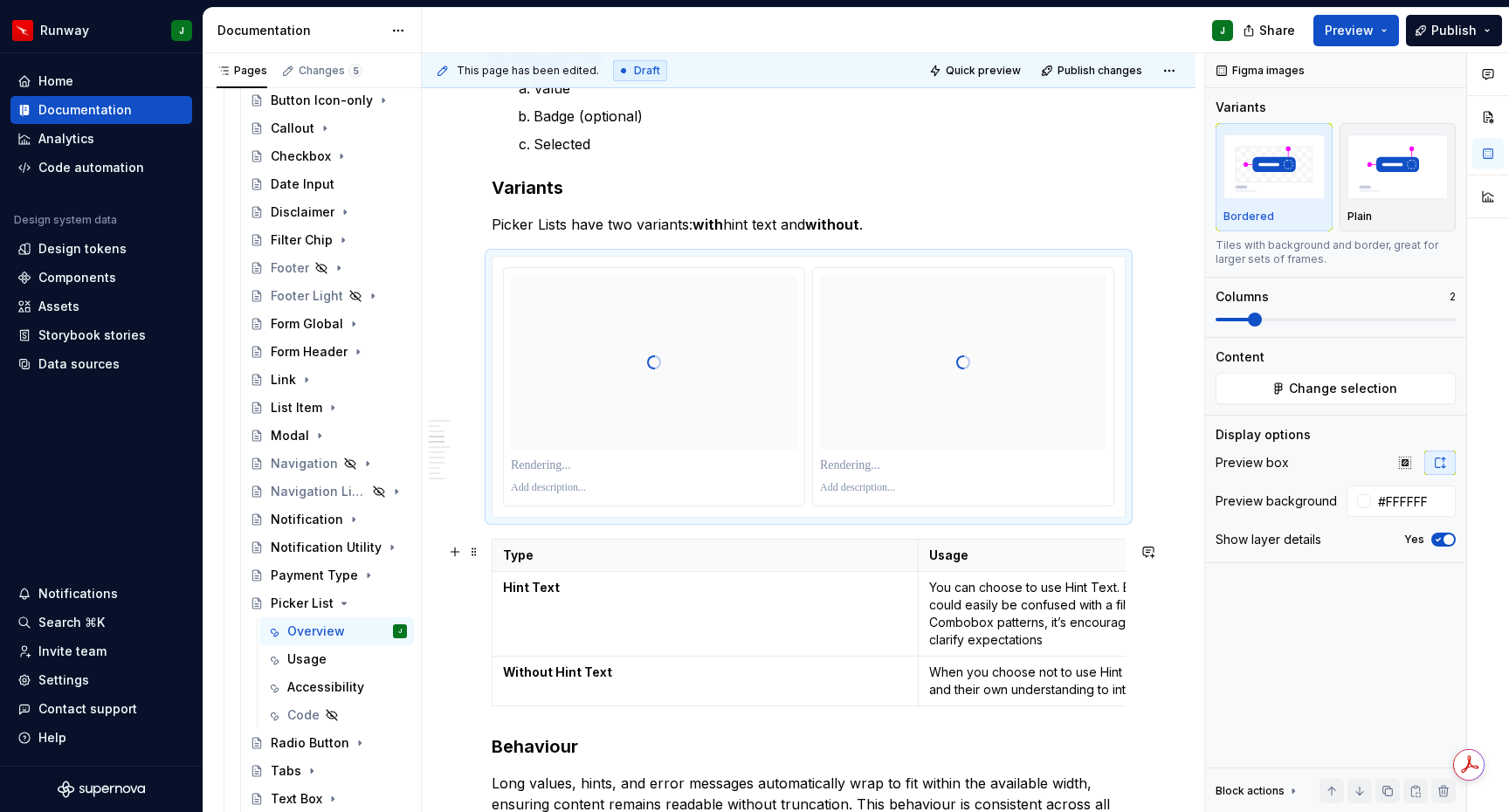
scroll to position [1203, 0]
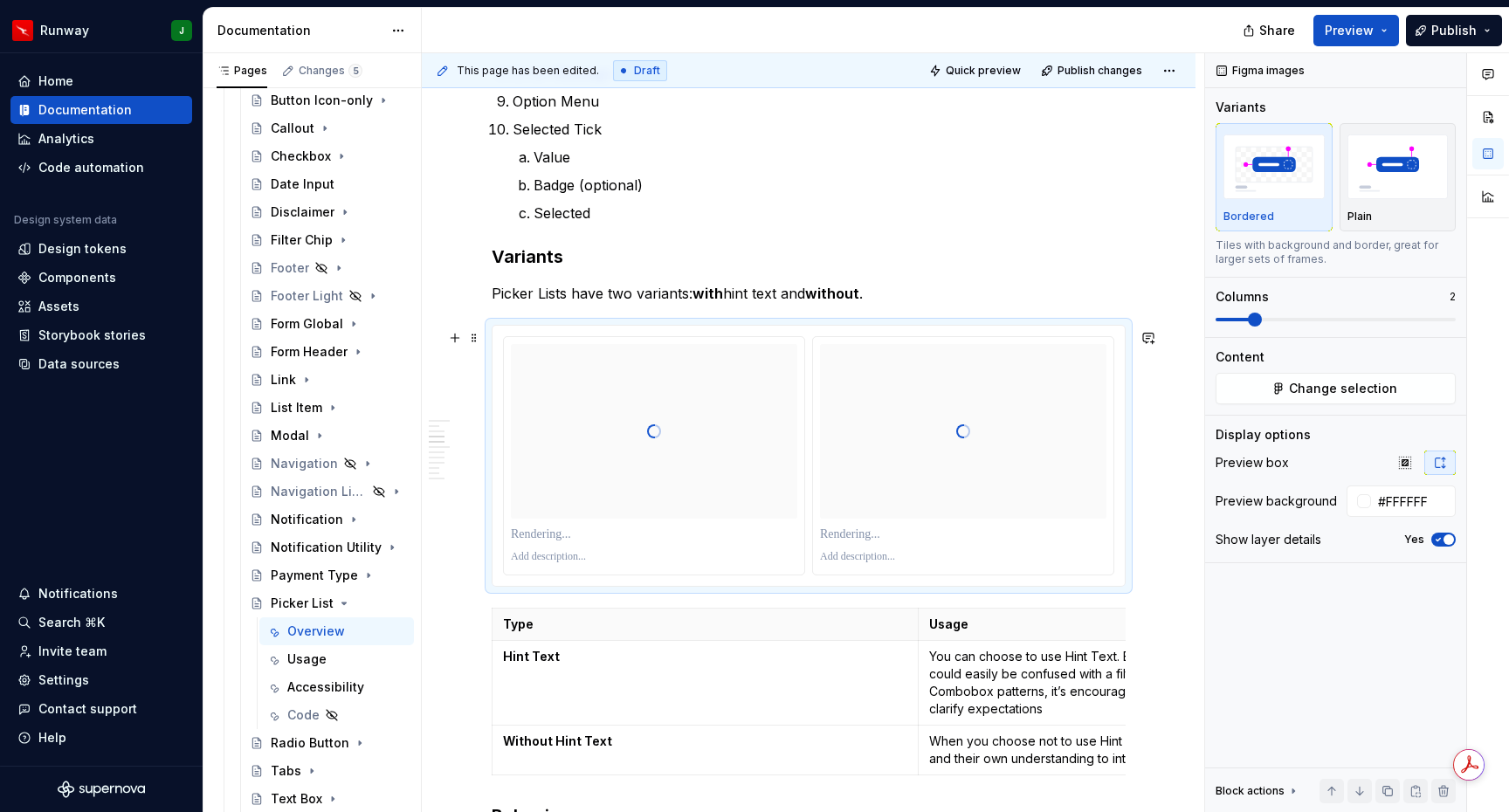
type textarea "*"
